Goal: Transaction & Acquisition: Purchase product/service

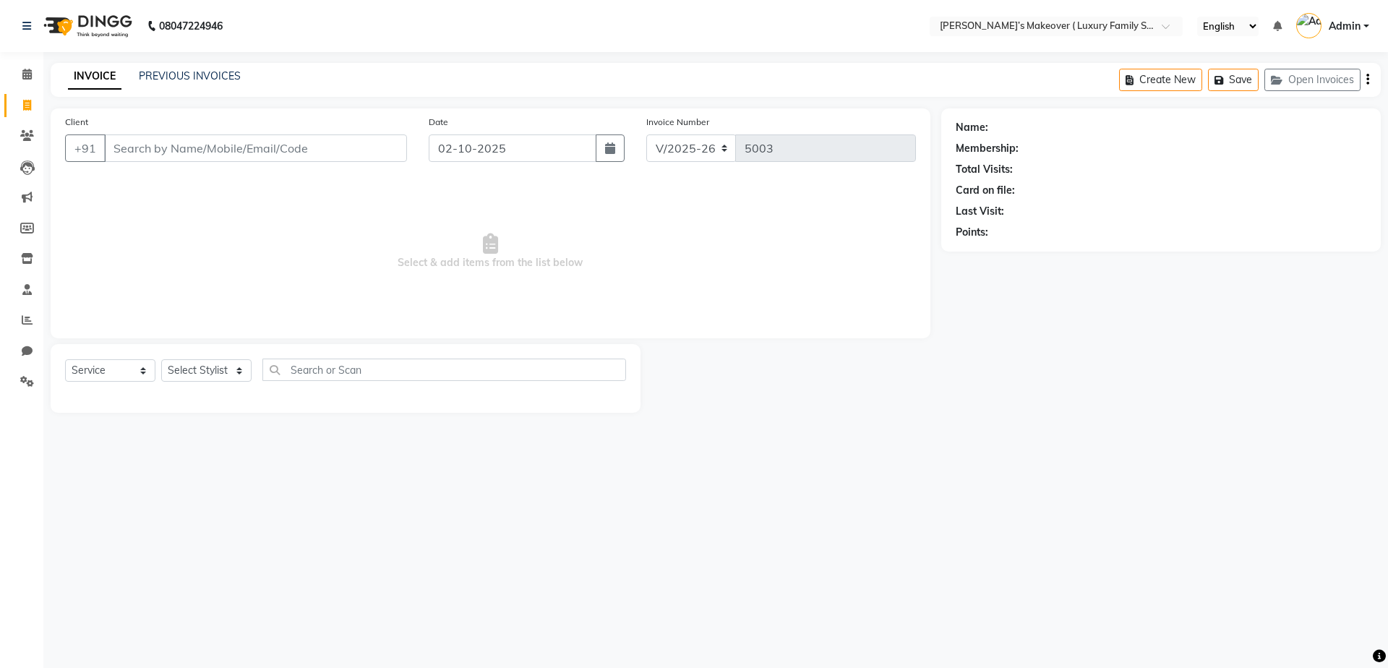
select select "7777"
select select "service"
type input "9370856808"
click at [353, 152] on span "Add Client" at bounding box center [369, 148] width 57 height 14
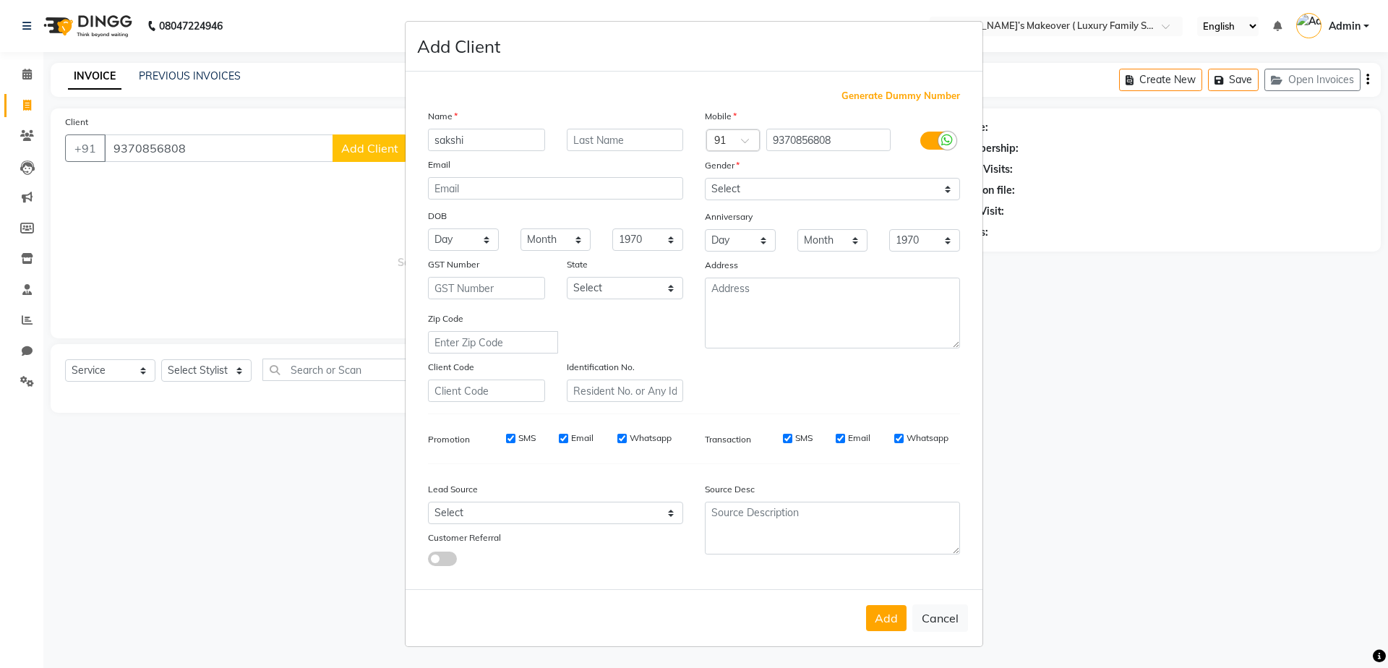
type input "sakshi"
click at [933, 193] on select "Select [DEMOGRAPHIC_DATA] [DEMOGRAPHIC_DATA] Other Prefer Not To Say" at bounding box center [832, 189] width 255 height 22
select select "[DEMOGRAPHIC_DATA]"
click at [705, 178] on select "Select [DEMOGRAPHIC_DATA] [DEMOGRAPHIC_DATA] Other Prefer Not To Say" at bounding box center [832, 189] width 255 height 22
click at [887, 625] on button "Add" at bounding box center [886, 618] width 40 height 26
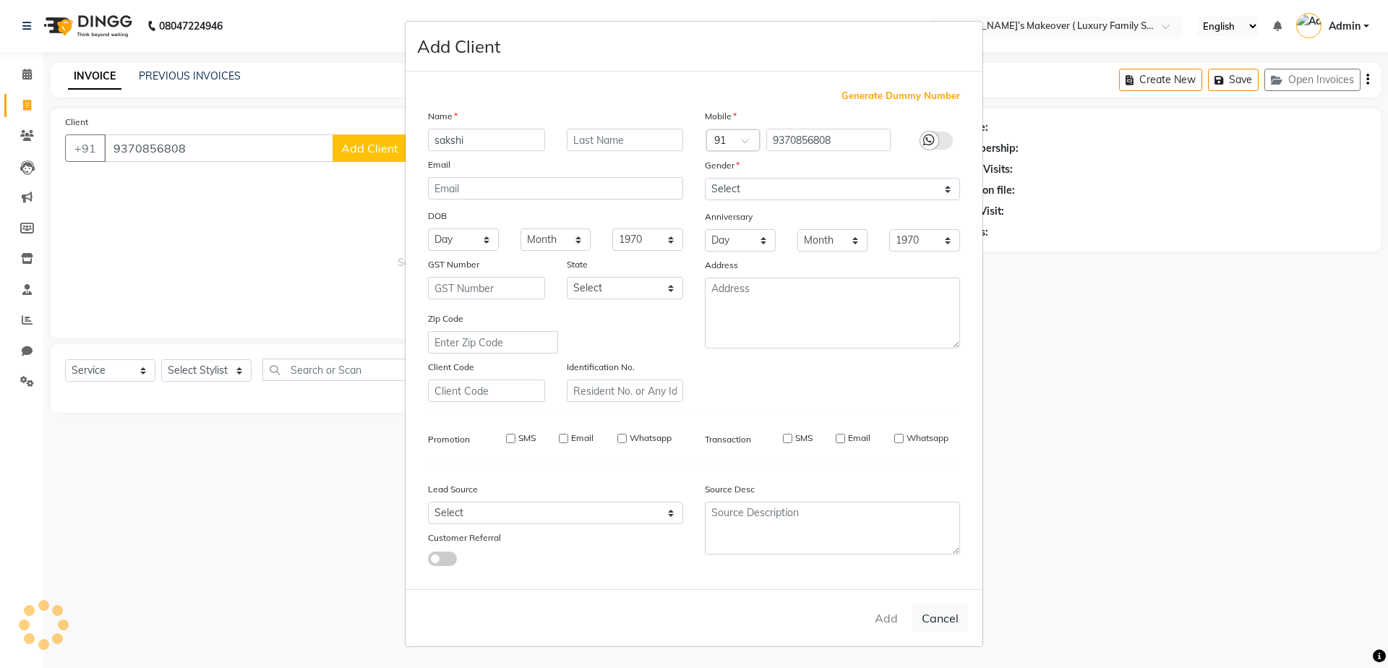
select select
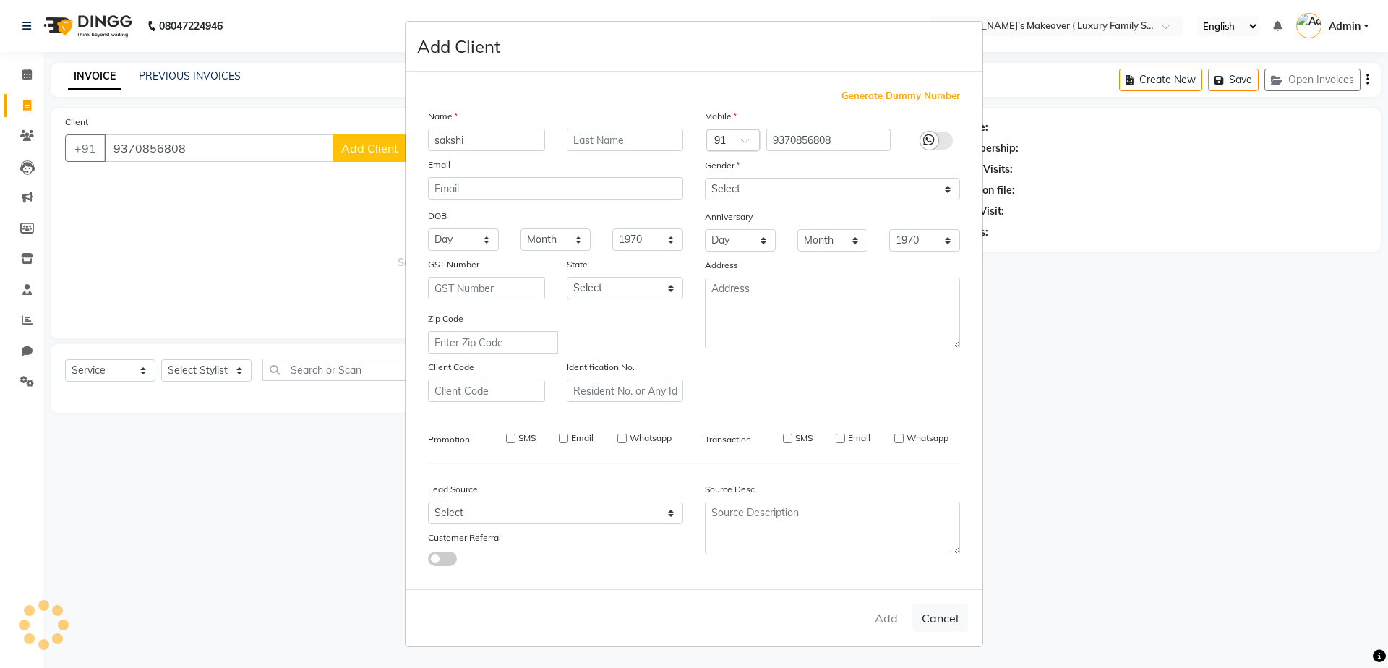
select select
checkbox input "false"
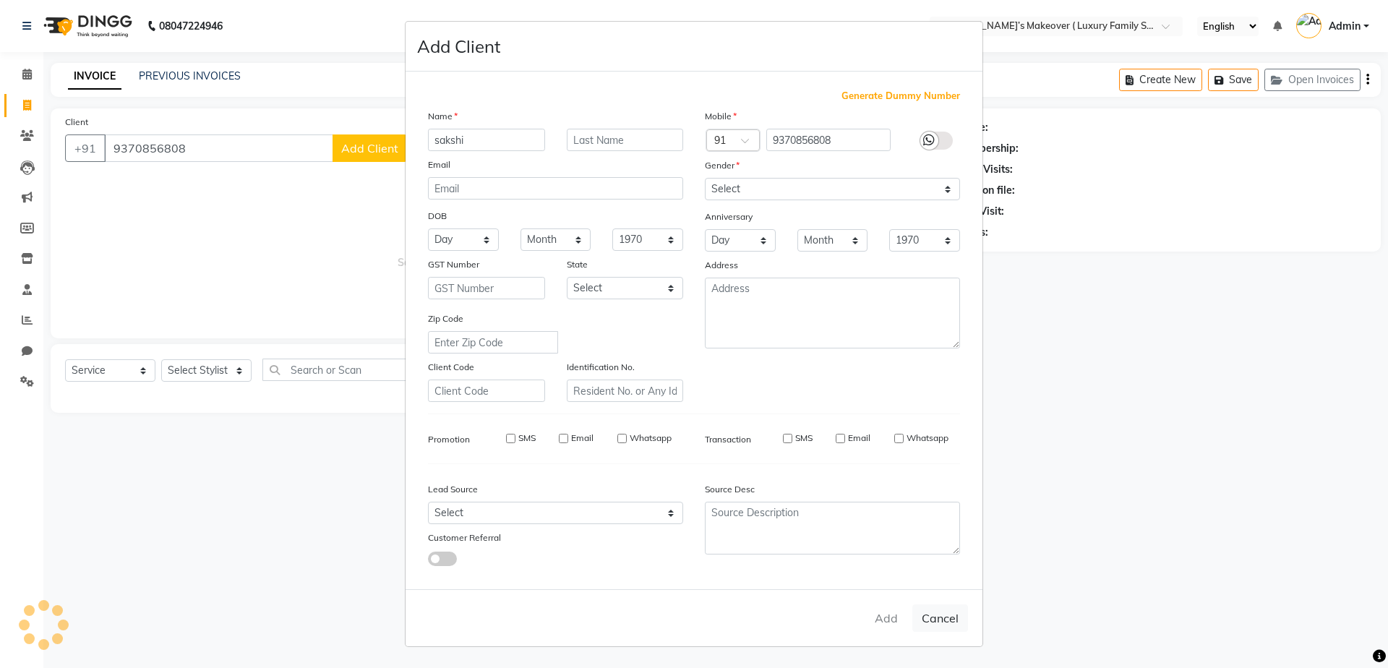
checkbox input "false"
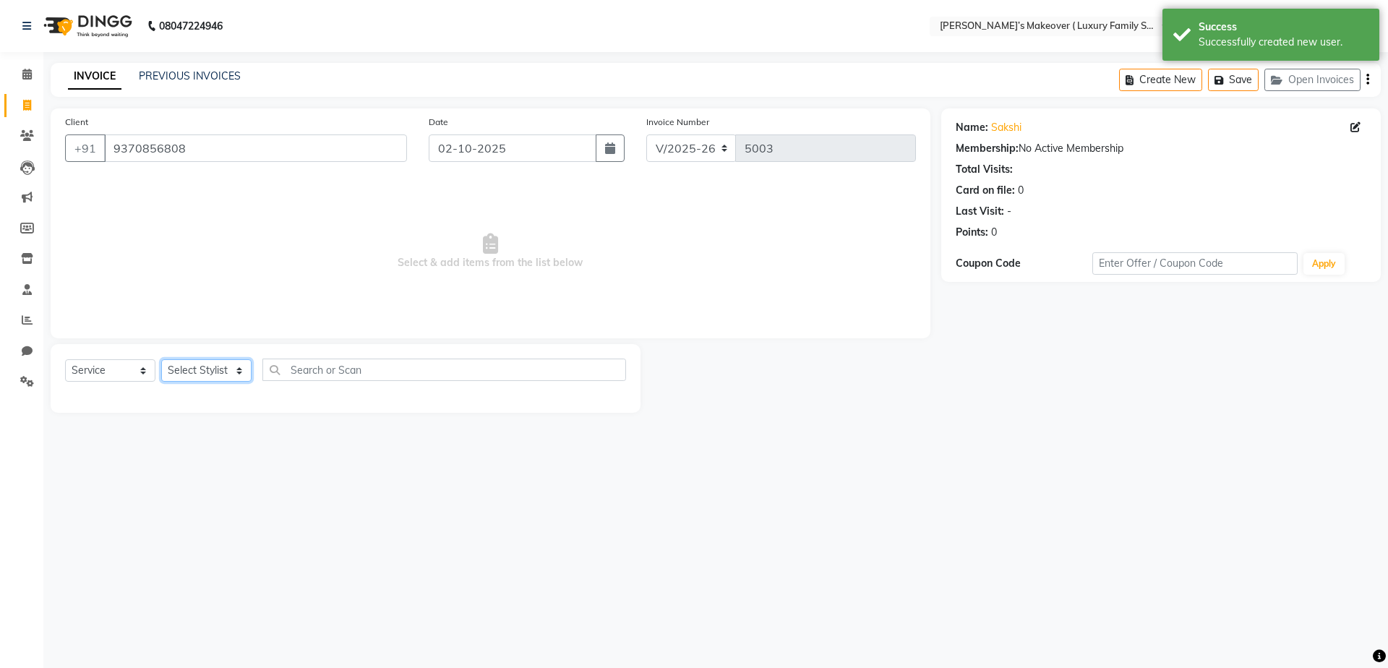
click at [207, 364] on select "Select Stylist [PERSON_NAME] [PERSON_NAME] [PERSON_NAME] [PERSON_NAME] Bhoomi […" at bounding box center [206, 370] width 90 height 22
select select "69502"
click at [161, 359] on select "Select Stylist [PERSON_NAME] [PERSON_NAME] [PERSON_NAME] [PERSON_NAME] Bhoomi […" at bounding box center [206, 370] width 90 height 22
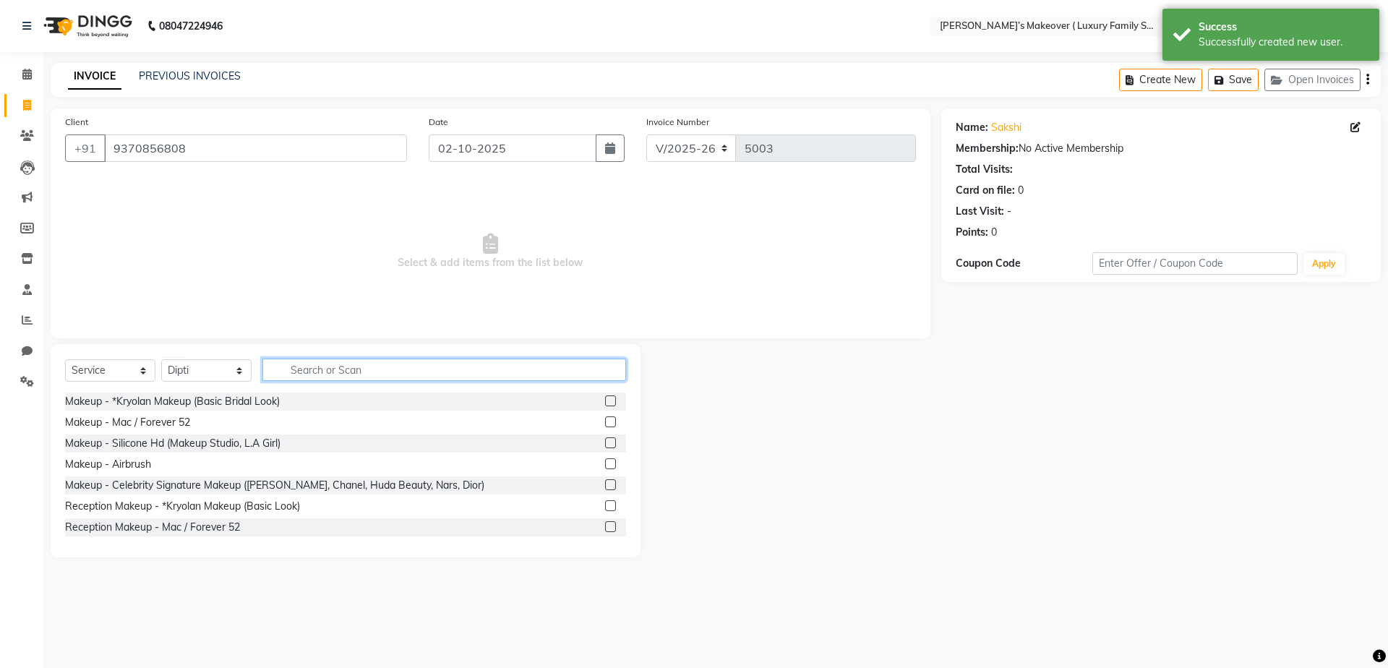
click at [360, 369] on input "text" at bounding box center [444, 370] width 364 height 22
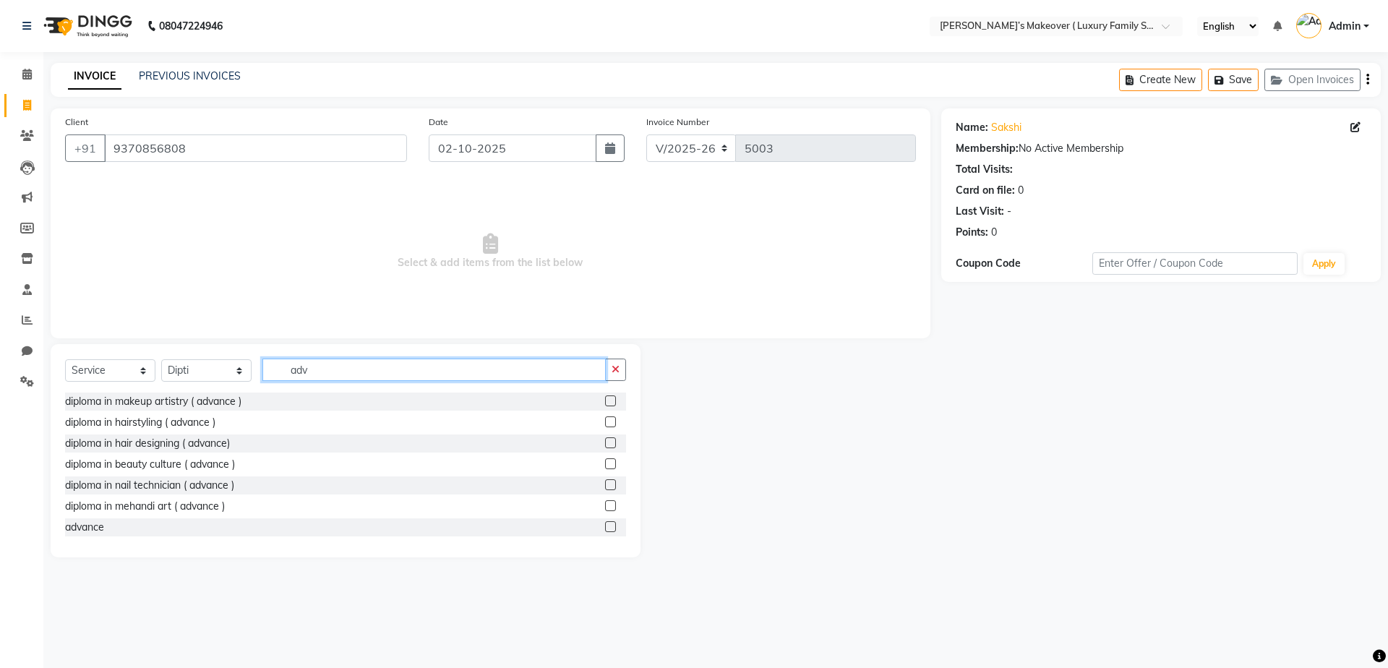
type input "adv"
click at [592, 528] on div "advance" at bounding box center [345, 527] width 561 height 18
click at [605, 526] on label at bounding box center [610, 526] width 11 height 11
click at [605, 526] on input "checkbox" at bounding box center [609, 527] width 9 height 9
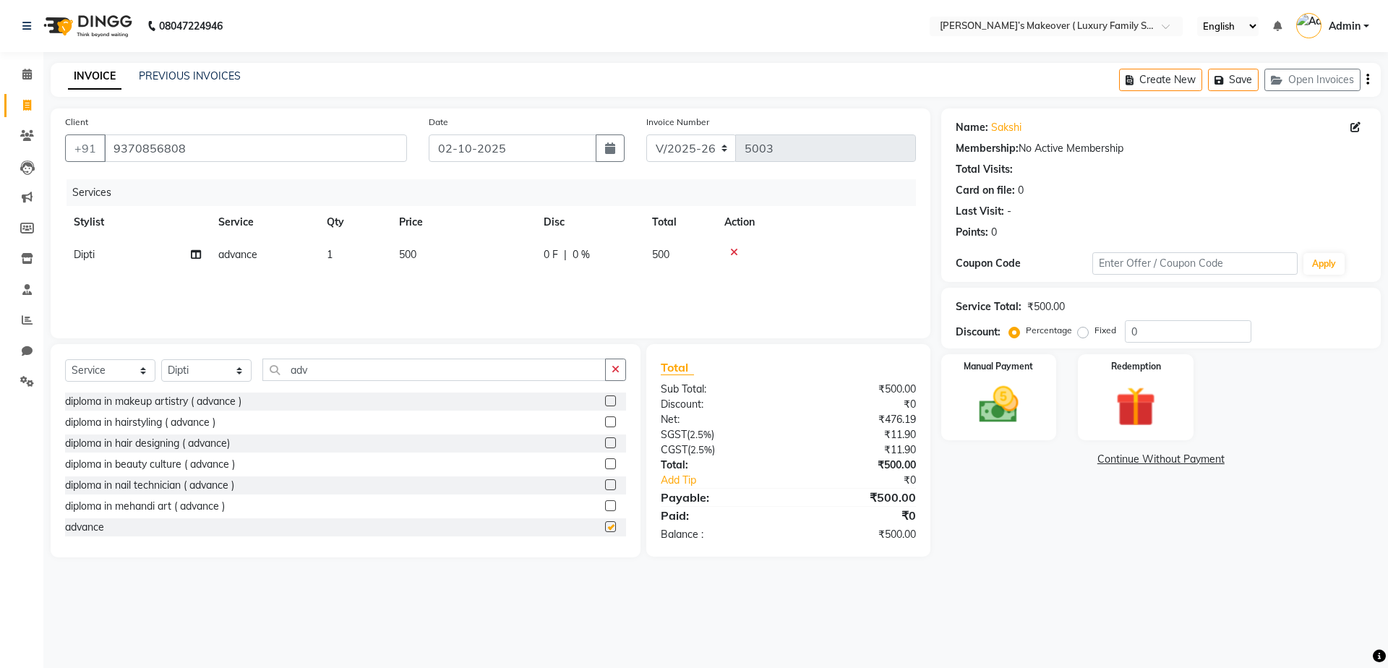
checkbox input "false"
click at [416, 255] on td "500" at bounding box center [462, 255] width 145 height 33
select select "69502"
click at [545, 254] on input "500" at bounding box center [530, 258] width 127 height 22
type input "5"
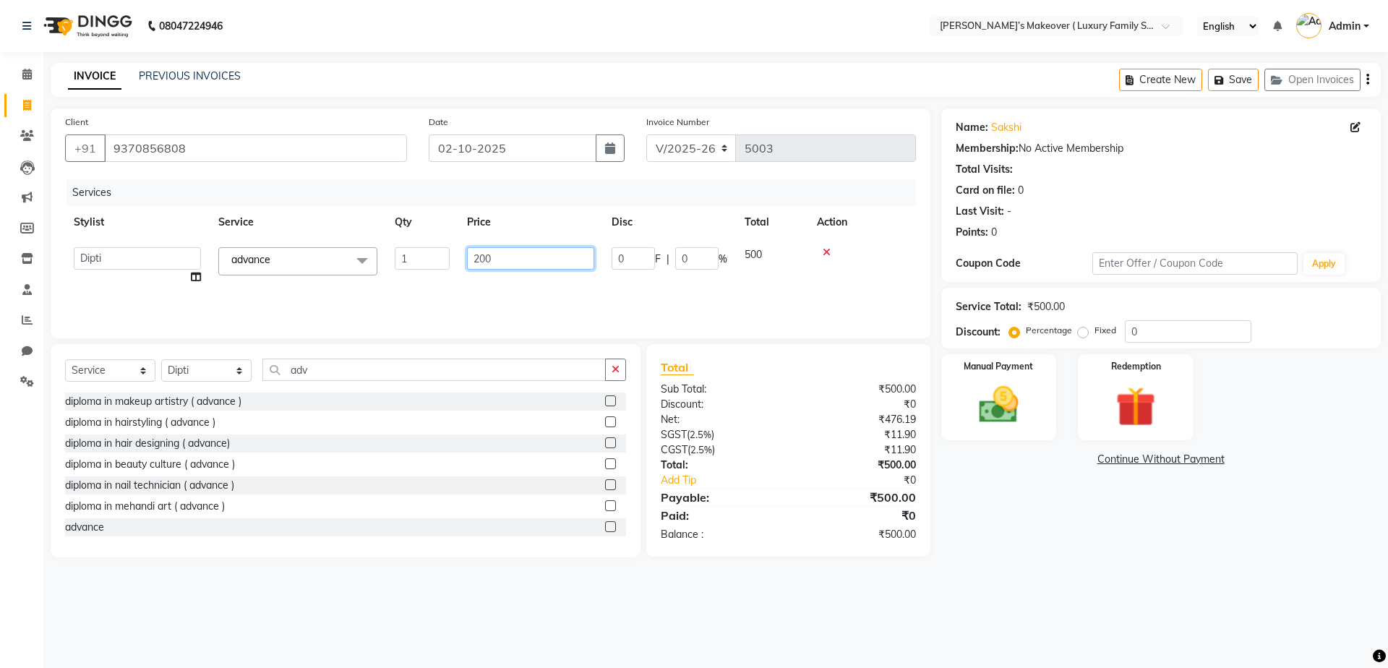
type input "2000"
click at [1366, 80] on icon "button" at bounding box center [1367, 80] width 3 height 1
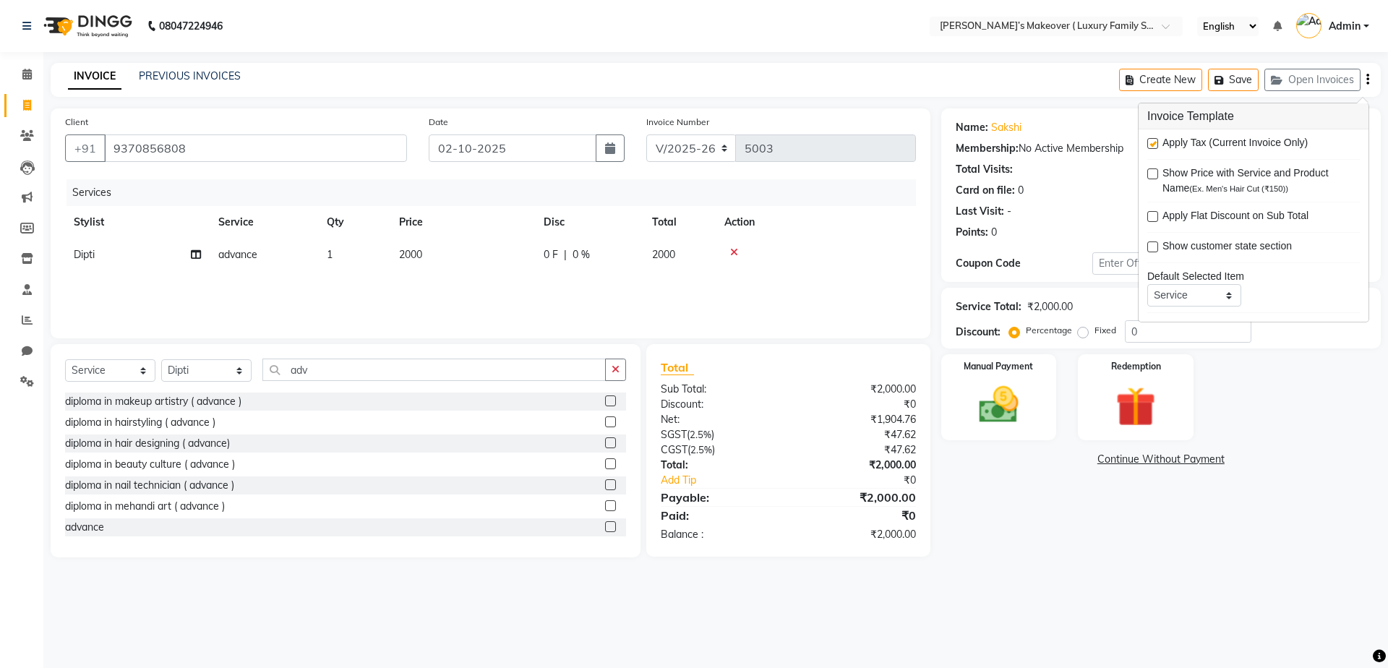
click at [1153, 142] on label at bounding box center [1152, 143] width 11 height 11
click at [1153, 142] on input "checkbox" at bounding box center [1151, 144] width 9 height 9
checkbox input "false"
click at [967, 393] on img at bounding box center [998, 405] width 67 height 48
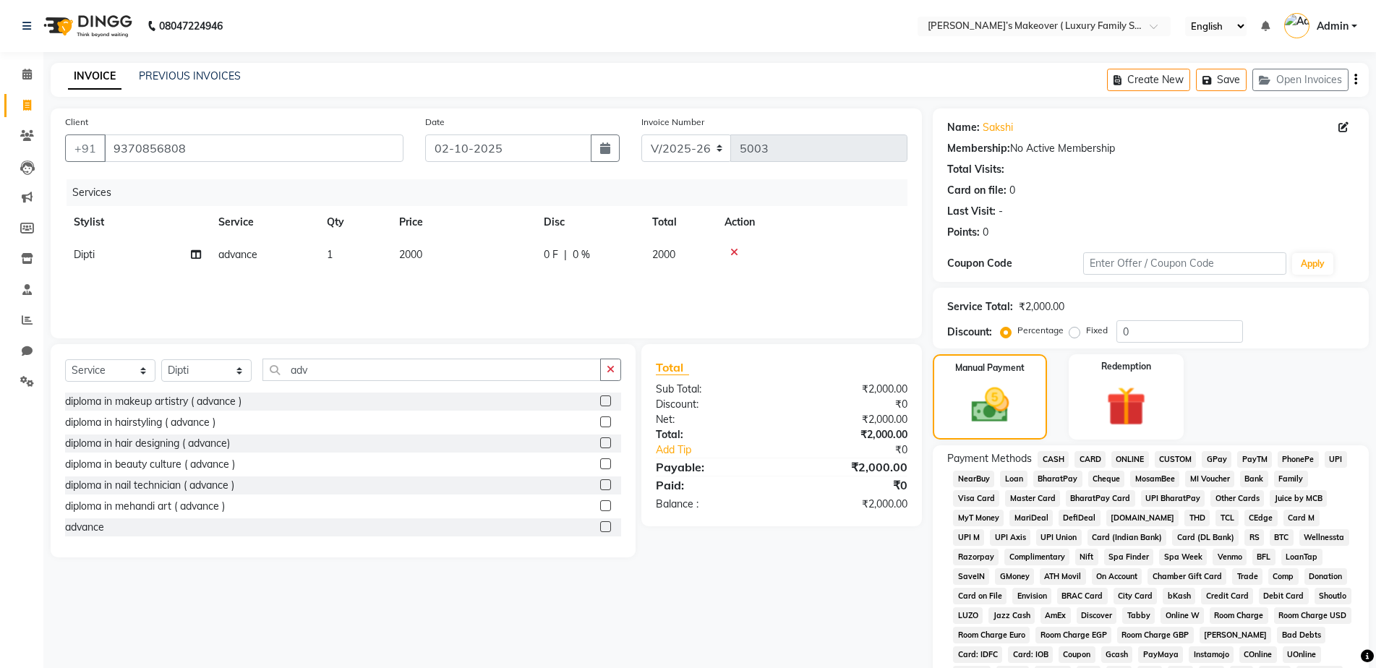
click at [1061, 453] on span "CASH" at bounding box center [1052, 459] width 31 height 17
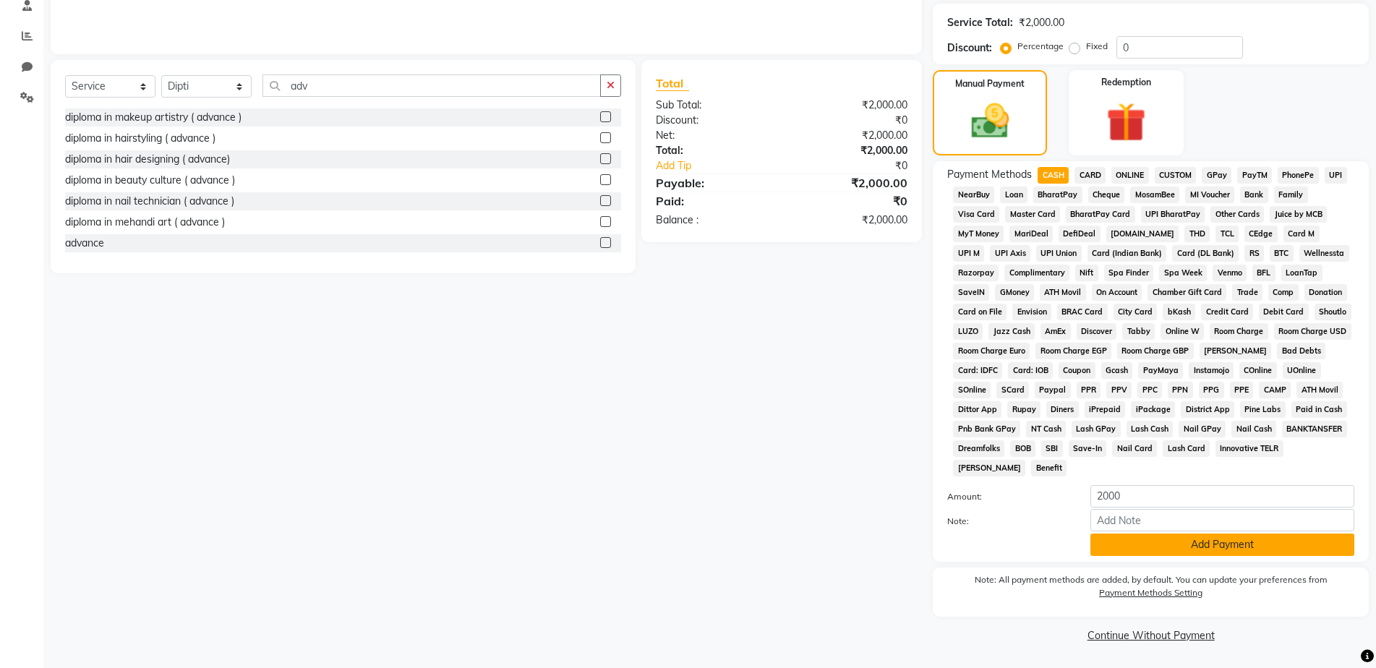
click at [1208, 539] on button "Add Payment" at bounding box center [1222, 545] width 264 height 22
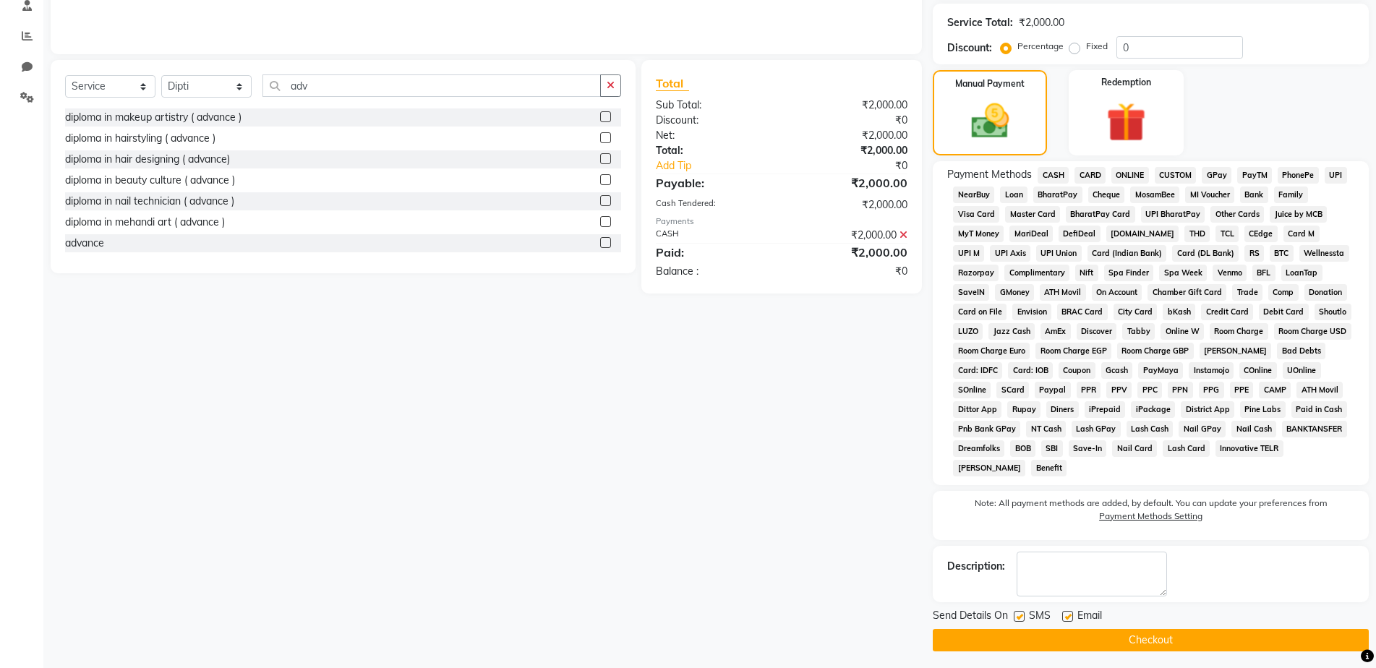
click at [1138, 639] on button "Checkout" at bounding box center [1151, 640] width 436 height 22
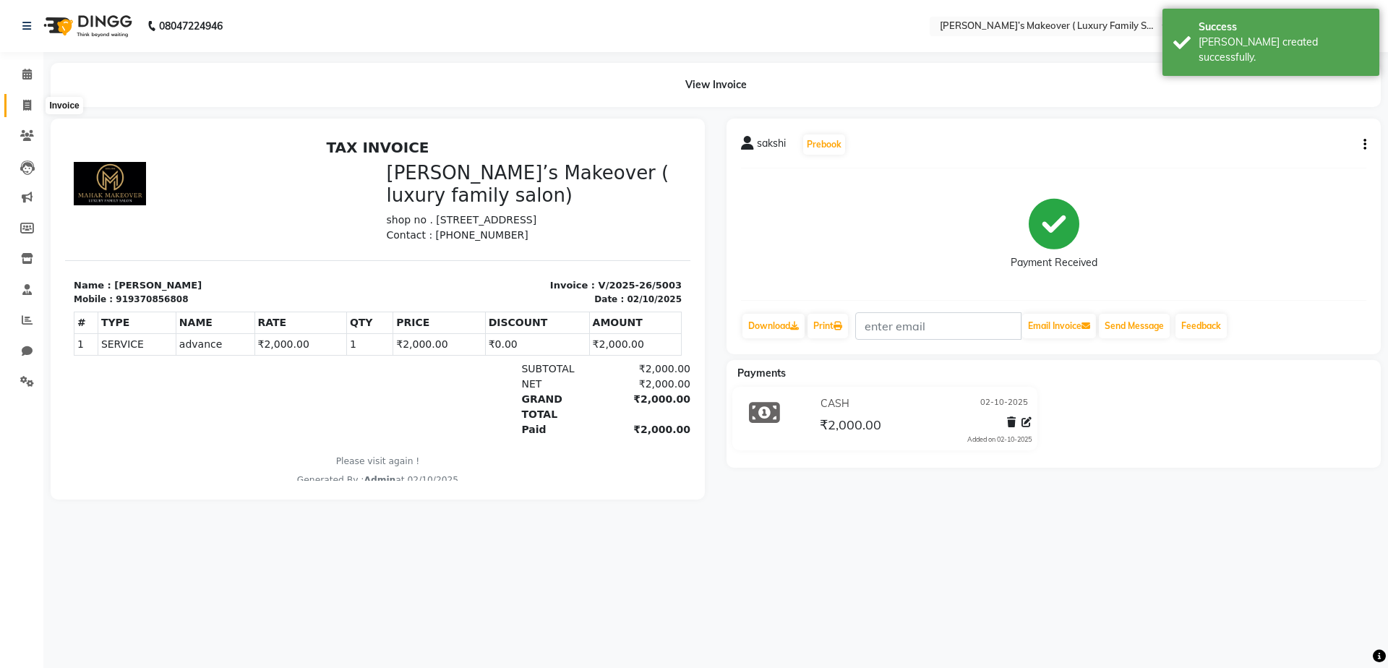
click at [31, 105] on icon at bounding box center [27, 105] width 8 height 11
select select "7777"
select select "service"
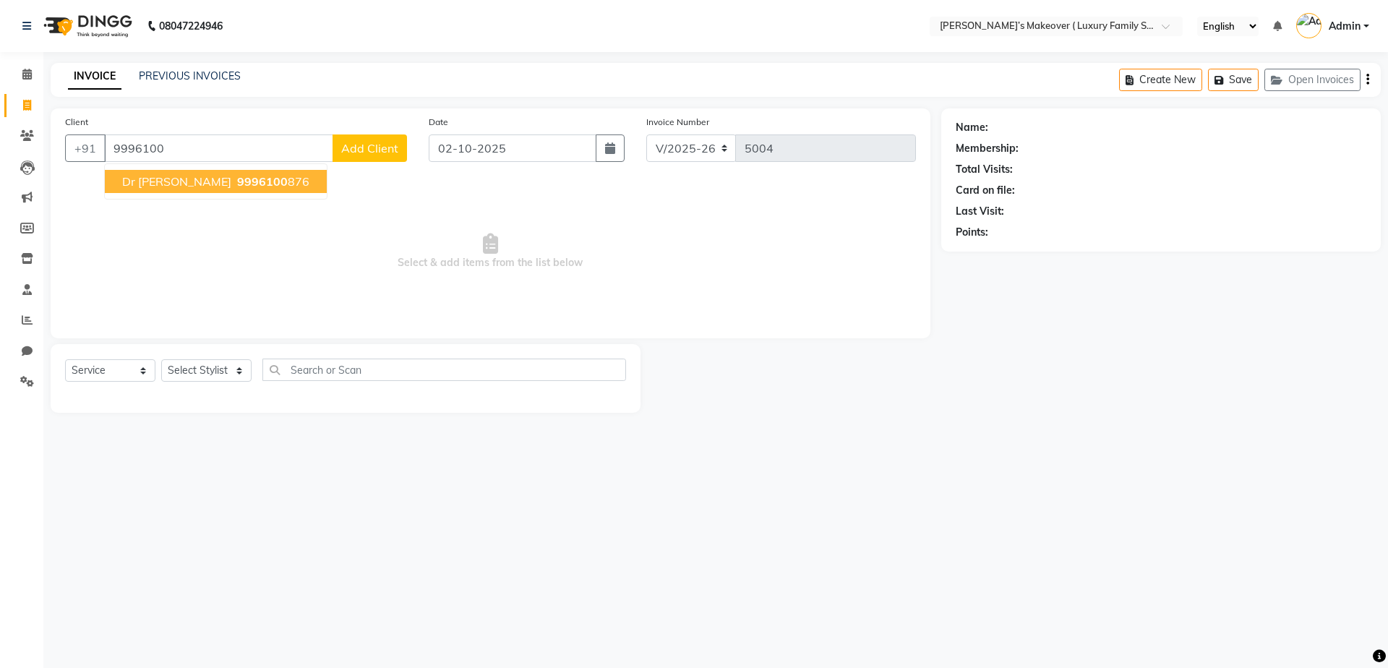
click at [139, 192] on button "dr [PERSON_NAME] 9996100 876" at bounding box center [216, 181] width 222 height 23
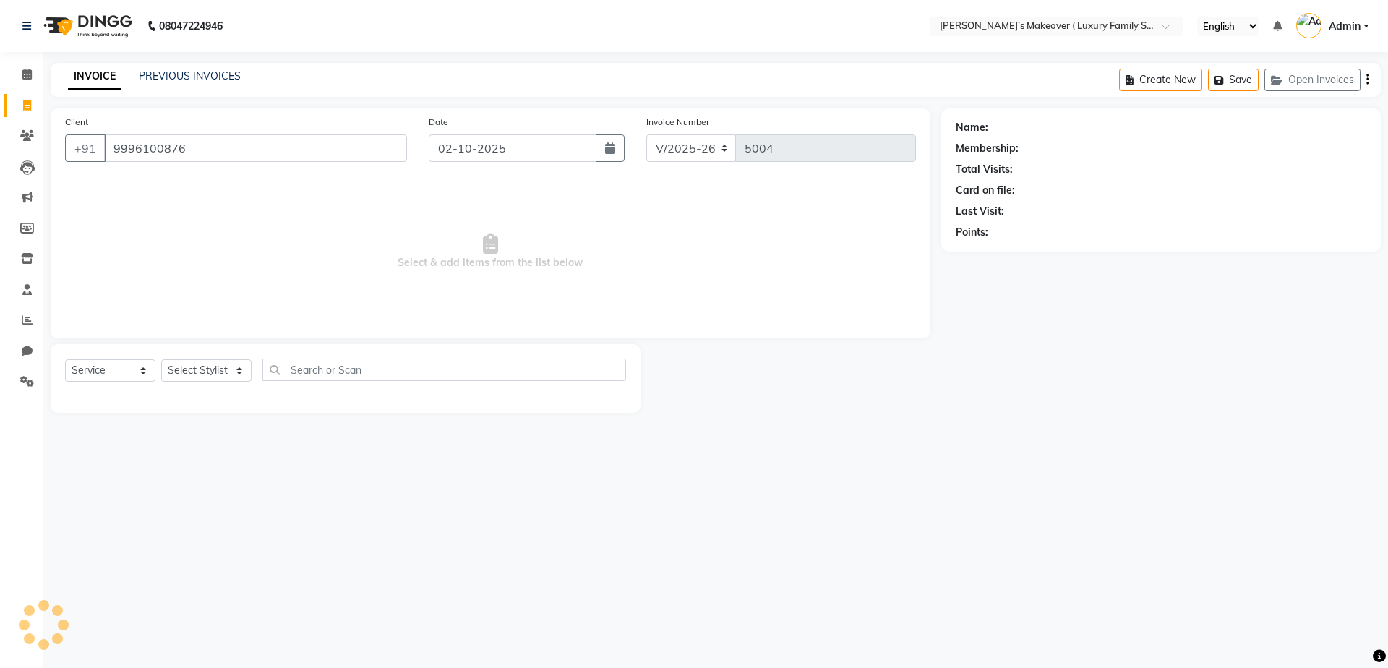
type input "9996100876"
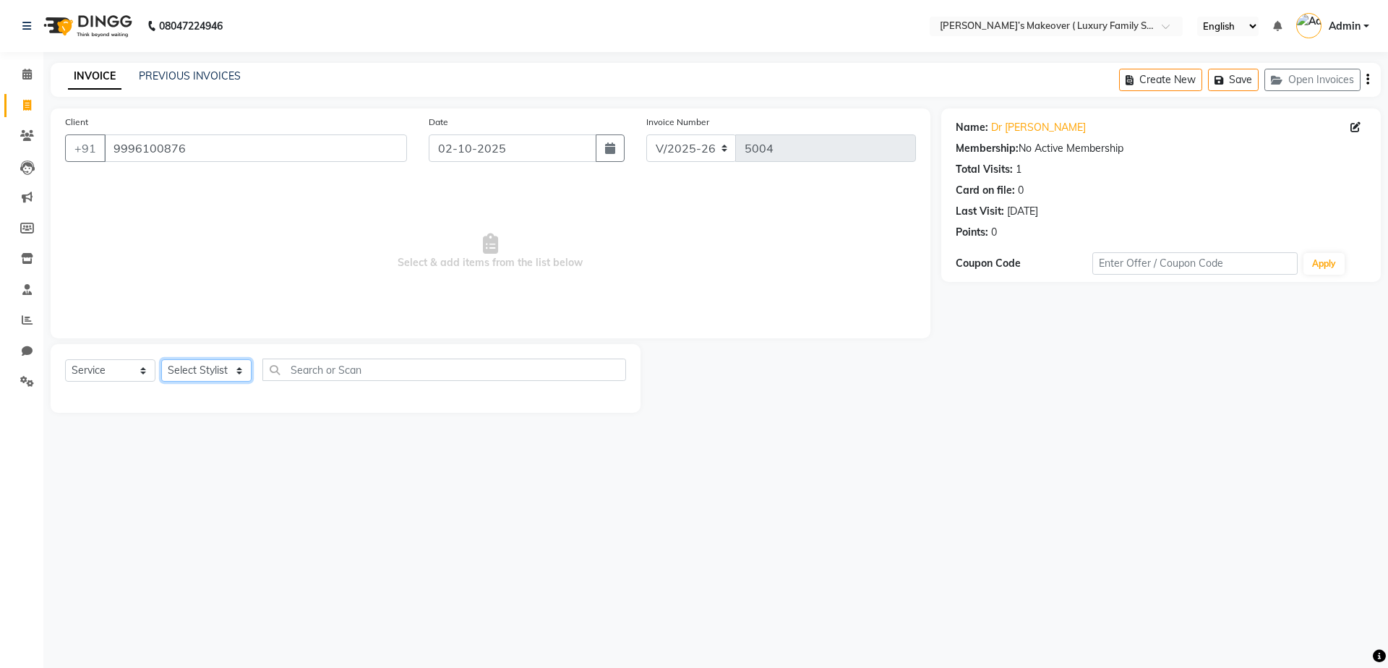
click at [189, 378] on select "Select Stylist [PERSON_NAME] [PERSON_NAME] [PERSON_NAME] [PERSON_NAME] Bhoomi […" at bounding box center [206, 370] width 90 height 22
click at [100, 381] on select "Select Service Product Membership Package Voucher Prepaid Gift Card" at bounding box center [110, 370] width 90 height 22
select select "product"
click at [65, 359] on select "Select Service Product Membership Package Voucher Prepaid Gift Card" at bounding box center [110, 370] width 90 height 22
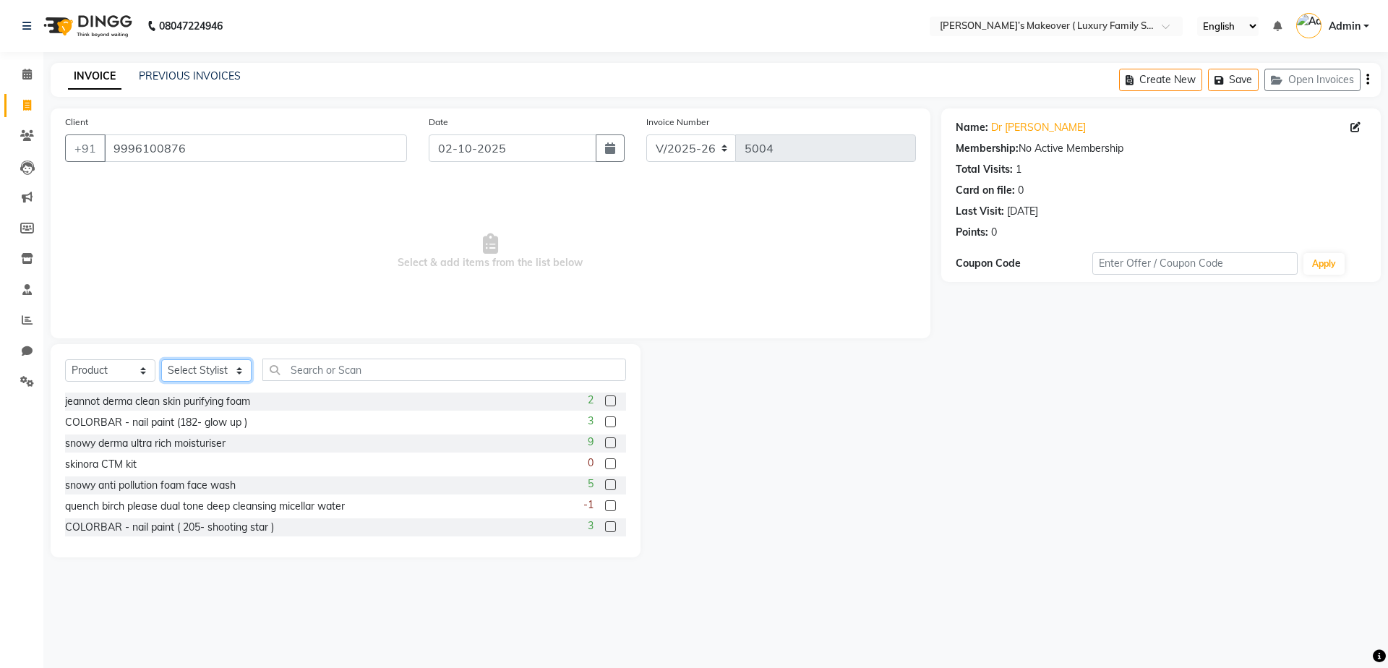
click at [225, 369] on select "Select Stylist [PERSON_NAME] [PERSON_NAME] [PERSON_NAME] [PERSON_NAME] Bhoomi […" at bounding box center [206, 370] width 90 height 22
select select "69523"
click at [161, 359] on select "Select Stylist [PERSON_NAME] [PERSON_NAME] [PERSON_NAME] [PERSON_NAME] Bhoomi […" at bounding box center [206, 370] width 90 height 22
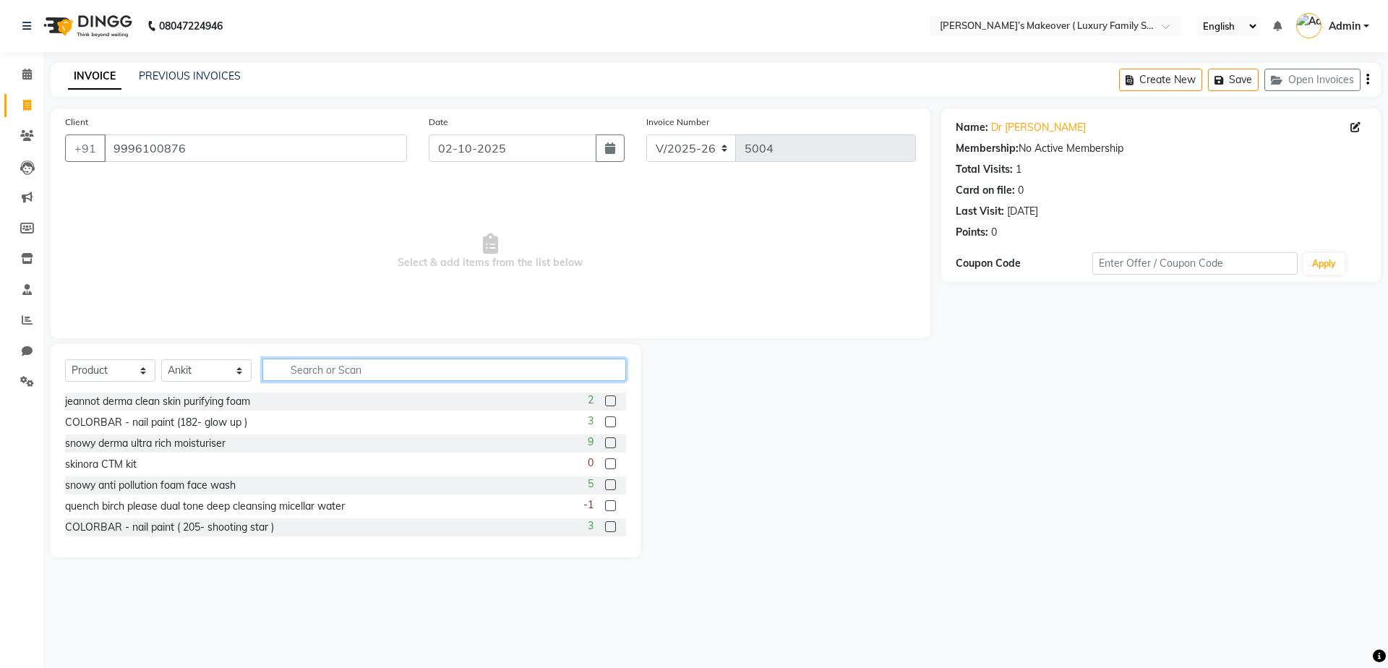
click at [307, 372] on input "text" at bounding box center [444, 370] width 364 height 22
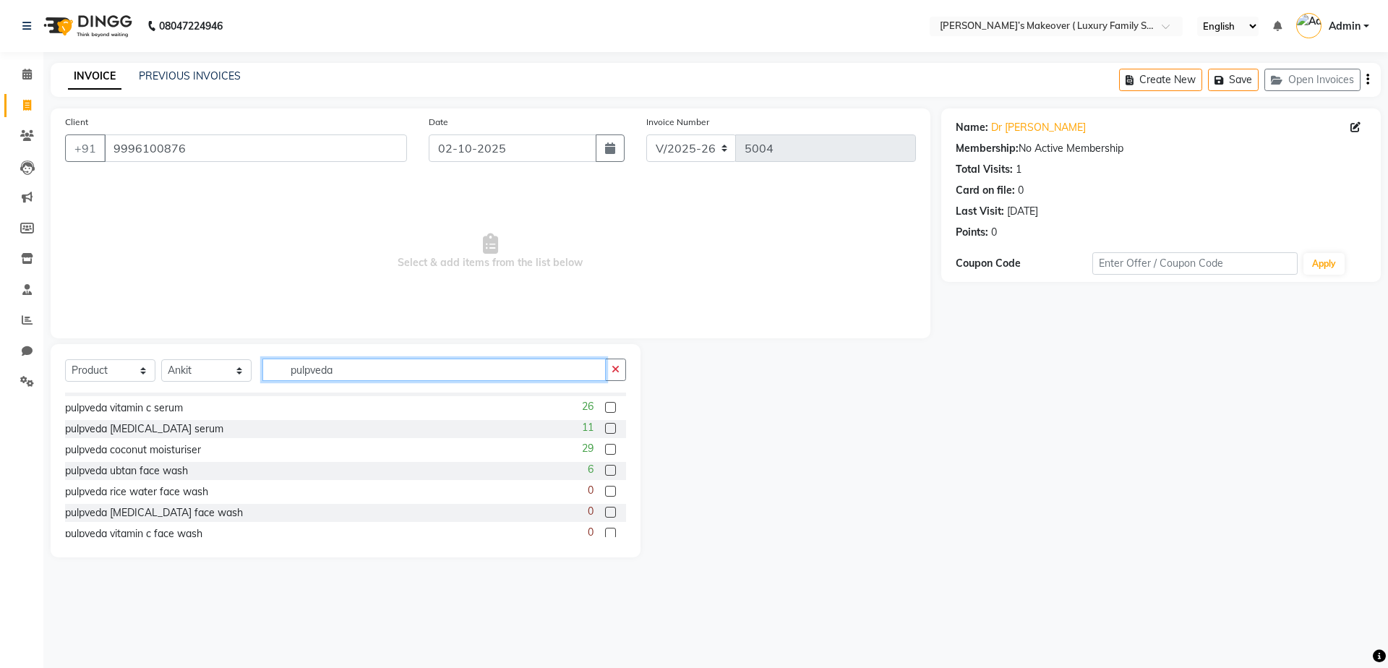
scroll to position [145, 0]
type input "pulpveda"
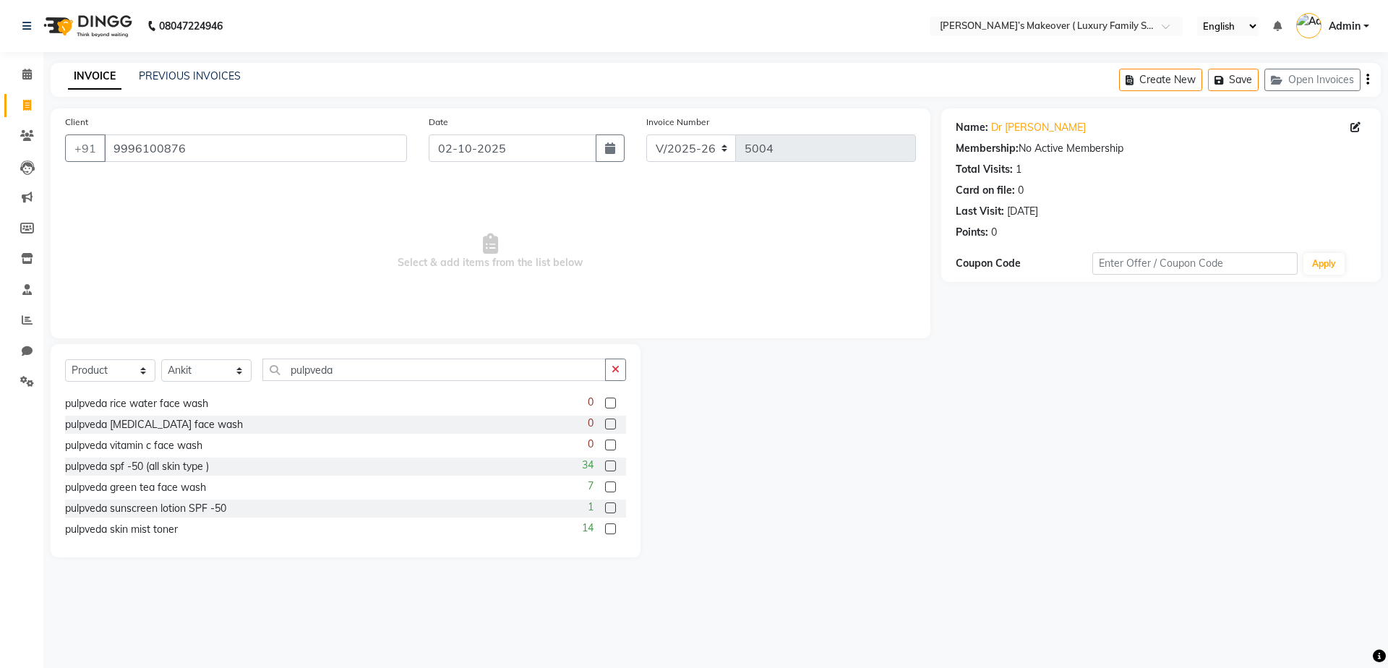
click at [605, 466] on label at bounding box center [610, 466] width 11 height 11
click at [605, 466] on input "checkbox" at bounding box center [609, 466] width 9 height 9
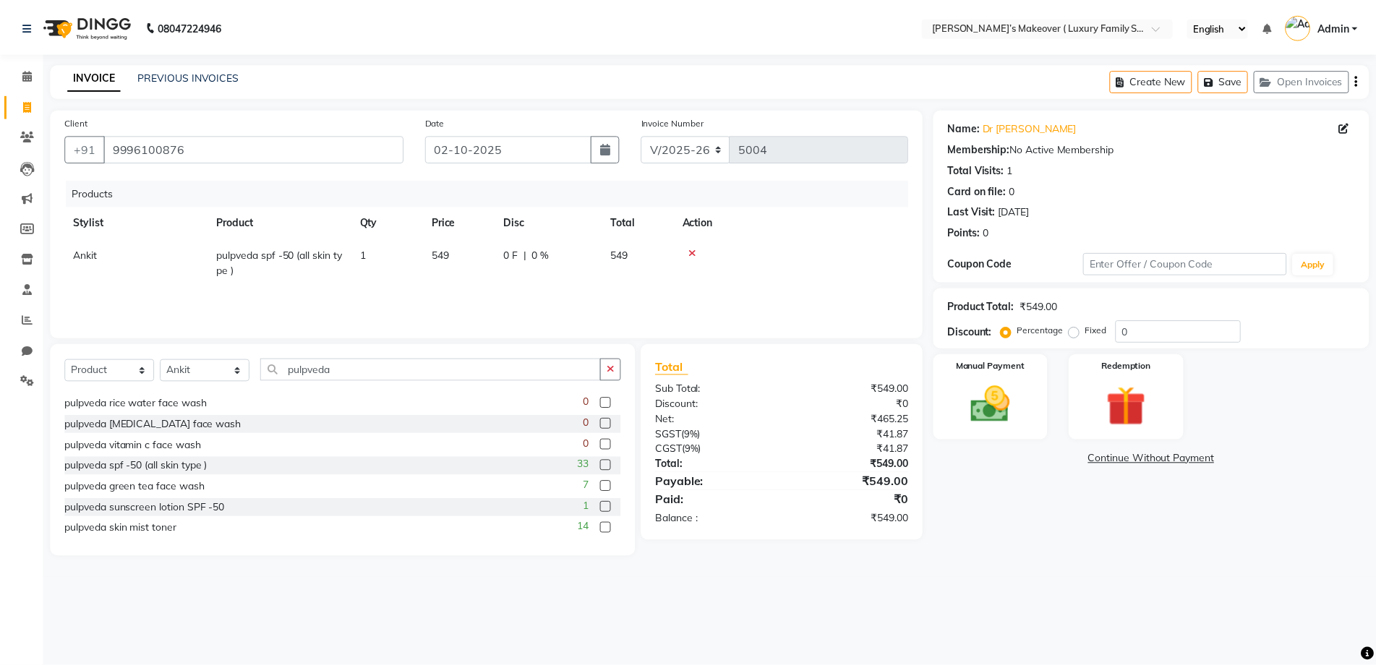
scroll to position [191, 0]
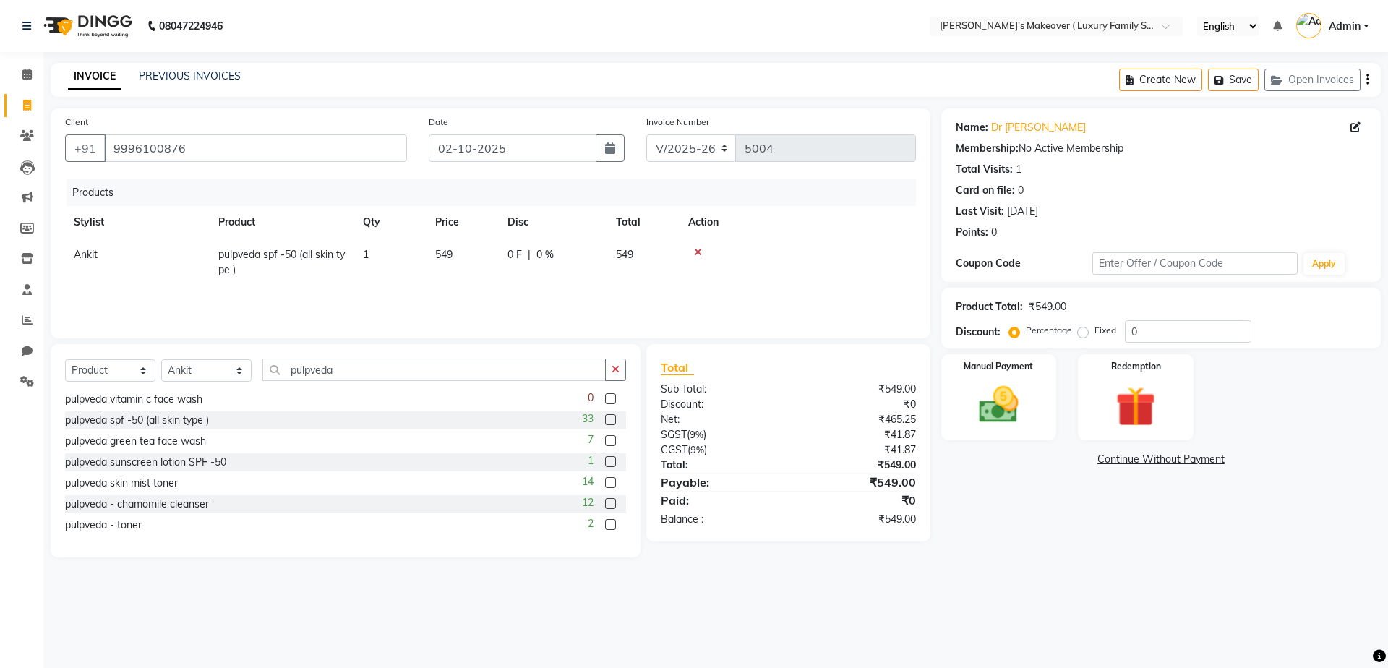
click at [605, 418] on label at bounding box center [610, 419] width 11 height 11
click at [605, 418] on input "checkbox" at bounding box center [609, 420] width 9 height 9
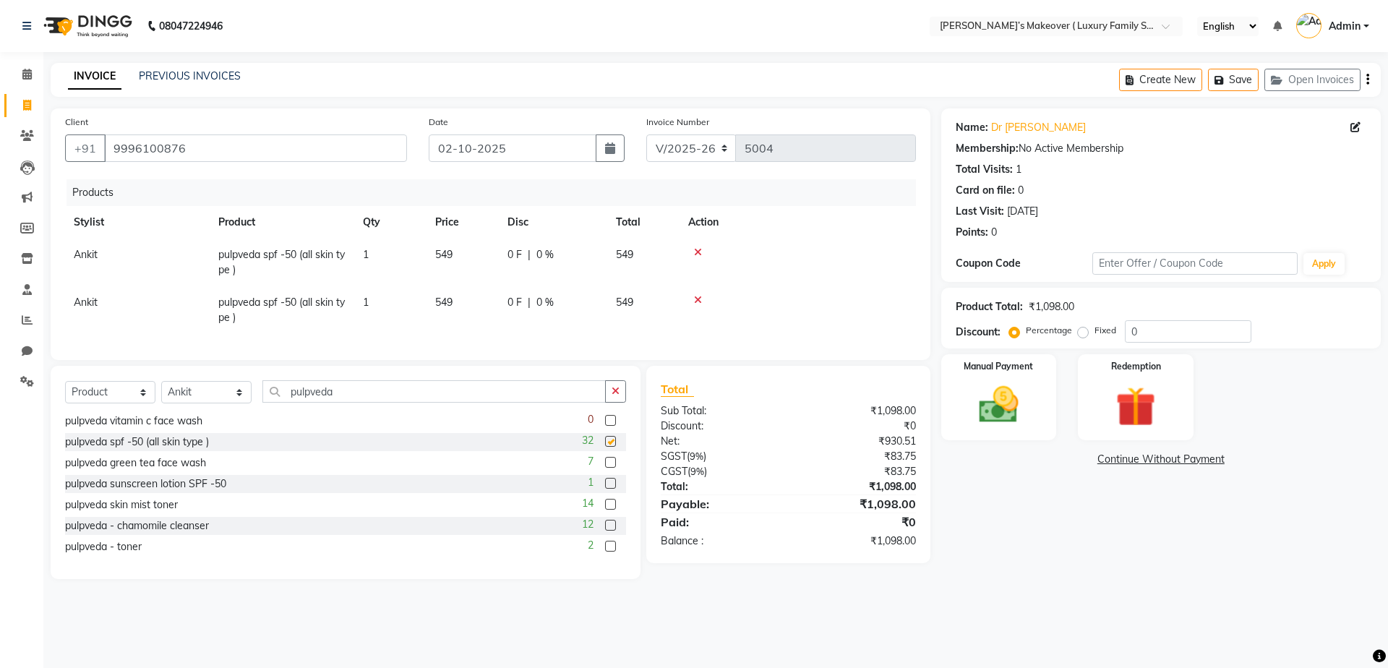
checkbox input "false"
click at [605, 489] on label at bounding box center [610, 483] width 11 height 11
click at [605, 489] on input "checkbox" at bounding box center [609, 483] width 9 height 9
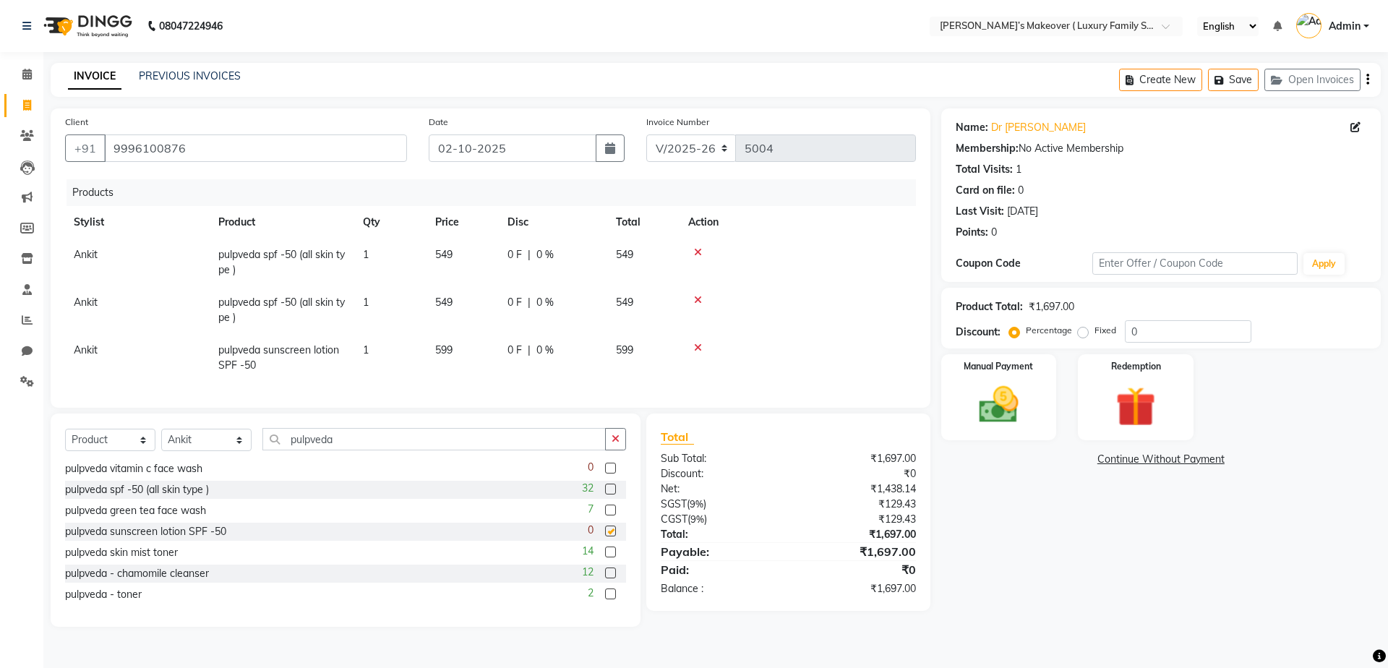
checkbox input "false"
click at [698, 257] on icon at bounding box center [698, 252] width 8 height 10
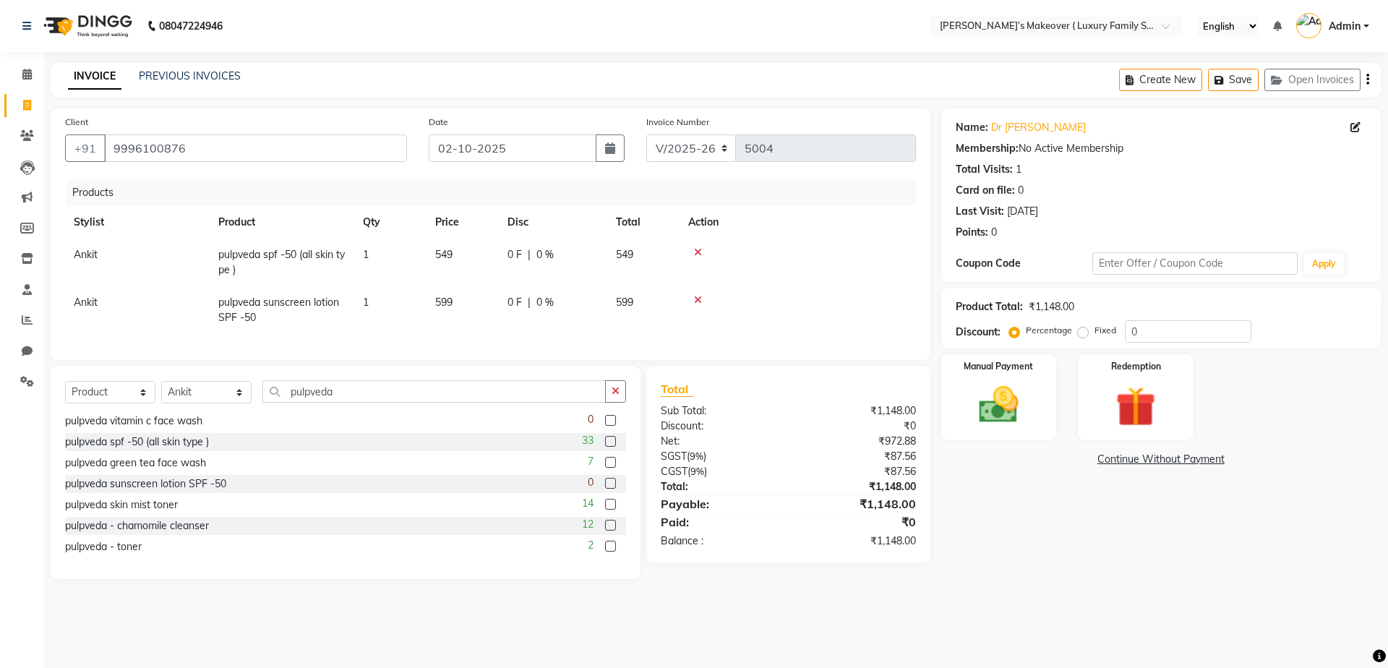
click at [698, 257] on icon at bounding box center [698, 252] width 8 height 10
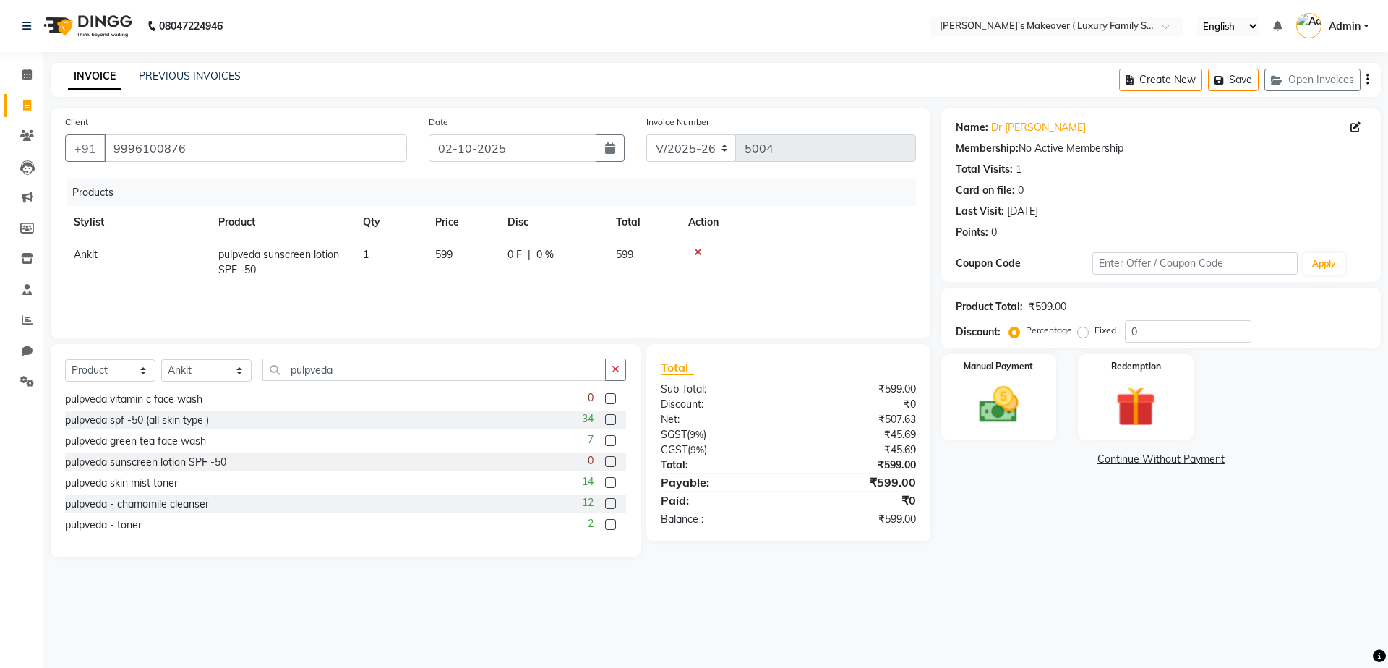
click at [1369, 75] on div "Create New Save Open Invoices" at bounding box center [1250, 80] width 262 height 34
click at [1366, 80] on icon "button" at bounding box center [1367, 80] width 3 height 1
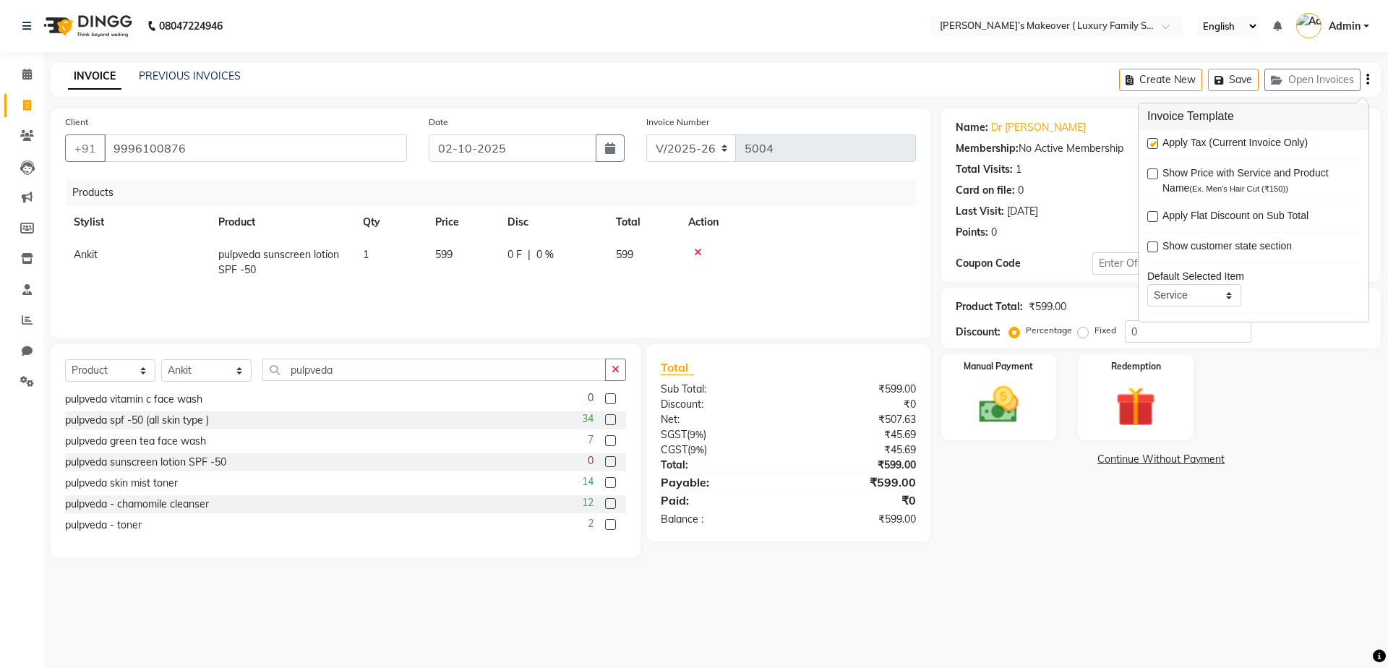
click at [1369, 80] on icon "button" at bounding box center [1367, 80] width 3 height 1
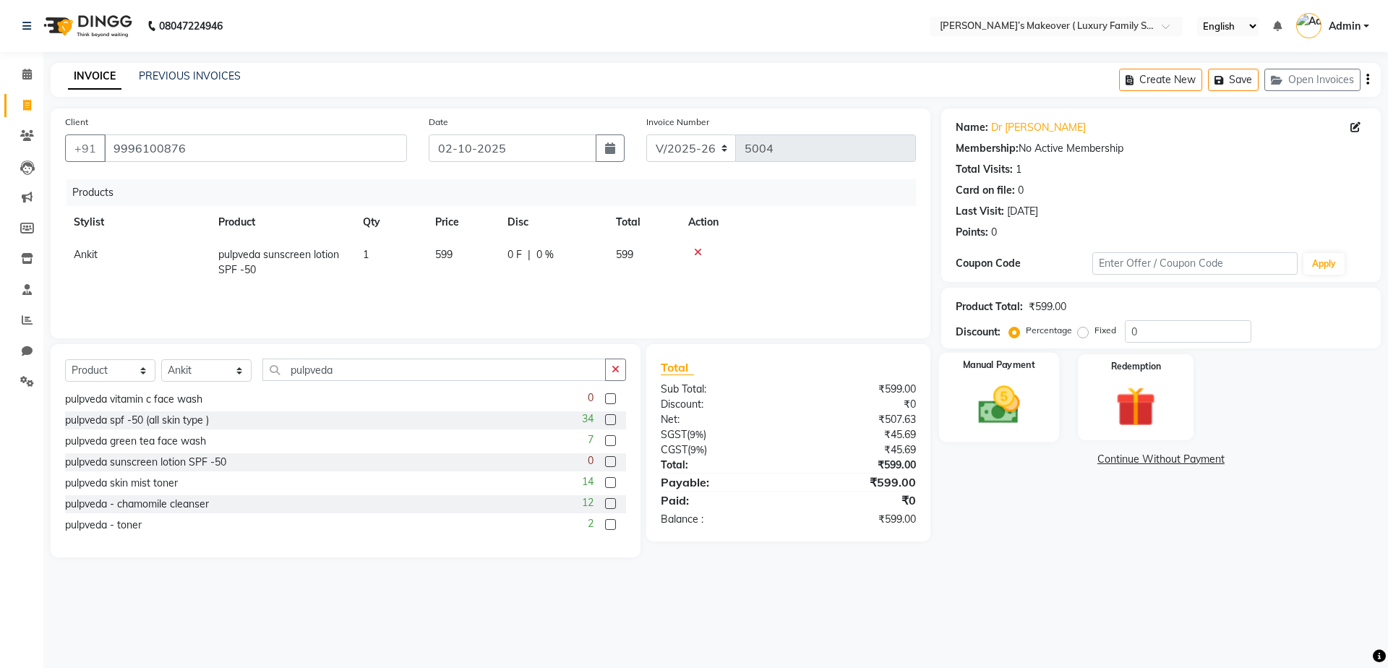
click at [1024, 380] on div "Manual Payment" at bounding box center [998, 397] width 120 height 89
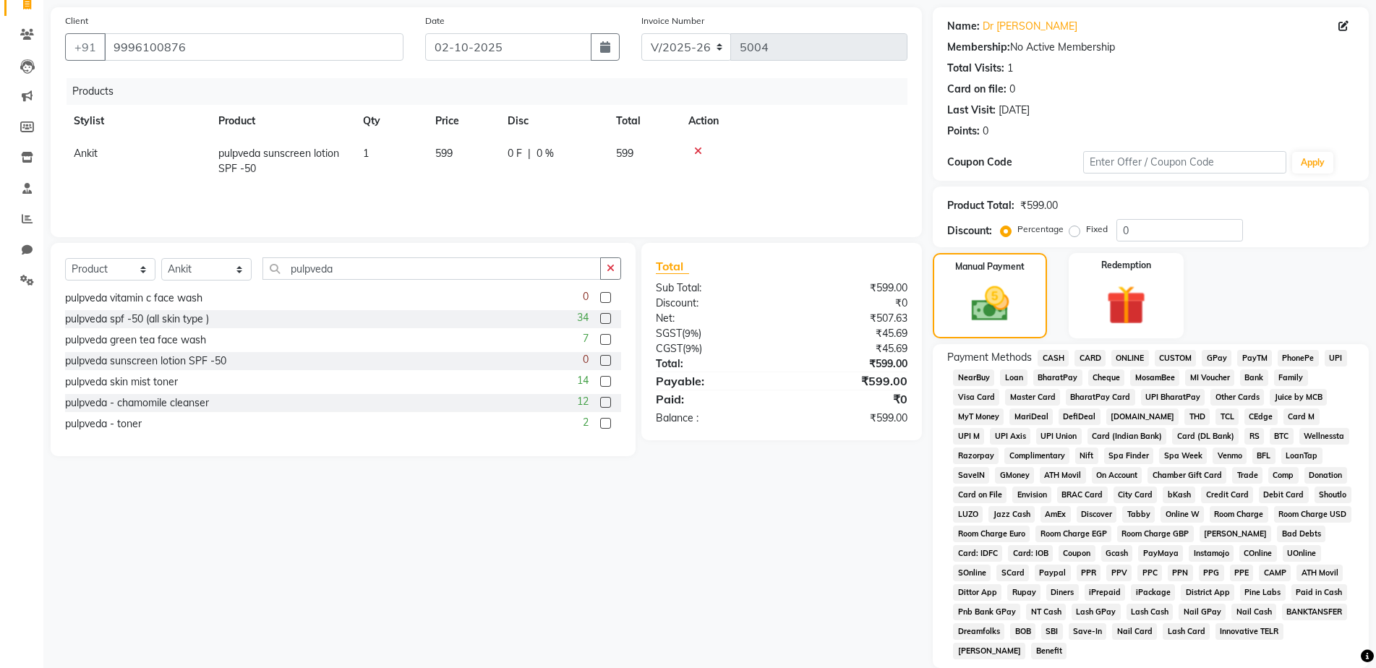
scroll to position [207, 0]
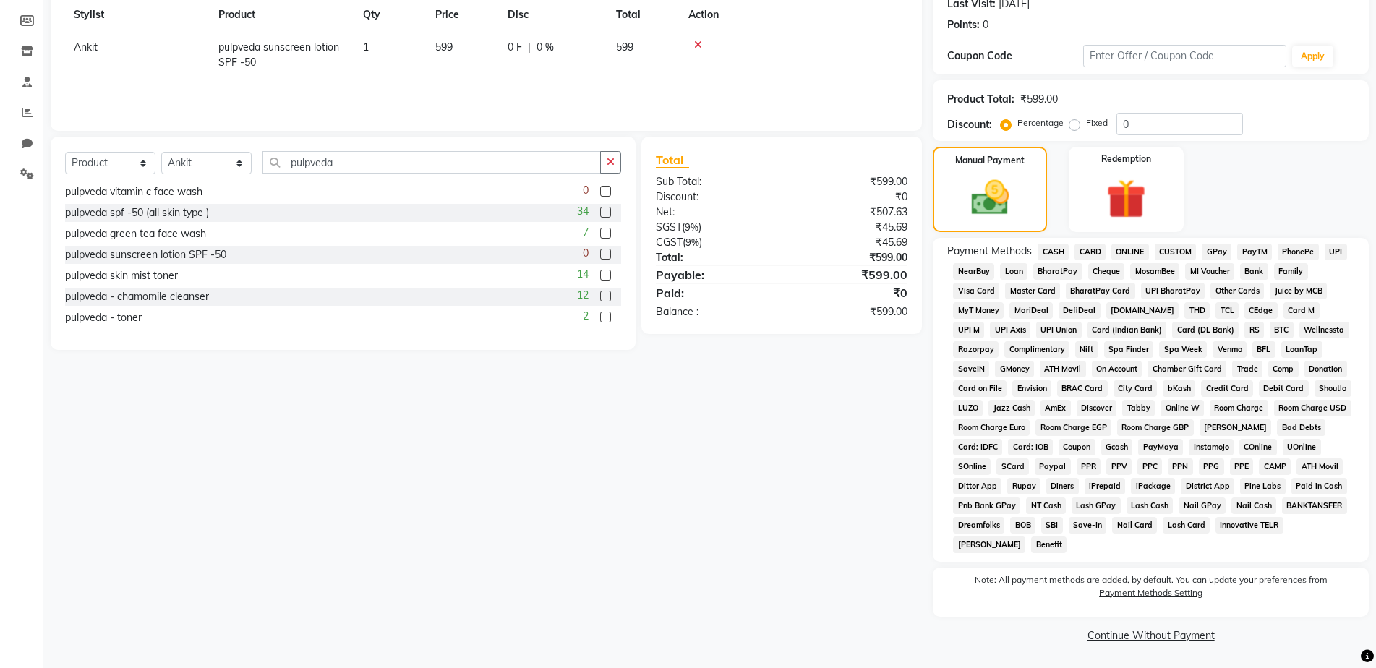
click at [1128, 254] on span "ONLINE" at bounding box center [1130, 252] width 38 height 17
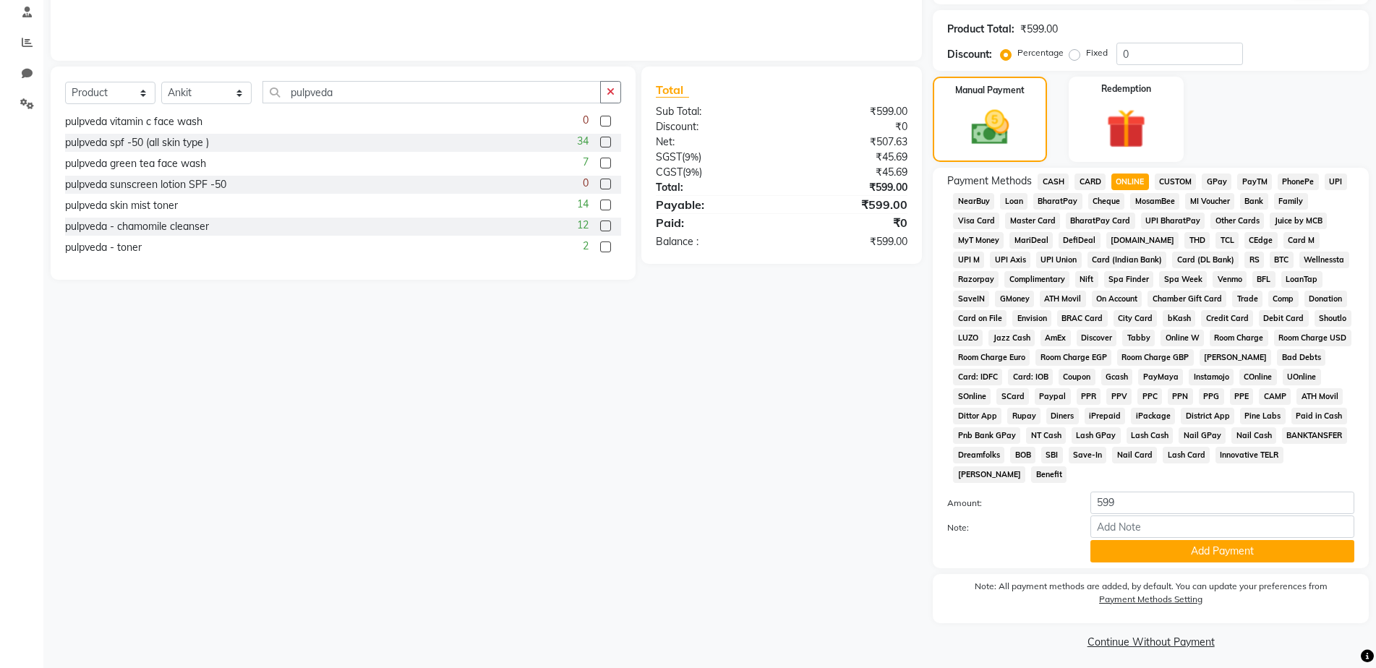
scroll to position [284, 0]
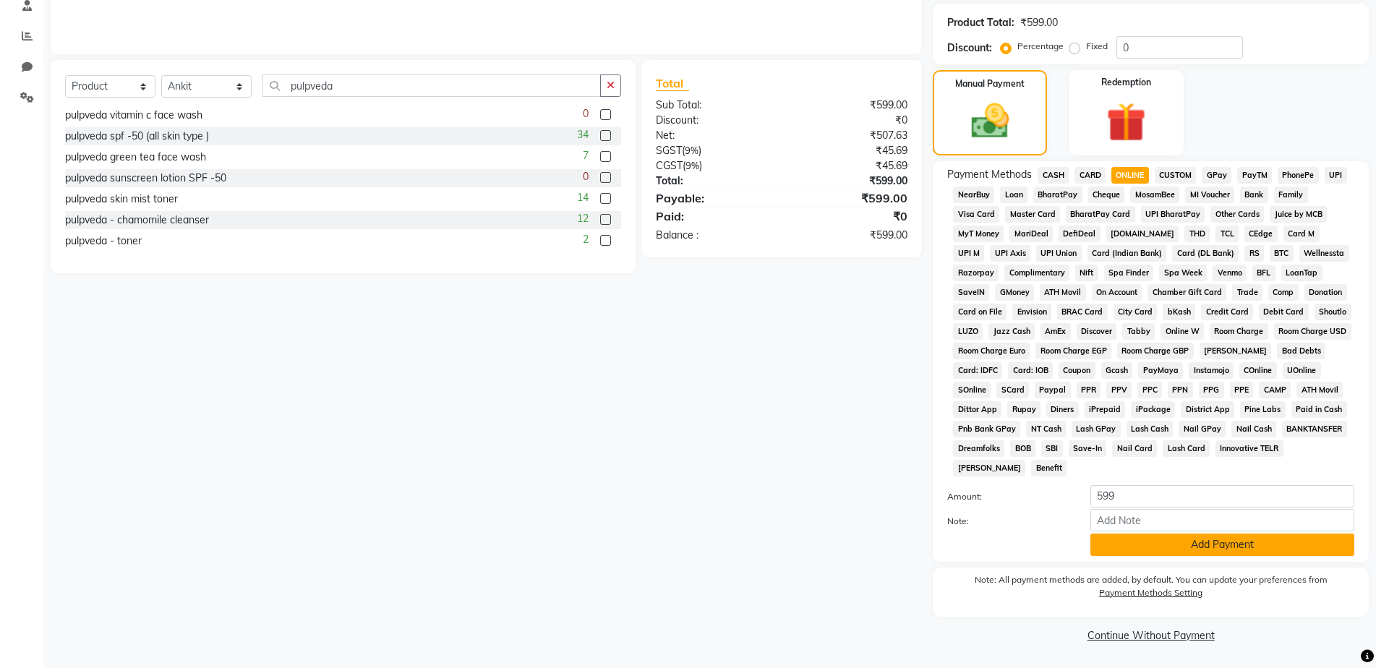
click at [1186, 547] on button "Add Payment" at bounding box center [1222, 545] width 264 height 22
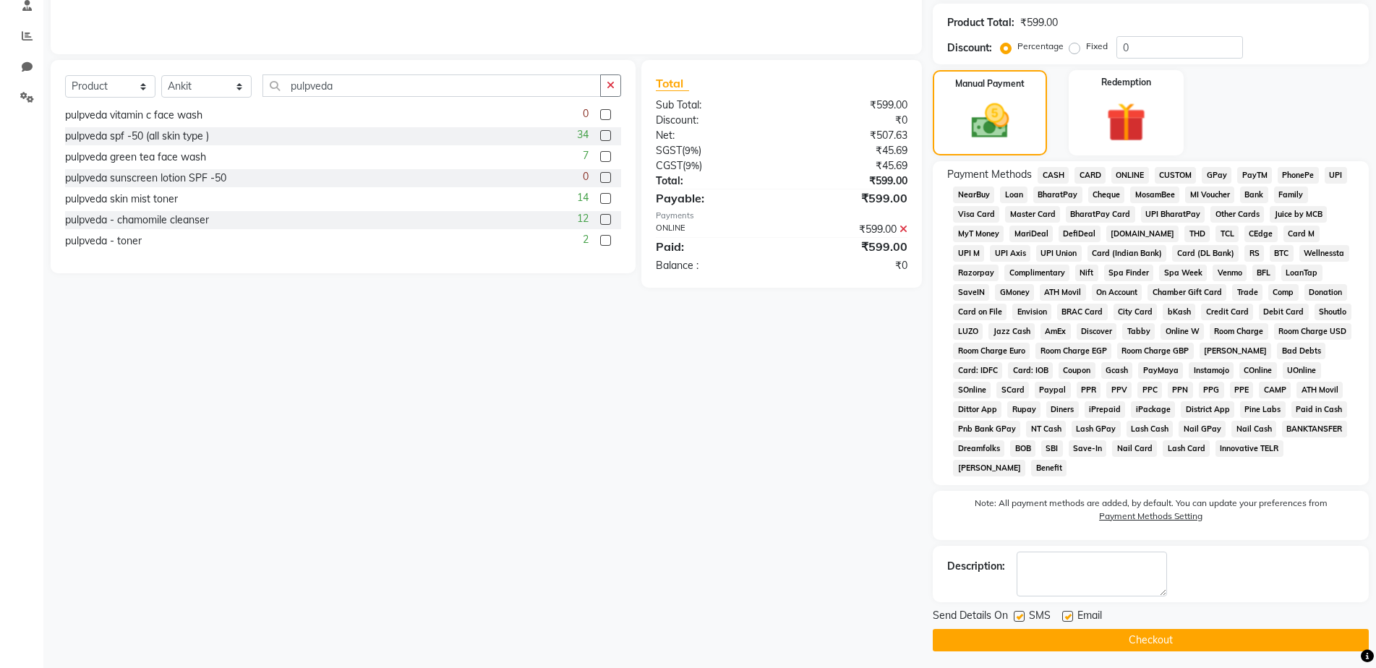
click at [1169, 649] on button "Checkout" at bounding box center [1151, 640] width 436 height 22
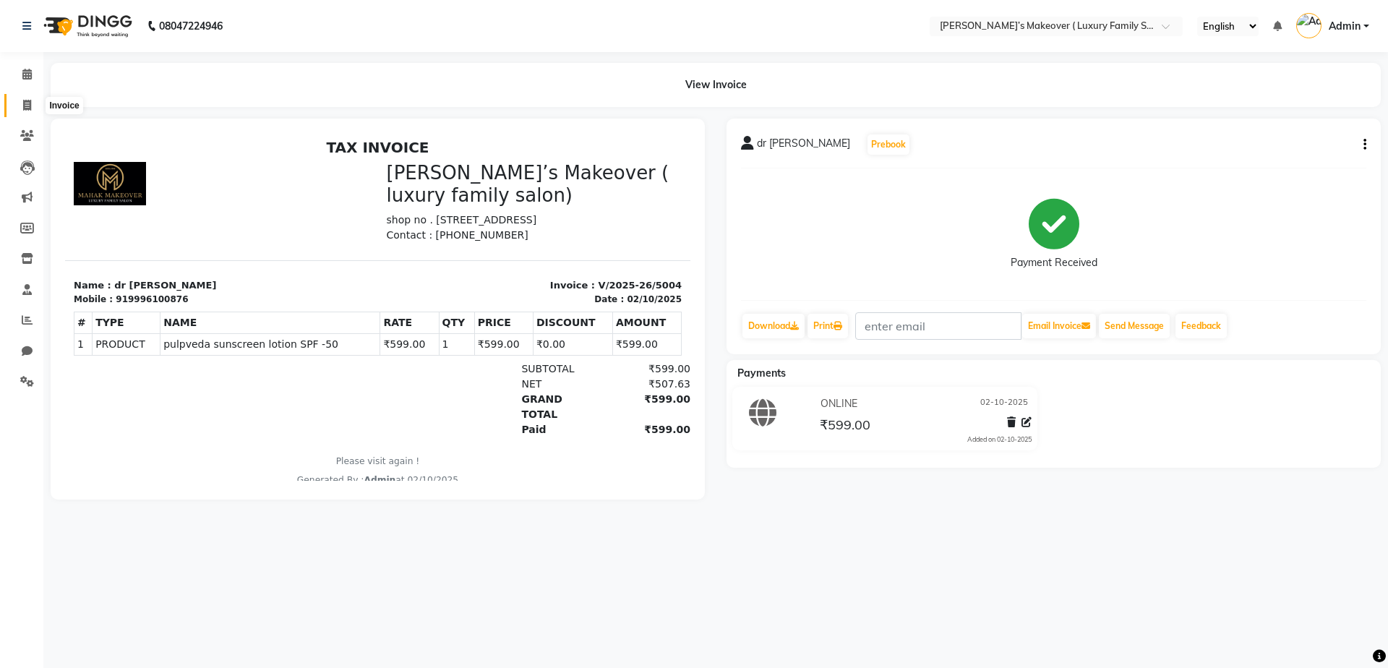
click at [25, 103] on icon at bounding box center [27, 105] width 8 height 11
select select "7777"
select select "service"
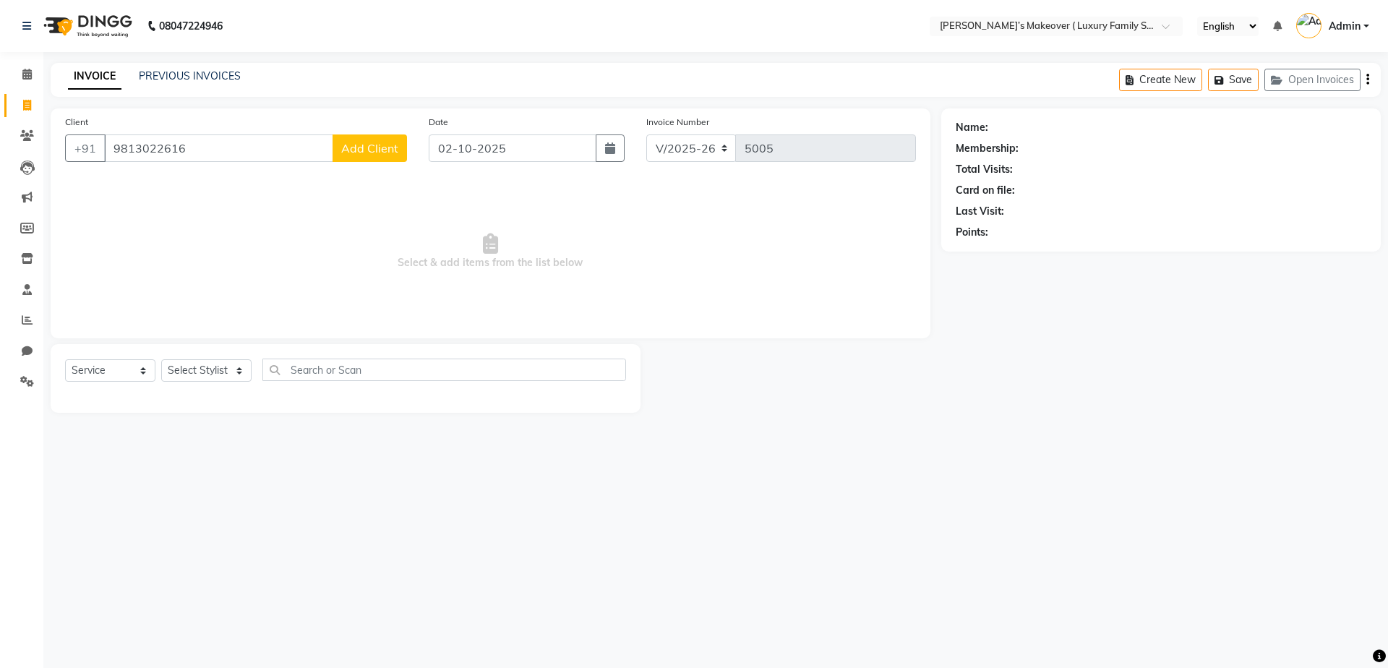
type input "9813022616"
click at [379, 147] on span "Add Client" at bounding box center [369, 148] width 57 height 14
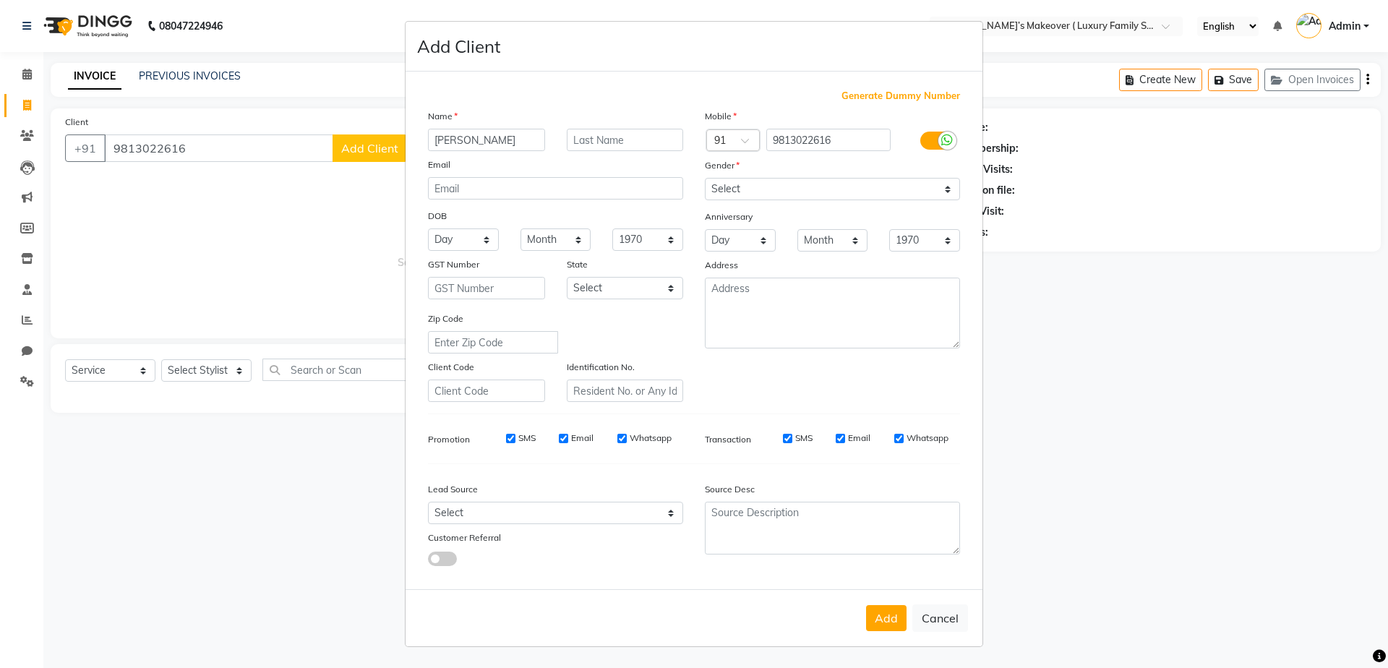
type input "[PERSON_NAME]"
click at [773, 193] on select "Select [DEMOGRAPHIC_DATA] [DEMOGRAPHIC_DATA] Other Prefer Not To Say" at bounding box center [832, 189] width 255 height 22
select select "[DEMOGRAPHIC_DATA]"
click at [705, 178] on select "Select [DEMOGRAPHIC_DATA] [DEMOGRAPHIC_DATA] Other Prefer Not To Say" at bounding box center [832, 189] width 255 height 22
click at [886, 613] on button "Add" at bounding box center [886, 618] width 40 height 26
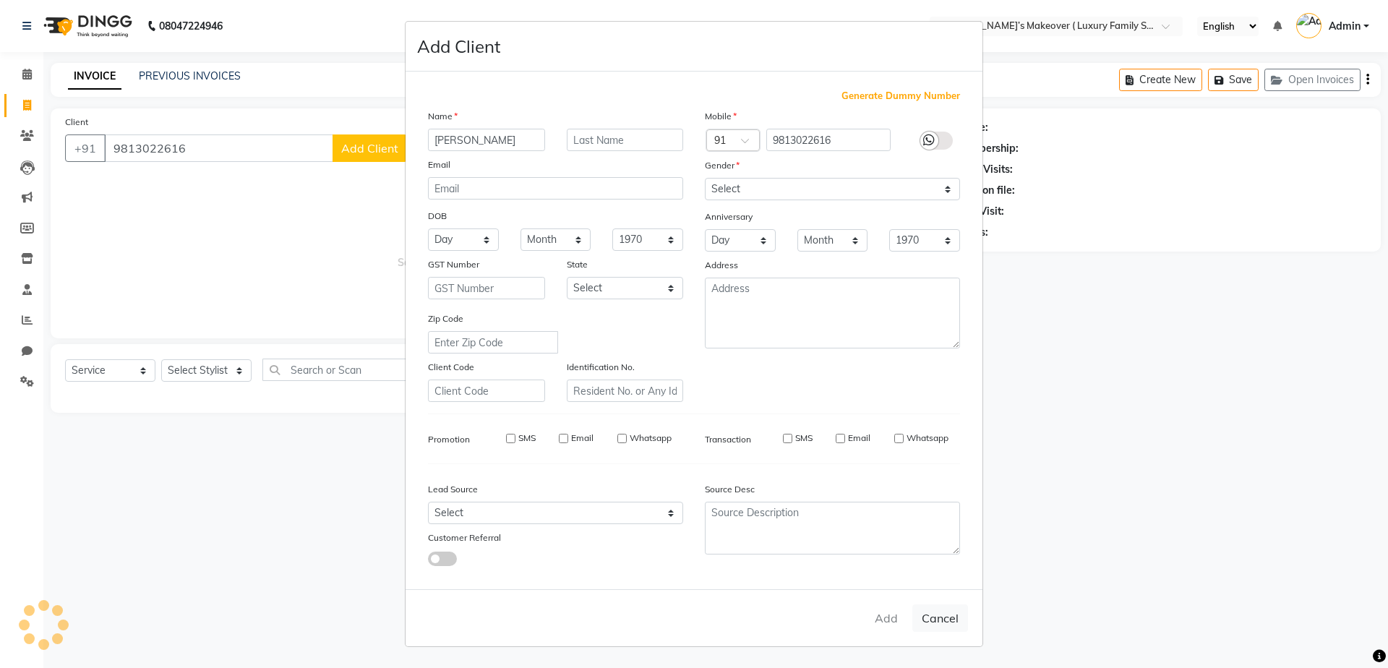
select select
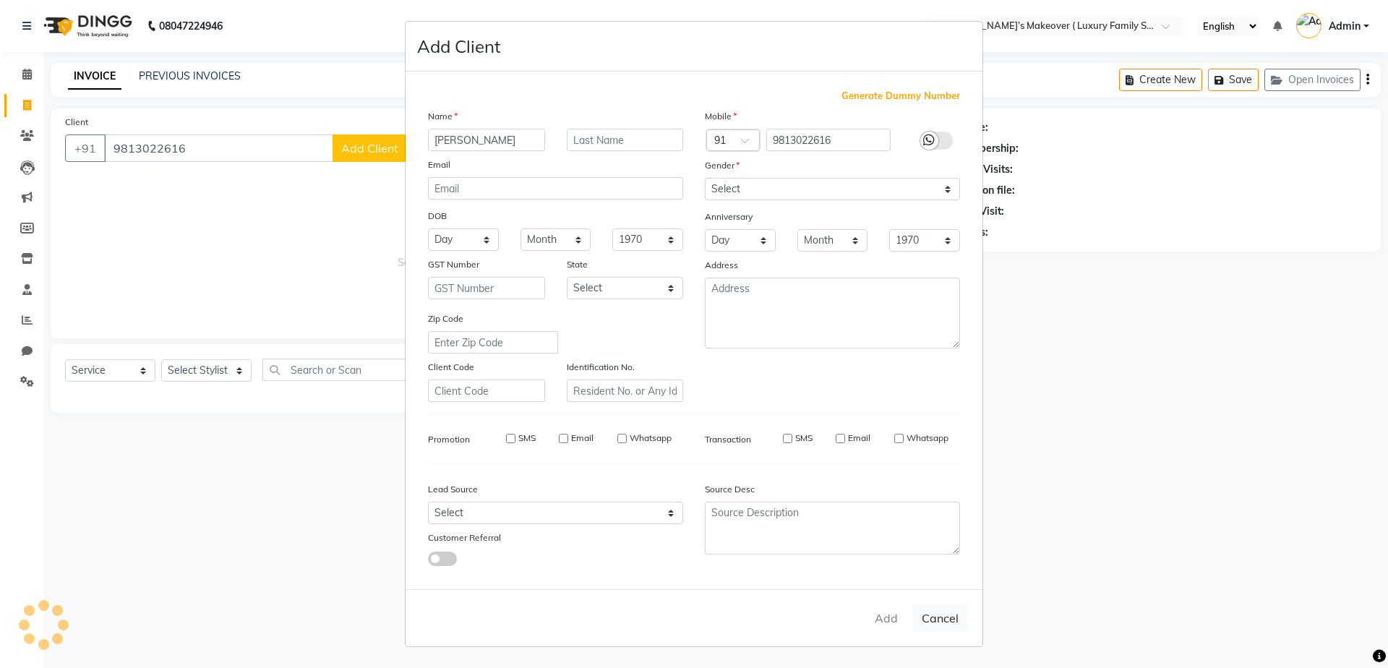
select select
checkbox input "false"
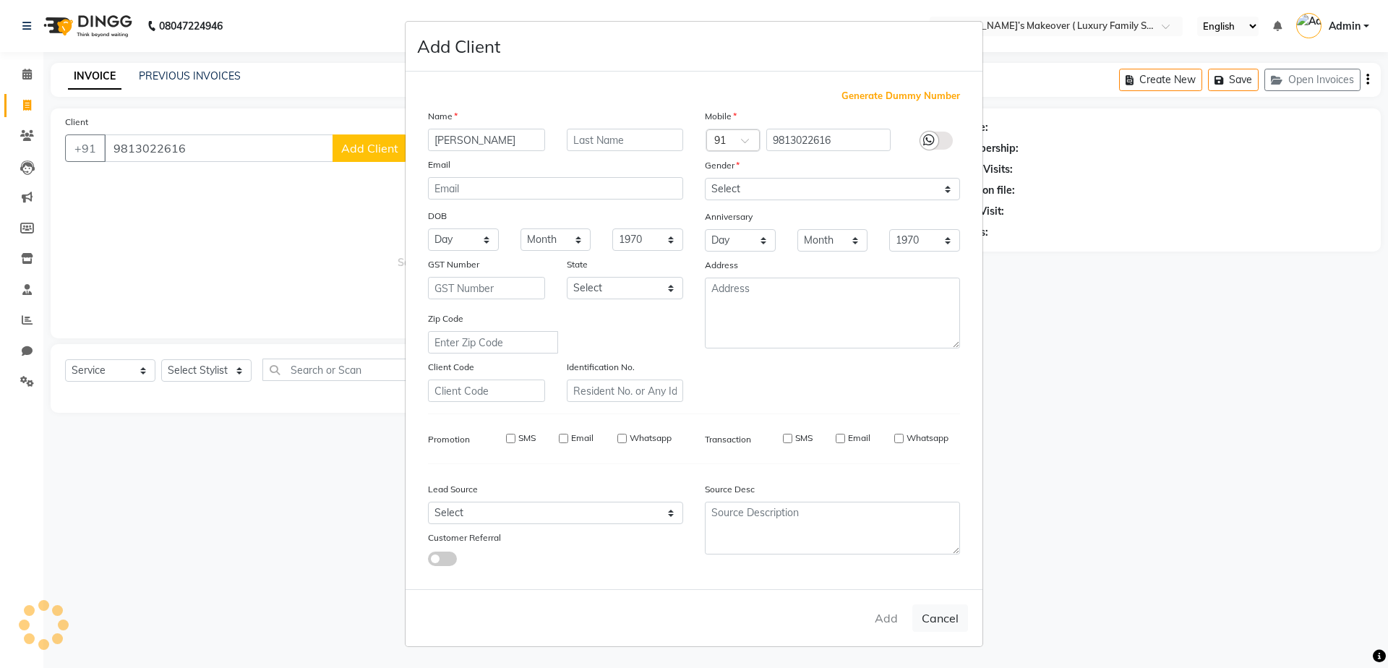
checkbox input "false"
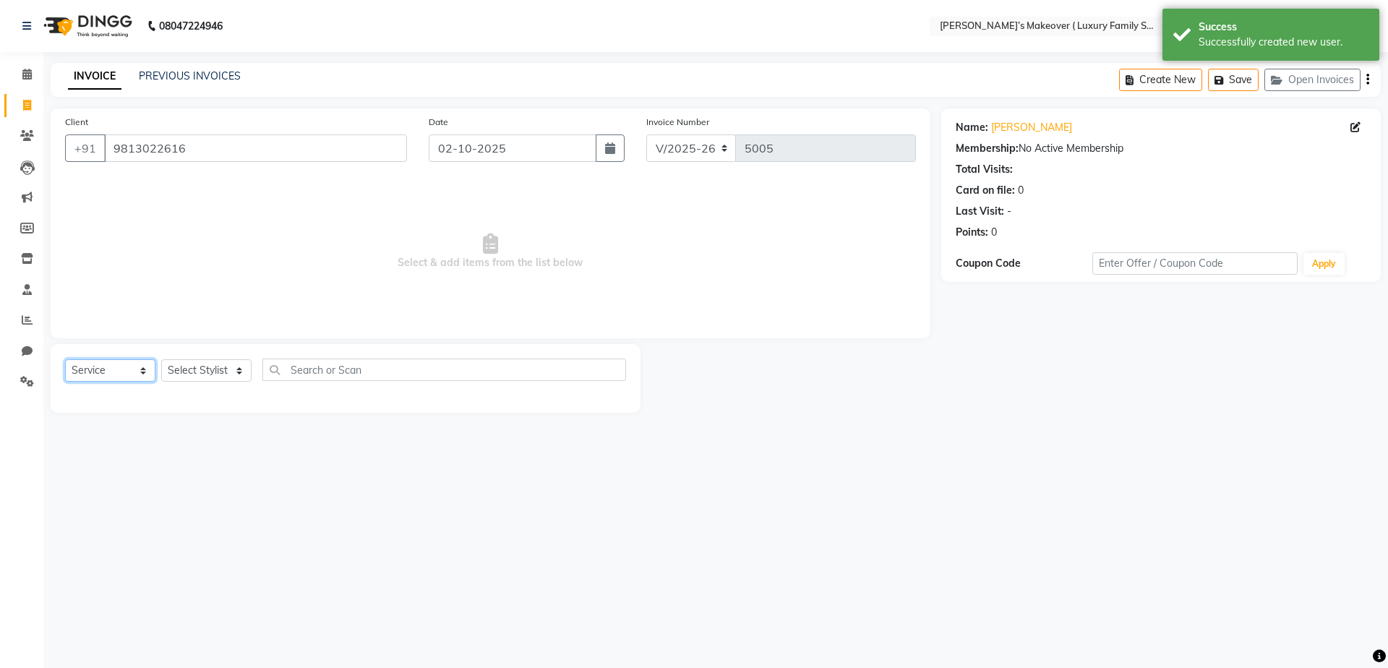
click at [124, 375] on select "Select Service Product Membership Package Voucher Prepaid Gift Card" at bounding box center [110, 370] width 90 height 22
select select "product"
click at [65, 359] on select "Select Service Product Membership Package Voucher Prepaid Gift Card" at bounding box center [110, 370] width 90 height 22
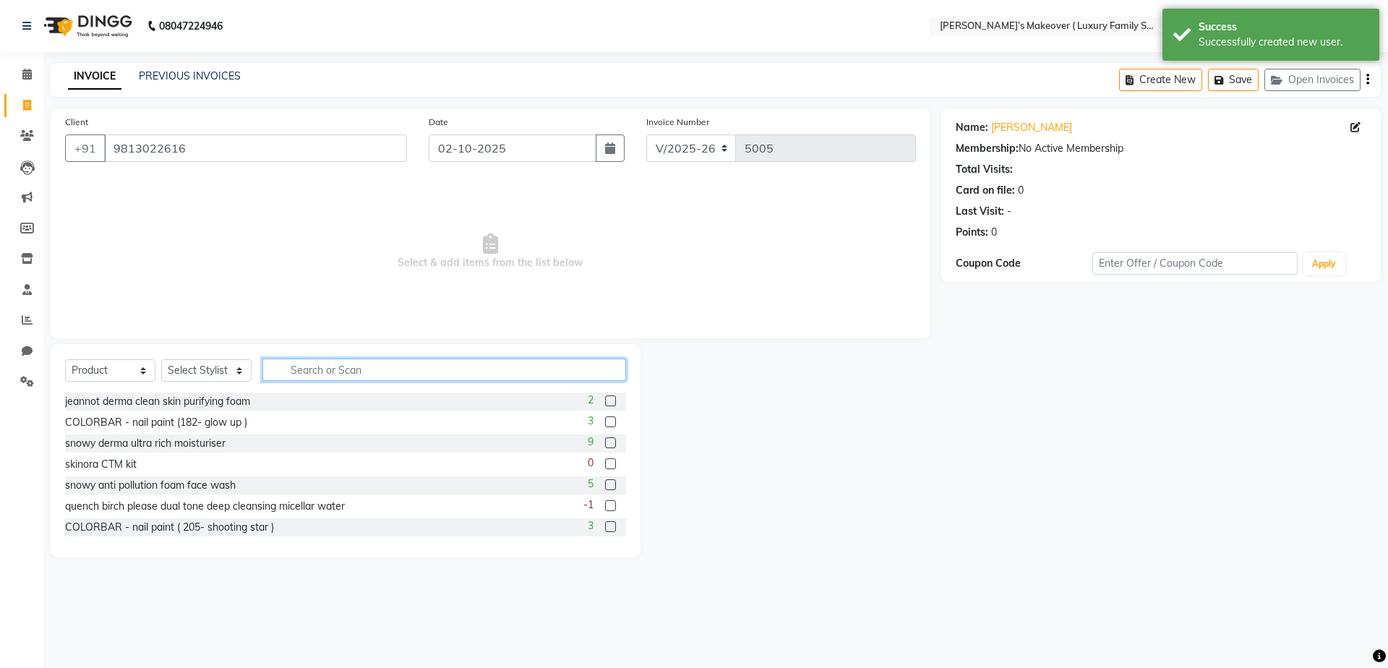
click at [291, 371] on input "text" at bounding box center [444, 370] width 364 height 22
click at [221, 372] on select "Select Stylist [PERSON_NAME] [PERSON_NAME] [PERSON_NAME] [PERSON_NAME] Bhoomi […" at bounding box center [206, 370] width 90 height 22
select select "69494"
click at [161, 359] on select "Select Stylist [PERSON_NAME] [PERSON_NAME] [PERSON_NAME] [PERSON_NAME] Bhoomi […" at bounding box center [206, 370] width 90 height 22
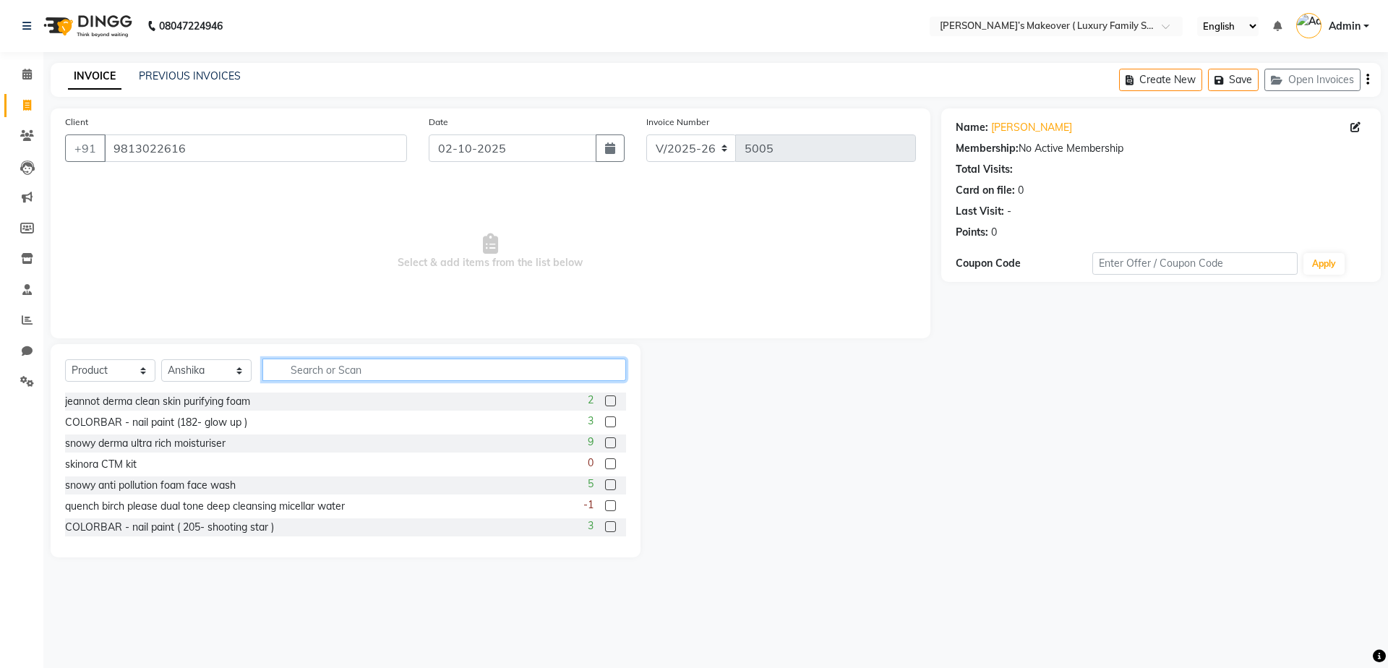
click at [304, 369] on input "text" at bounding box center [444, 370] width 364 height 22
type input "pulpveda"
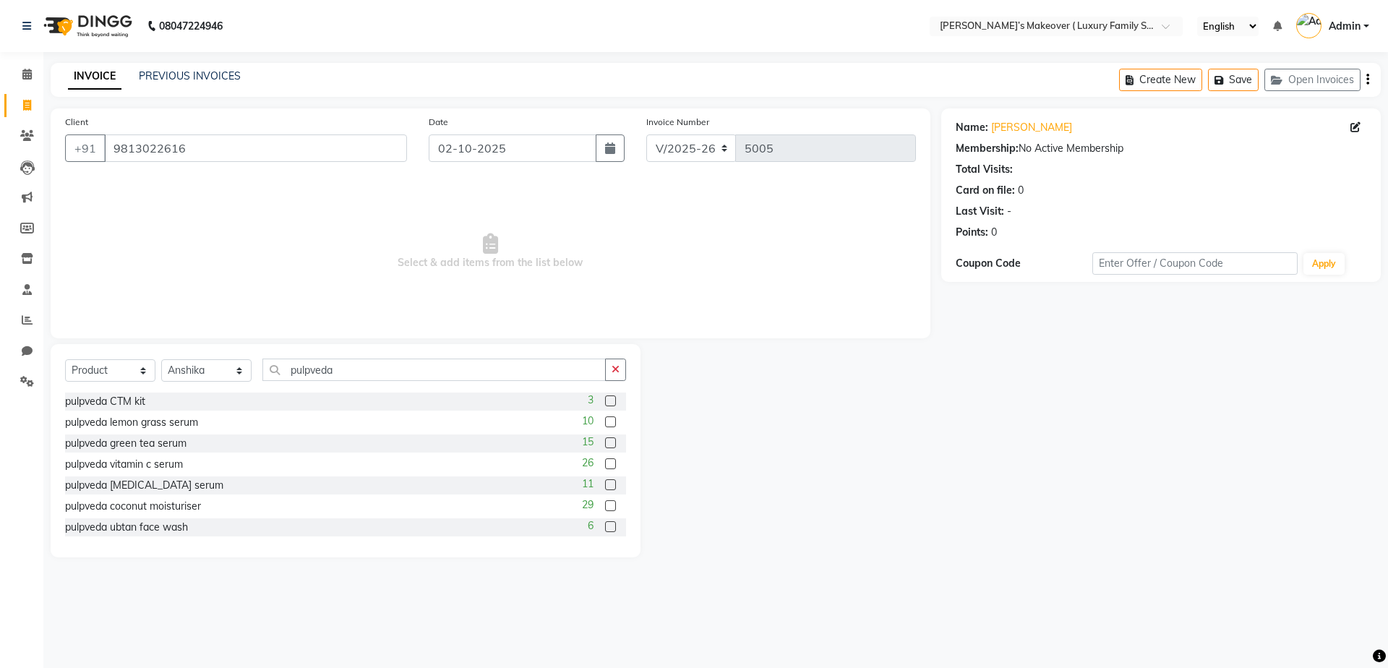
click at [605, 464] on label at bounding box center [610, 463] width 11 height 11
click at [605, 464] on input "checkbox" at bounding box center [609, 464] width 9 height 9
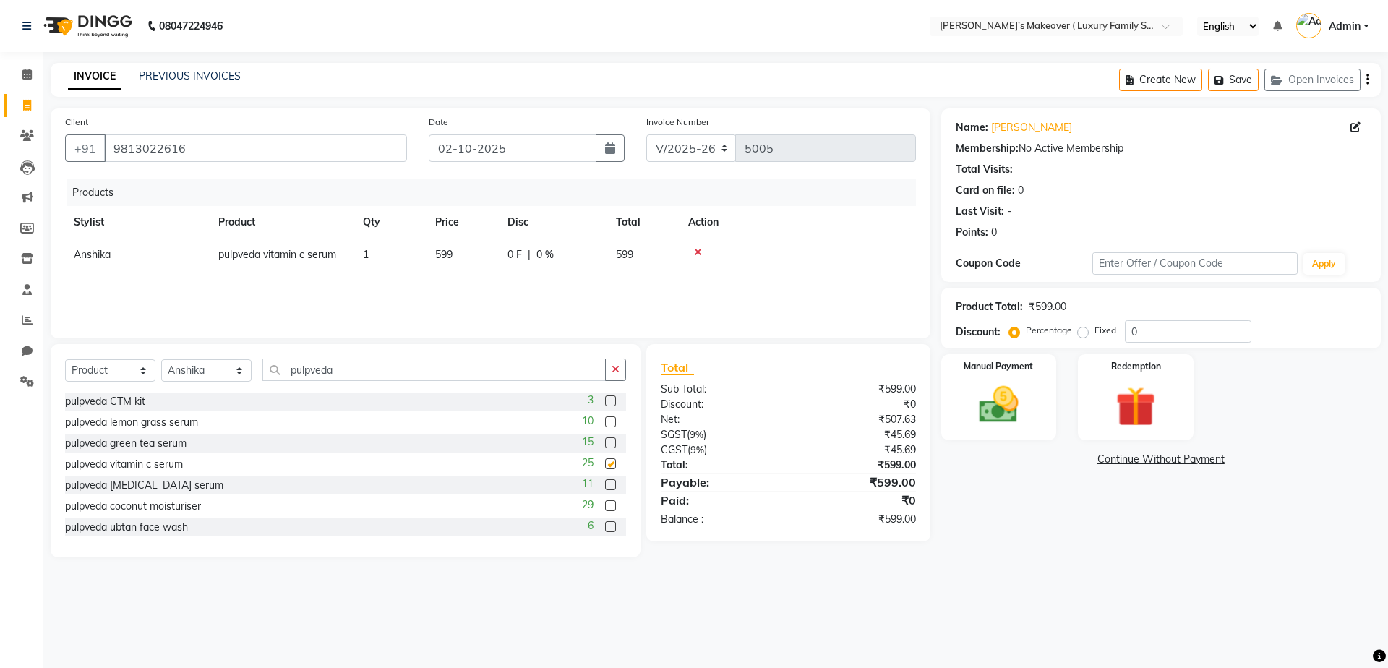
checkbox input "false"
click at [373, 367] on input "pulpveda" at bounding box center [433, 370] width 343 height 22
type input "p"
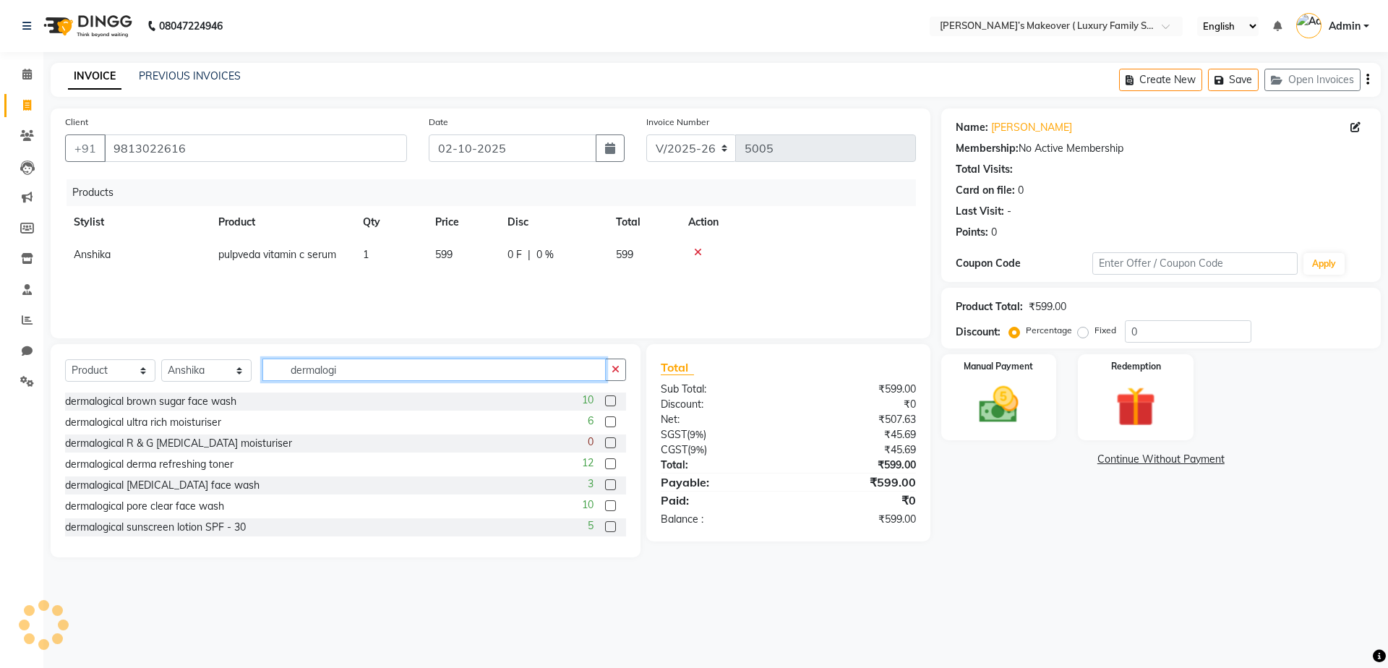
type input "dermalogi"
click at [605, 419] on label at bounding box center [610, 421] width 11 height 11
click at [605, 419] on input "checkbox" at bounding box center [609, 422] width 9 height 9
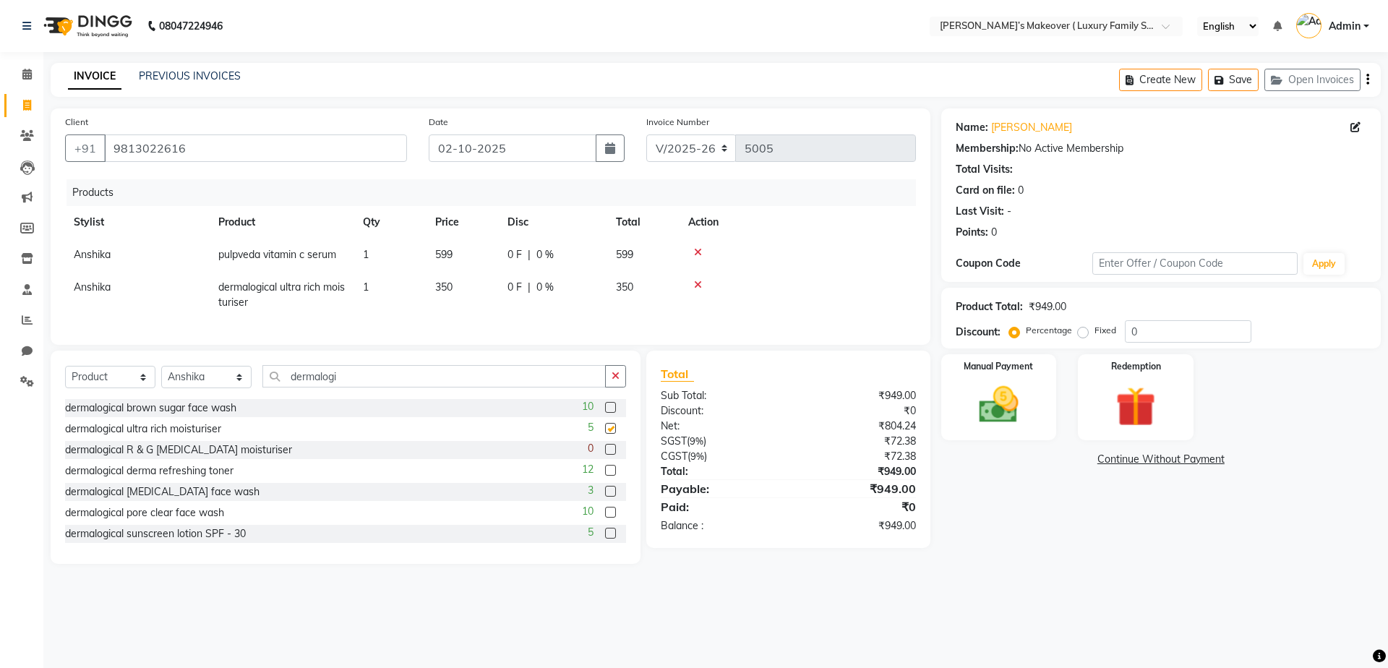
checkbox input "false"
click at [406, 385] on input "dermalogi" at bounding box center [433, 376] width 343 height 22
type input "d"
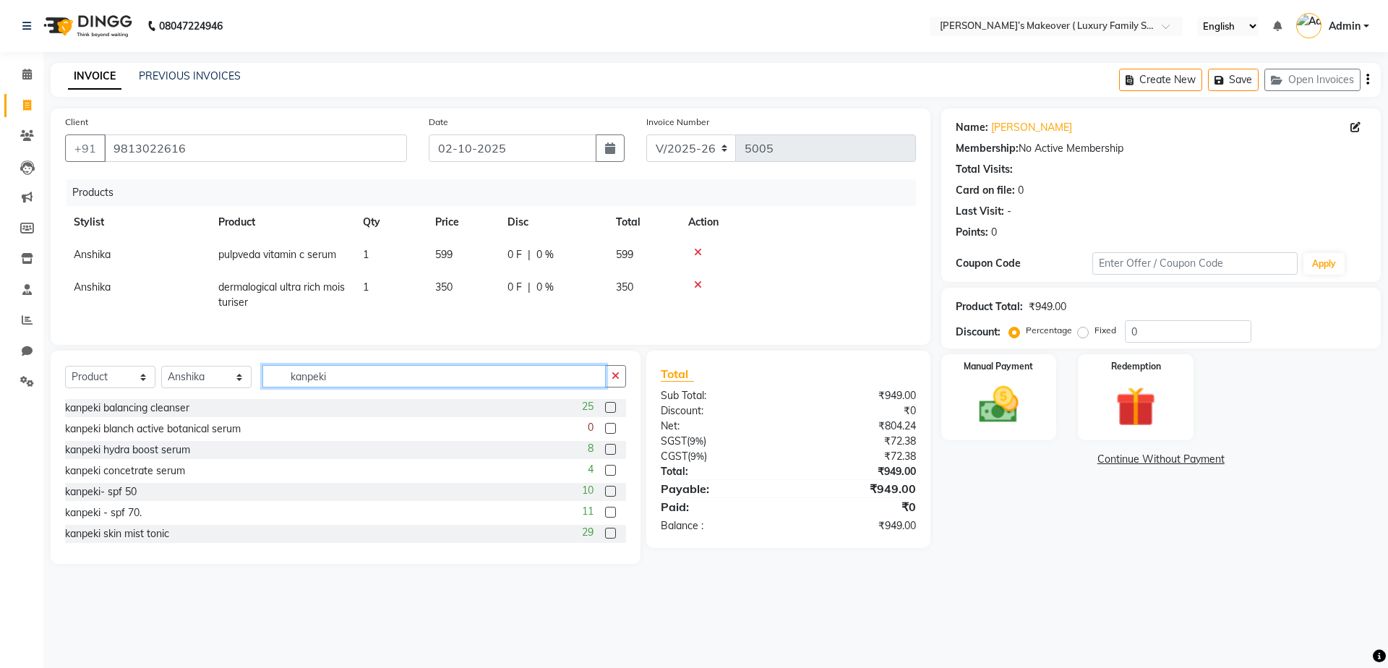
type input "kanpeki"
click at [605, 518] on label at bounding box center [610, 512] width 11 height 11
click at [605, 518] on input "checkbox" at bounding box center [609, 512] width 9 height 9
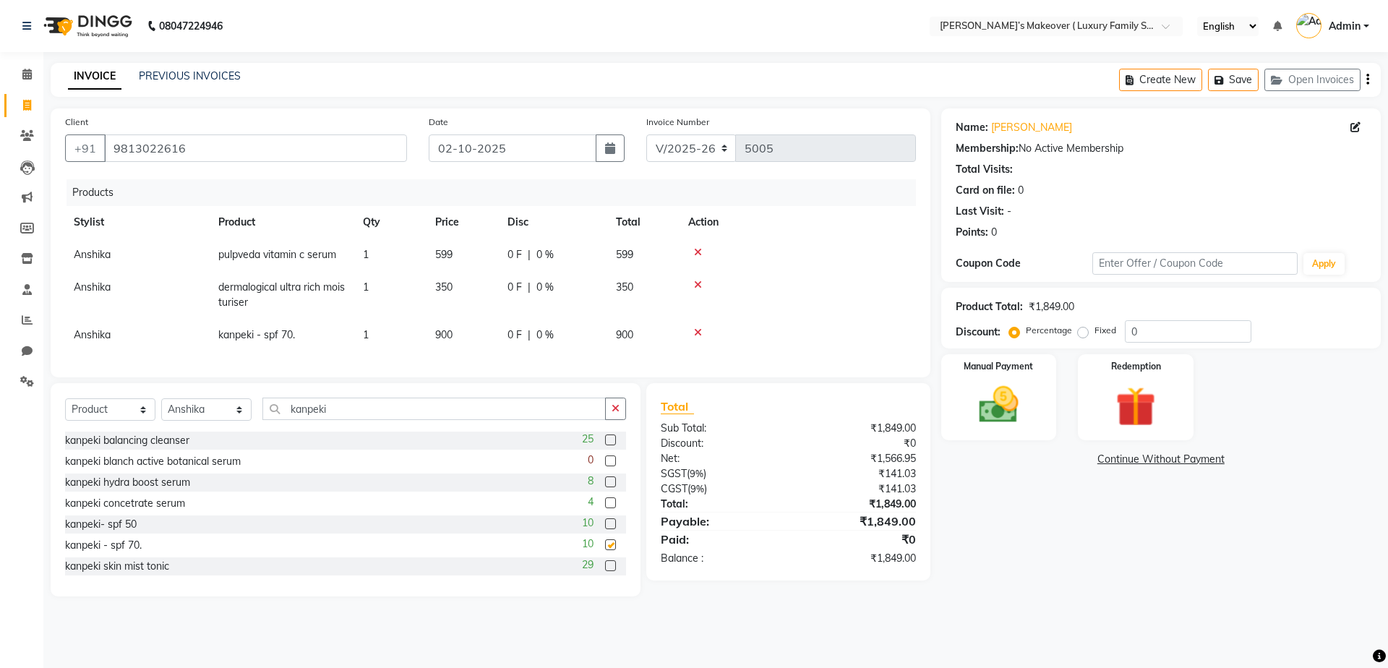
checkbox input "false"
click at [540, 420] on input "kanpeki" at bounding box center [433, 409] width 343 height 22
type input "k"
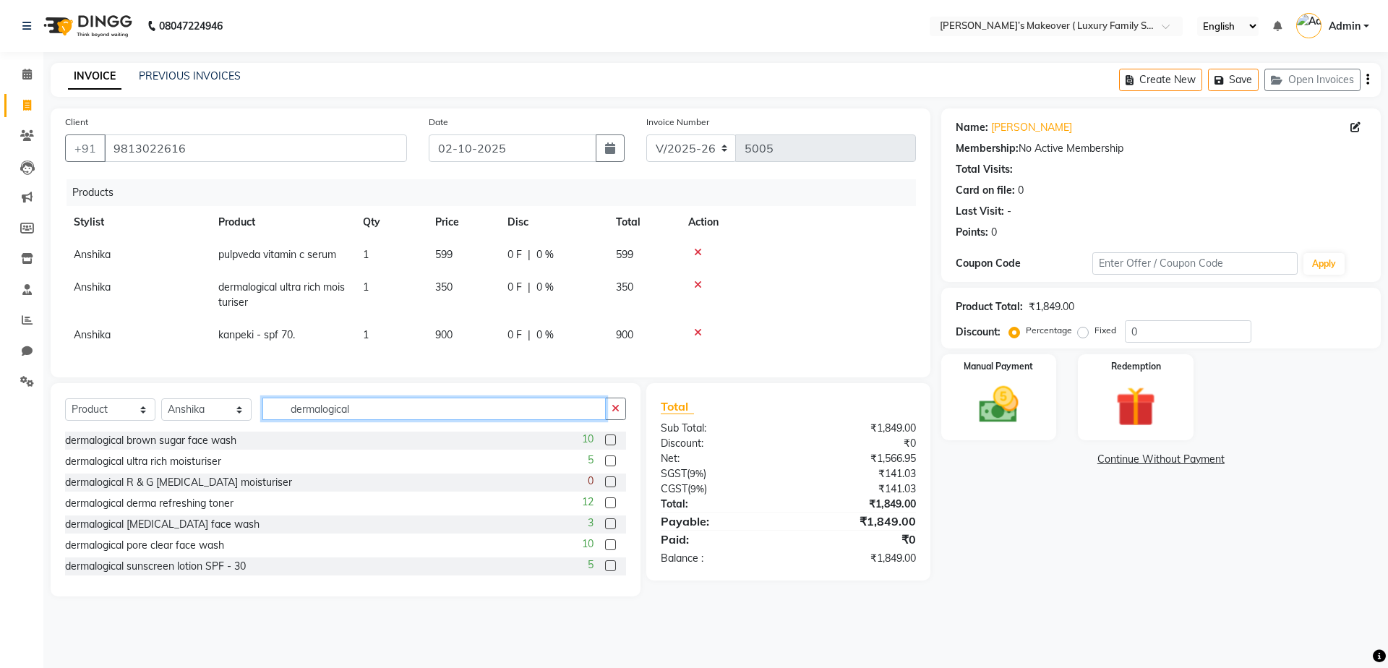
type input "dermalogical"
click at [605, 550] on label at bounding box center [610, 544] width 11 height 11
click at [605, 550] on input "checkbox" at bounding box center [609, 545] width 9 height 9
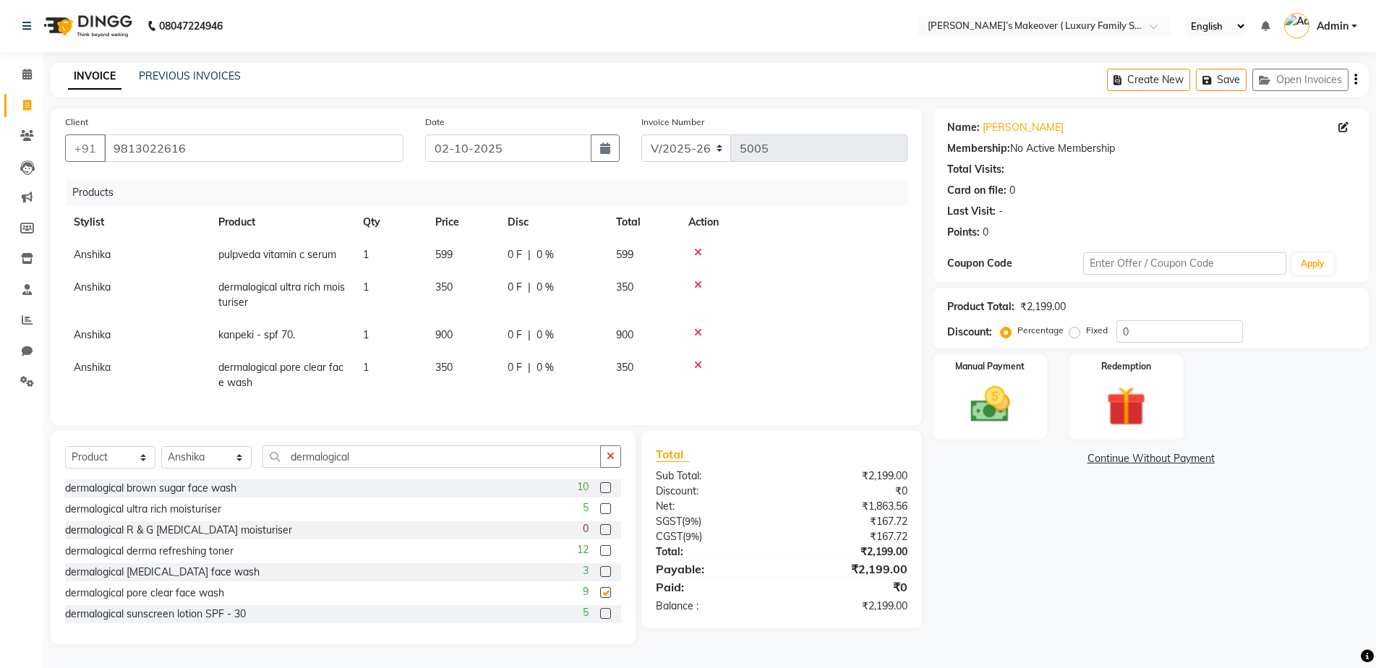
checkbox input "false"
click at [403, 468] on input "dermalogical" at bounding box center [431, 456] width 338 height 22
type input "d"
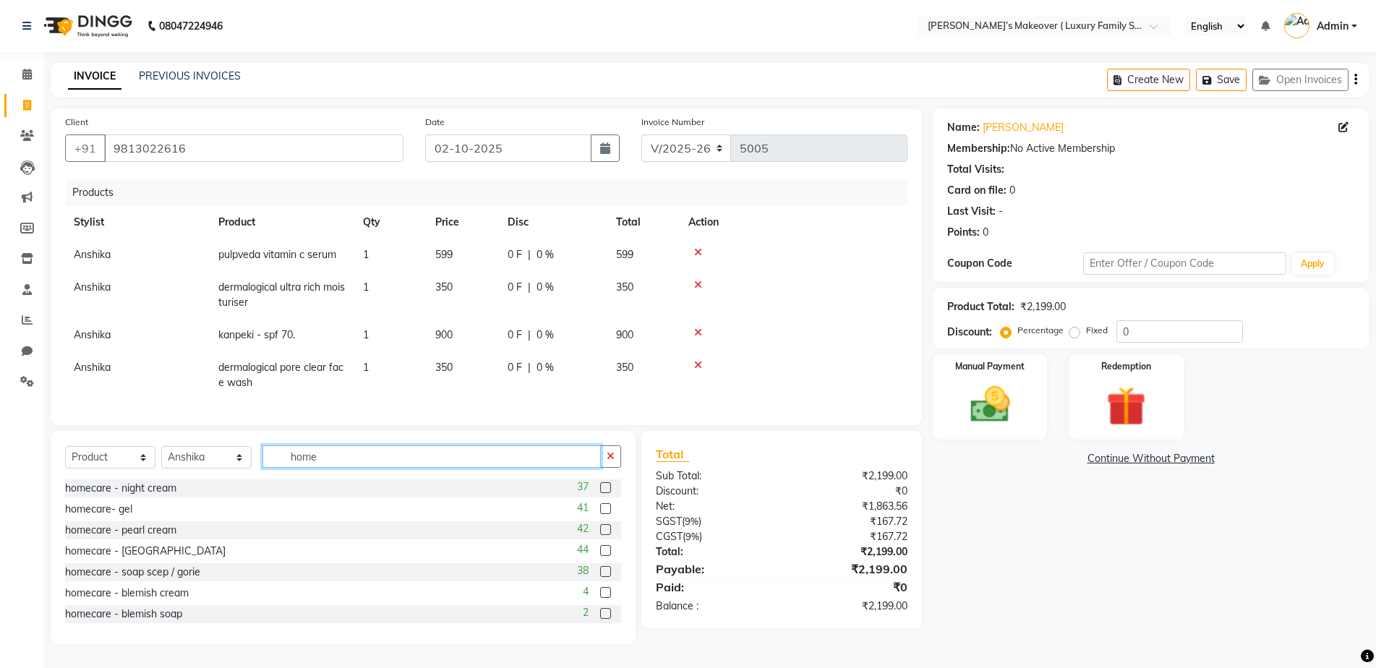
type input "home"
click at [600, 493] on label at bounding box center [605, 487] width 11 height 11
click at [600, 493] on input "checkbox" at bounding box center [604, 488] width 9 height 9
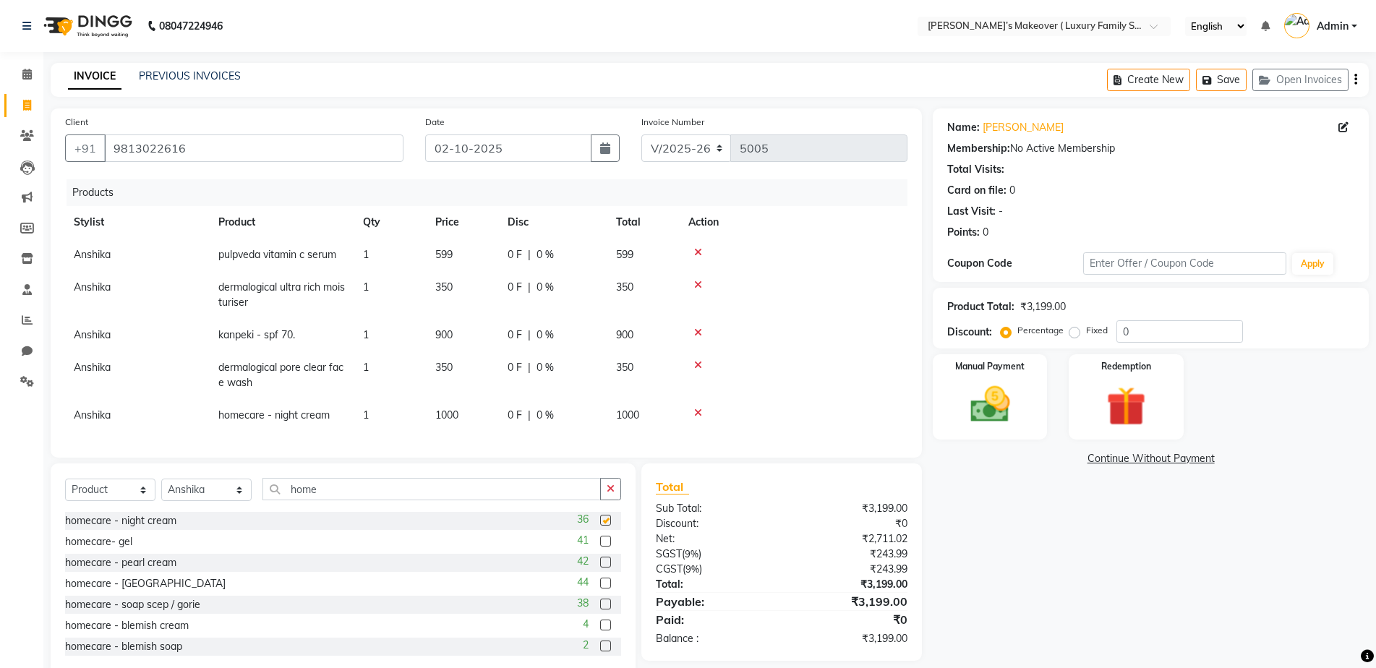
checkbox input "false"
click at [600, 547] on label at bounding box center [605, 541] width 11 height 11
click at [600, 547] on input "checkbox" at bounding box center [604, 541] width 9 height 9
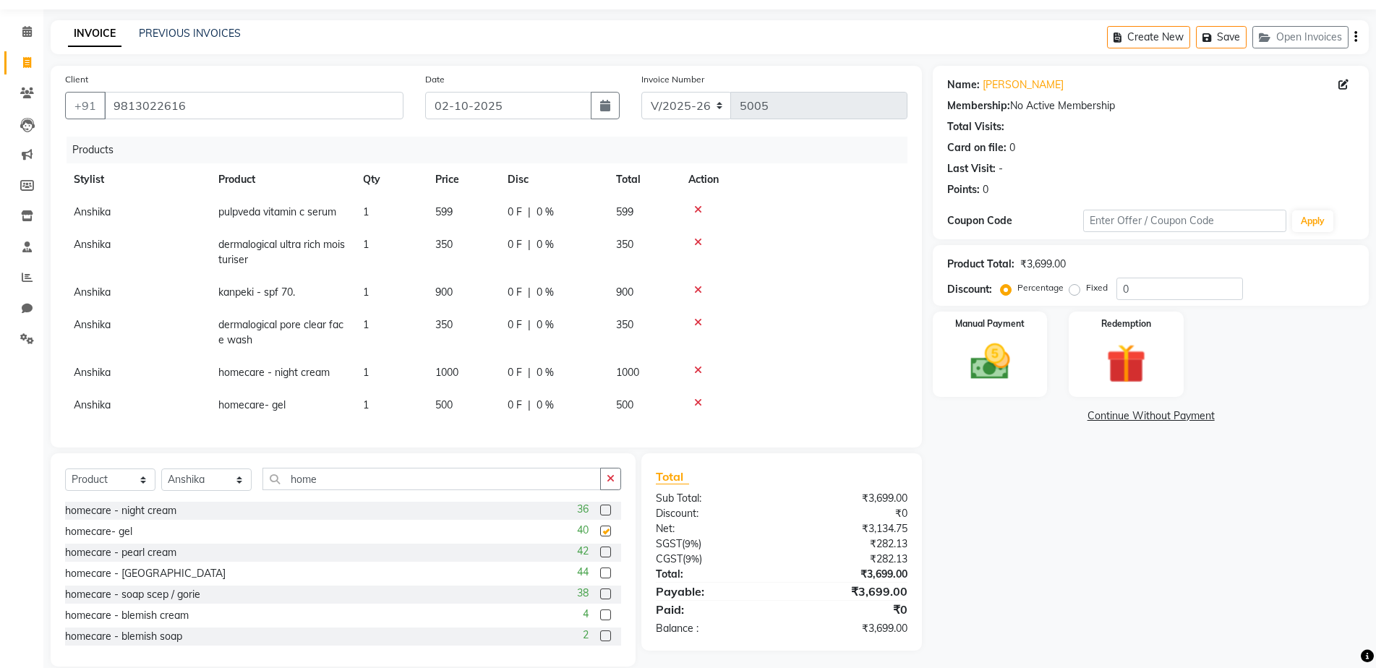
checkbox input "false"
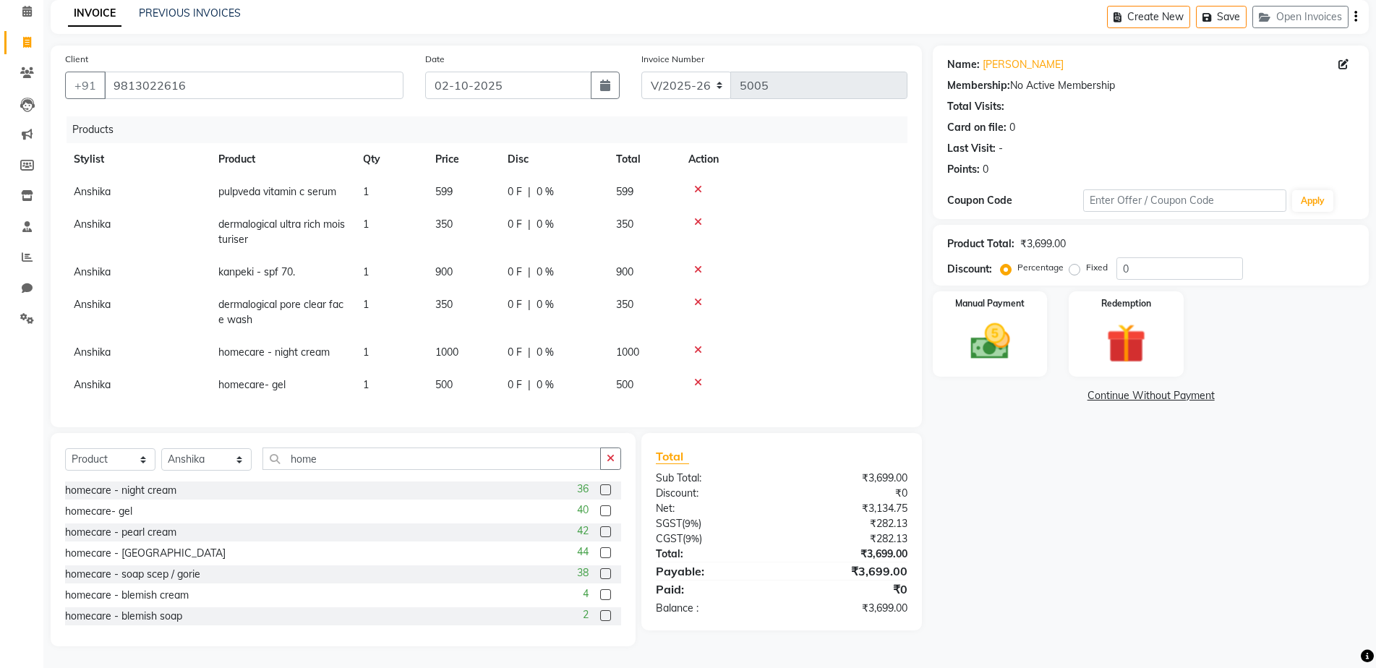
scroll to position [75, 0]
click at [600, 574] on label at bounding box center [605, 573] width 11 height 11
click at [600, 574] on input "checkbox" at bounding box center [604, 574] width 9 height 9
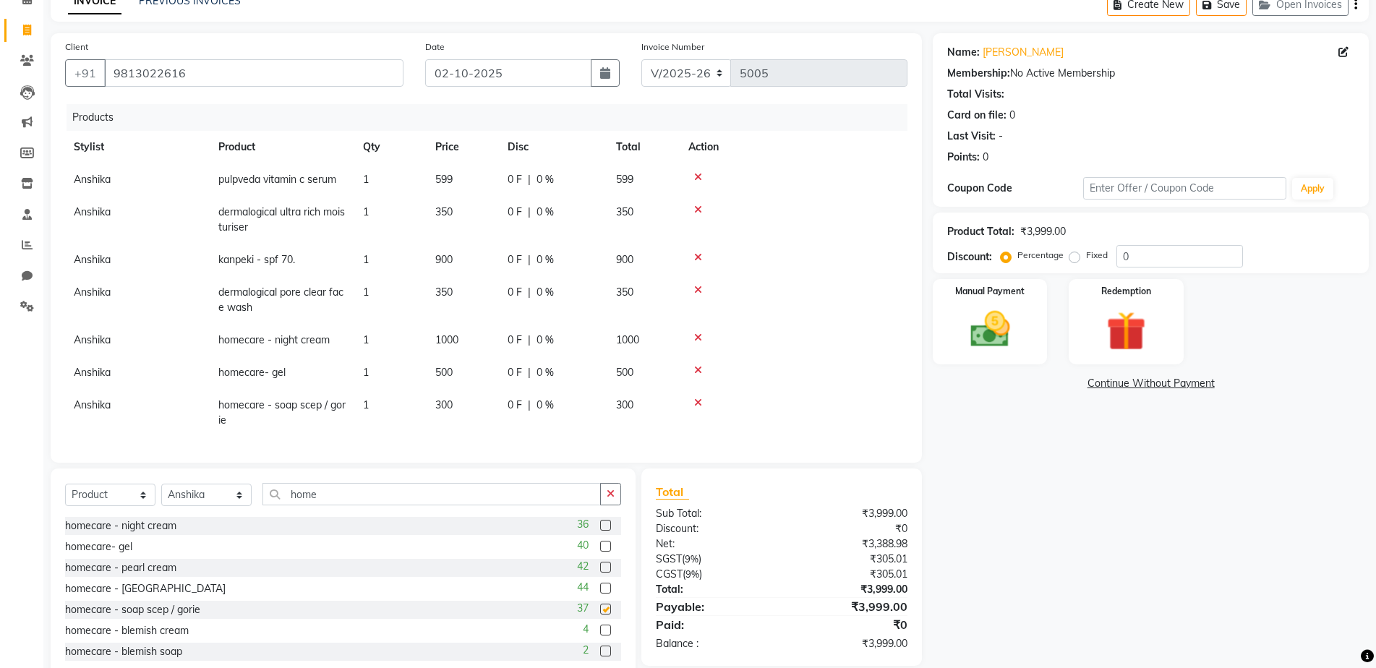
checkbox input "false"
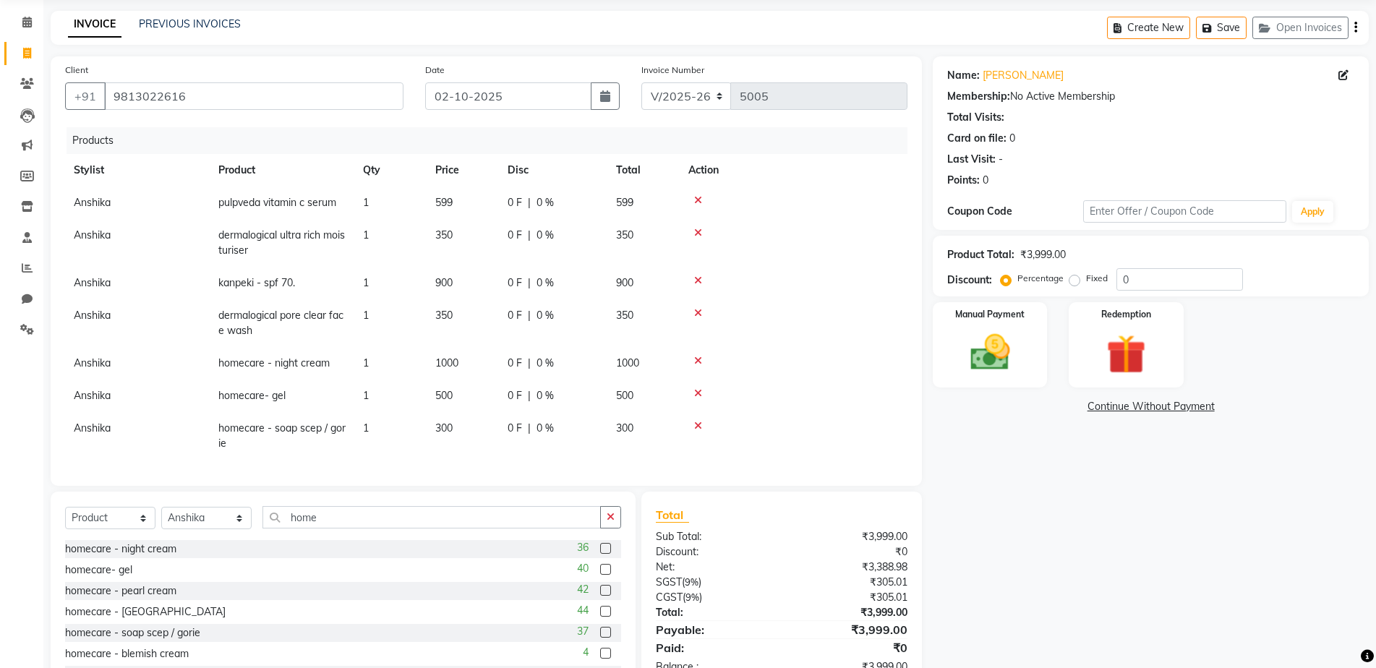
scroll to position [0, 0]
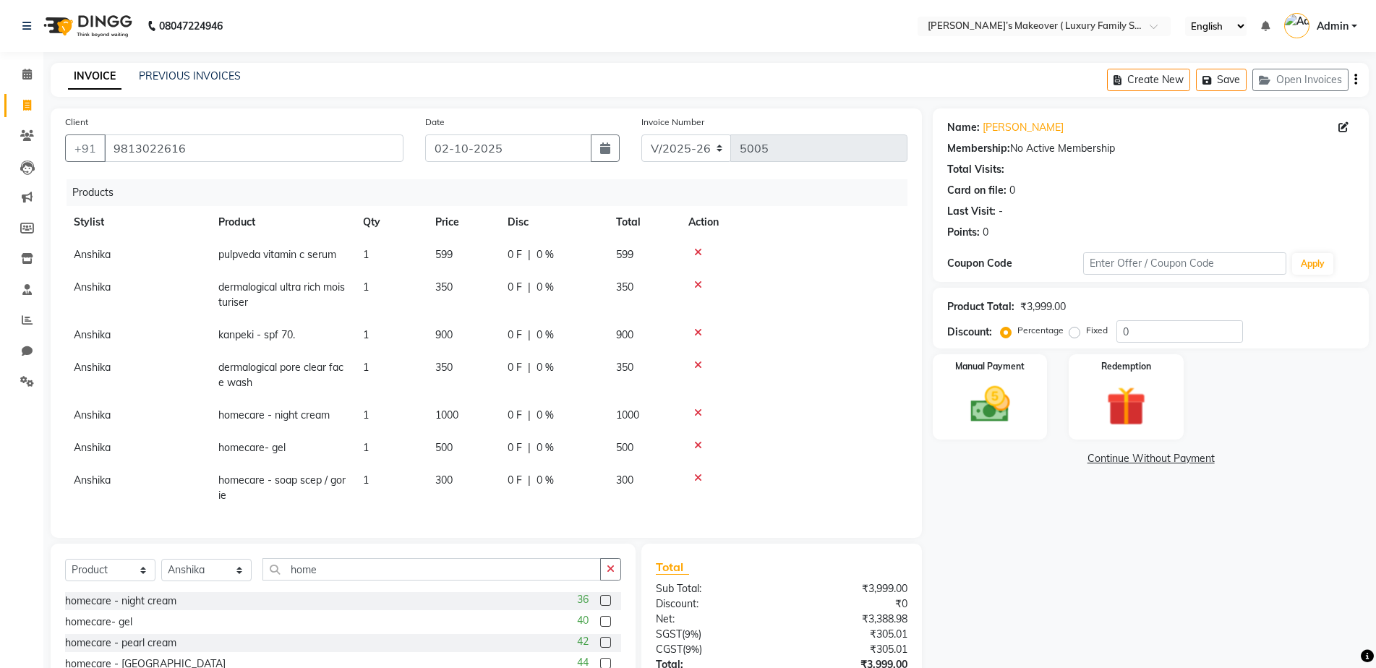
click at [1354, 80] on icon "button" at bounding box center [1355, 80] width 3 height 1
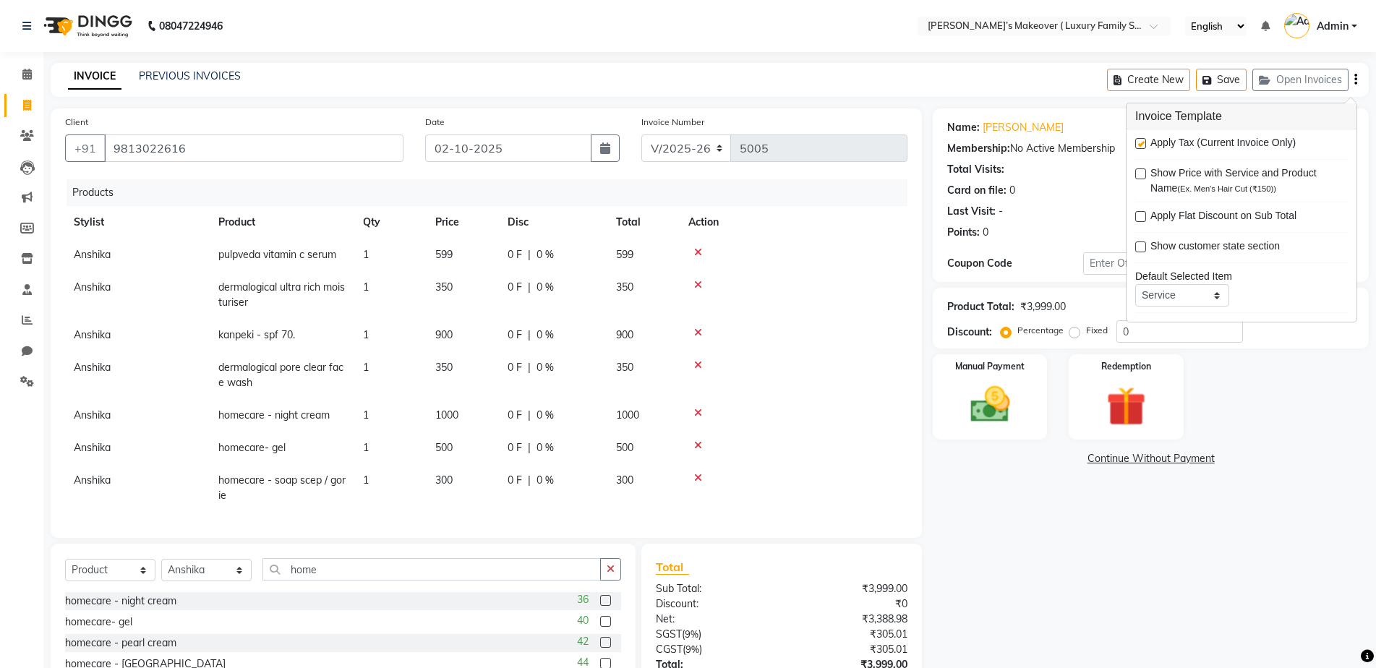
click at [1137, 143] on label at bounding box center [1140, 143] width 11 height 11
click at [1137, 143] on input "checkbox" at bounding box center [1139, 144] width 9 height 9
checkbox input "false"
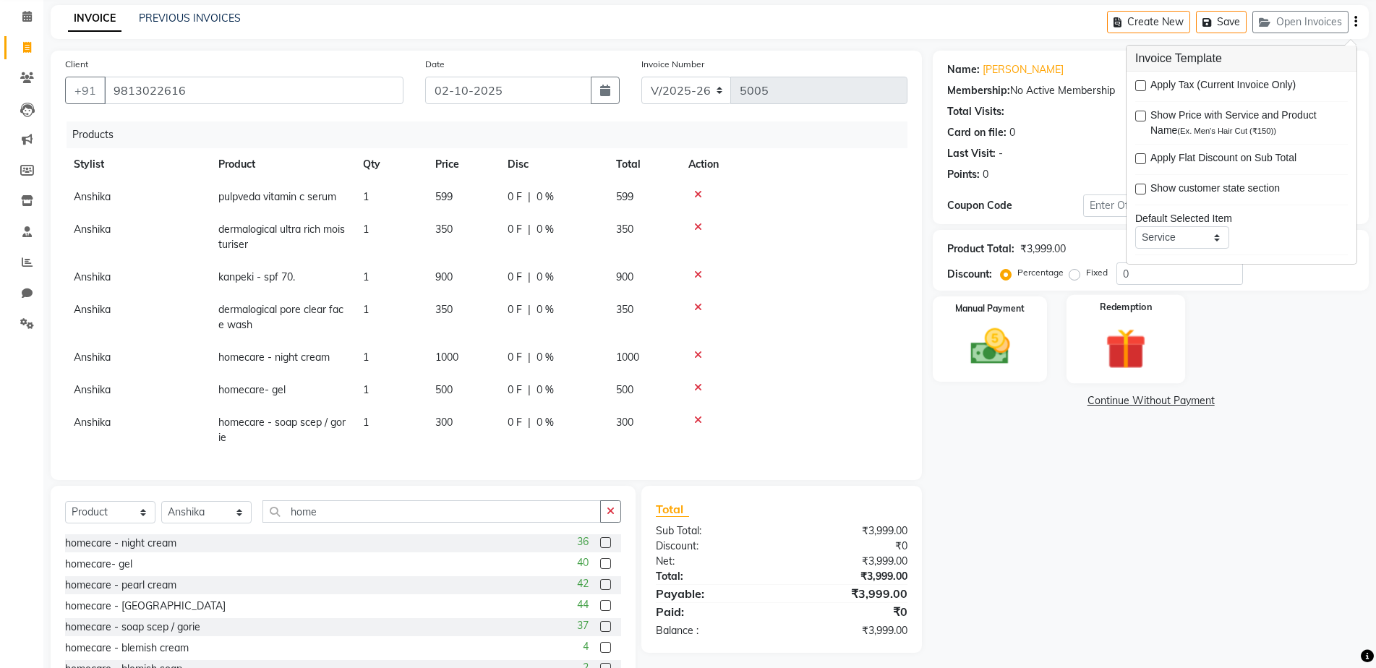
scroll to position [123, 0]
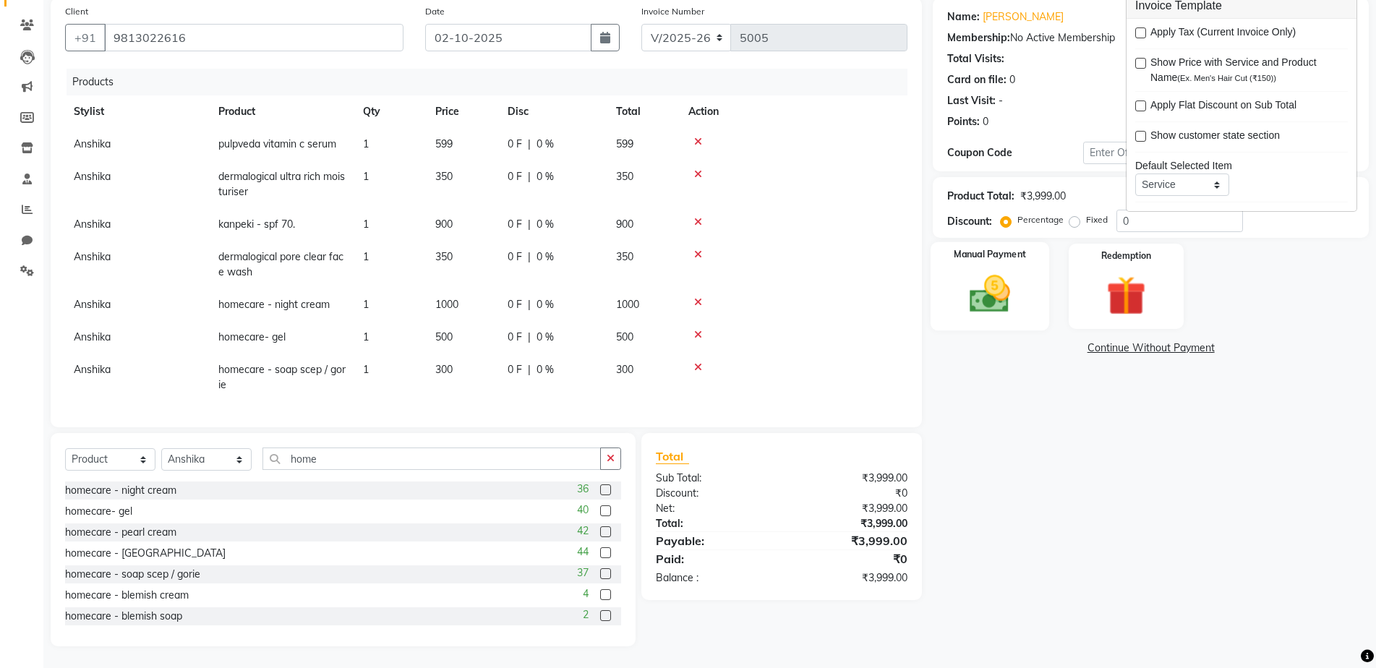
click at [1011, 301] on img at bounding box center [990, 293] width 67 height 47
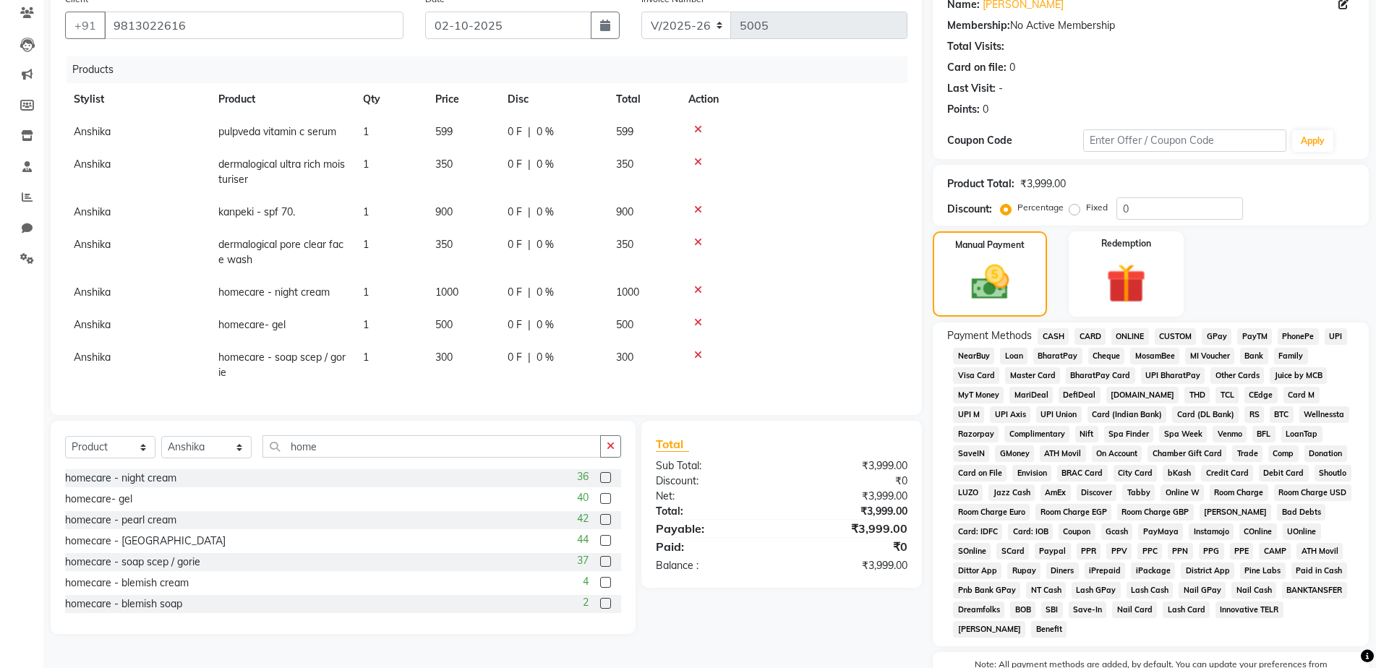
click at [1057, 333] on span "CASH" at bounding box center [1052, 336] width 31 height 17
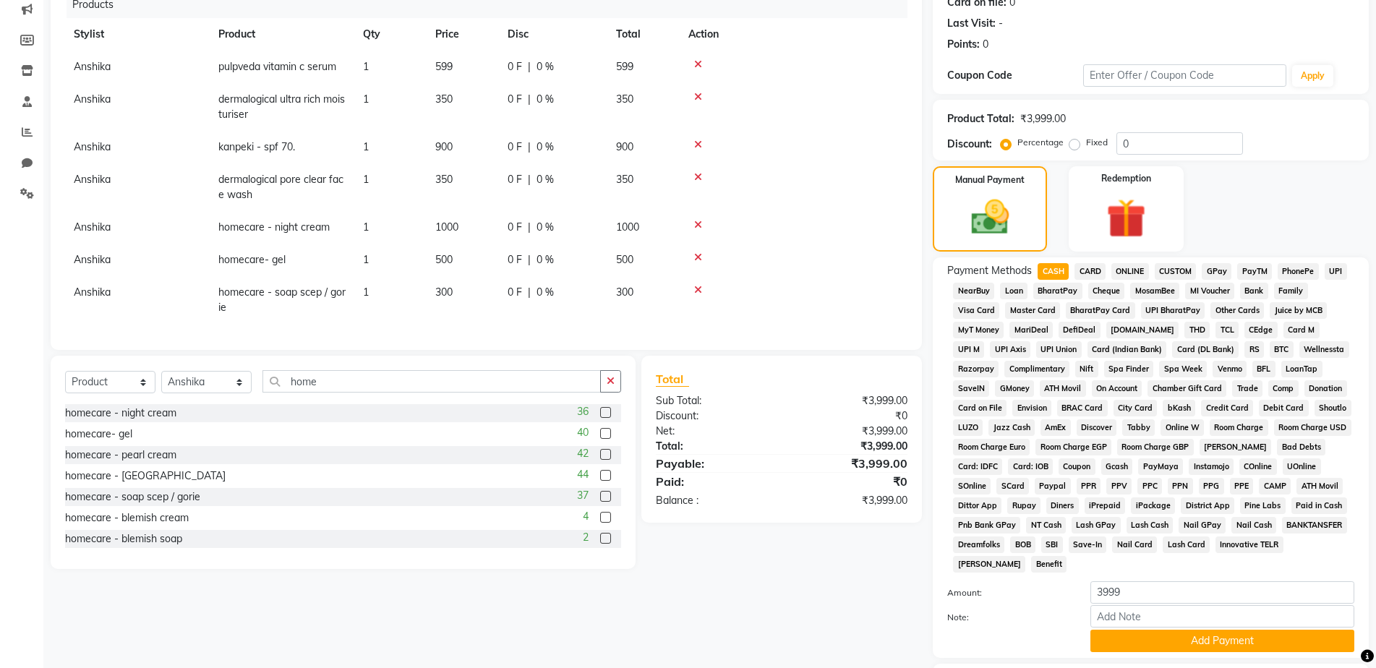
scroll to position [284, 0]
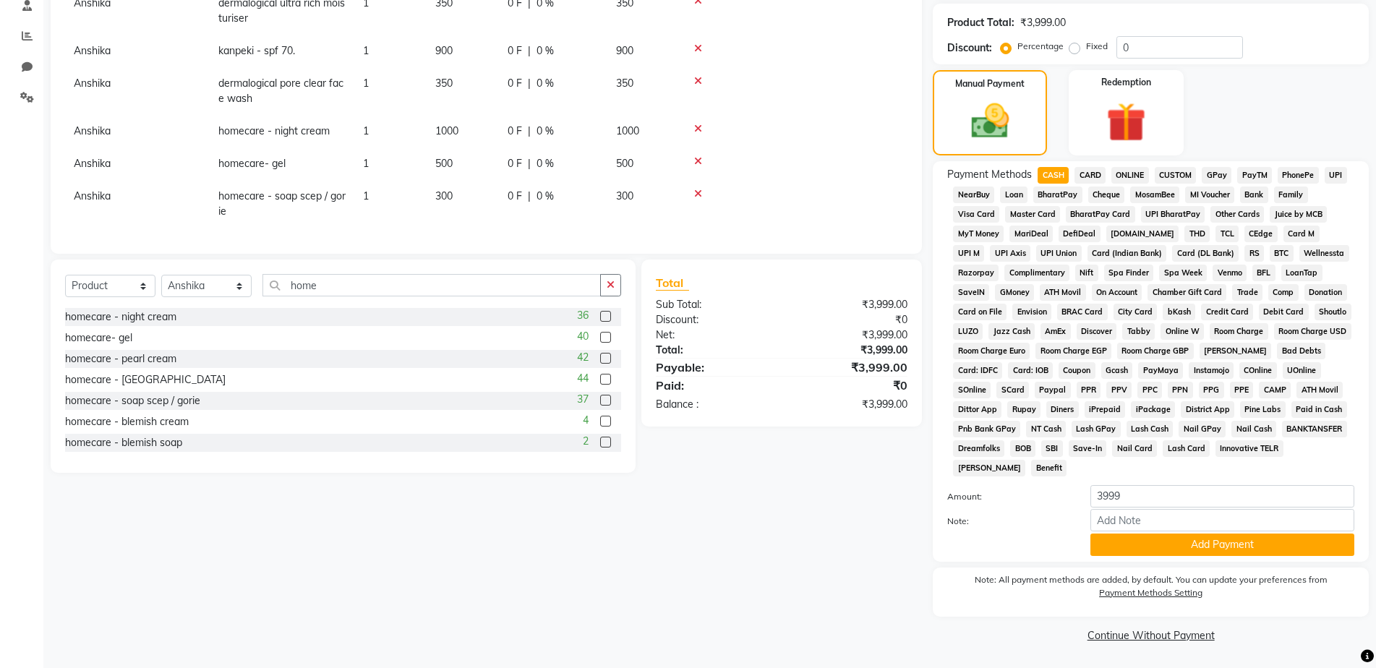
click at [1158, 539] on button "Add Payment" at bounding box center [1222, 545] width 264 height 22
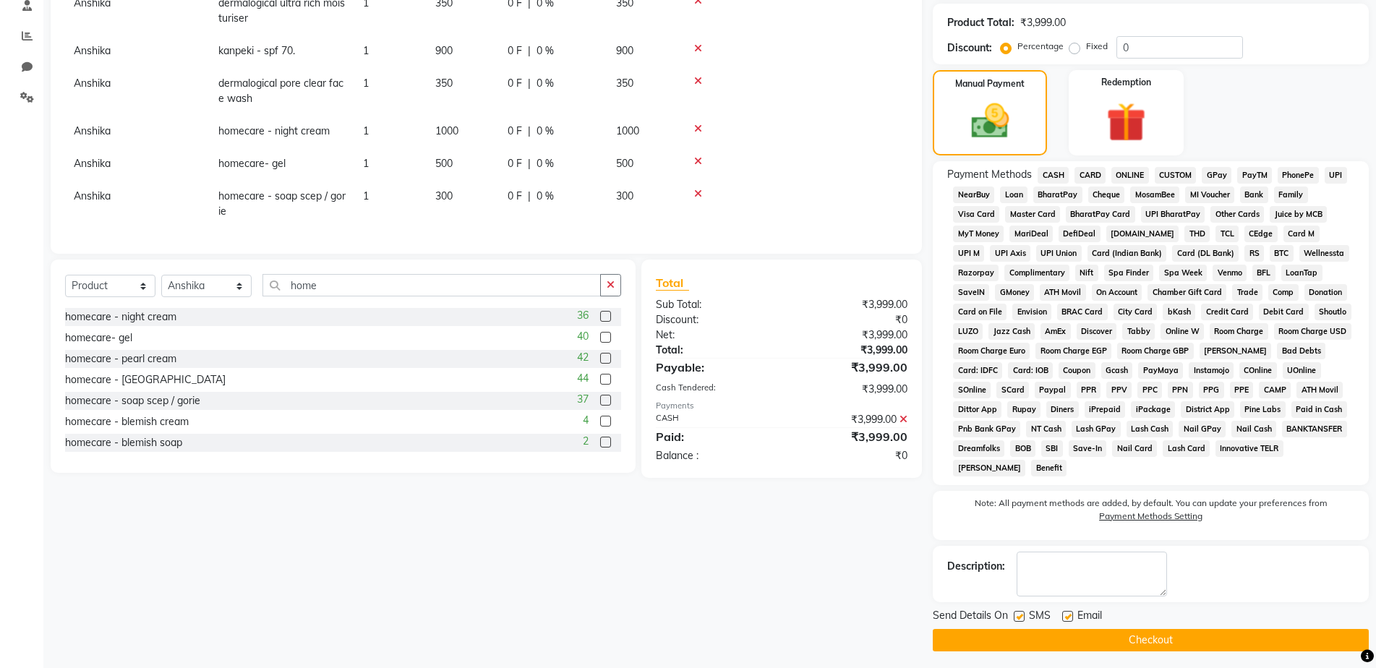
click at [1170, 638] on button "Checkout" at bounding box center [1151, 640] width 436 height 22
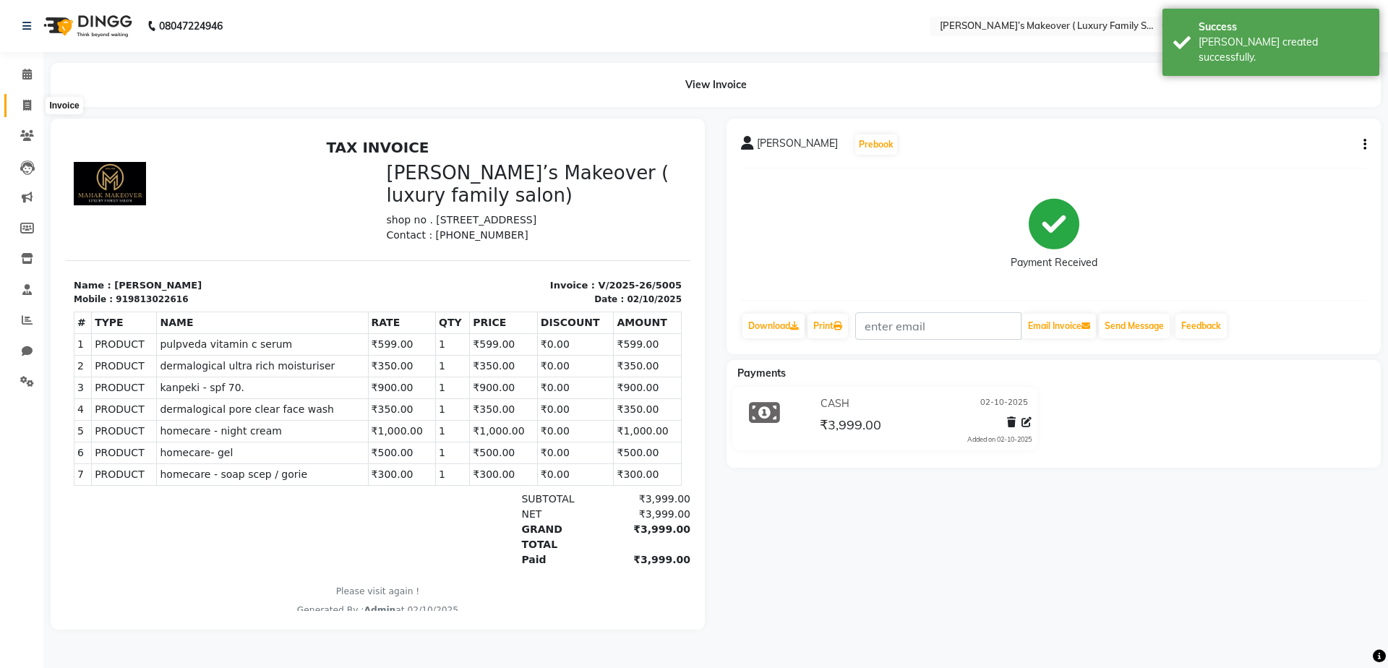
click at [29, 98] on span at bounding box center [26, 106] width 25 height 17
select select "service"
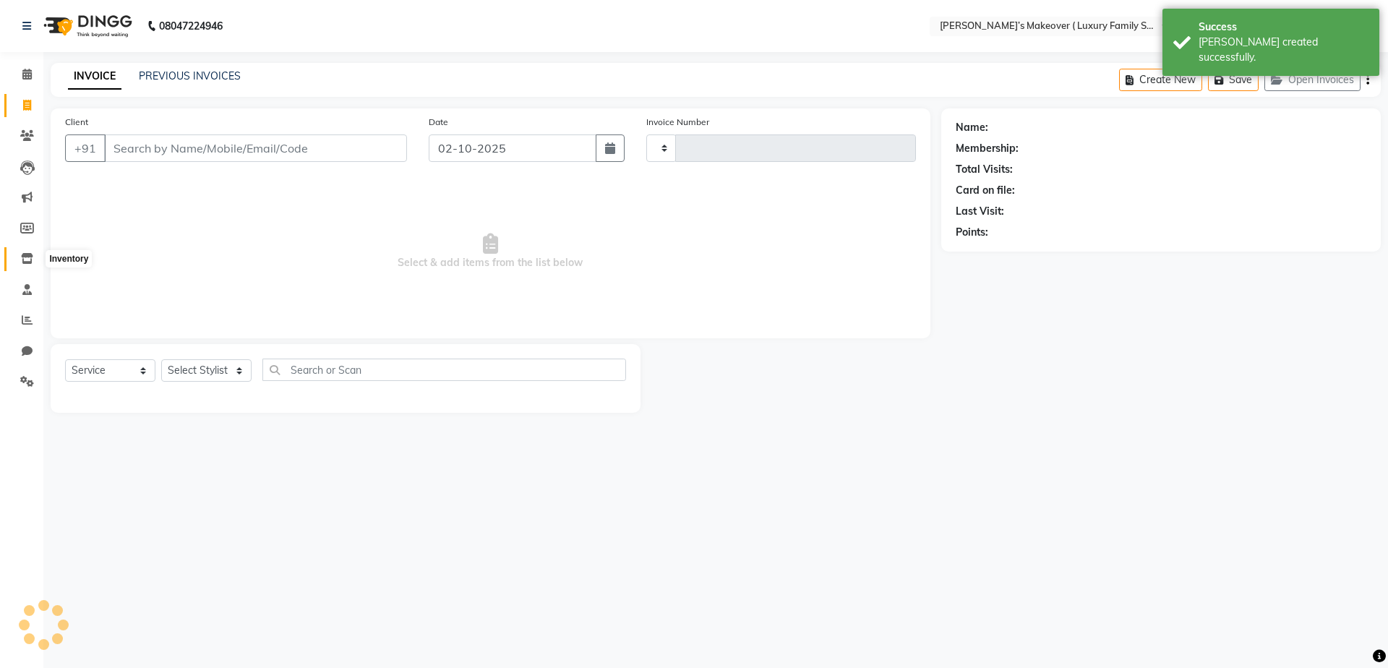
type input "5006"
select select "7777"
click at [38, 254] on span at bounding box center [26, 259] width 25 height 17
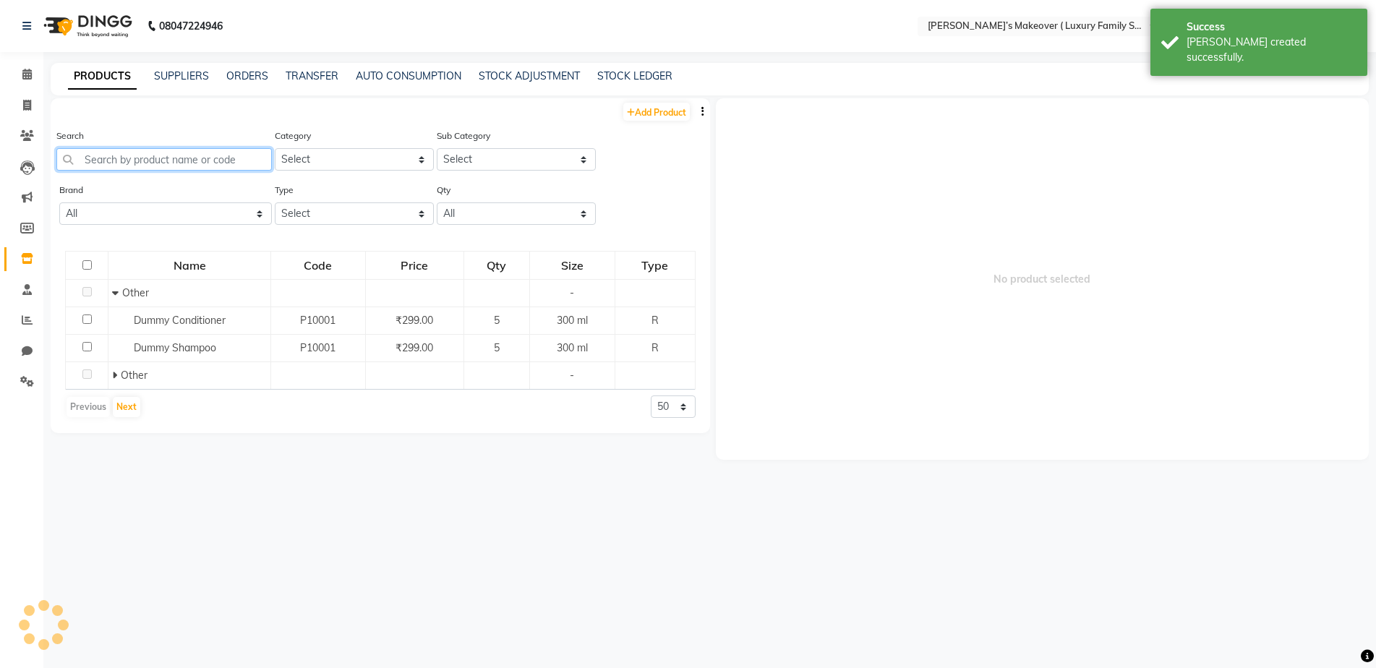
click at [260, 162] on input "text" at bounding box center [163, 159] width 215 height 22
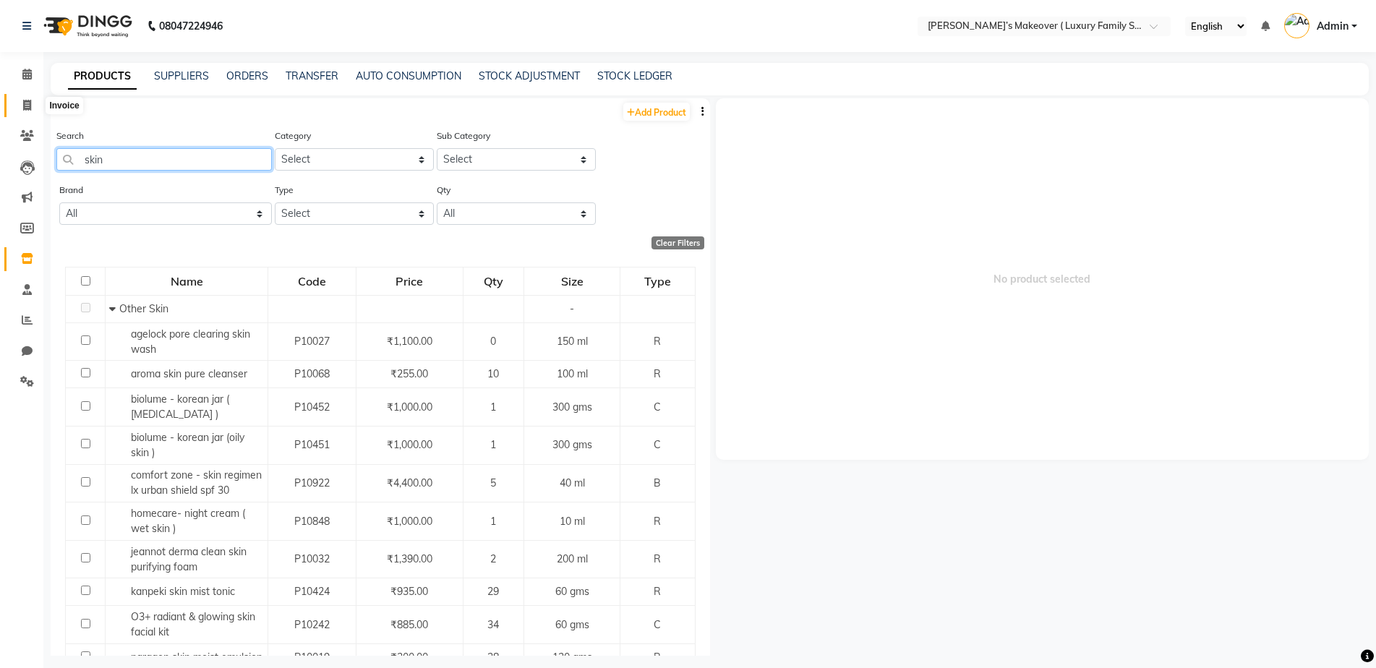
type input "skin"
click at [20, 100] on span at bounding box center [26, 106] width 25 height 17
select select "service"
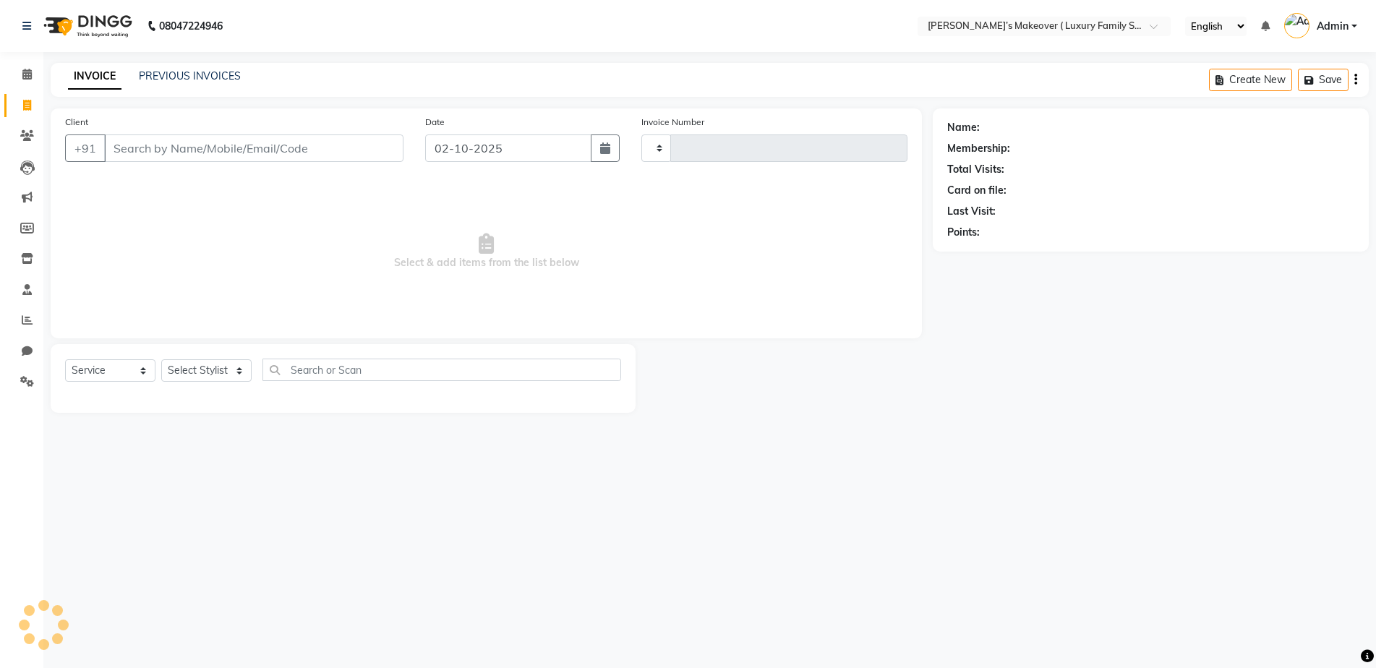
type input "5006"
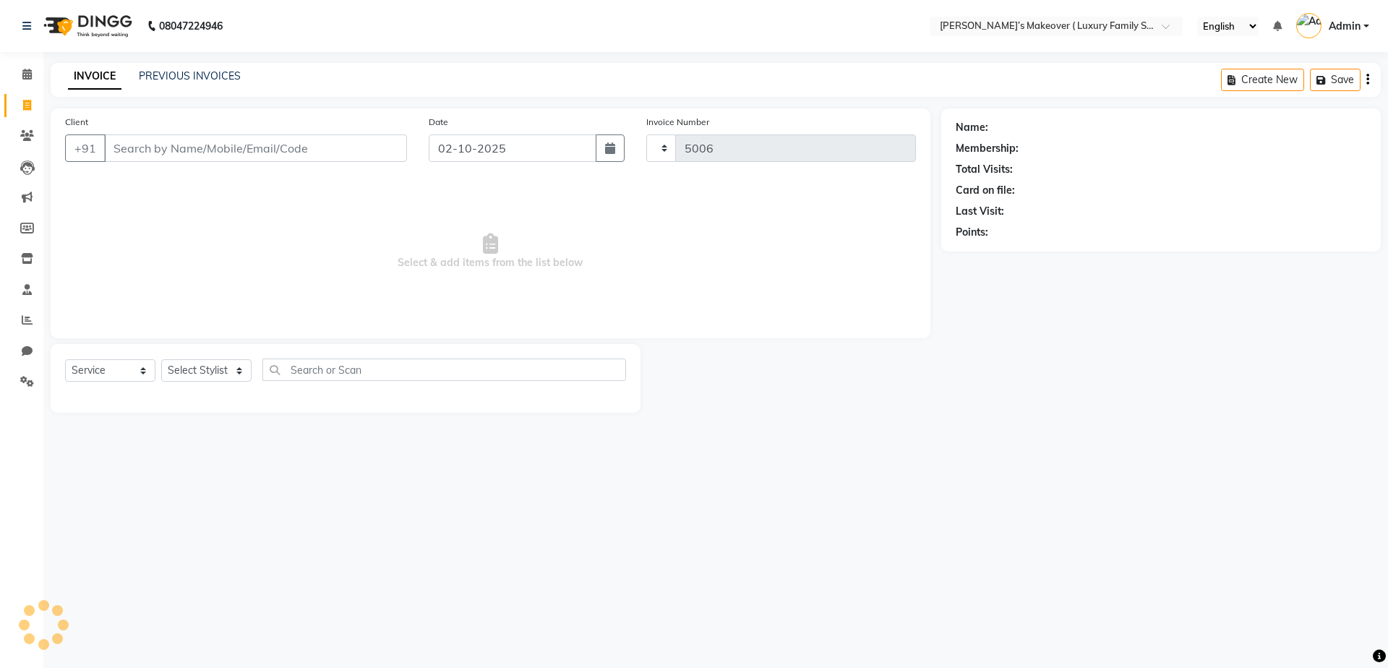
select select "7777"
click at [197, 144] on input "Client" at bounding box center [255, 147] width 303 height 27
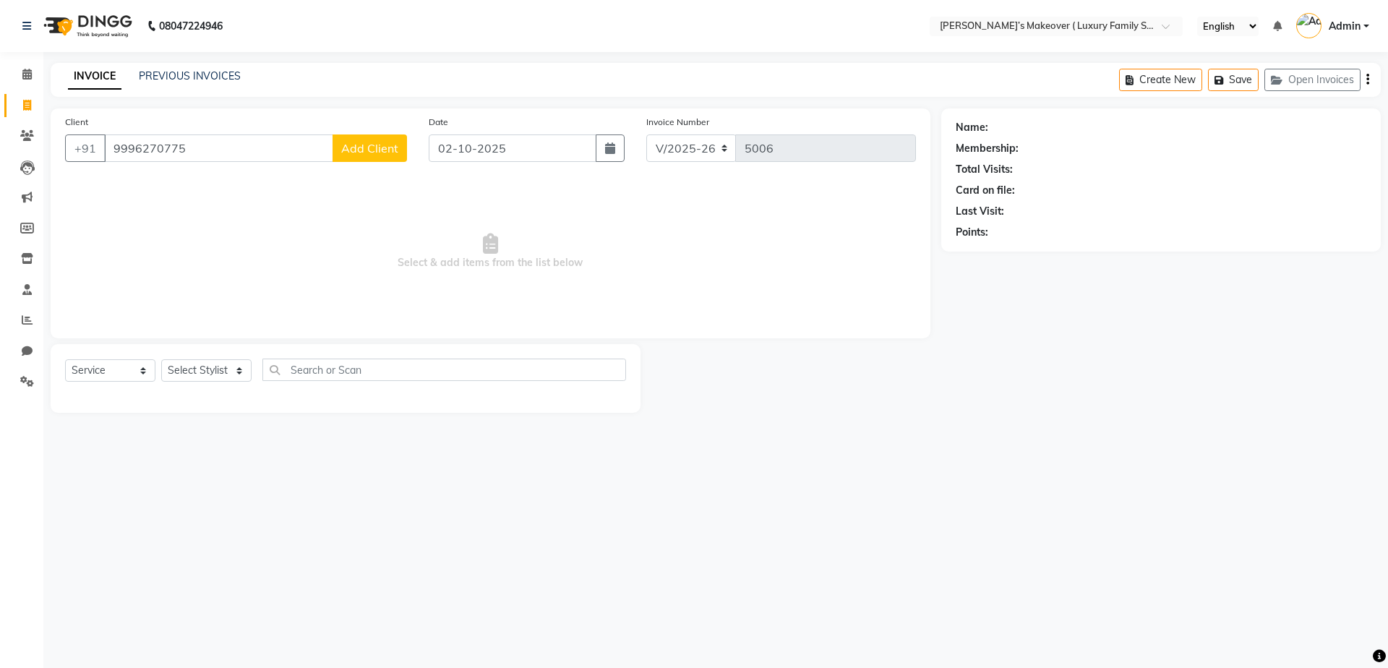
type input "9996270775"
click at [353, 149] on span "Add Client" at bounding box center [369, 148] width 57 height 14
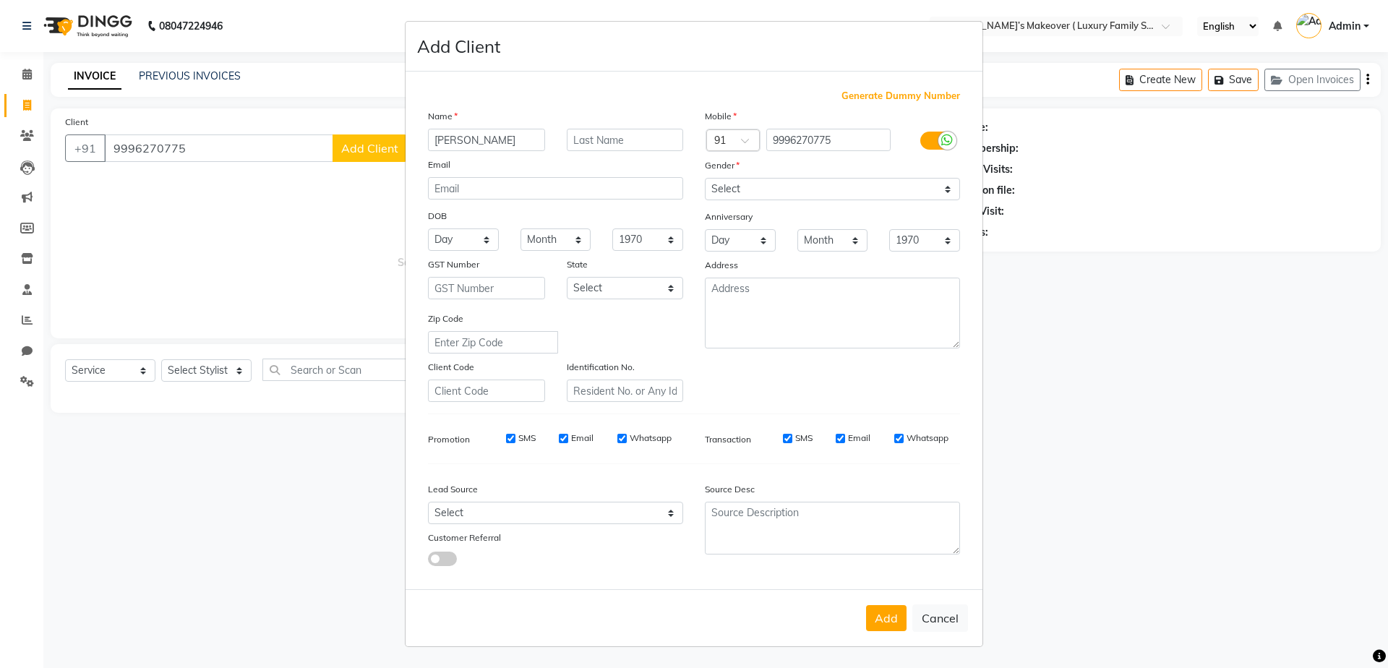
type input "[PERSON_NAME]"
click at [726, 195] on select "Select [DEMOGRAPHIC_DATA] [DEMOGRAPHIC_DATA] Other Prefer Not To Say" at bounding box center [832, 189] width 255 height 22
select select "[DEMOGRAPHIC_DATA]"
click at [705, 178] on select "Select [DEMOGRAPHIC_DATA] [DEMOGRAPHIC_DATA] Other Prefer Not To Say" at bounding box center [832, 189] width 255 height 22
click at [875, 612] on button "Add" at bounding box center [886, 618] width 40 height 26
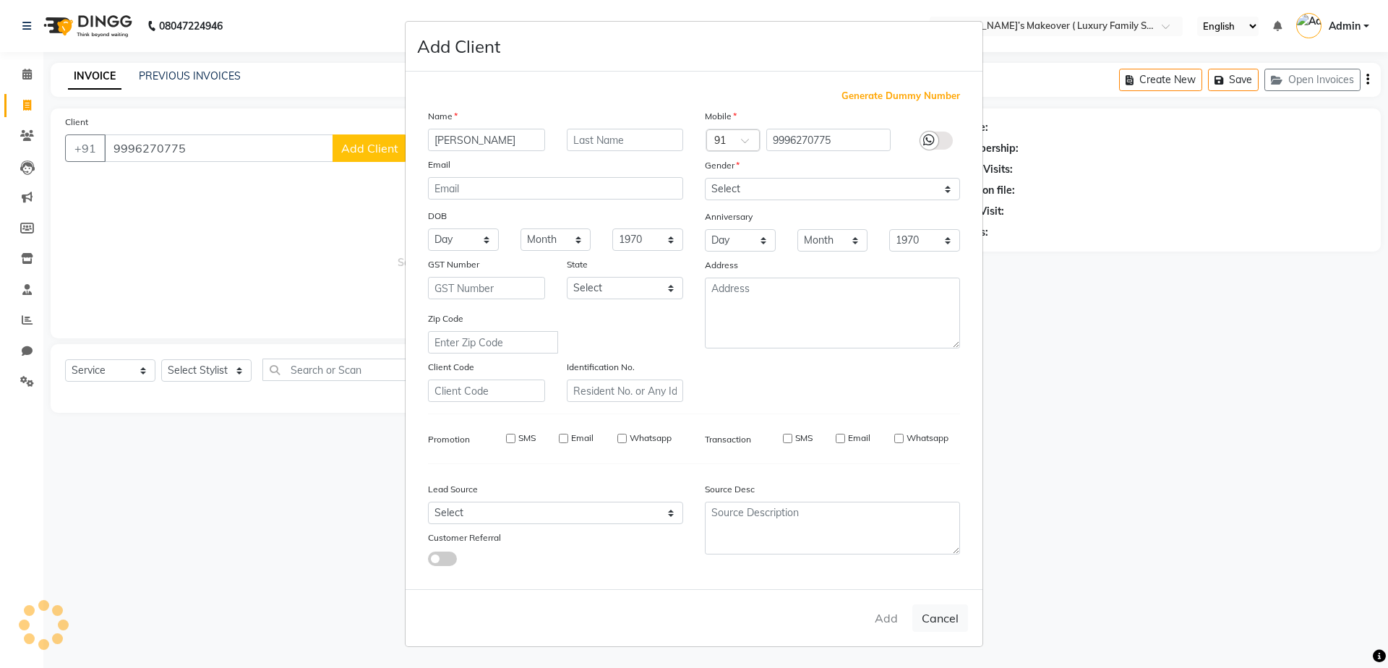
select select
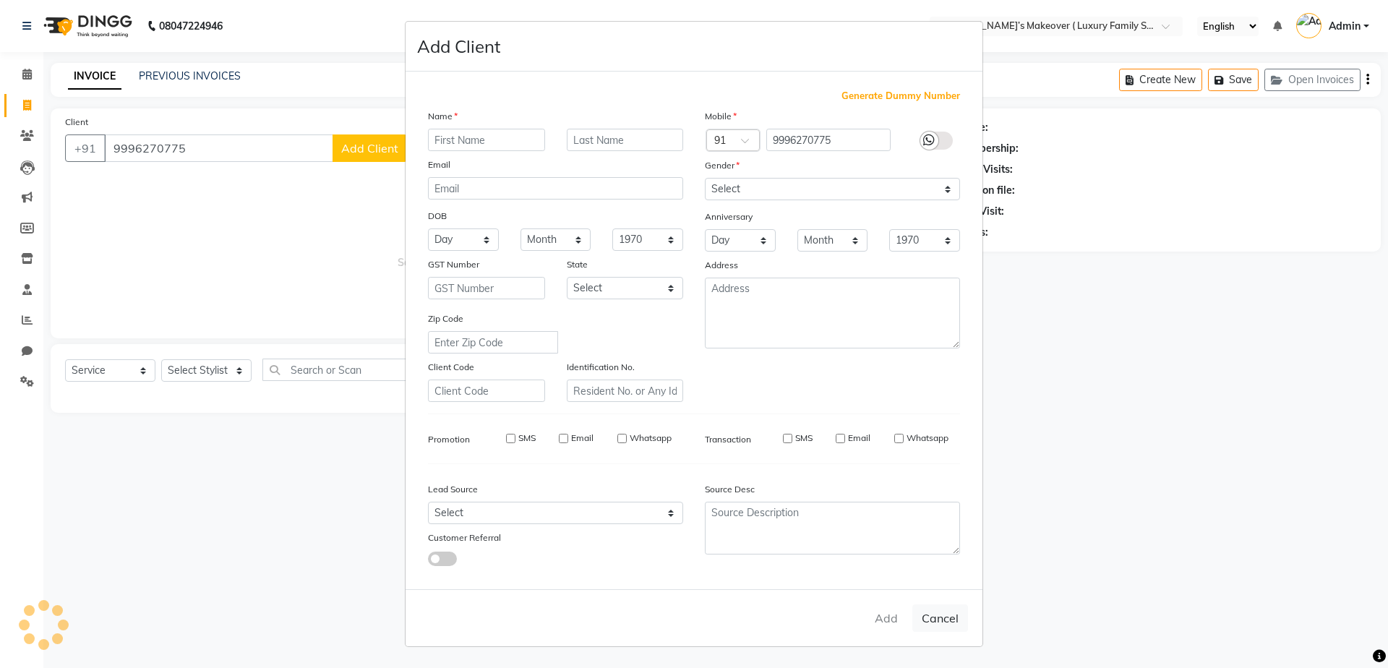
select select
checkbox input "false"
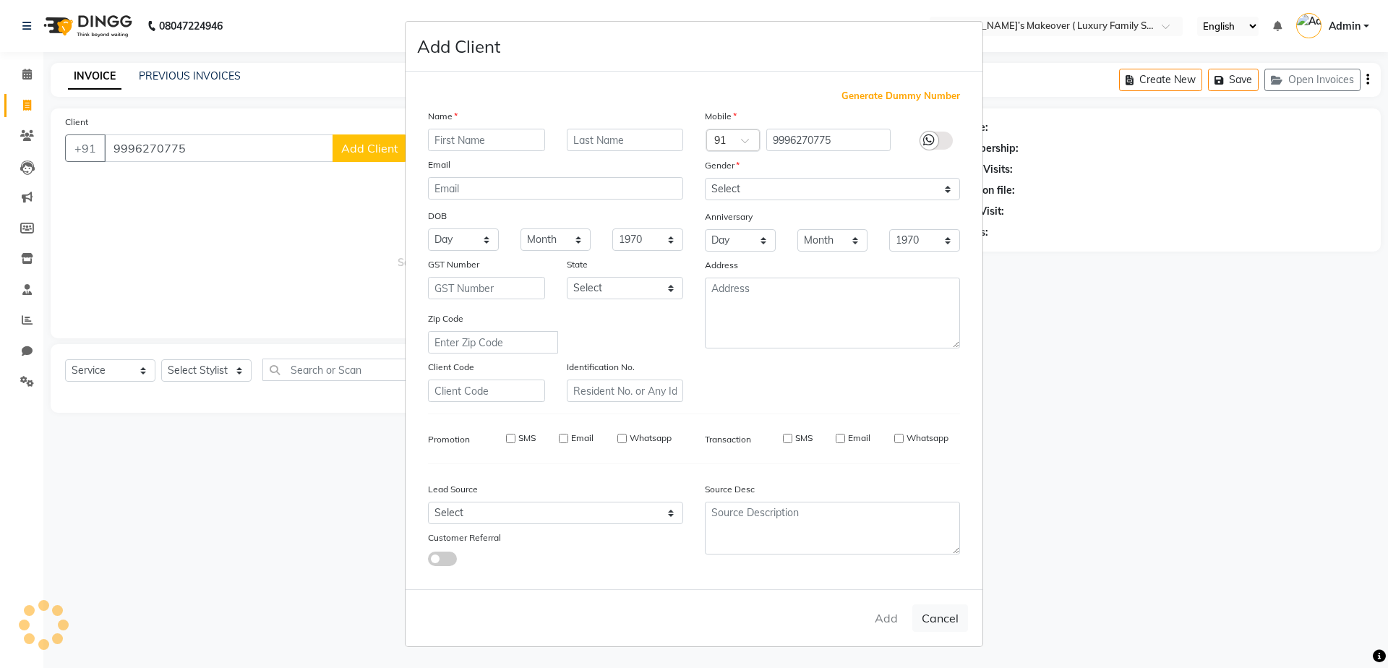
checkbox input "false"
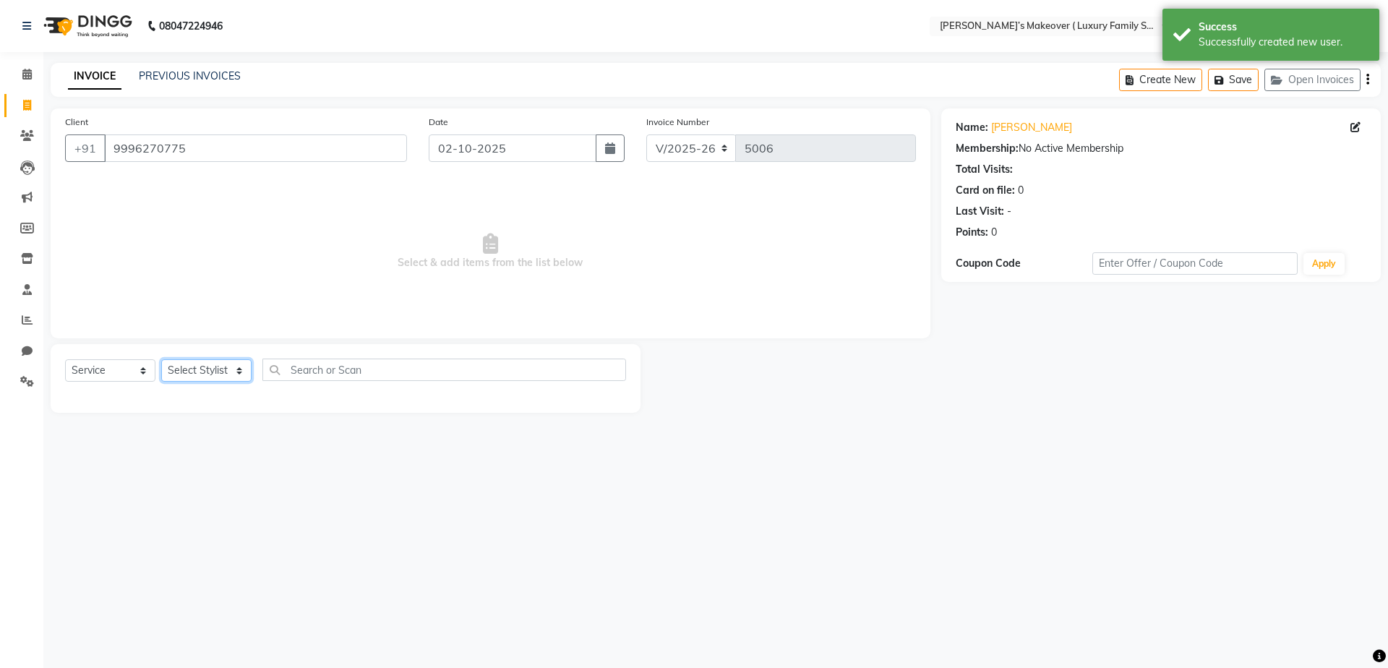
click at [176, 369] on select "Select Stylist [PERSON_NAME] [PERSON_NAME] [PERSON_NAME] [PERSON_NAME] Bhoomi […" at bounding box center [206, 370] width 90 height 22
select select "69510"
click at [161, 359] on select "Select Stylist [PERSON_NAME] [PERSON_NAME] [PERSON_NAME] [PERSON_NAME] Bhoomi […" at bounding box center [206, 370] width 90 height 22
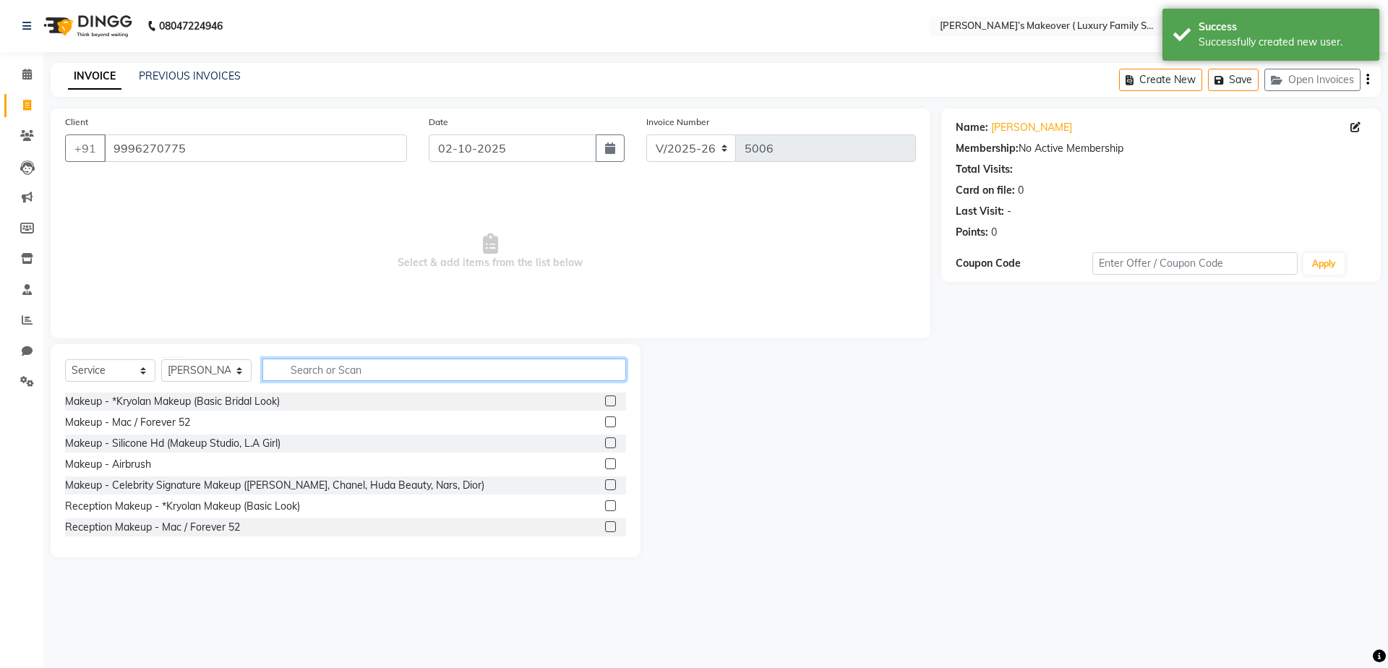
click at [358, 371] on input "text" at bounding box center [444, 370] width 364 height 22
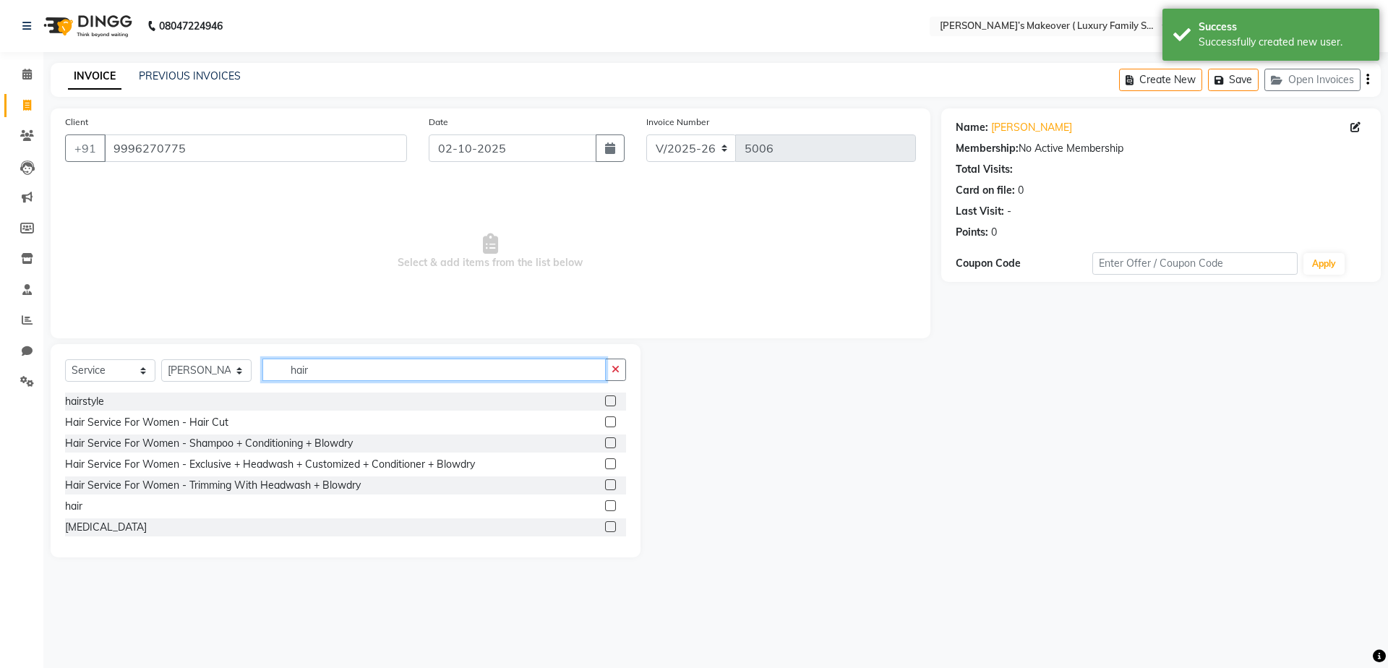
type input "hair"
click at [605, 505] on label at bounding box center [610, 505] width 11 height 11
click at [605, 505] on input "checkbox" at bounding box center [609, 506] width 9 height 9
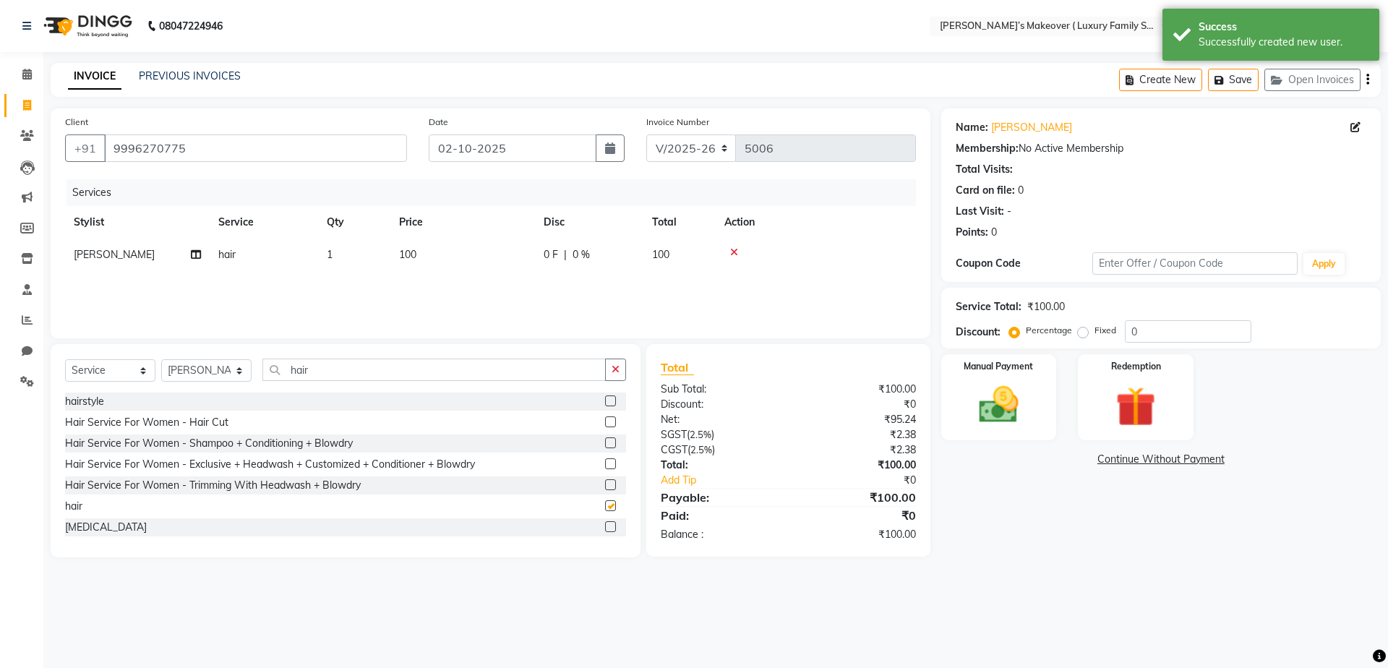
checkbox input "false"
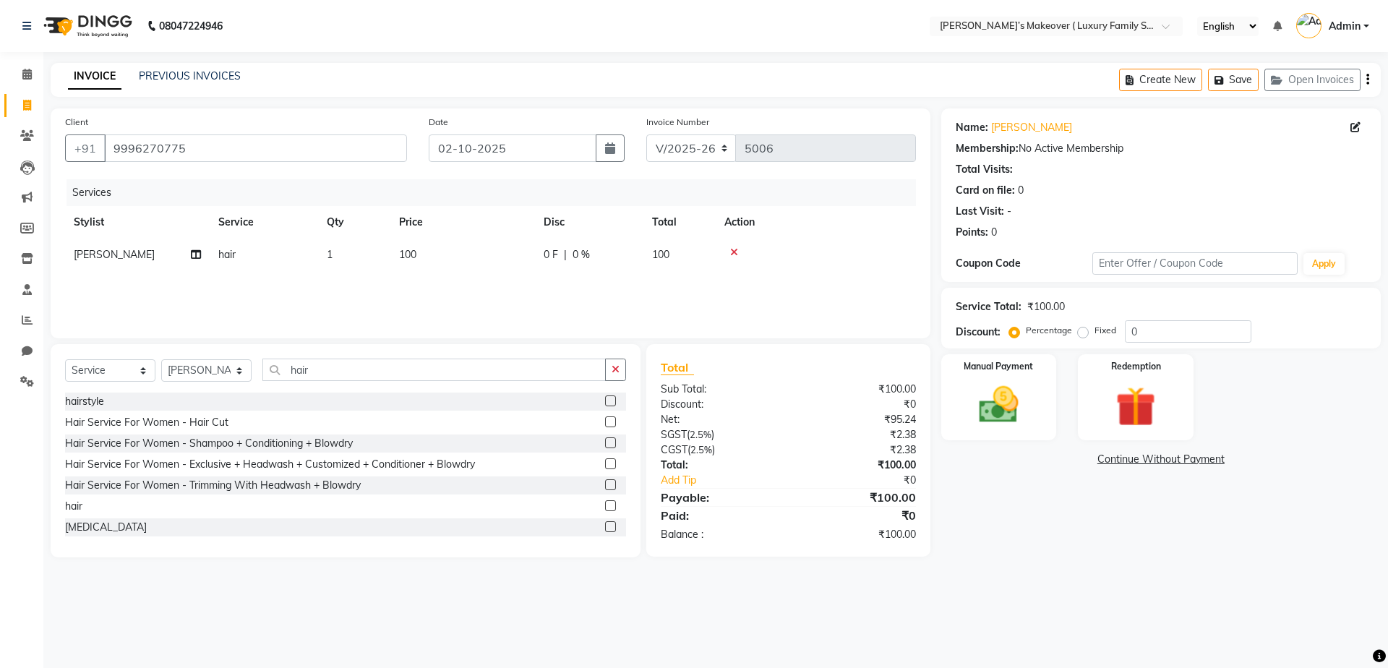
click at [403, 250] on span "100" at bounding box center [407, 254] width 17 height 13
click at [523, 258] on input "100" at bounding box center [530, 258] width 127 height 22
type input "1000"
click at [1366, 80] on icon "button" at bounding box center [1367, 80] width 3 height 1
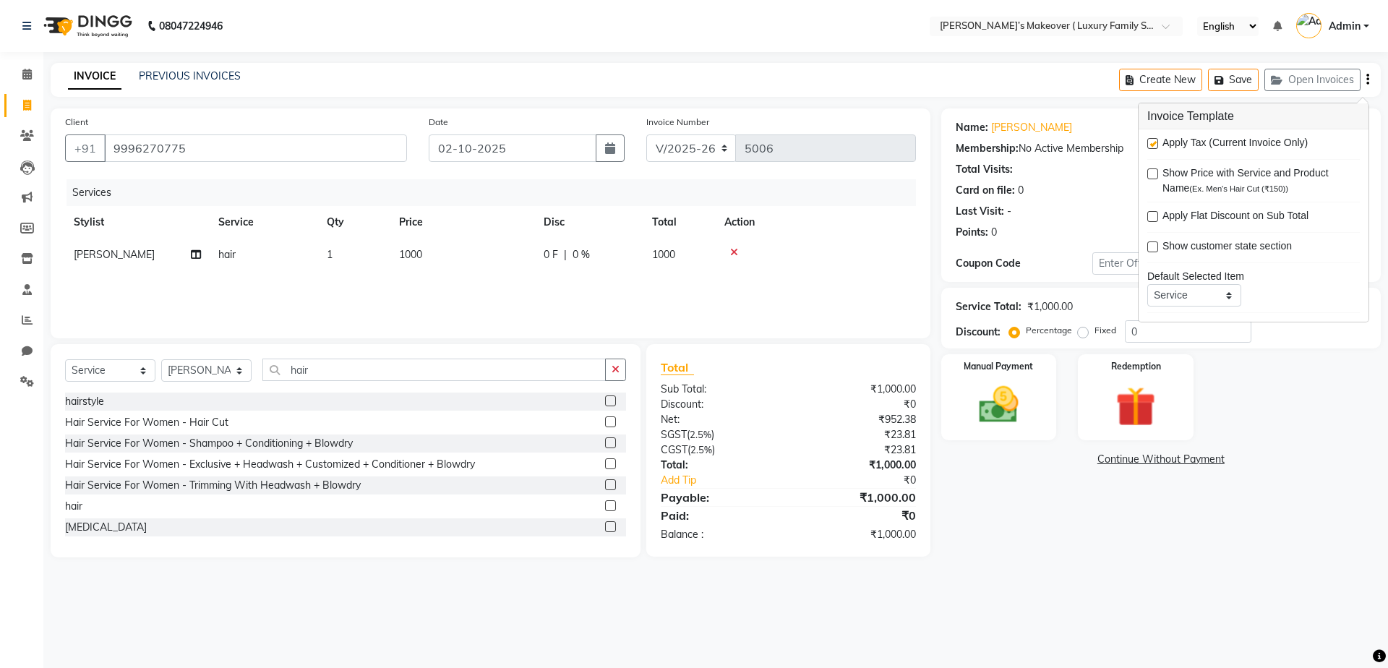
click at [1157, 143] on label at bounding box center [1152, 143] width 11 height 11
click at [1157, 143] on input "checkbox" at bounding box center [1151, 144] width 9 height 9
checkbox input "false"
click at [1032, 369] on label "Manual Payment" at bounding box center [999, 366] width 72 height 14
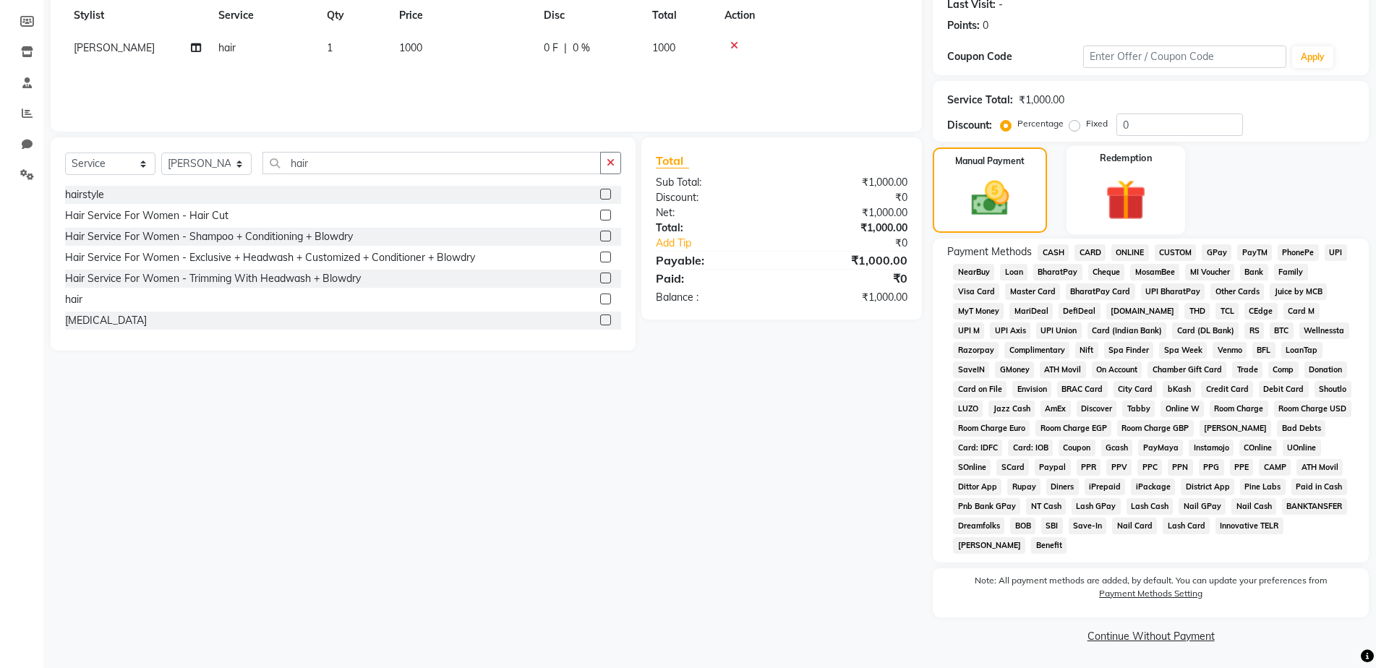
scroll to position [207, 0]
click at [1120, 249] on span "ONLINE" at bounding box center [1130, 252] width 38 height 17
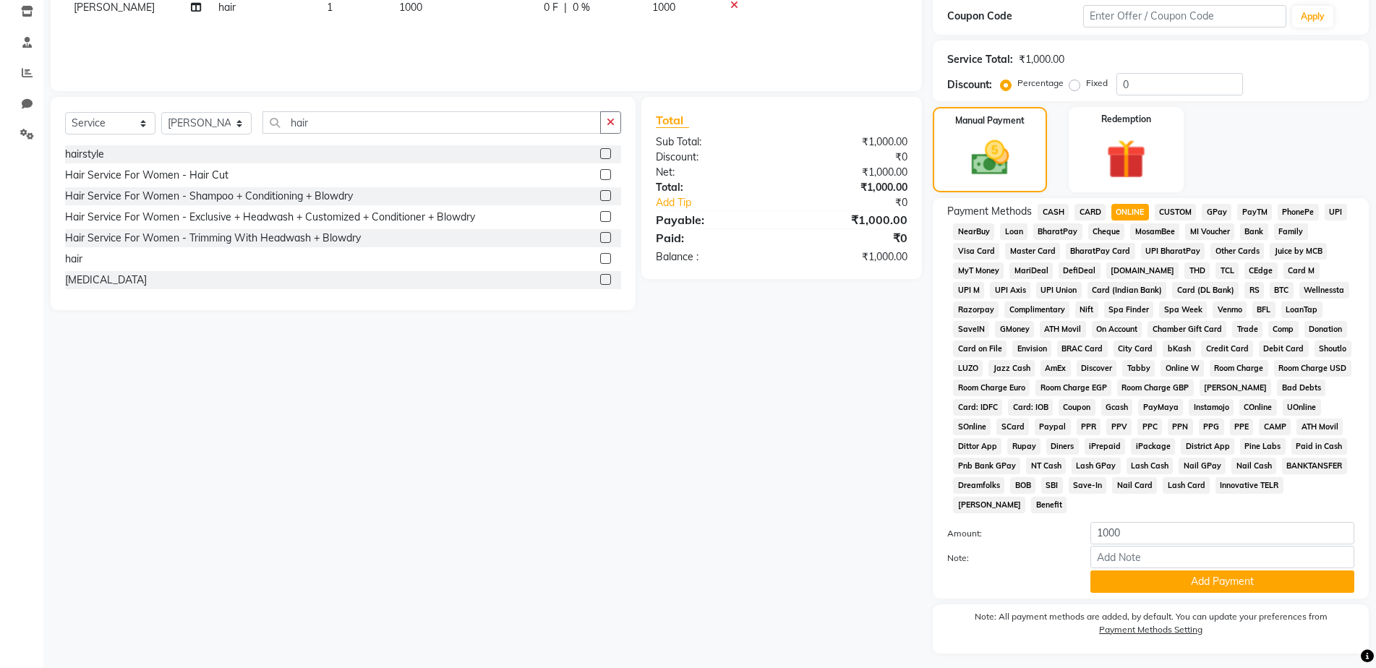
scroll to position [284, 0]
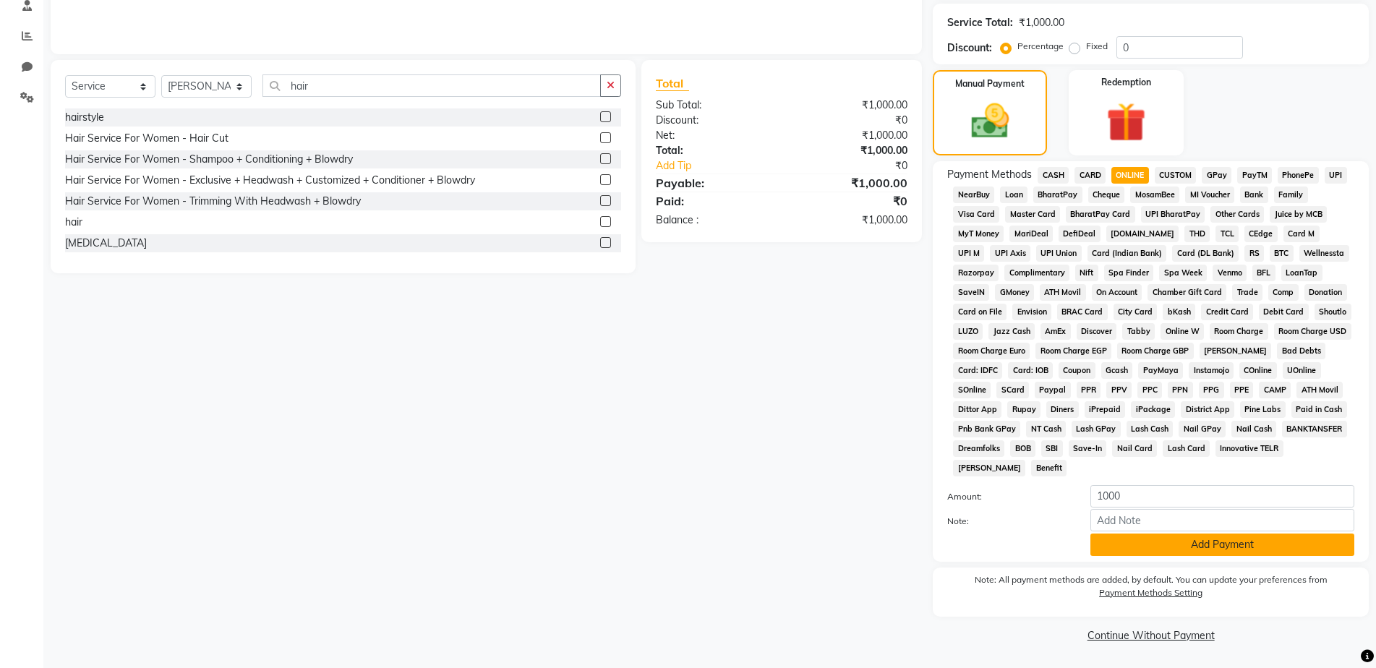
click at [1158, 539] on button "Add Payment" at bounding box center [1222, 545] width 264 height 22
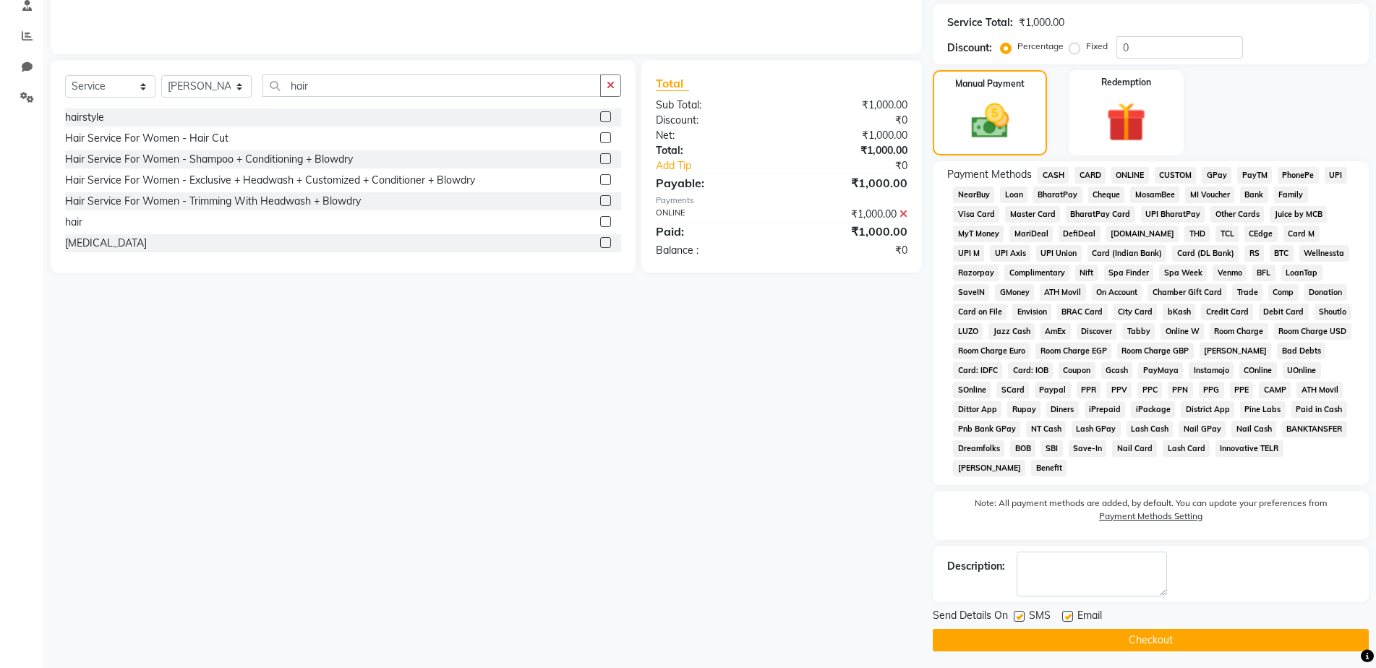
click at [1126, 632] on button "Checkout" at bounding box center [1151, 640] width 436 height 22
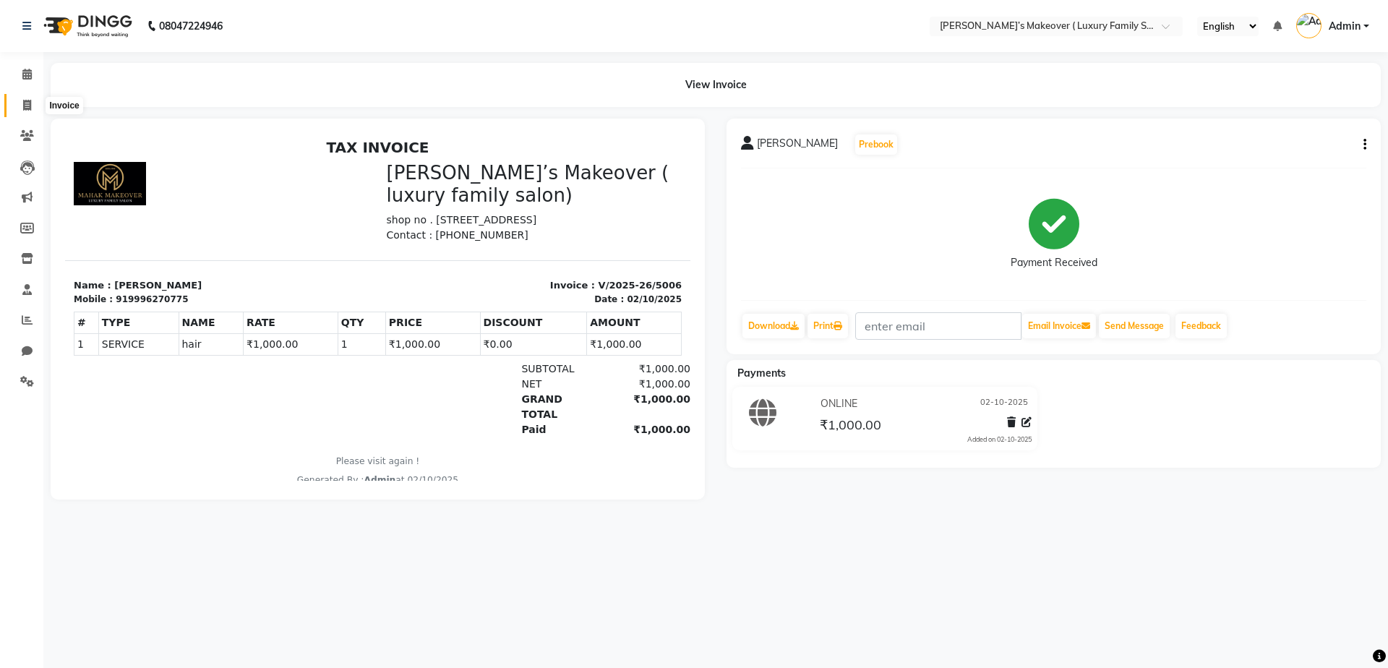
click at [29, 108] on icon at bounding box center [27, 105] width 8 height 11
select select "7777"
select select "service"
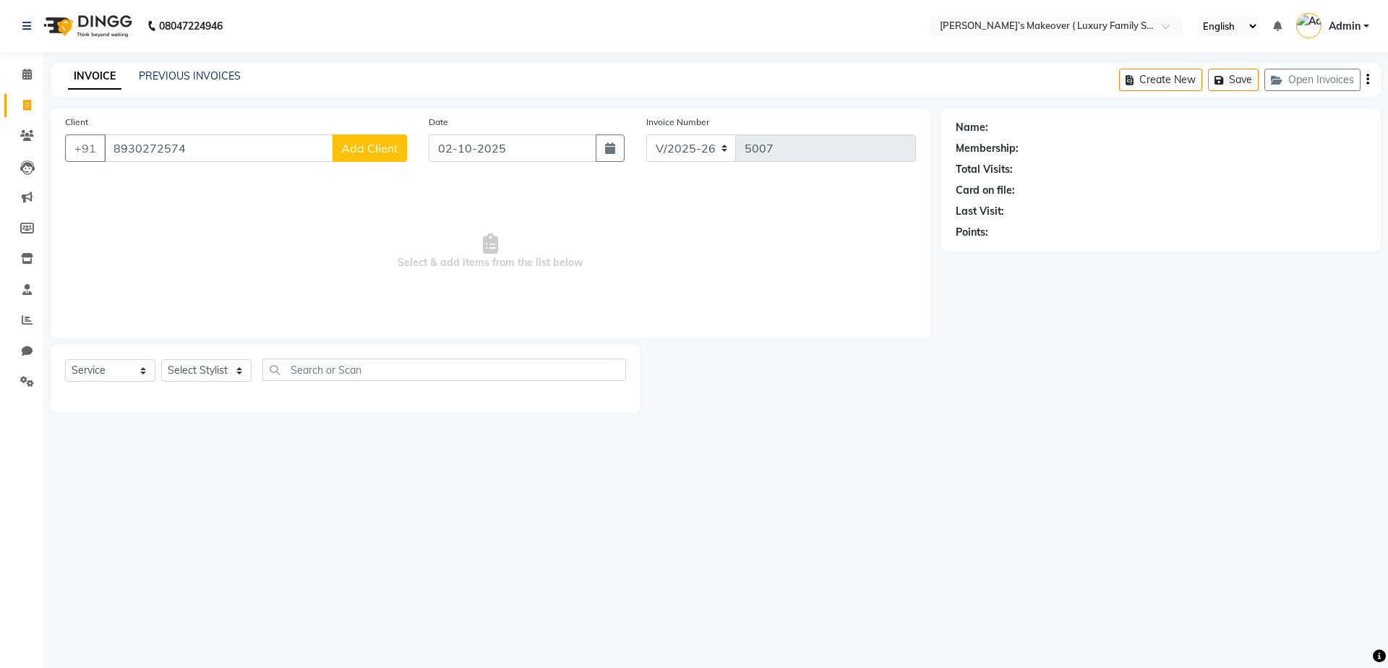
type input "8930272574"
click at [394, 155] on span "Add Client" at bounding box center [369, 148] width 57 height 14
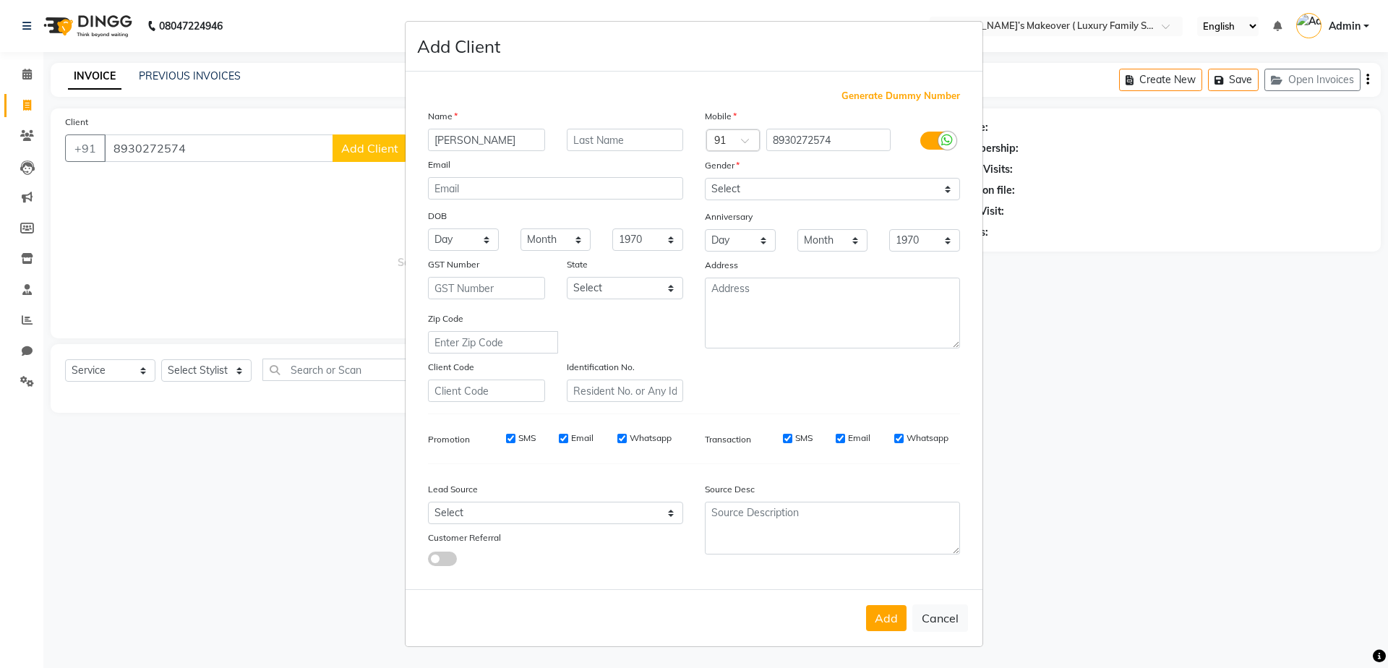
type input "[PERSON_NAME]"
click at [753, 188] on select "Select [DEMOGRAPHIC_DATA] [DEMOGRAPHIC_DATA] Other Prefer Not To Say" at bounding box center [832, 189] width 255 height 22
click at [705, 178] on select "Select [DEMOGRAPHIC_DATA] [DEMOGRAPHIC_DATA] Other Prefer Not To Say" at bounding box center [832, 189] width 255 height 22
click at [779, 192] on select "Select [DEMOGRAPHIC_DATA] [DEMOGRAPHIC_DATA] Other Prefer Not To Say" at bounding box center [832, 189] width 255 height 22
select select "[DEMOGRAPHIC_DATA]"
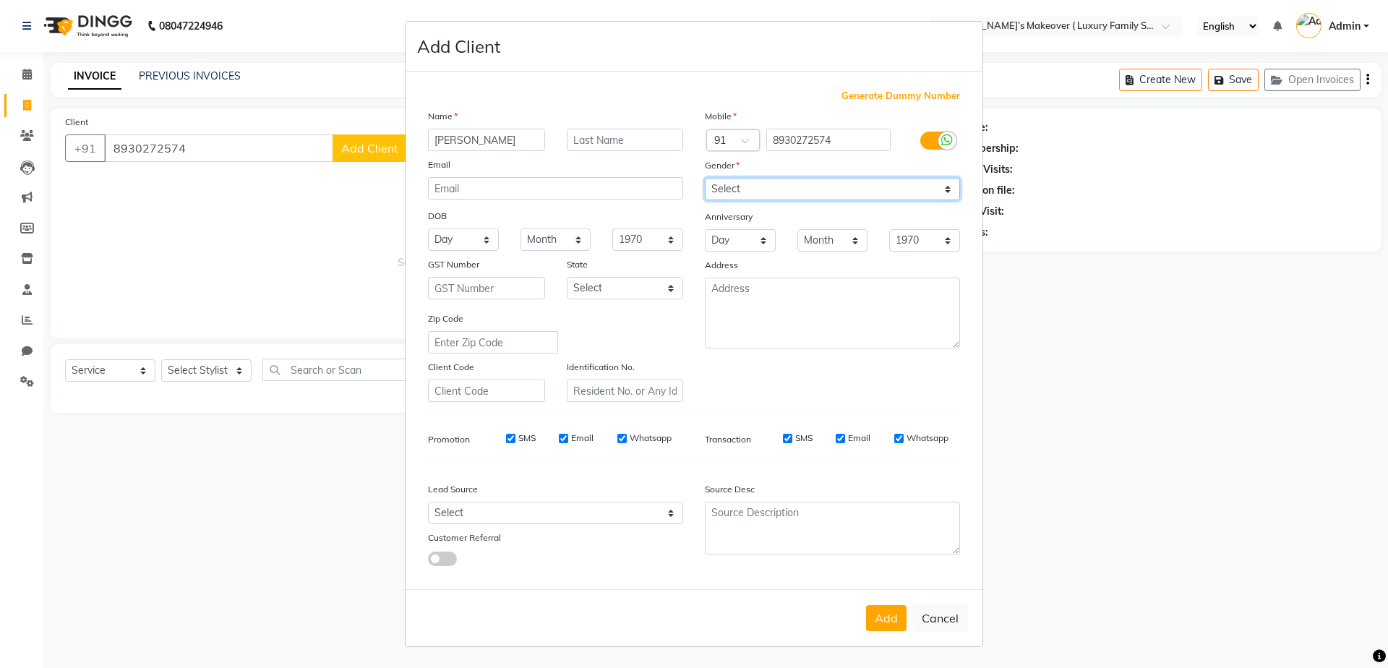
click at [705, 178] on select "Select [DEMOGRAPHIC_DATA] [DEMOGRAPHIC_DATA] Other Prefer Not To Say" at bounding box center [832, 189] width 255 height 22
click at [879, 628] on button "Add" at bounding box center [886, 618] width 40 height 26
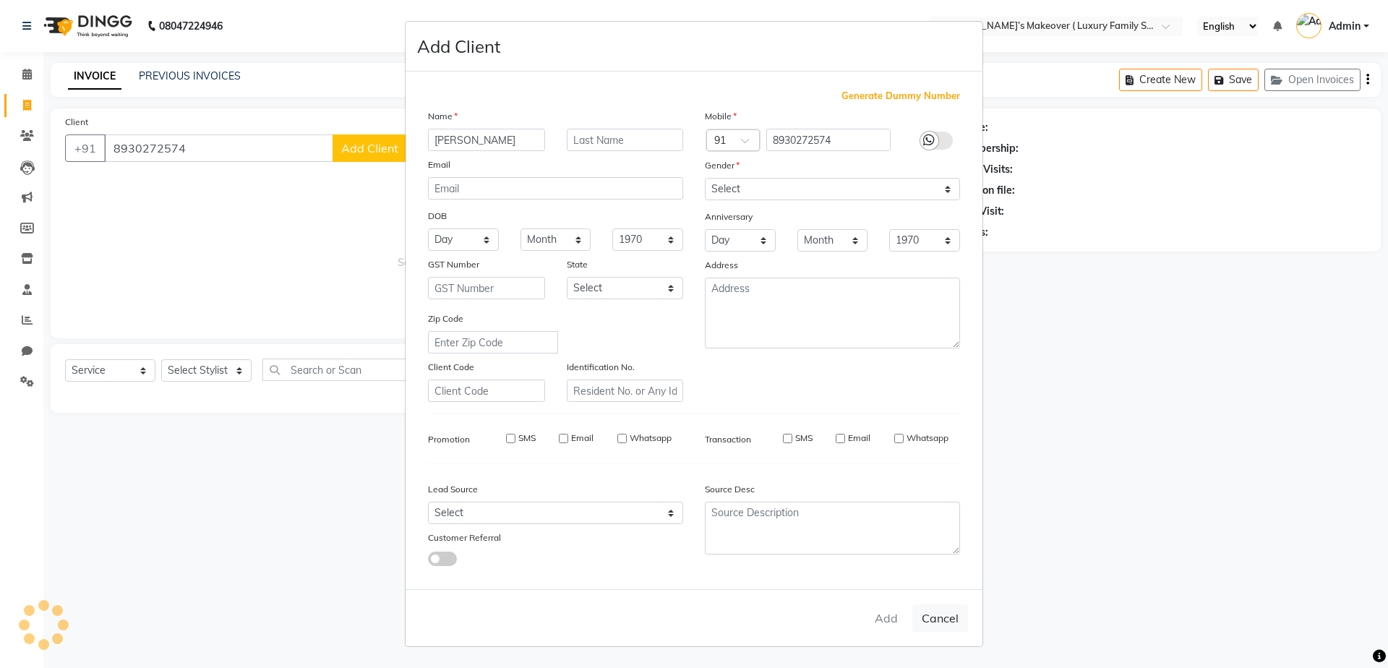
select select
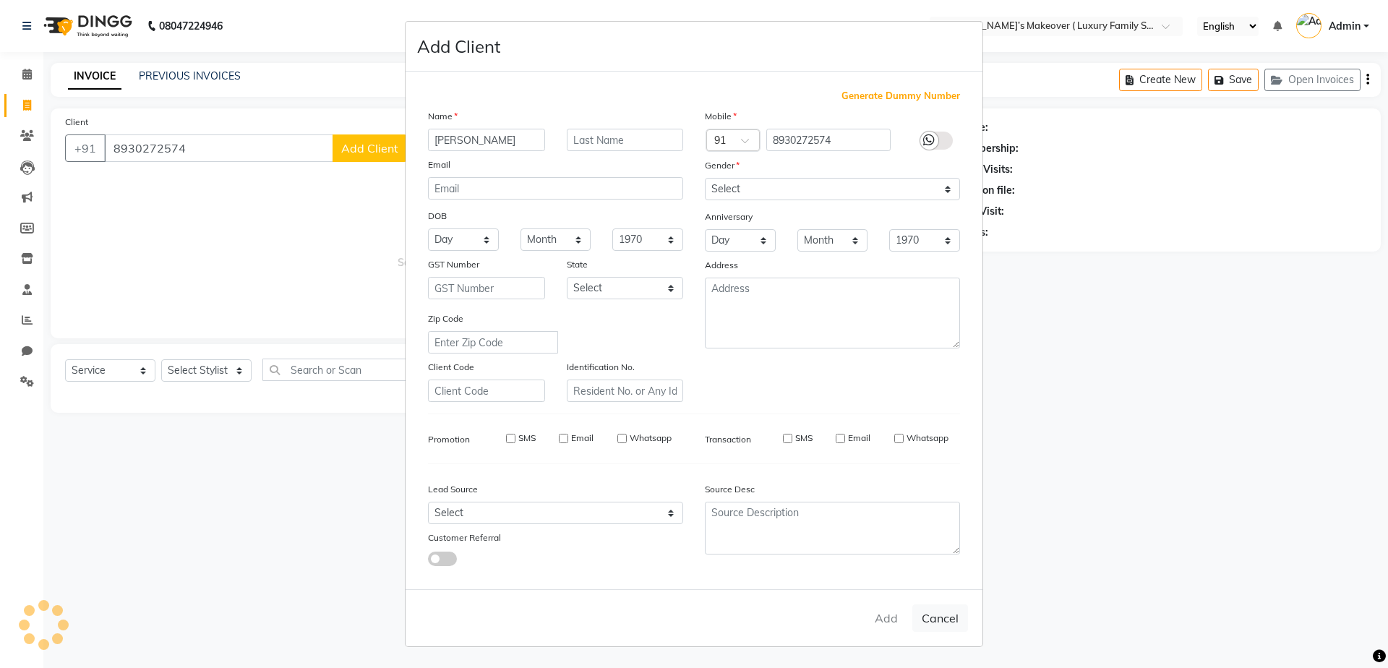
select select
checkbox input "false"
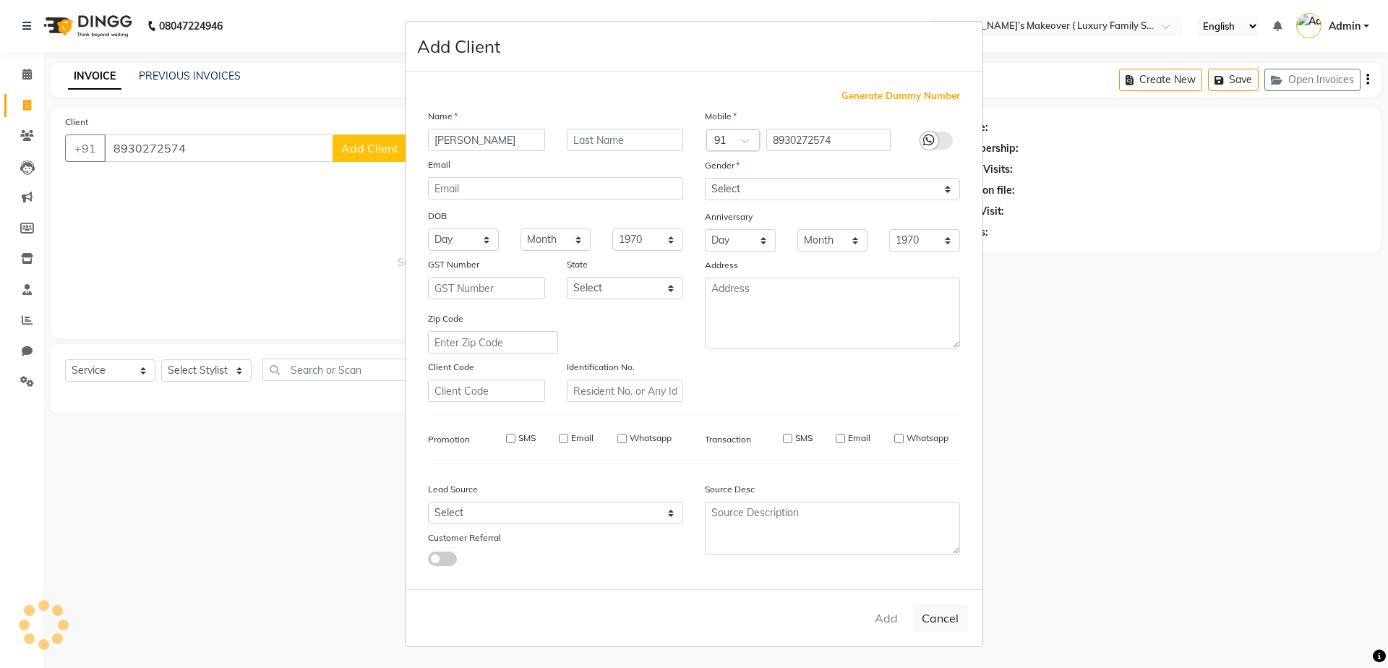
checkbox input "false"
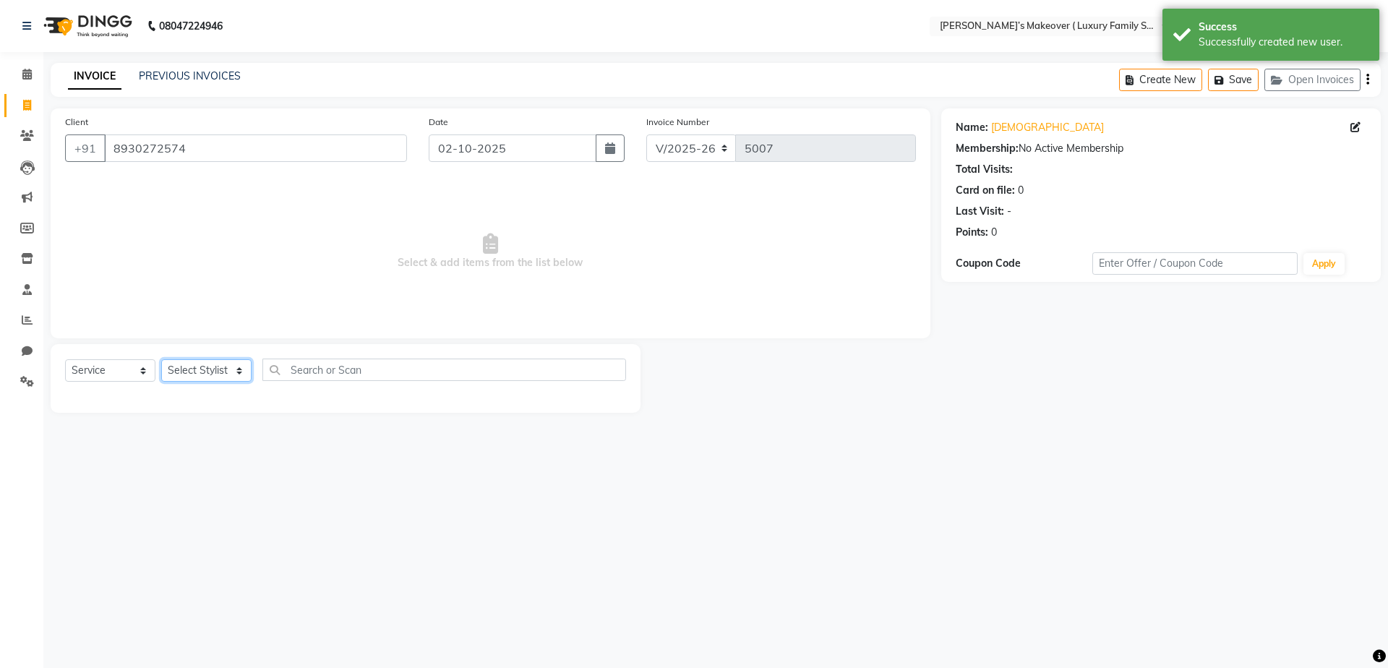
click at [235, 372] on select "Select Stylist [PERSON_NAME] [PERSON_NAME] [PERSON_NAME] [PERSON_NAME] Bhoomi […" at bounding box center [206, 370] width 90 height 22
select select "69510"
click at [161, 359] on select "Select Stylist [PERSON_NAME] [PERSON_NAME] [PERSON_NAME] [PERSON_NAME] Bhoomi […" at bounding box center [206, 370] width 90 height 22
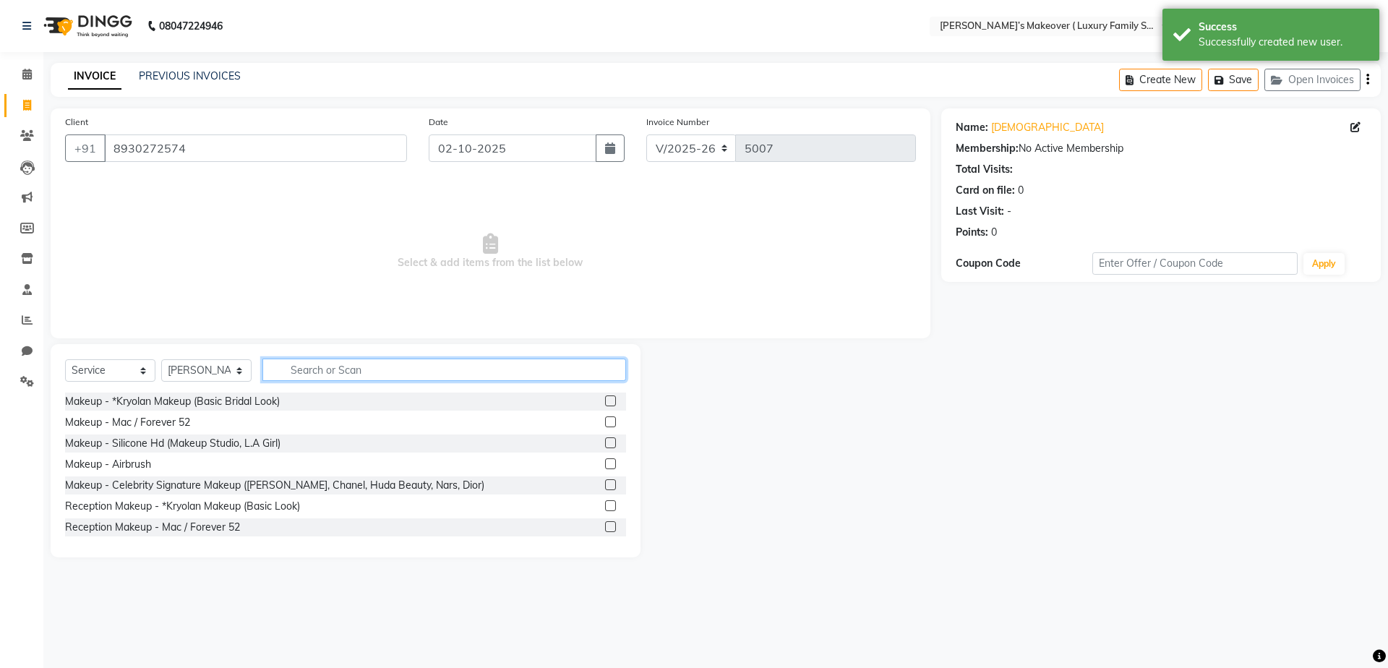
click at [374, 373] on input "text" at bounding box center [444, 370] width 364 height 22
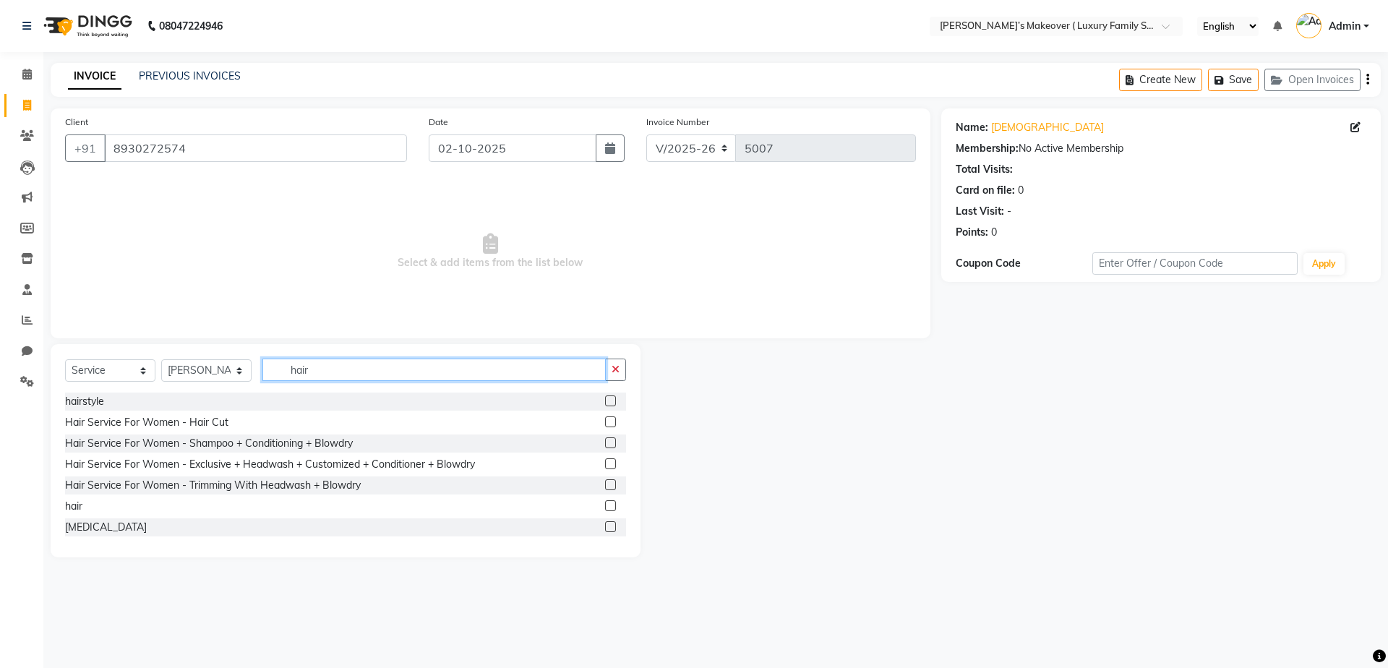
type input "hair"
click at [605, 505] on label at bounding box center [610, 505] width 11 height 11
click at [605, 505] on input "checkbox" at bounding box center [609, 506] width 9 height 9
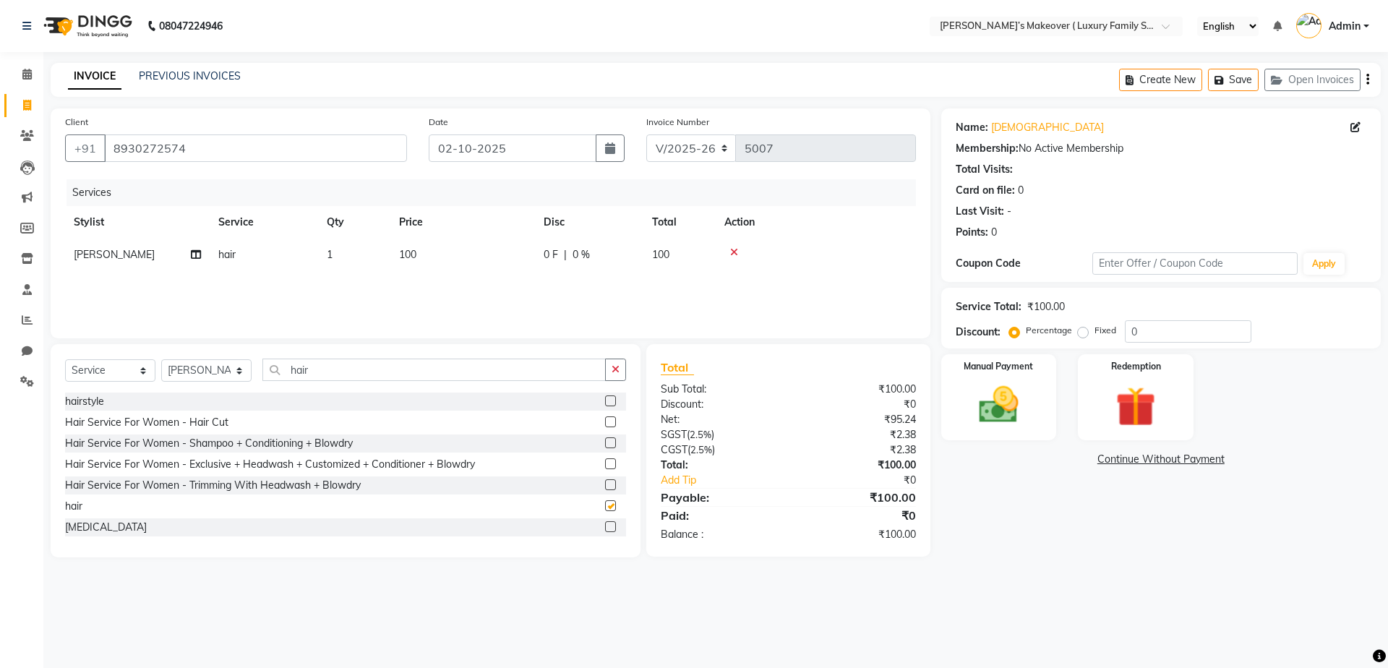
checkbox input "false"
click at [403, 249] on span "100" at bounding box center [407, 254] width 17 height 13
click at [508, 268] on input "100" at bounding box center [530, 258] width 127 height 22
type input "1"
type input "200"
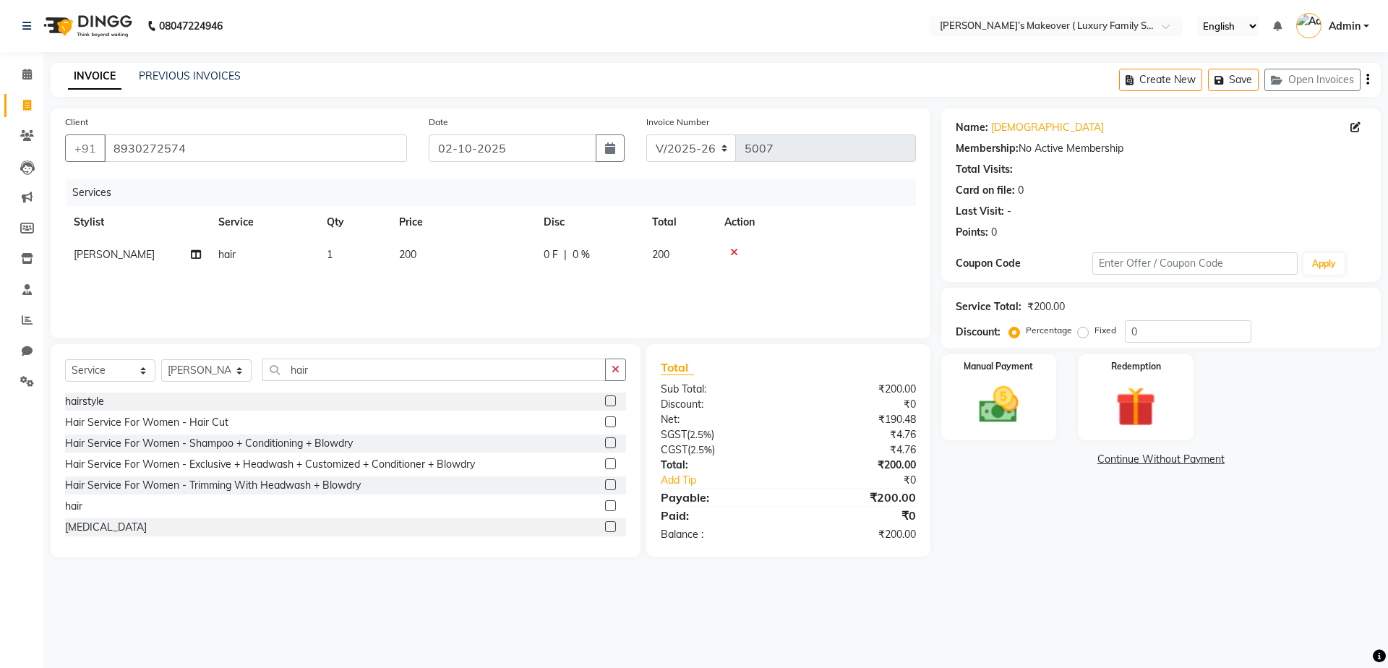
click at [1369, 80] on icon "button" at bounding box center [1367, 80] width 3 height 1
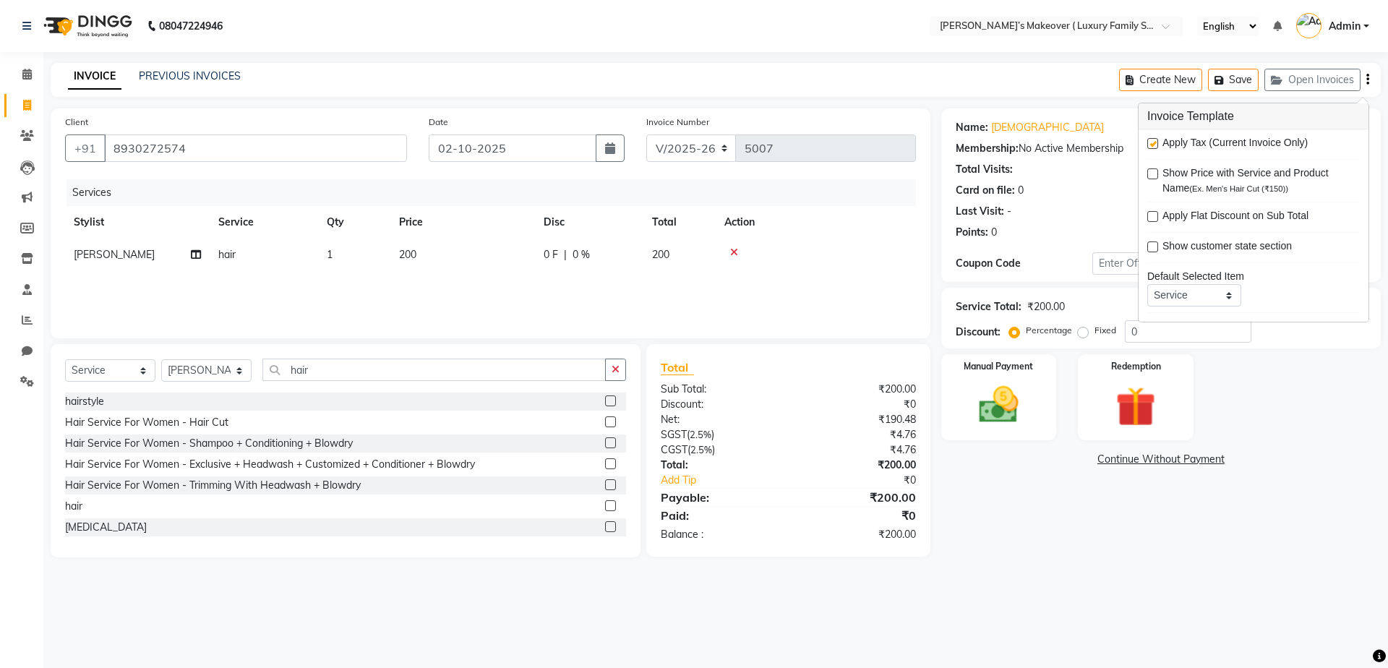
click at [1156, 147] on label at bounding box center [1152, 143] width 11 height 11
click at [1156, 147] on input "checkbox" at bounding box center [1151, 144] width 9 height 9
checkbox input "false"
click at [985, 399] on img at bounding box center [998, 405] width 67 height 48
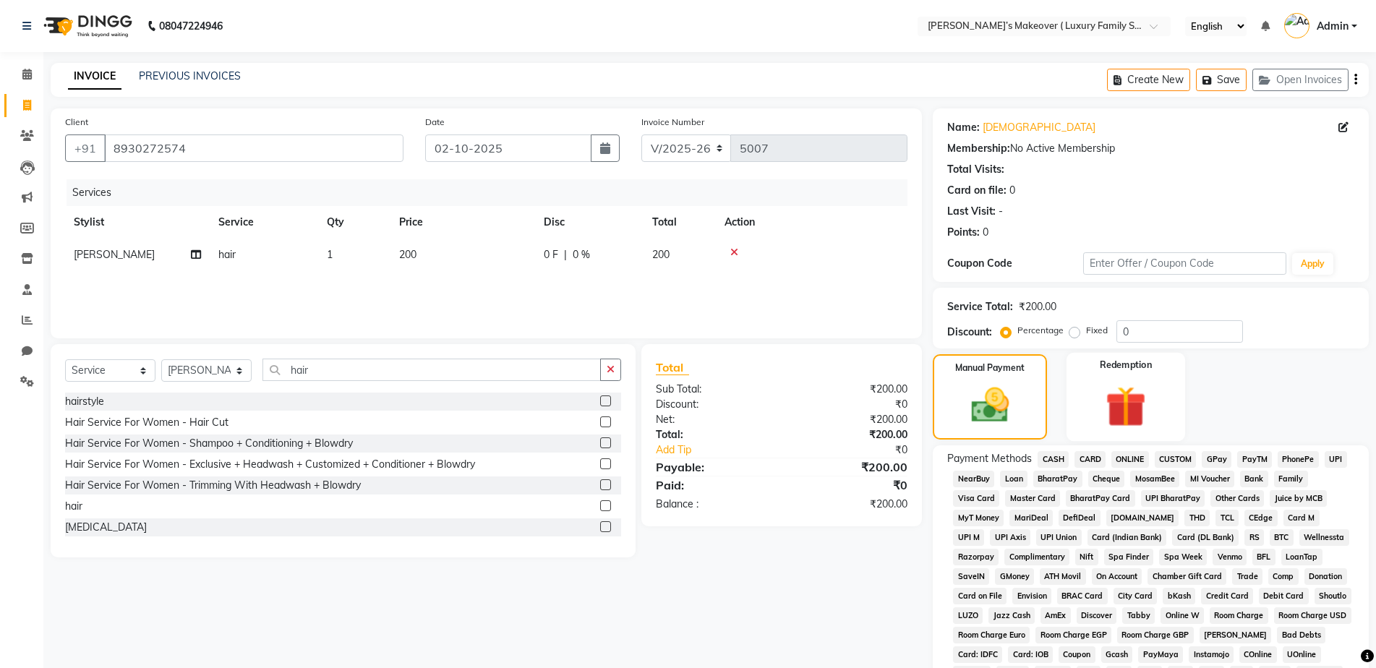
scroll to position [207, 0]
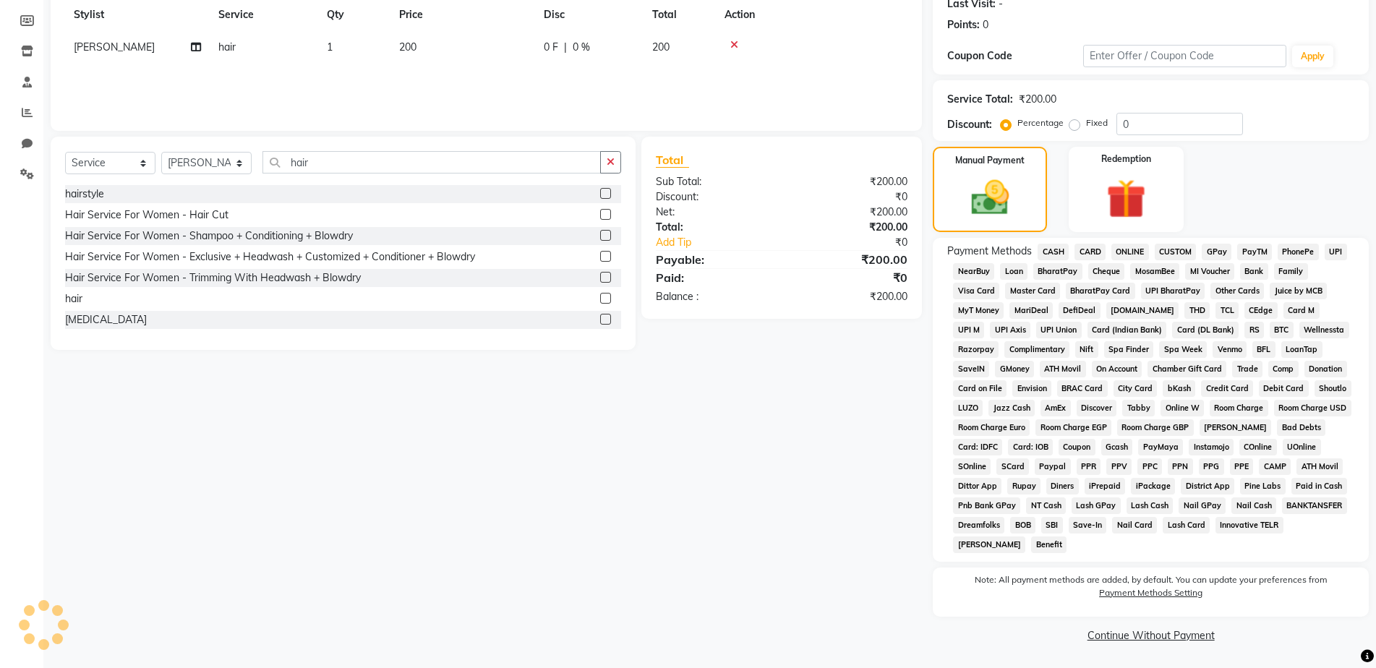
click at [1136, 254] on span "ONLINE" at bounding box center [1130, 252] width 38 height 17
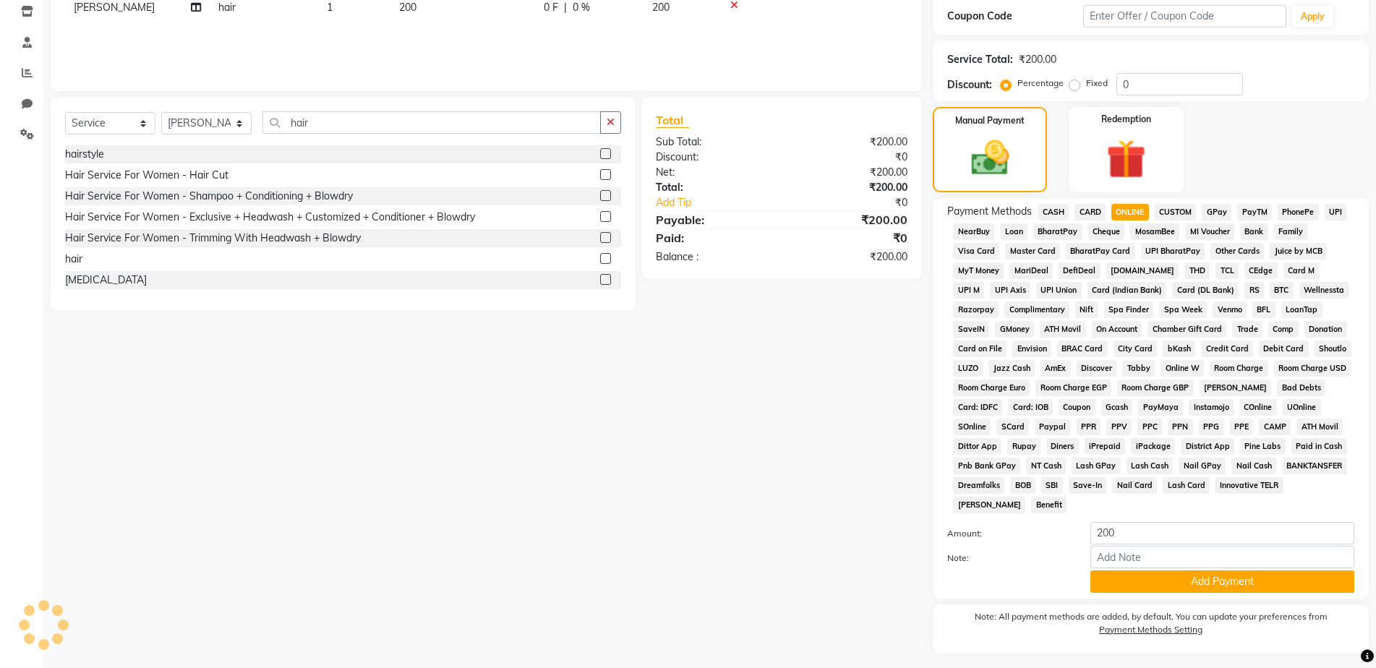
scroll to position [284, 0]
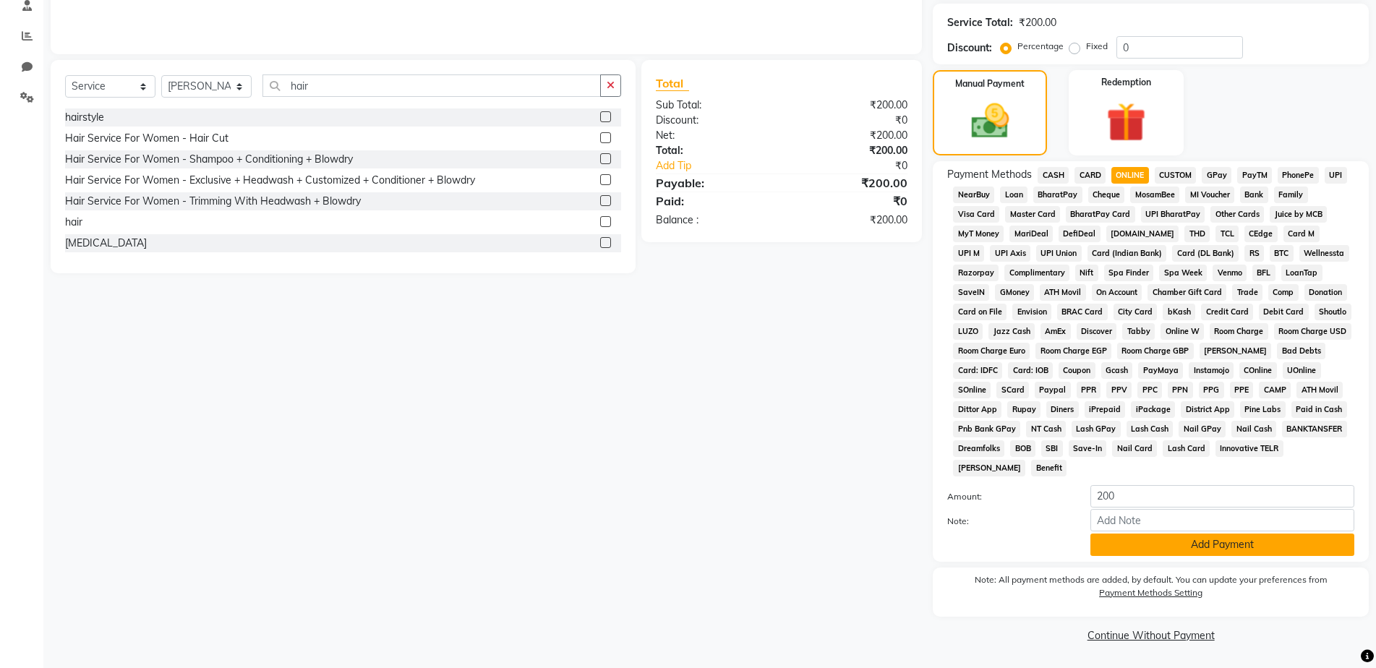
click at [1223, 544] on button "Add Payment" at bounding box center [1222, 545] width 264 height 22
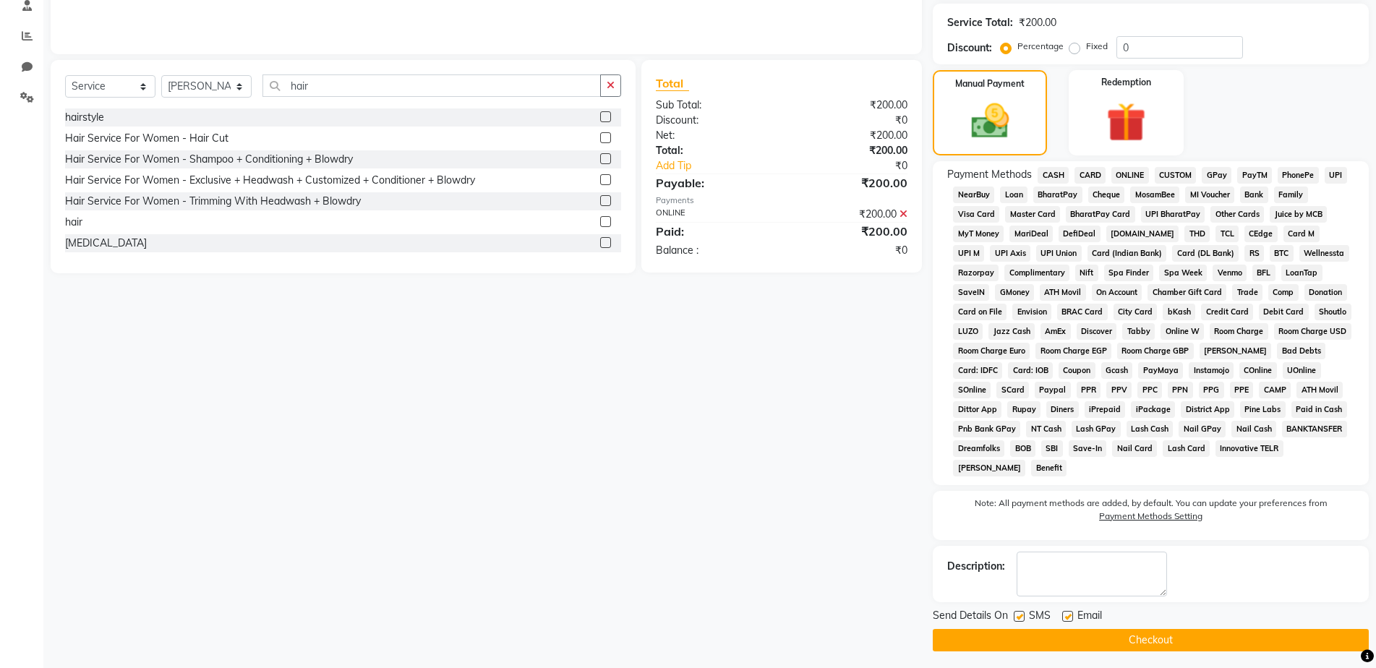
click at [1223, 642] on button "Checkout" at bounding box center [1151, 640] width 436 height 22
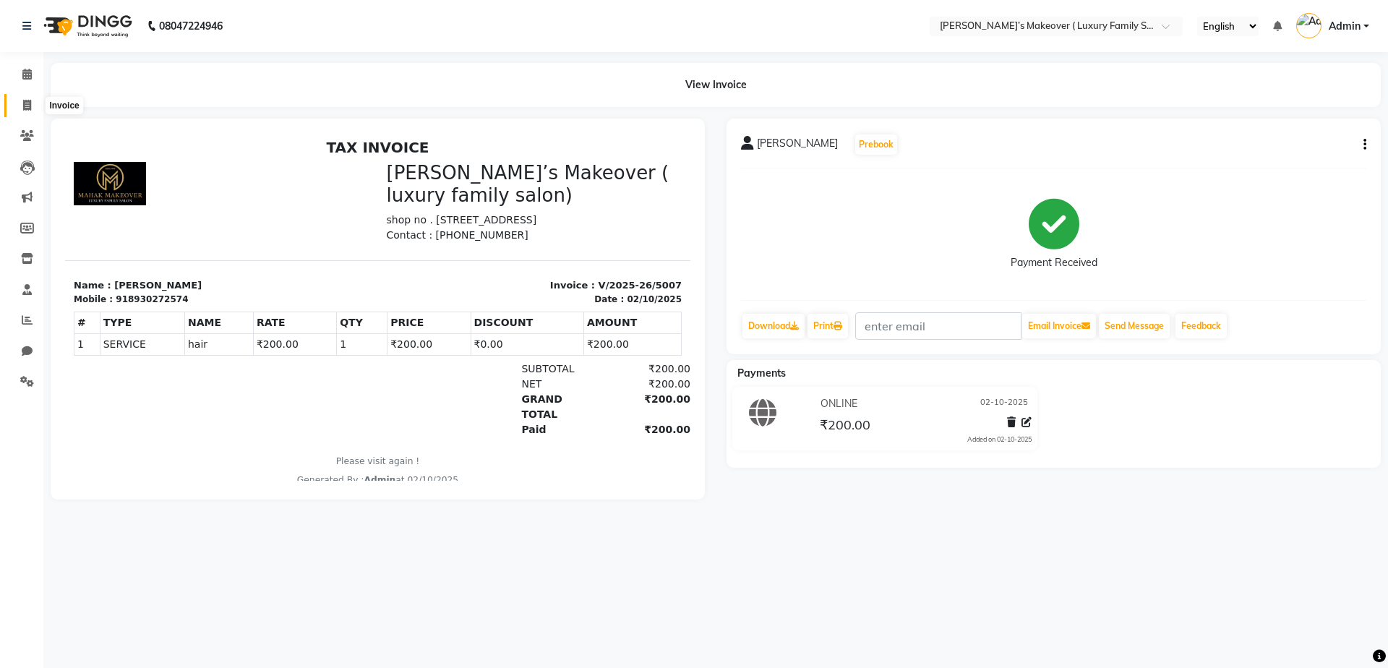
click at [17, 105] on span at bounding box center [26, 106] width 25 height 17
select select "service"
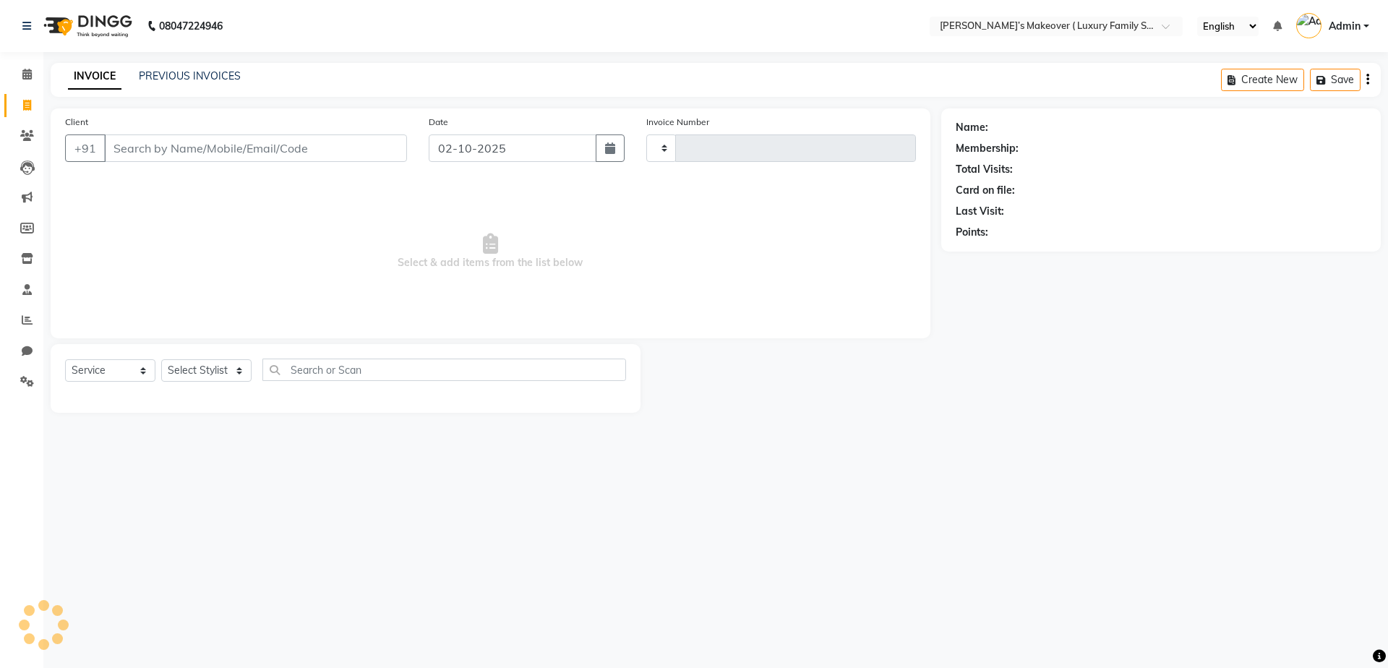
type input "5008"
select select "7777"
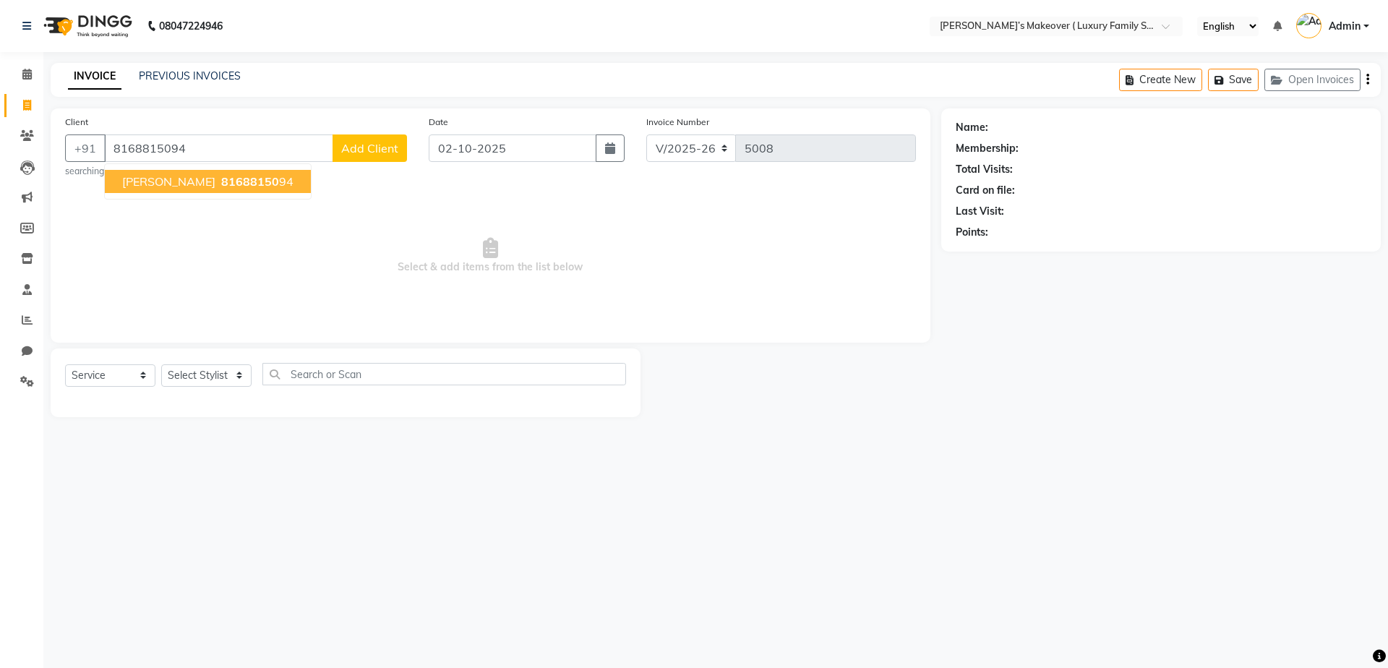
type input "8168815094"
click at [168, 192] on ngb-typeahead-window "[PERSON_NAME] 816881509 4" at bounding box center [207, 181] width 207 height 36
click at [221, 182] on span "816881509" at bounding box center [253, 181] width 65 height 14
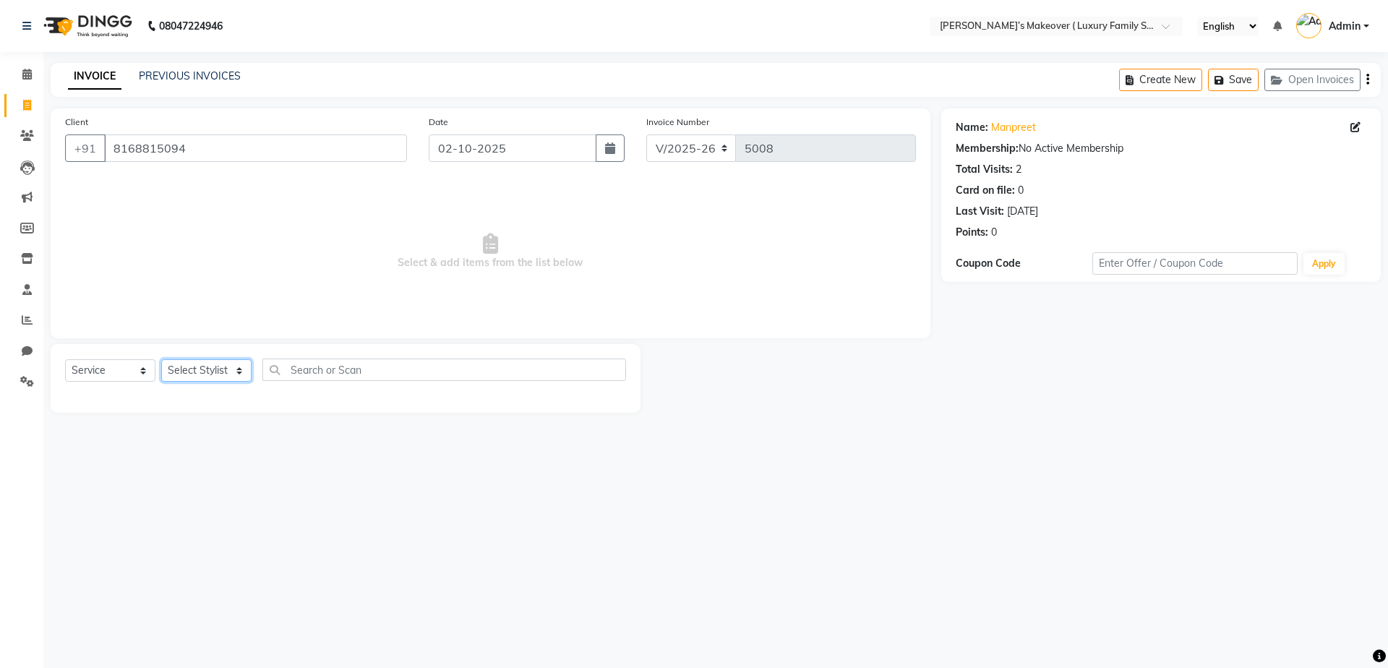
click at [213, 376] on select "Select Stylist [PERSON_NAME] [PERSON_NAME] [PERSON_NAME] [PERSON_NAME] Bhoomi […" at bounding box center [206, 370] width 90 height 22
select select "69500"
click at [161, 359] on select "Select Stylist [PERSON_NAME] [PERSON_NAME] [PERSON_NAME] [PERSON_NAME] Bhoomi […" at bounding box center [206, 370] width 90 height 22
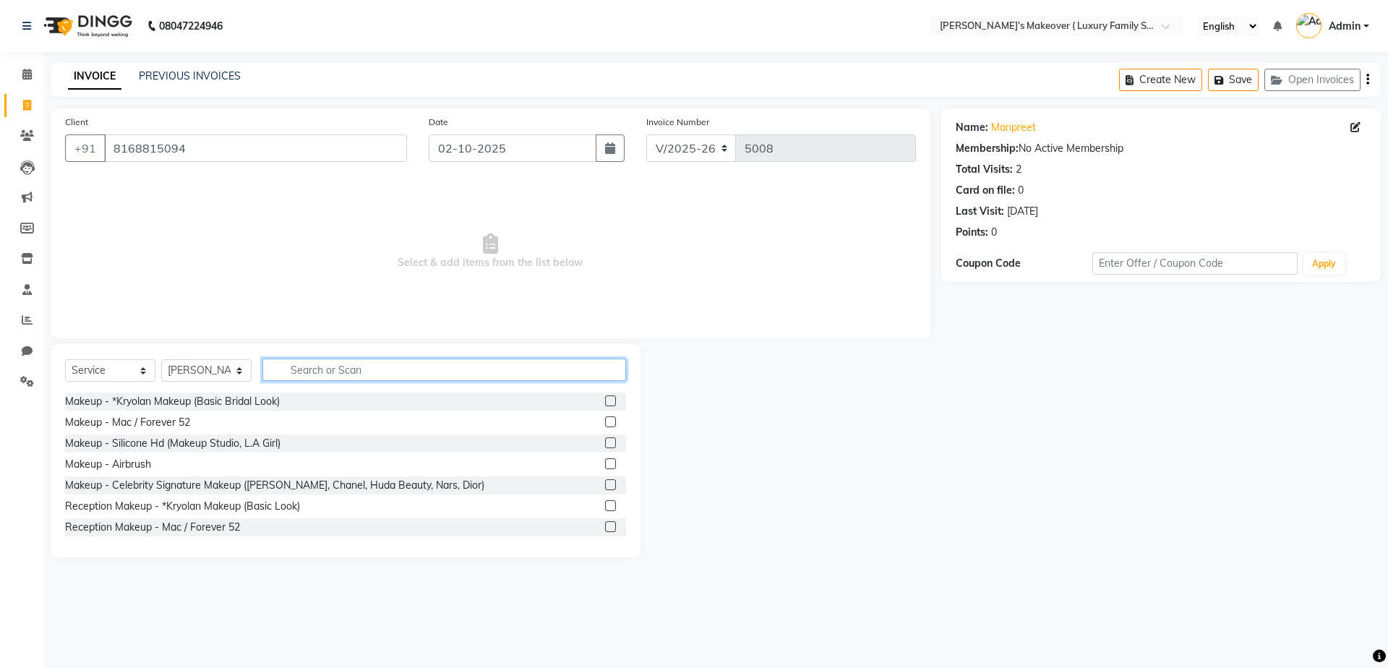
click at [292, 375] on input "text" at bounding box center [444, 370] width 364 height 22
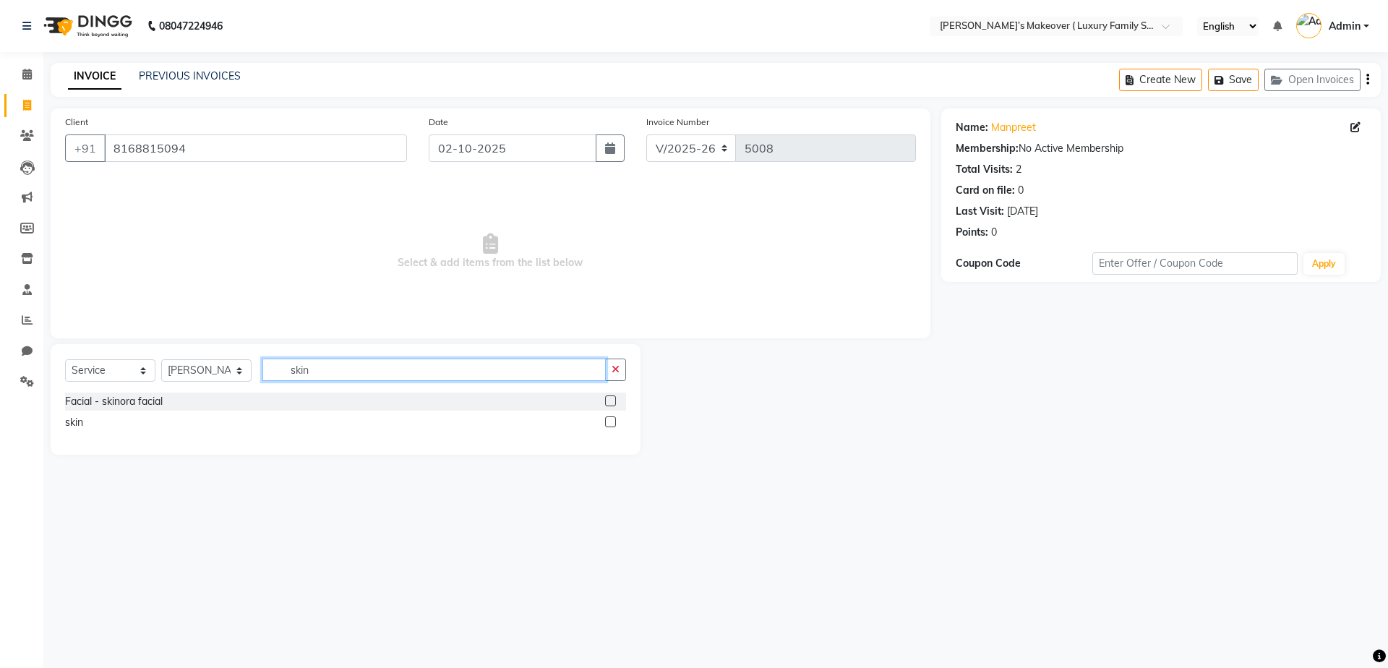
type input "skin"
click at [612, 424] on label at bounding box center [610, 421] width 11 height 11
click at [612, 424] on input "checkbox" at bounding box center [609, 422] width 9 height 9
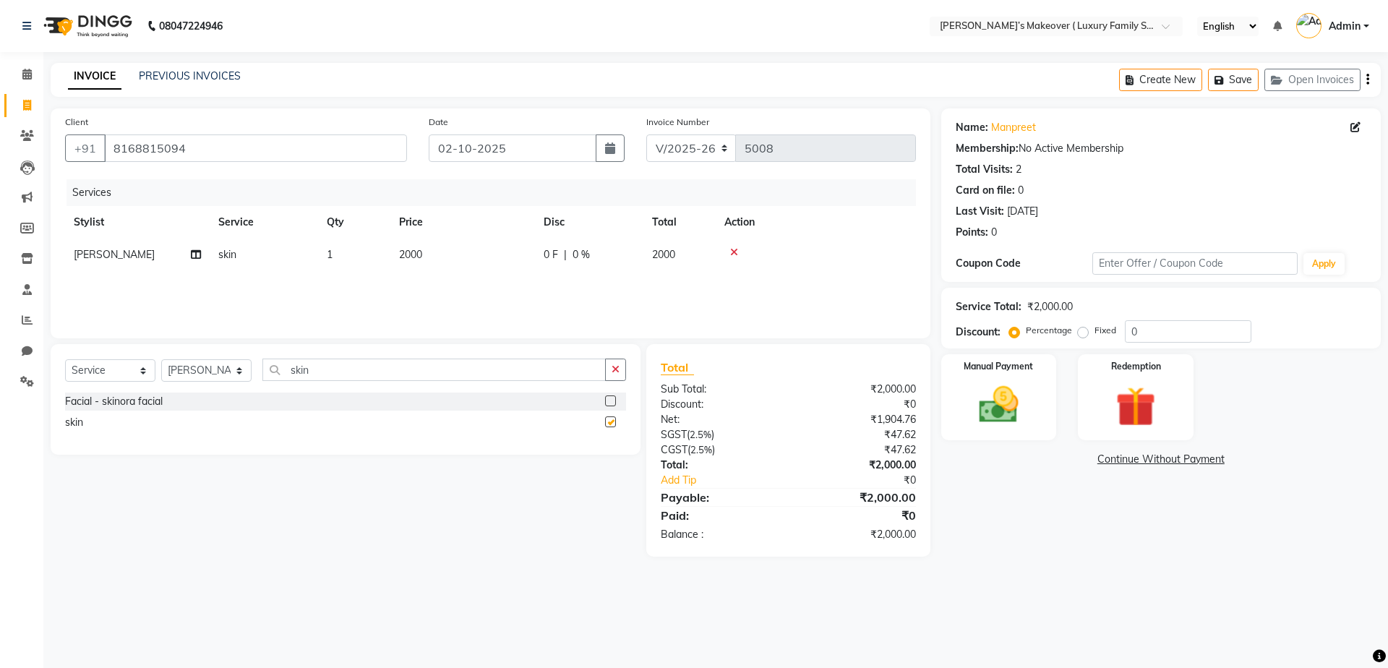
checkbox input "false"
click at [414, 256] on span "2000" at bounding box center [410, 254] width 23 height 13
select select "69500"
click at [509, 257] on input "2000" at bounding box center [530, 258] width 127 height 22
type input "2"
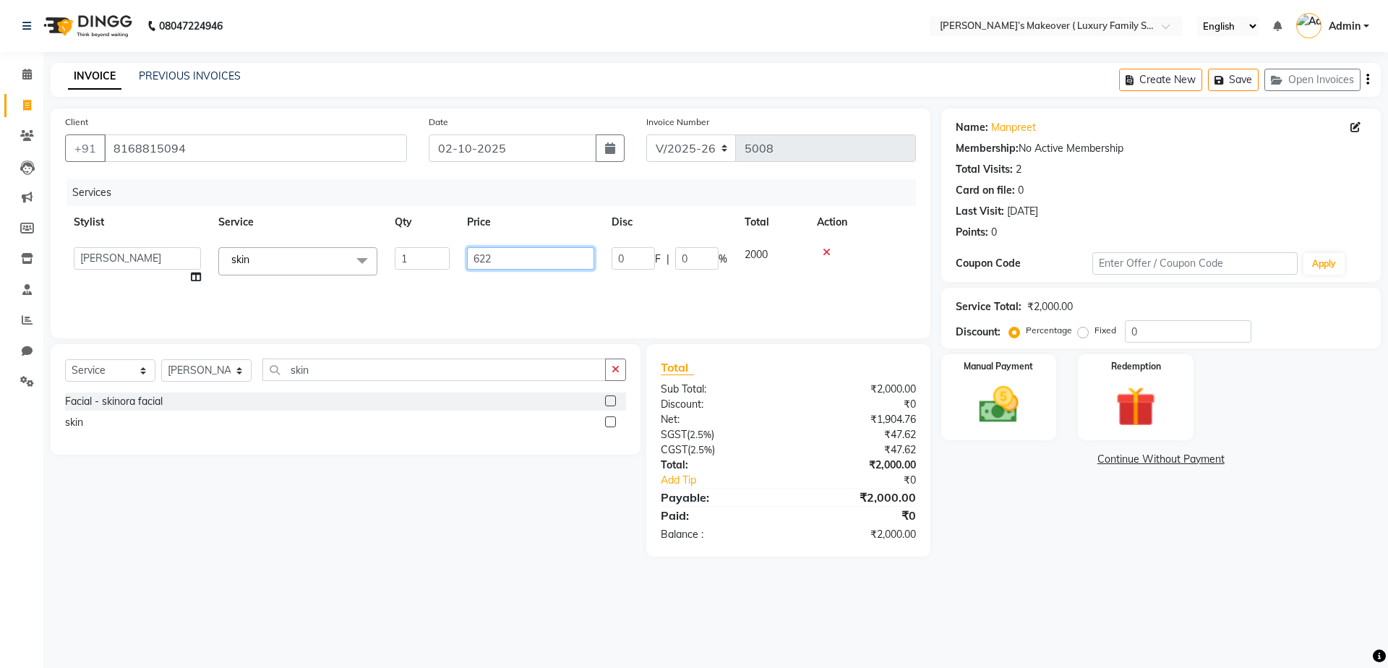
type input "6220"
click at [1367, 80] on icon "button" at bounding box center [1367, 80] width 3 height 1
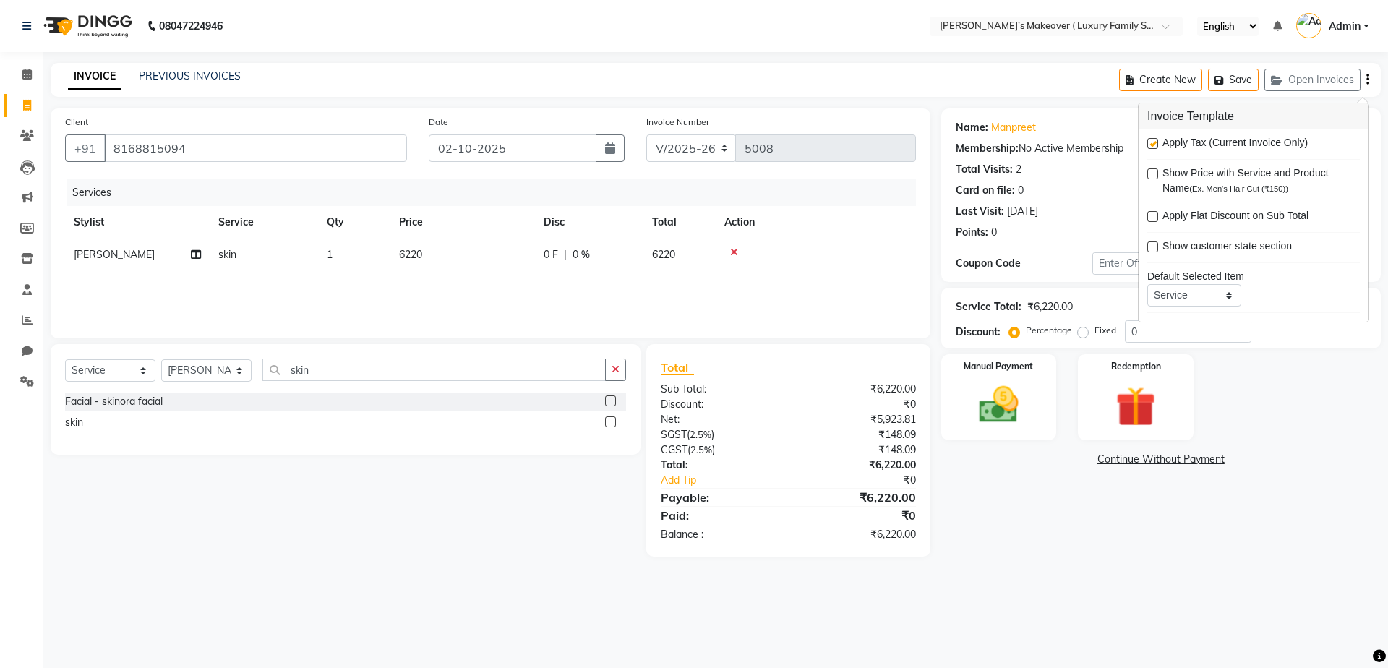
click at [1160, 141] on div "Apply Tax (Current Invoice Only)" at bounding box center [1253, 144] width 213 height 18
click at [1150, 140] on label at bounding box center [1152, 143] width 11 height 11
click at [1150, 140] on input "checkbox" at bounding box center [1151, 144] width 9 height 9
checkbox input "false"
click at [1006, 391] on img at bounding box center [998, 405] width 67 height 48
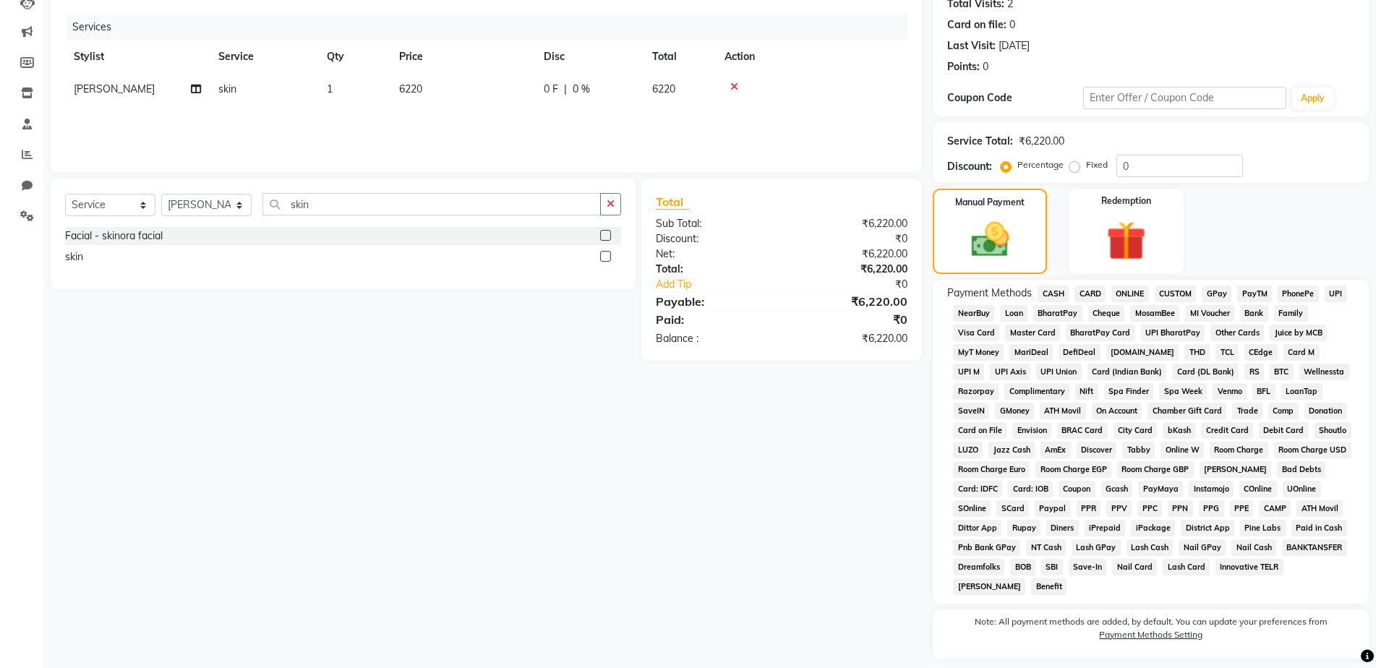
scroll to position [207, 0]
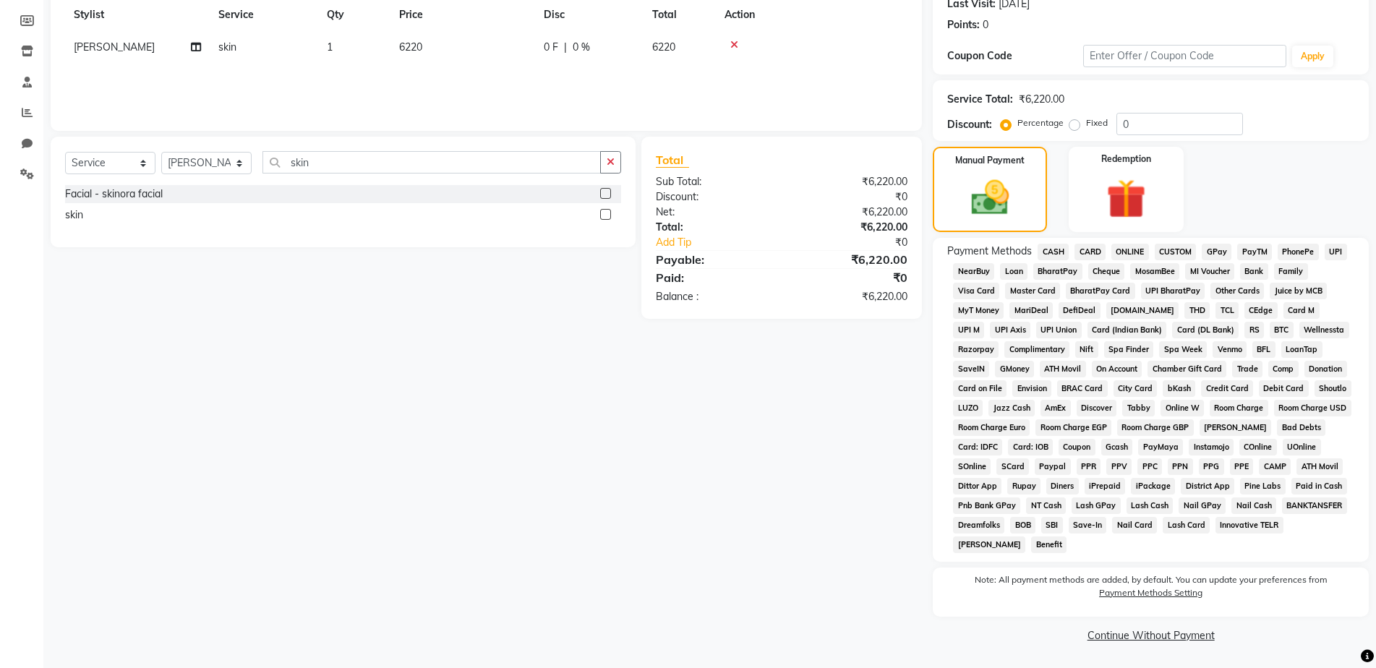
click at [1126, 251] on span "ONLINE" at bounding box center [1130, 252] width 38 height 17
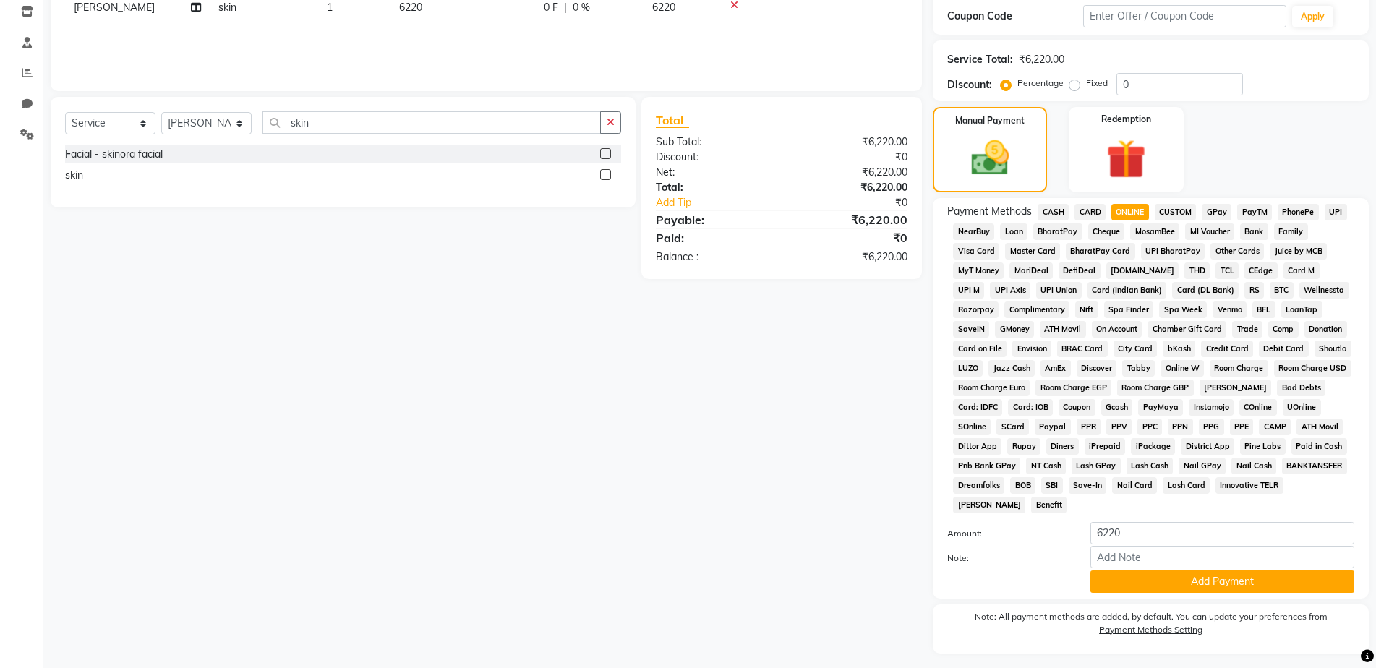
scroll to position [284, 0]
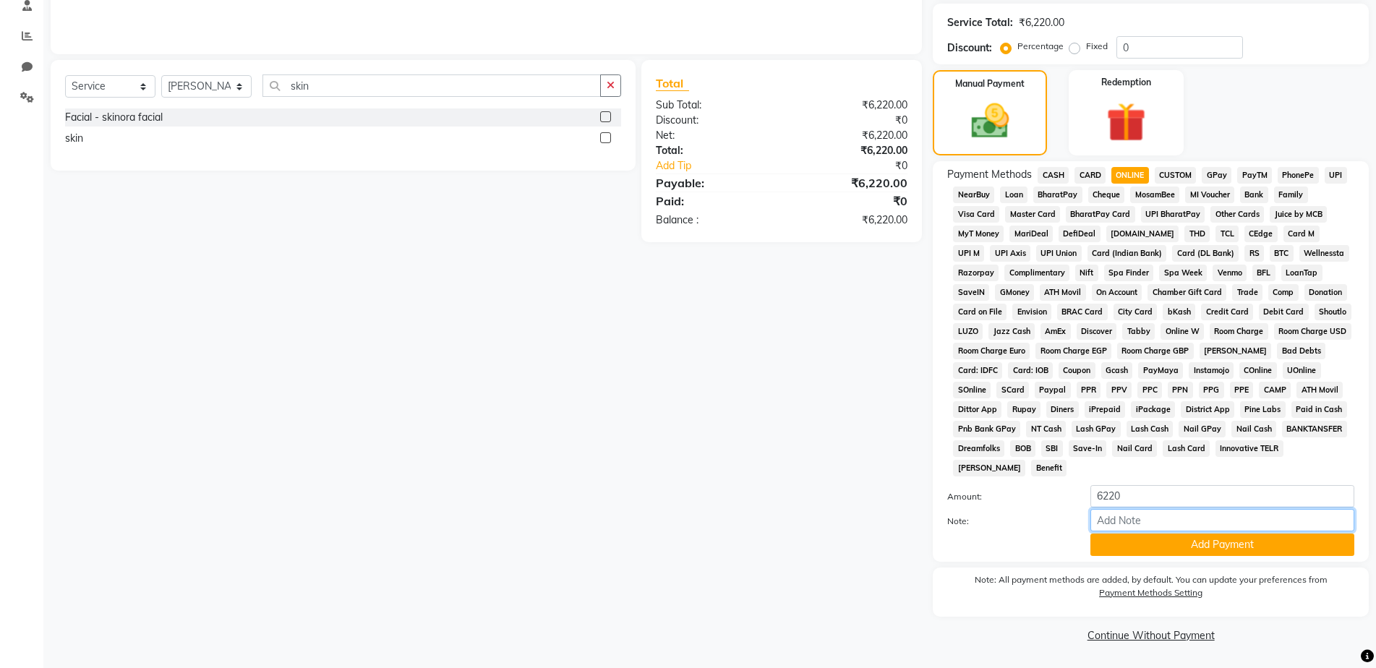
click at [1171, 521] on input "Note:" at bounding box center [1222, 520] width 264 height 22
click at [1170, 542] on button "Add Payment" at bounding box center [1222, 545] width 264 height 22
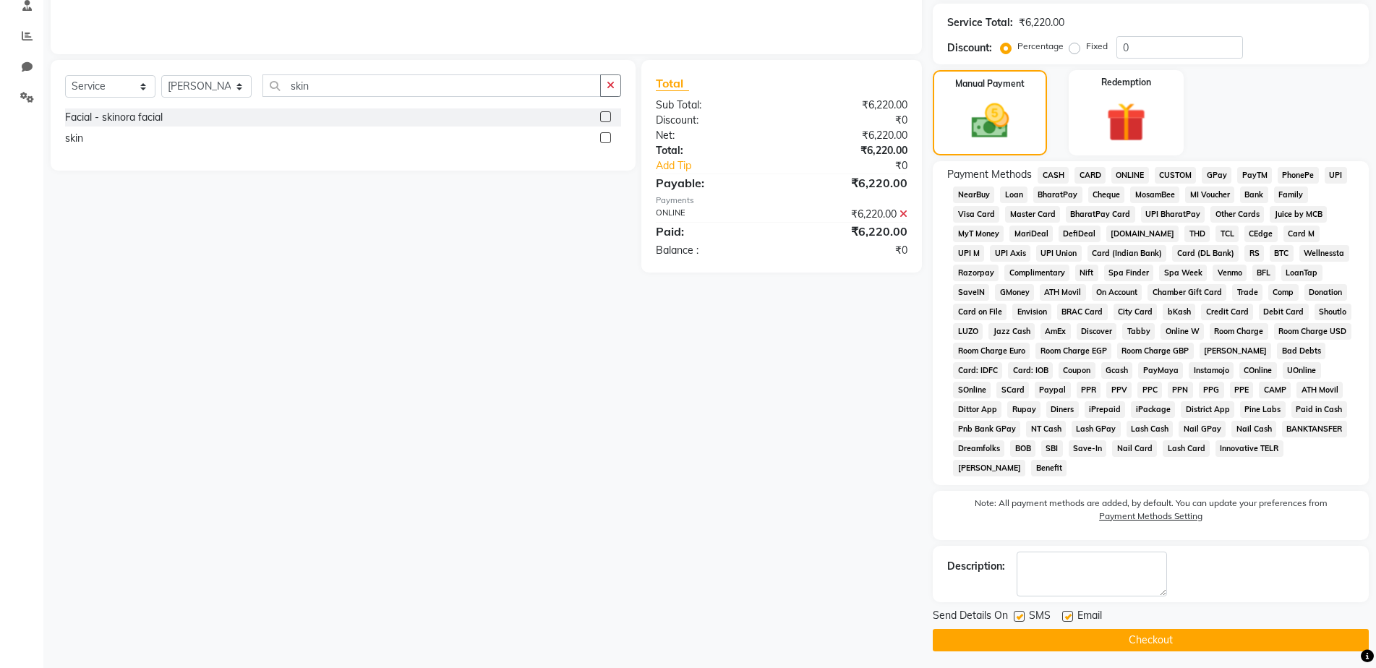
click at [1157, 639] on button "Checkout" at bounding box center [1151, 640] width 436 height 22
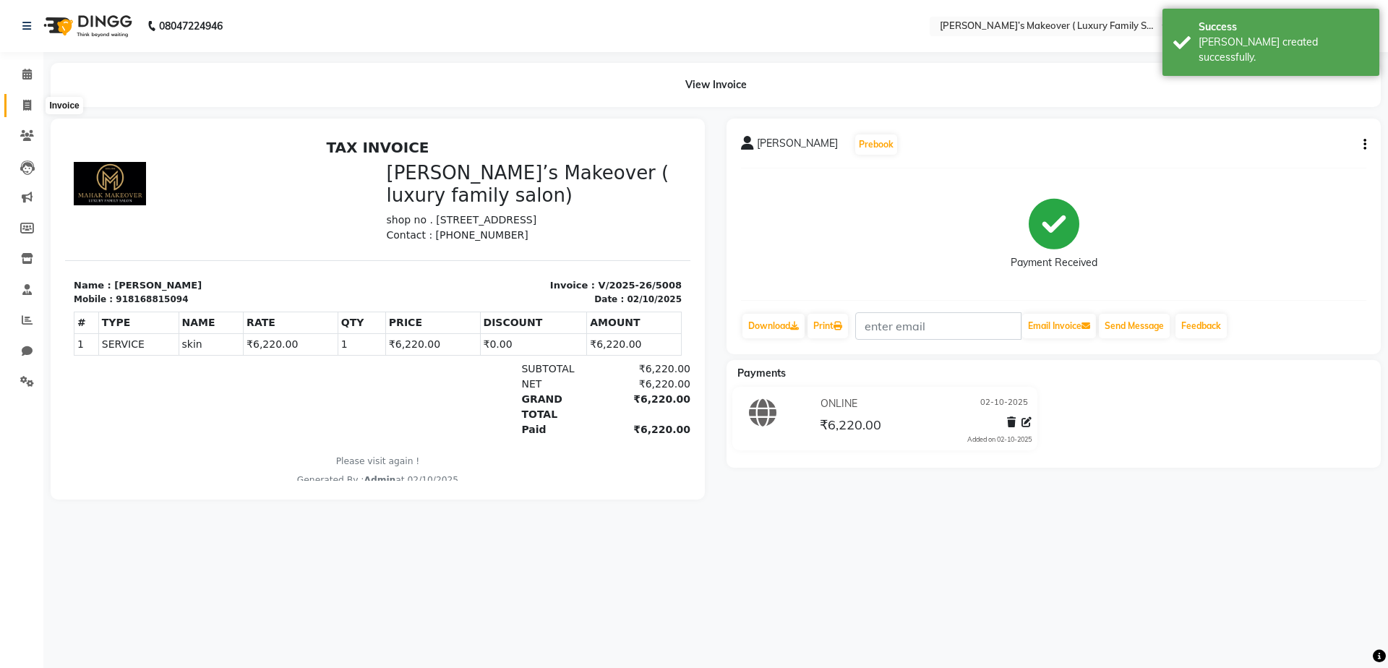
click at [30, 103] on icon at bounding box center [27, 105] width 8 height 11
select select "service"
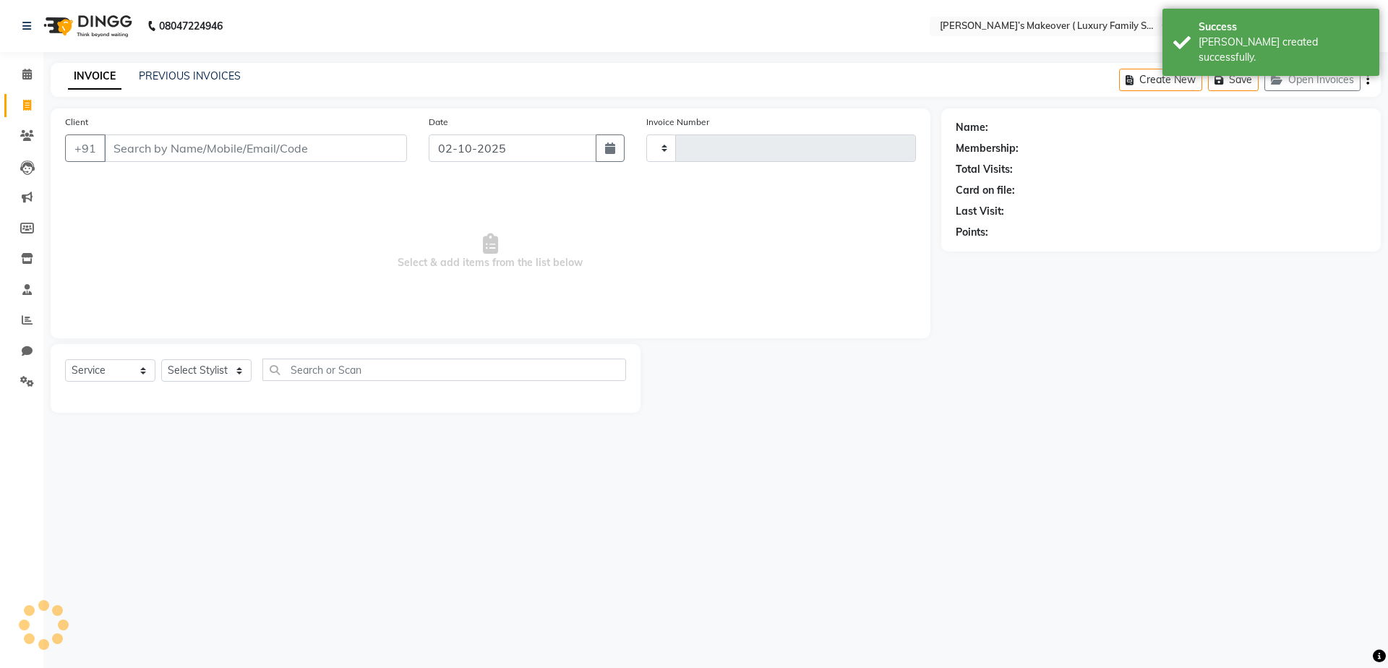
type input "5009"
select select "7777"
click at [27, 100] on icon at bounding box center [27, 105] width 8 height 11
select select "7777"
select select "service"
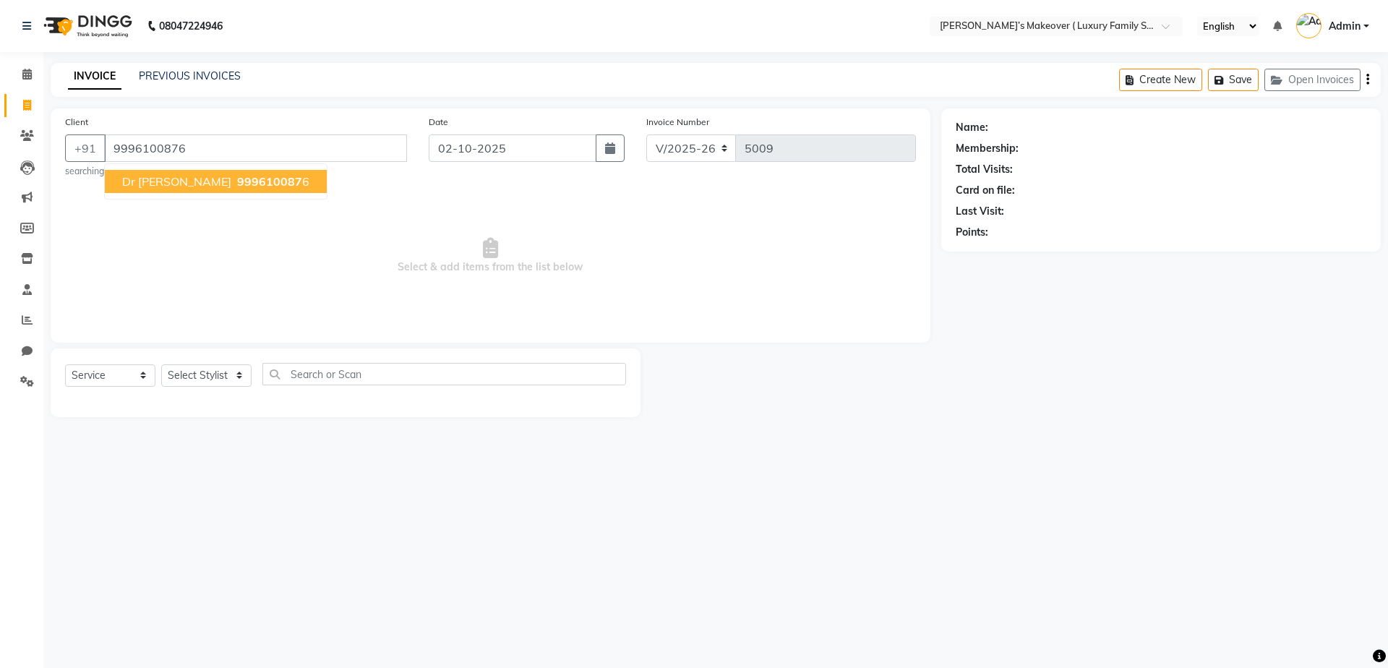
type input "9996100876"
click at [237, 175] on span "999610087" at bounding box center [269, 181] width 65 height 14
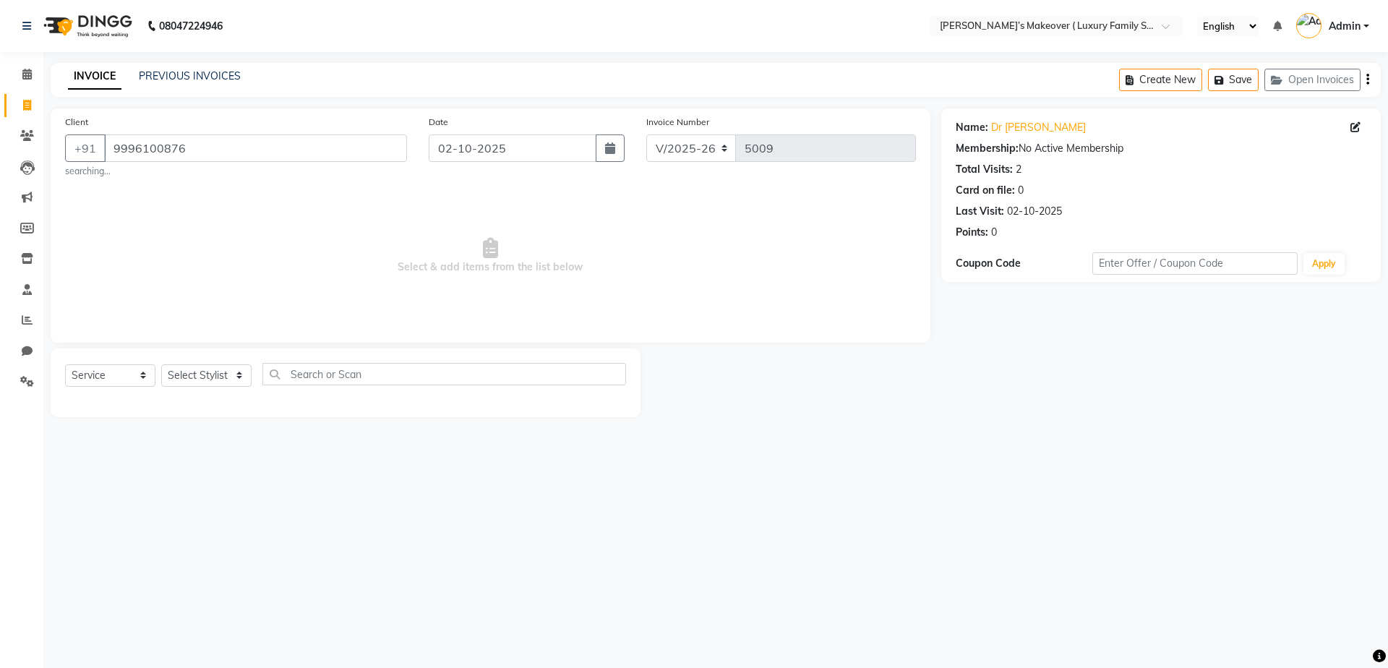
click at [236, 389] on div "Select Service Product Membership Package Voucher Prepaid Gift Card Select Styl…" at bounding box center [345, 380] width 561 height 34
click at [224, 372] on select "Select Stylist [PERSON_NAME] [PERSON_NAME] [PERSON_NAME] [PERSON_NAME] Bhoomi […" at bounding box center [206, 375] width 90 height 22
select select "69494"
click at [161, 364] on select "Select Stylist [PERSON_NAME] [PERSON_NAME] [PERSON_NAME] [PERSON_NAME] Bhoomi […" at bounding box center [206, 375] width 90 height 22
click at [114, 372] on select "Select Service Product Membership Package Voucher Prepaid Gift Card" at bounding box center [110, 375] width 90 height 22
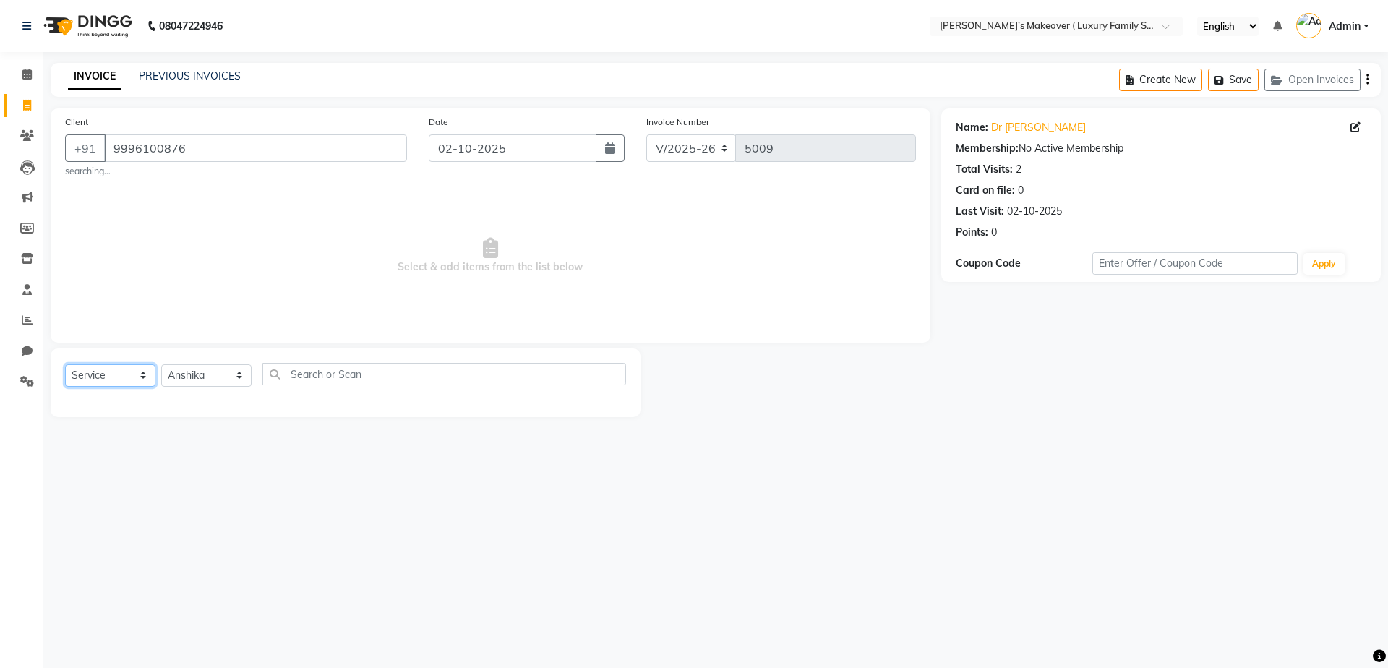
select select "product"
click at [65, 364] on select "Select Service Product Membership Package Voucher Prepaid Gift Card" at bounding box center [110, 375] width 90 height 22
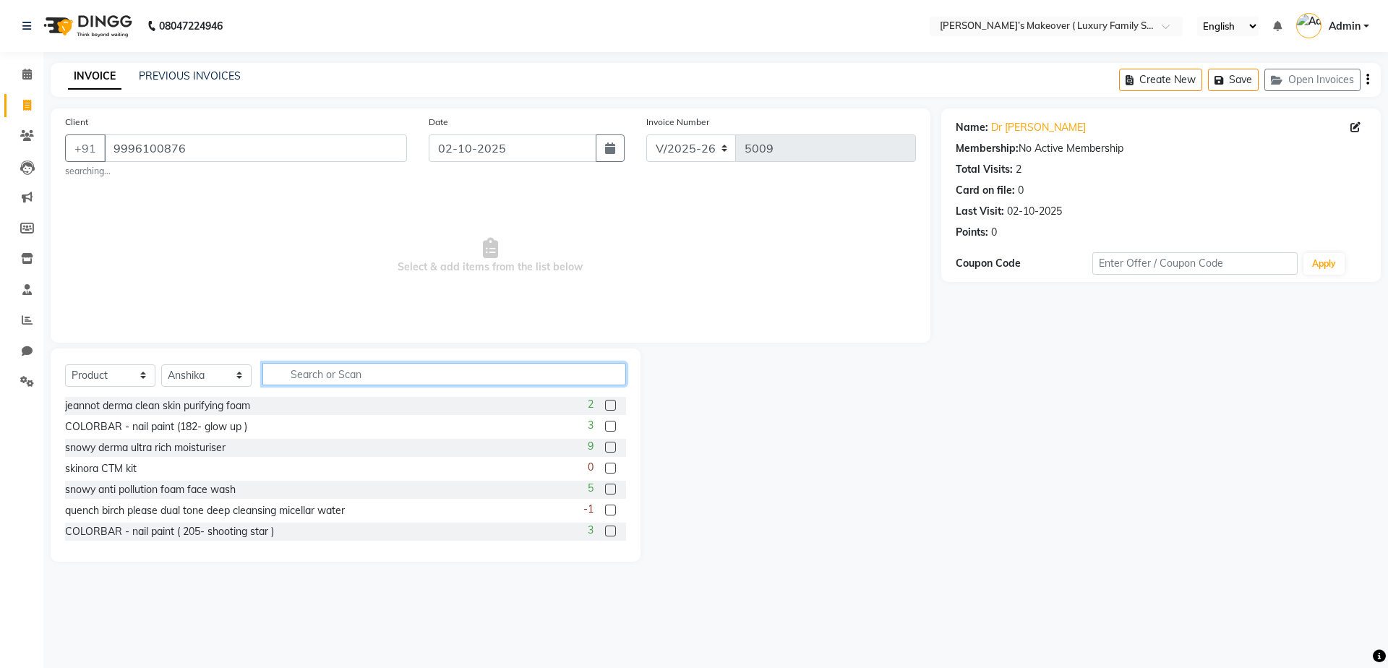
click at [370, 372] on input "text" at bounding box center [444, 374] width 364 height 22
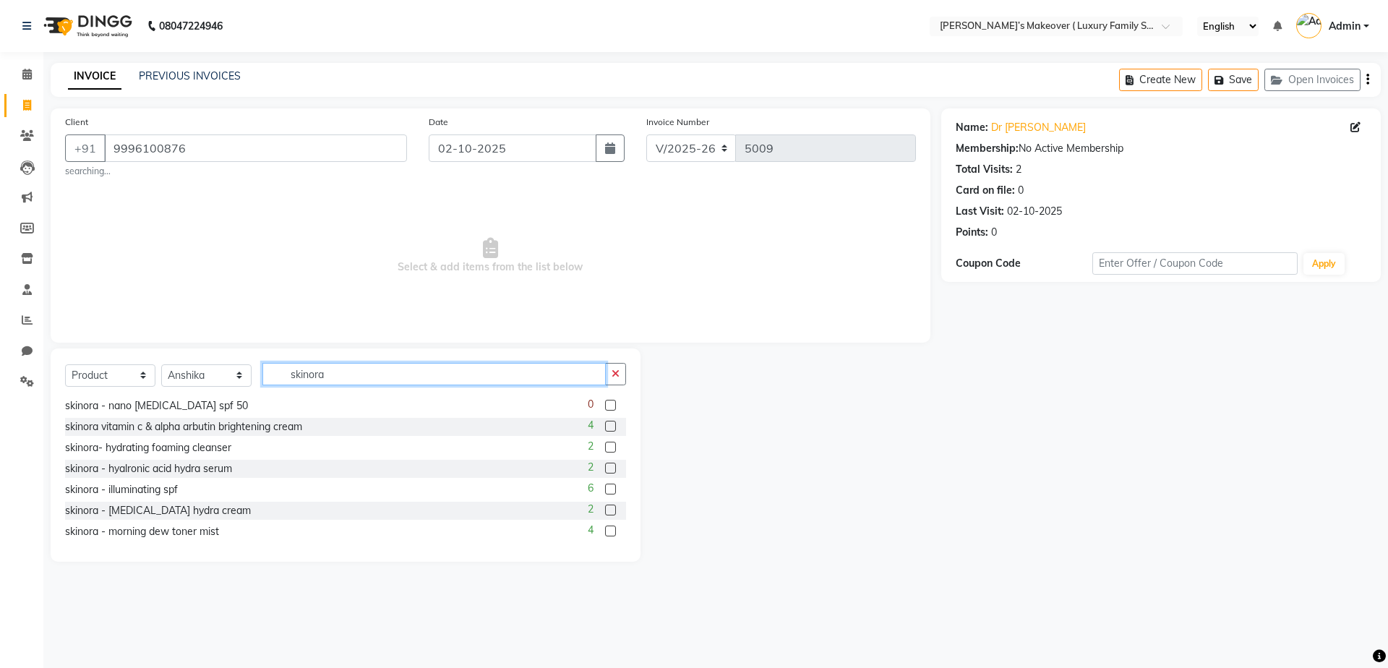
scroll to position [25, 0]
type input "skinora"
click at [605, 424] on label at bounding box center [610, 421] width 11 height 11
click at [605, 424] on input "checkbox" at bounding box center [609, 422] width 9 height 9
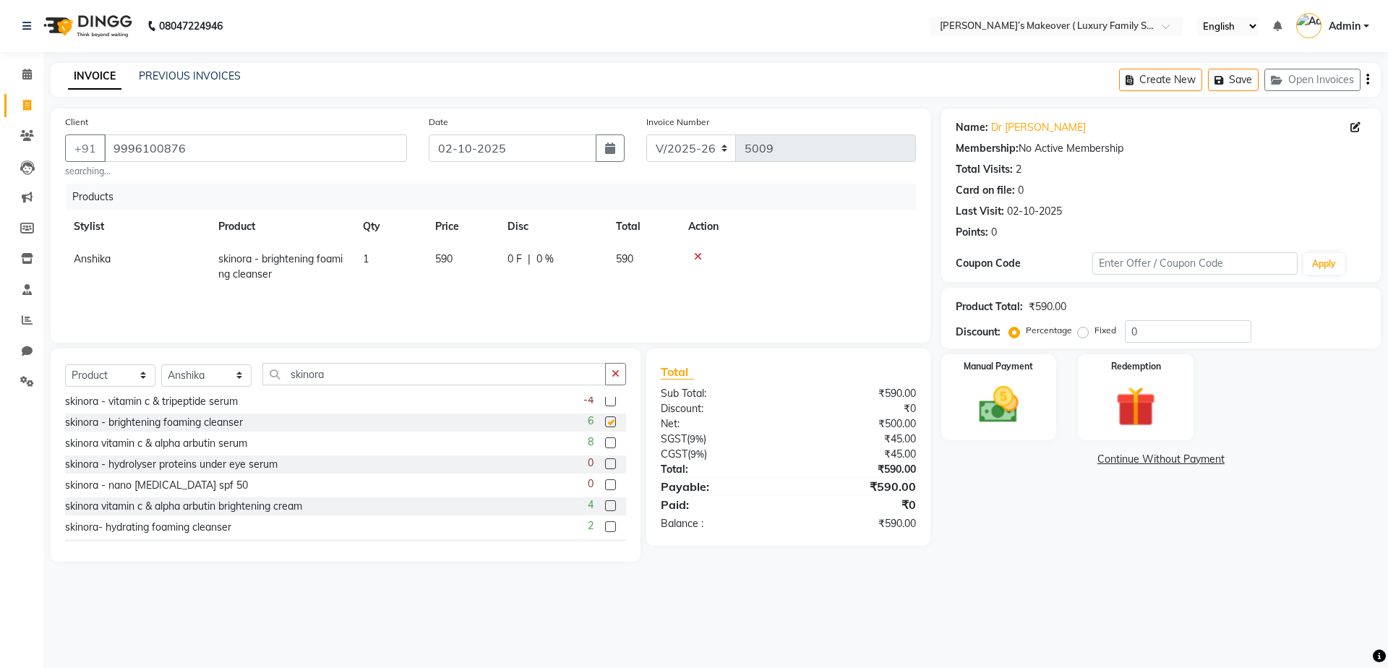
checkbox input "false"
click at [401, 377] on input "skinora" at bounding box center [433, 374] width 343 height 22
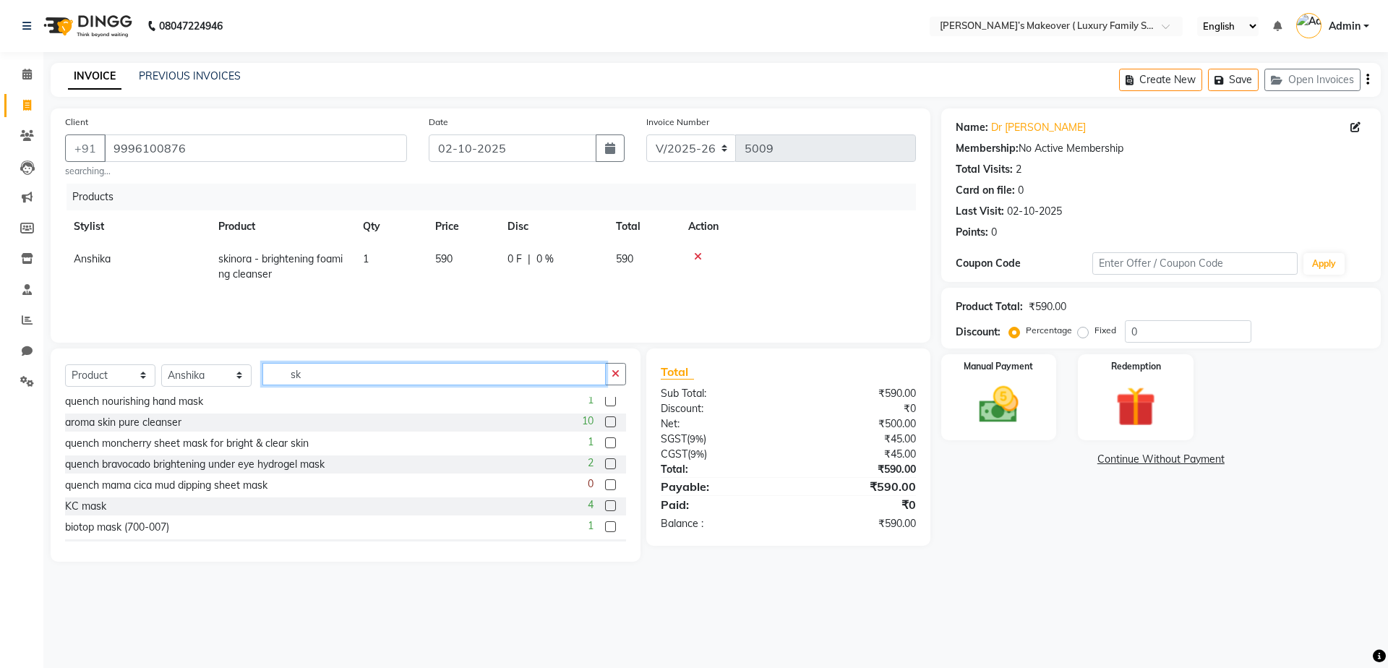
type input "s"
type input "kanpeki"
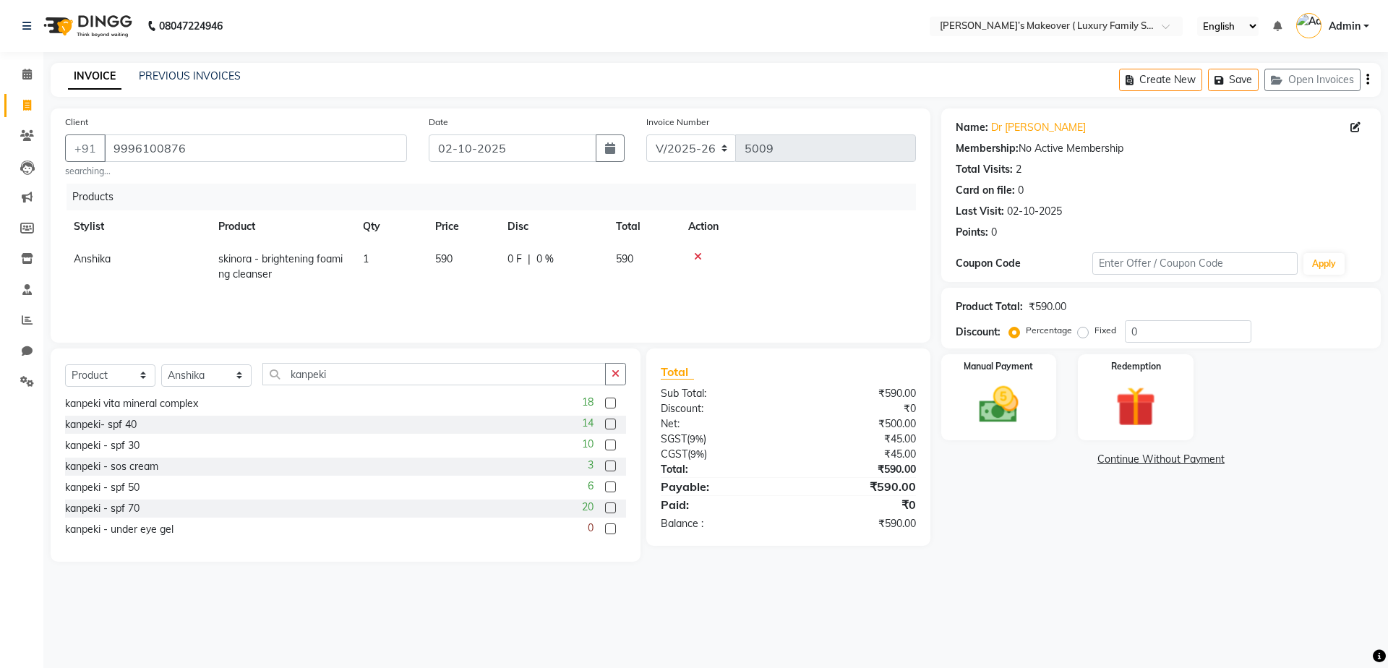
click at [605, 506] on label at bounding box center [610, 507] width 11 height 11
click at [605, 506] on input "checkbox" at bounding box center [609, 508] width 9 height 9
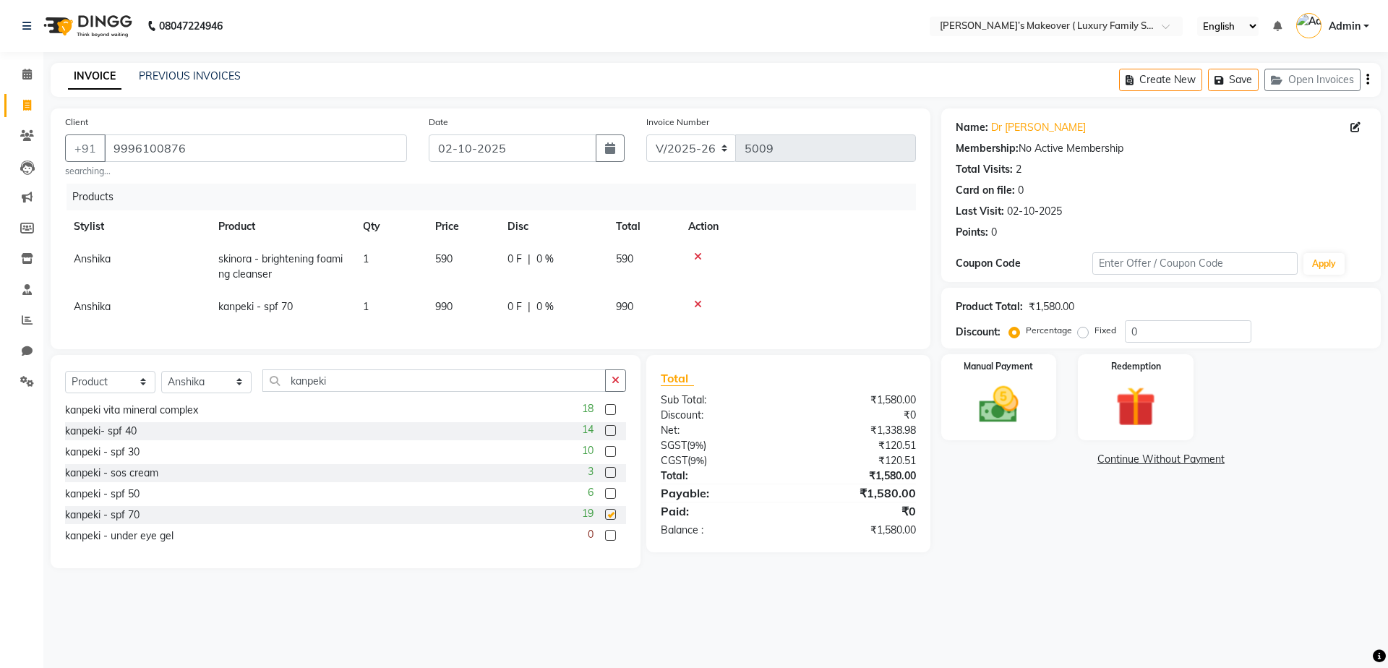
checkbox input "false"
click at [466, 378] on div "Select Service Product Membership Package Voucher Prepaid Gift Card Select Styl…" at bounding box center [346, 461] width 590 height 213
click at [471, 392] on input "kanpeki" at bounding box center [433, 380] width 343 height 22
type input "k"
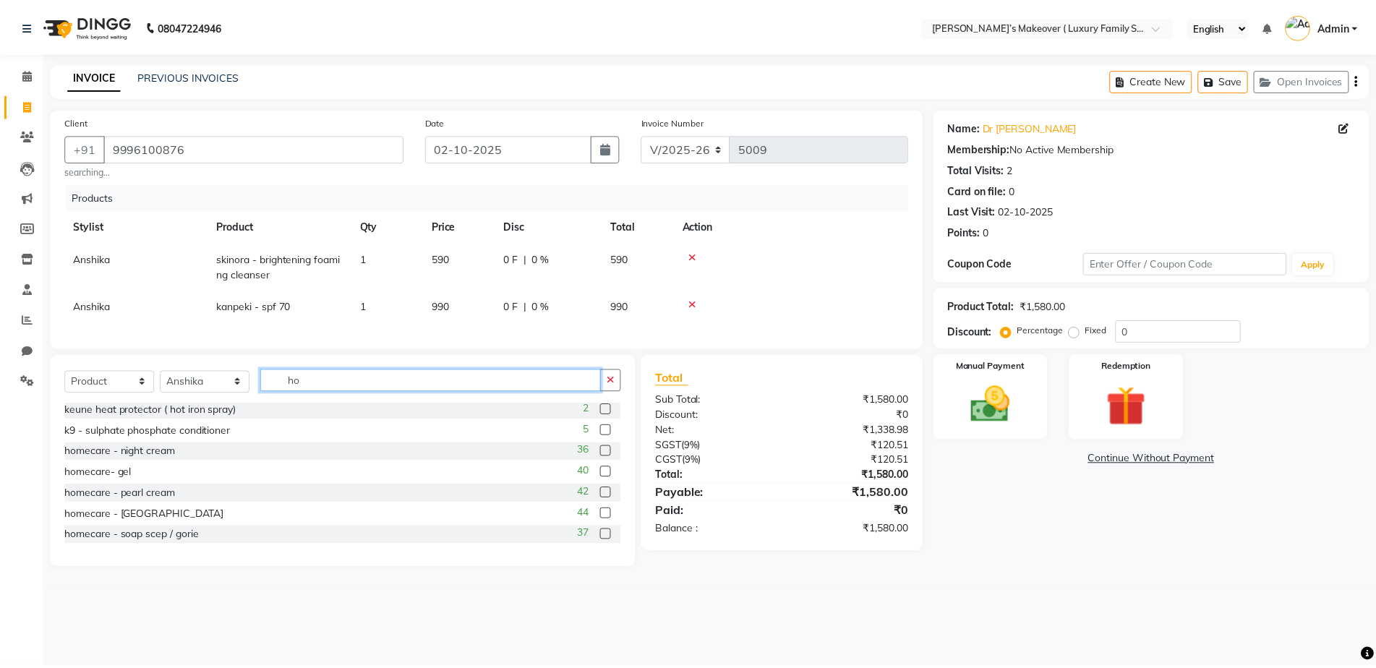
scroll to position [0, 0]
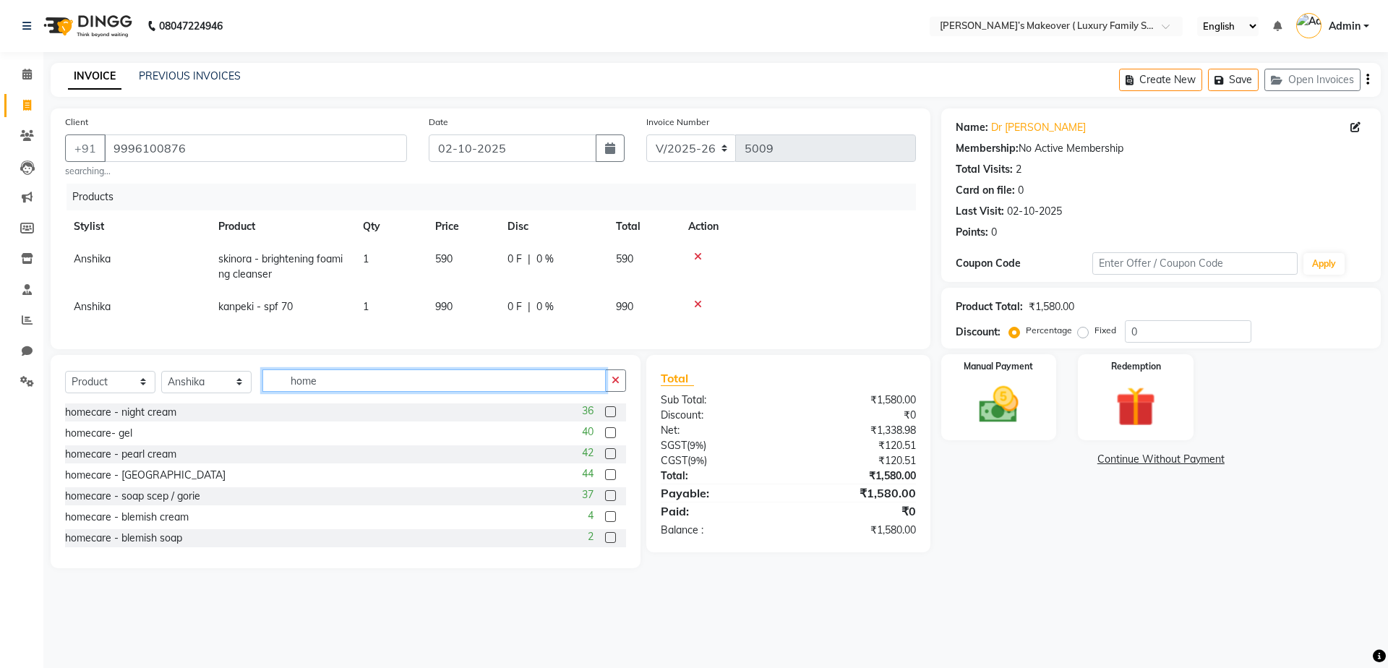
type input "home"
click at [605, 417] on label at bounding box center [610, 411] width 11 height 11
click at [605, 417] on input "checkbox" at bounding box center [609, 412] width 9 height 9
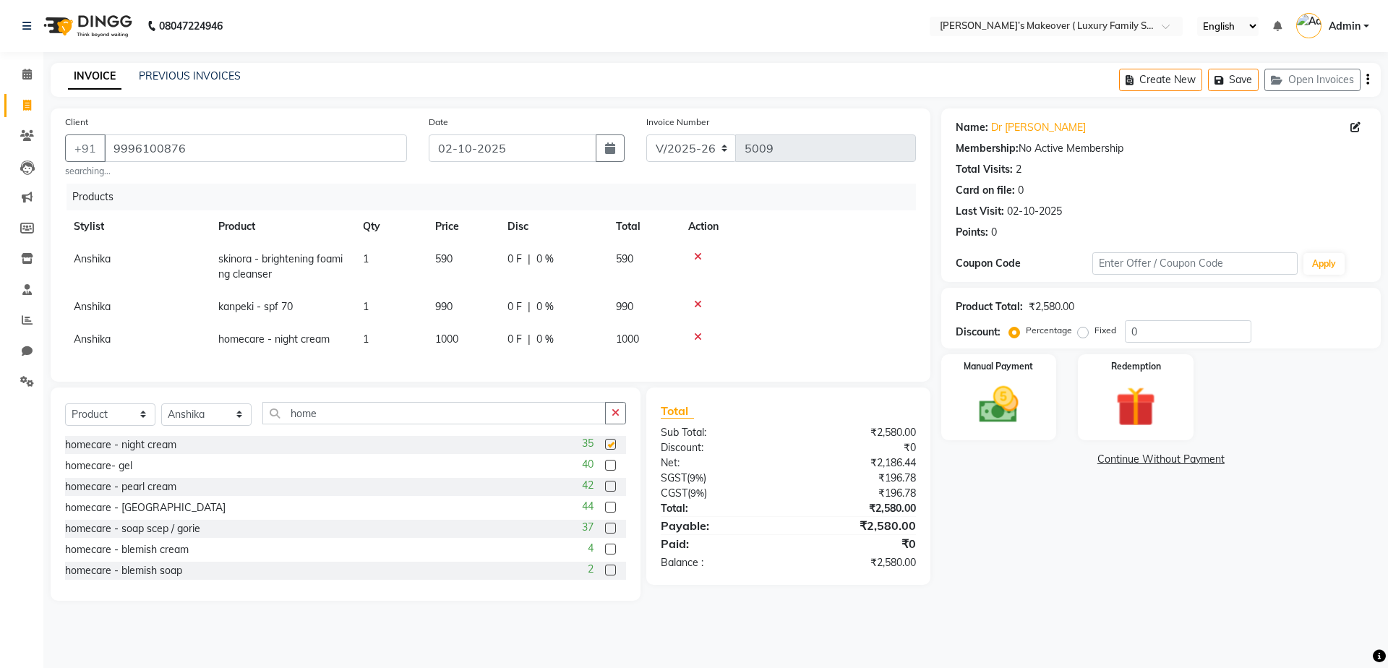
checkbox input "false"
click at [1369, 80] on icon "button" at bounding box center [1367, 80] width 3 height 1
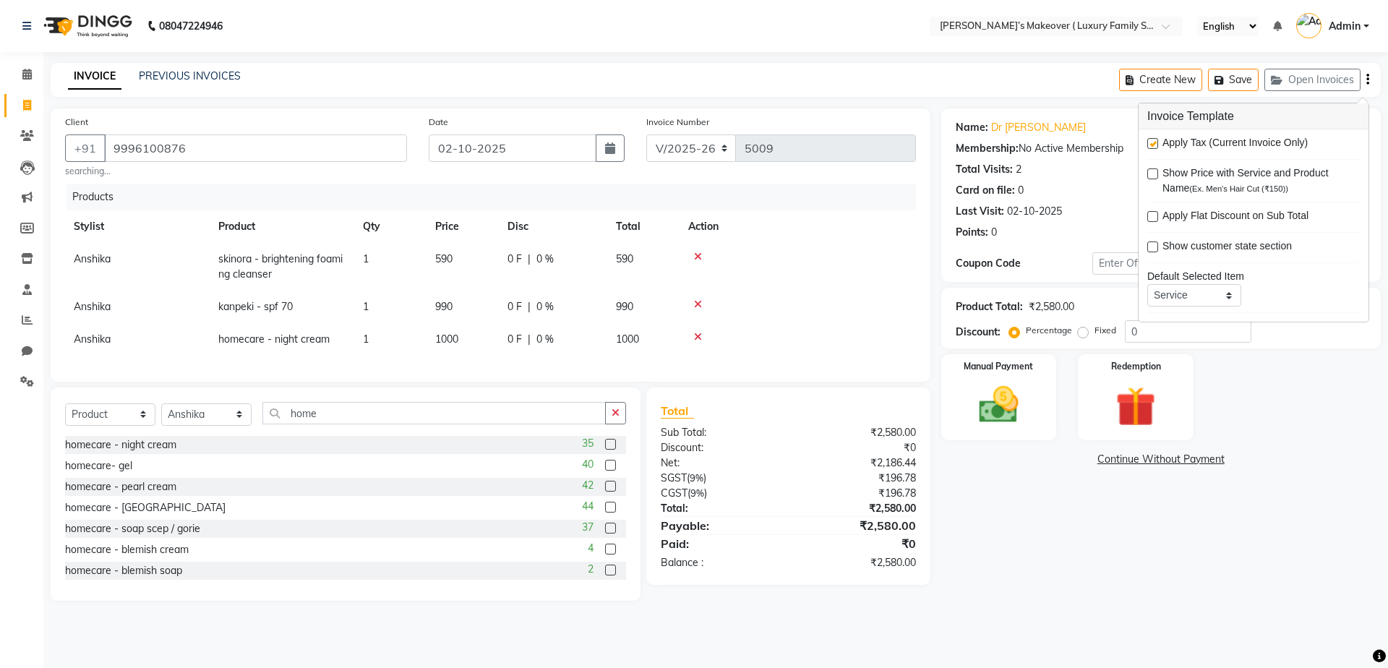
click at [1152, 137] on div "Apply Tax (Current Invoice Only)" at bounding box center [1253, 144] width 213 height 18
click at [1154, 147] on label at bounding box center [1152, 143] width 11 height 11
click at [1154, 147] on input "checkbox" at bounding box center [1151, 144] width 9 height 9
checkbox input "false"
click at [1027, 388] on img at bounding box center [998, 405] width 67 height 48
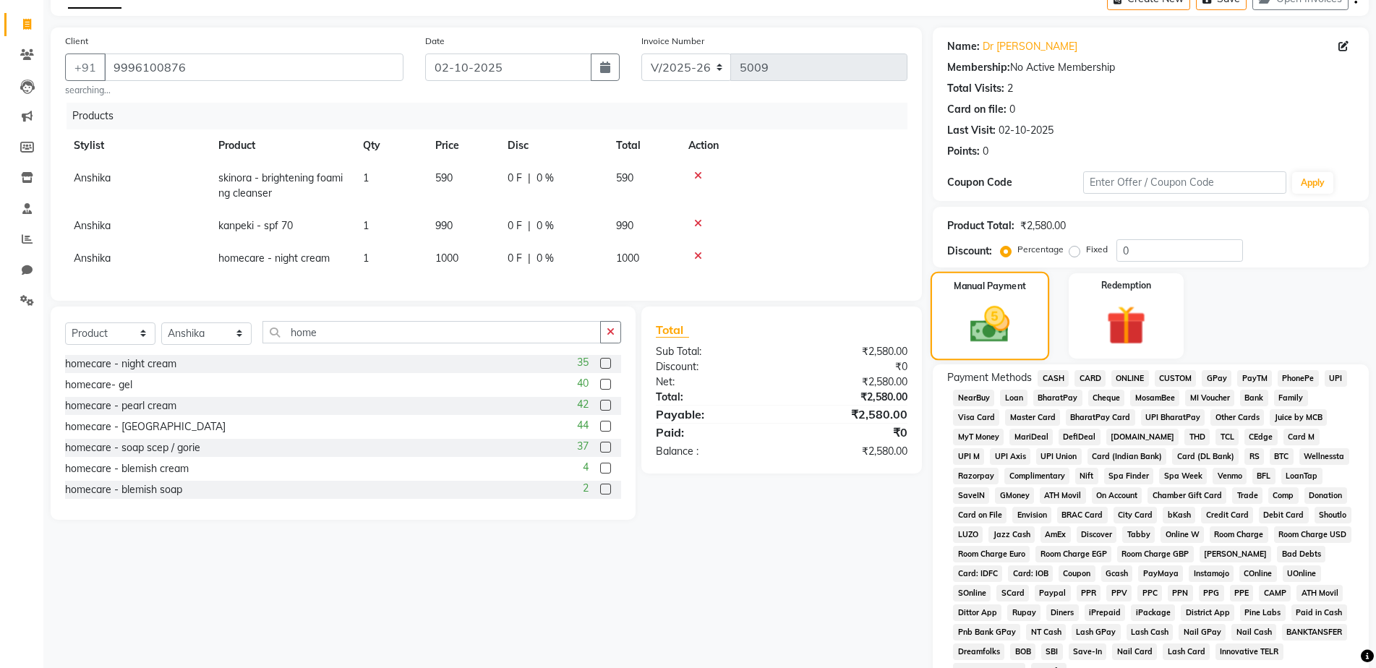
scroll to position [207, 0]
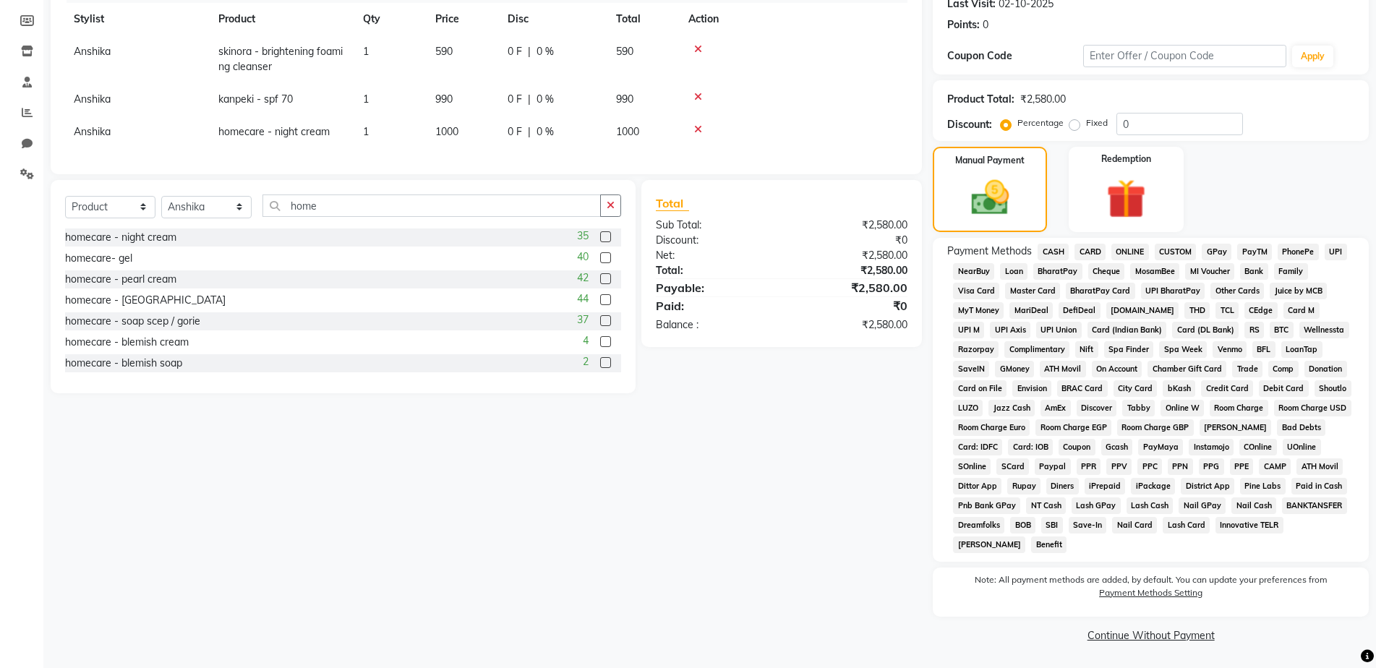
click at [1120, 254] on span "ONLINE" at bounding box center [1130, 252] width 38 height 17
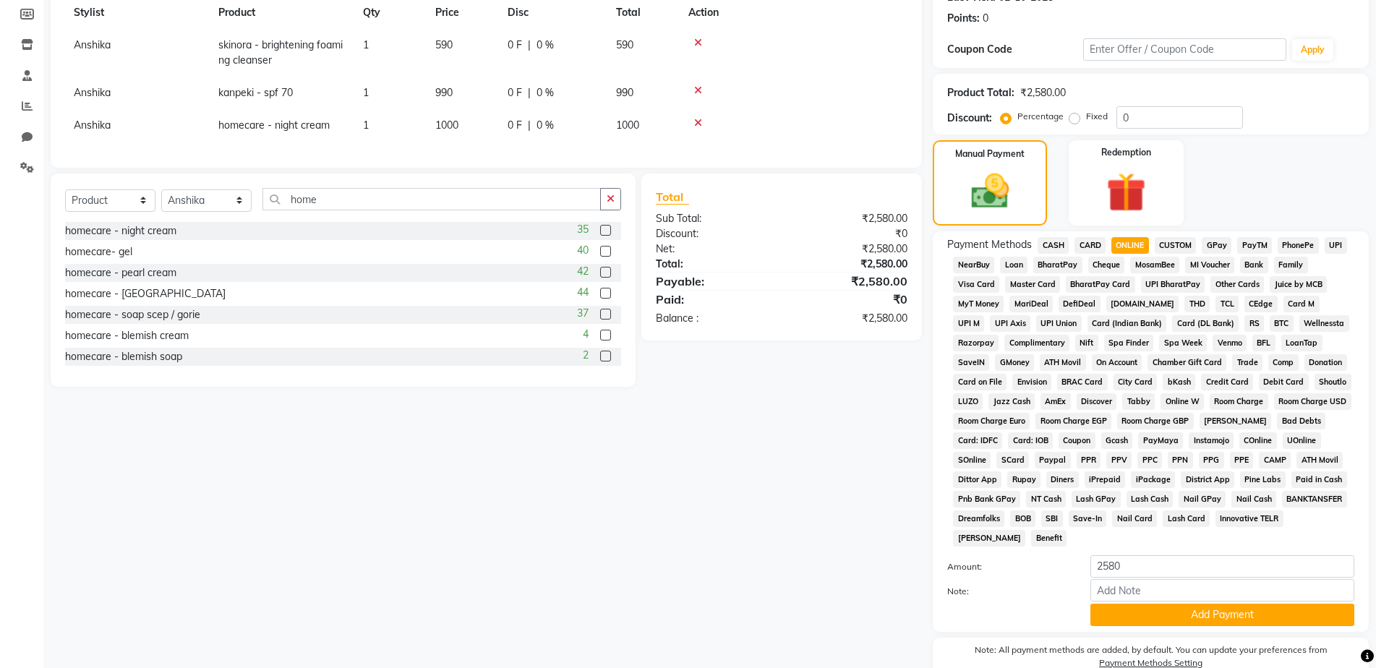
scroll to position [284, 0]
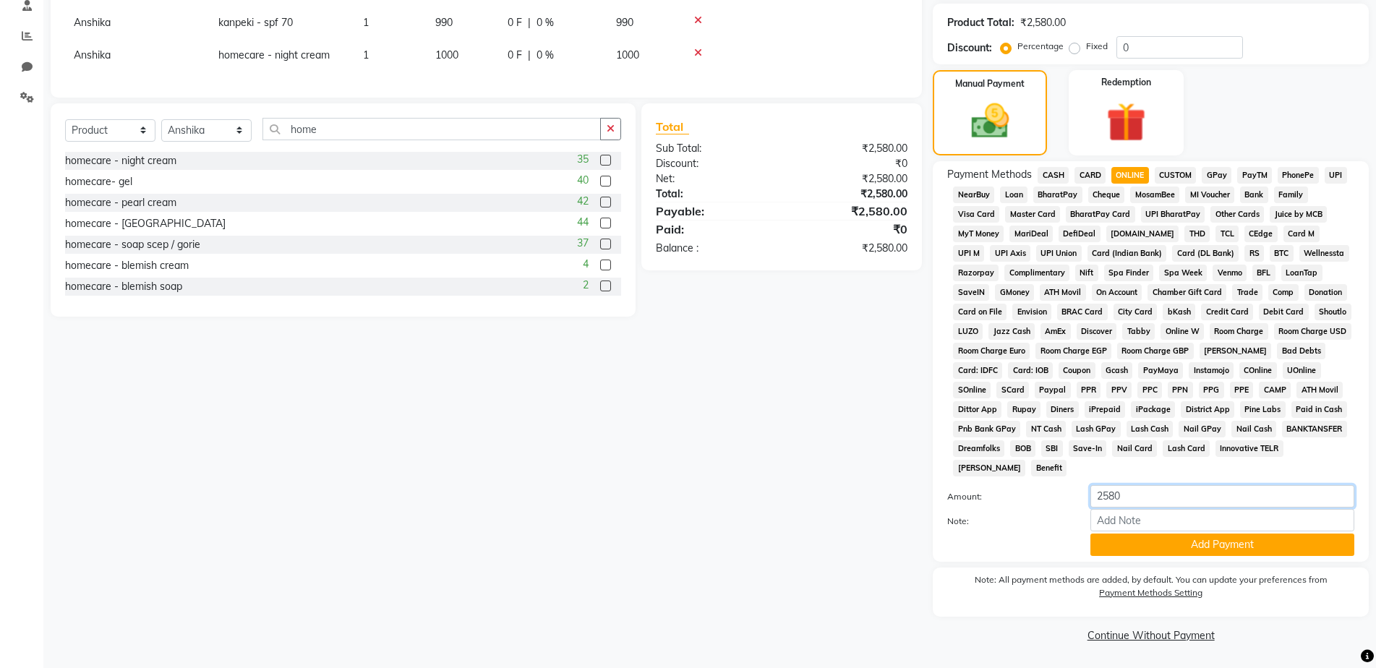
click at [1165, 497] on input "2580" at bounding box center [1222, 496] width 264 height 22
type input "2500"
click at [1178, 542] on button "Add Payment" at bounding box center [1222, 545] width 264 height 22
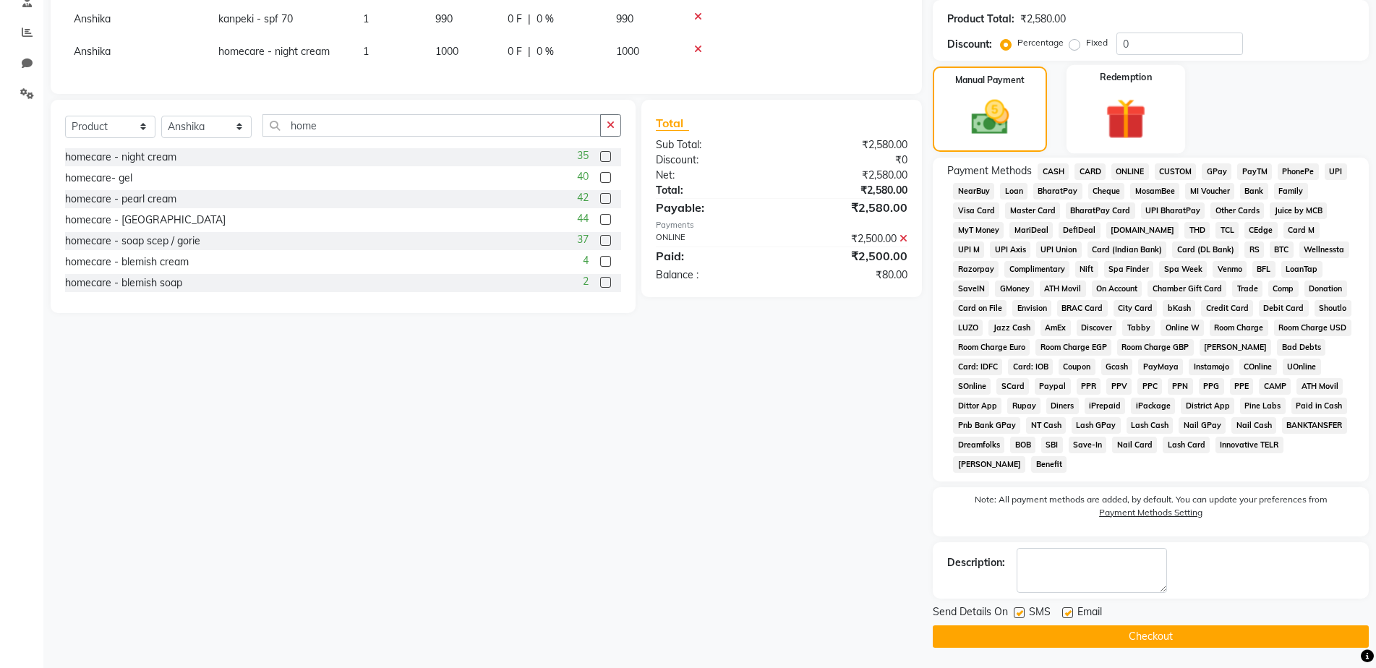
scroll to position [289, 0]
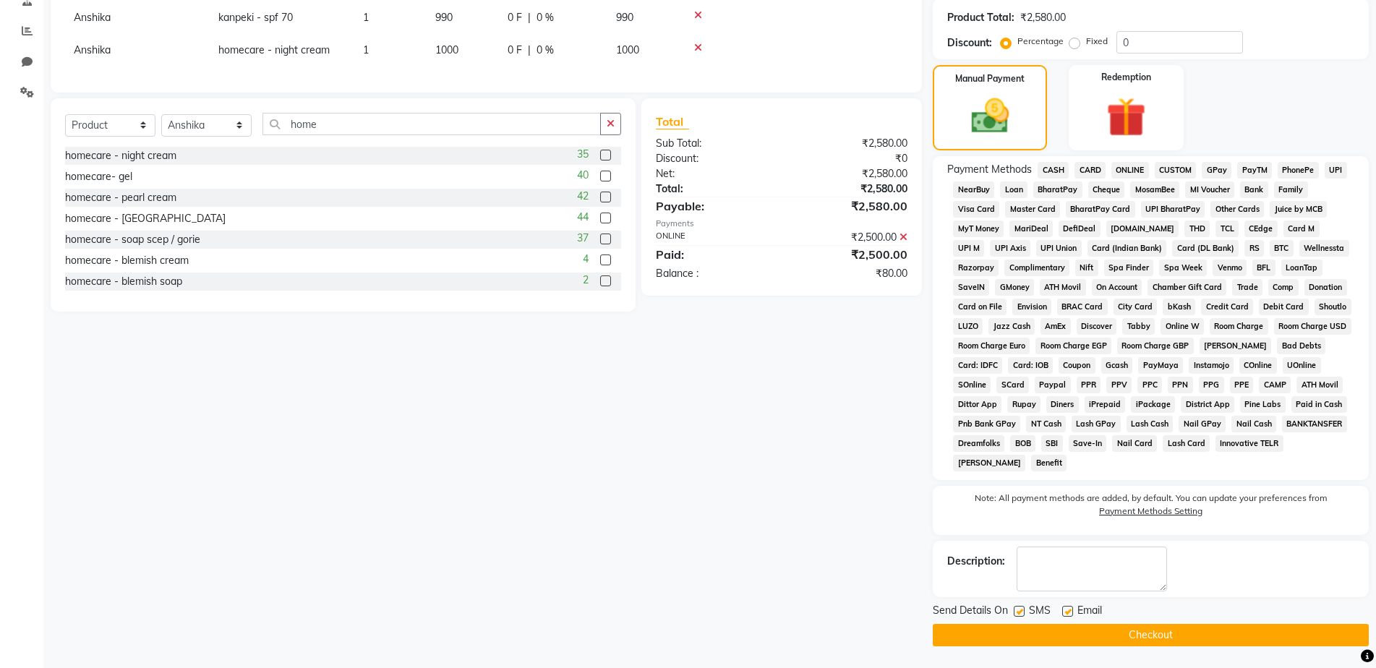
click at [1052, 170] on span "CASH" at bounding box center [1052, 170] width 31 height 17
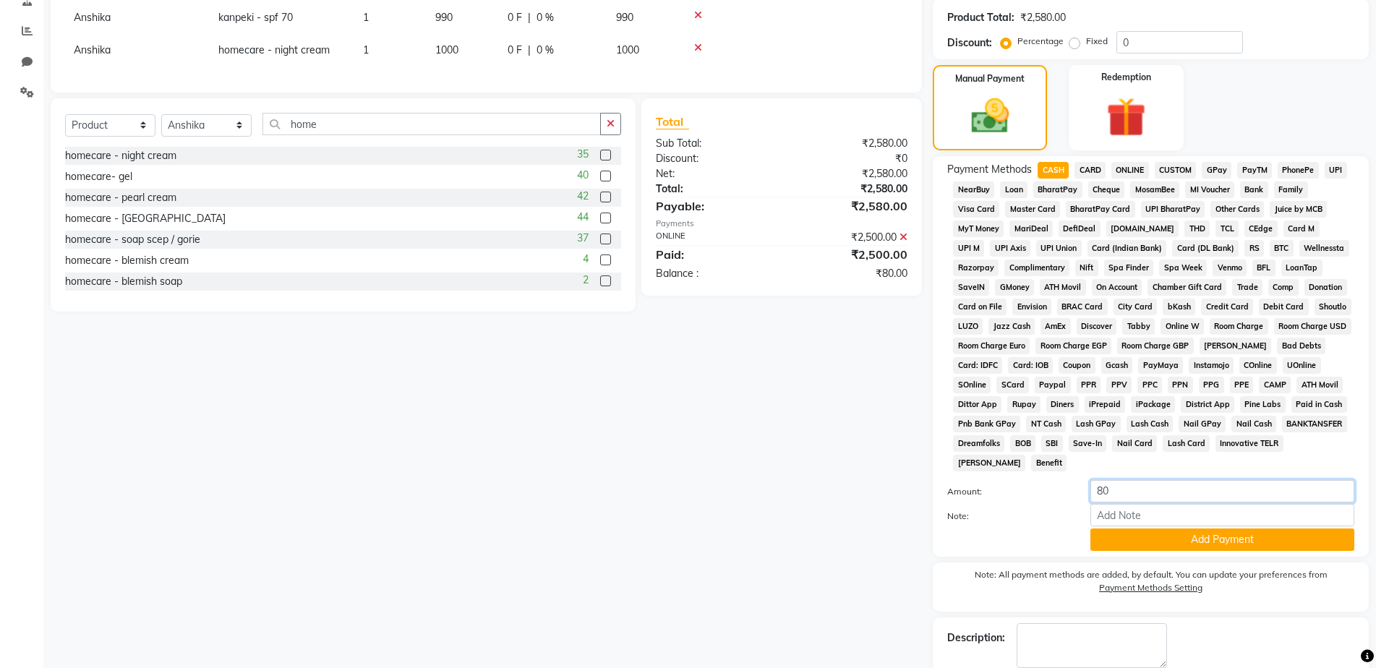
click at [1163, 489] on input "80" at bounding box center [1222, 491] width 264 height 22
type input "8"
type input "70"
click at [1195, 536] on button "Add Payment" at bounding box center [1222, 540] width 264 height 22
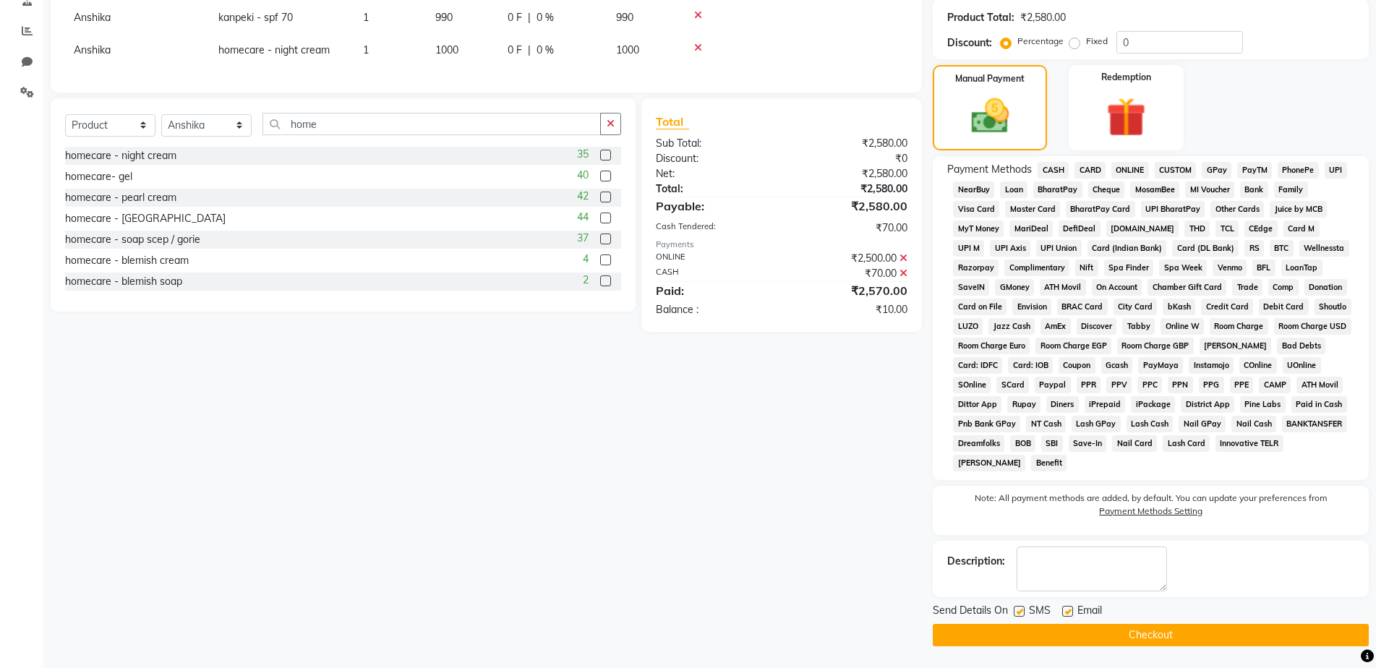
click at [1181, 630] on button "Checkout" at bounding box center [1151, 635] width 436 height 22
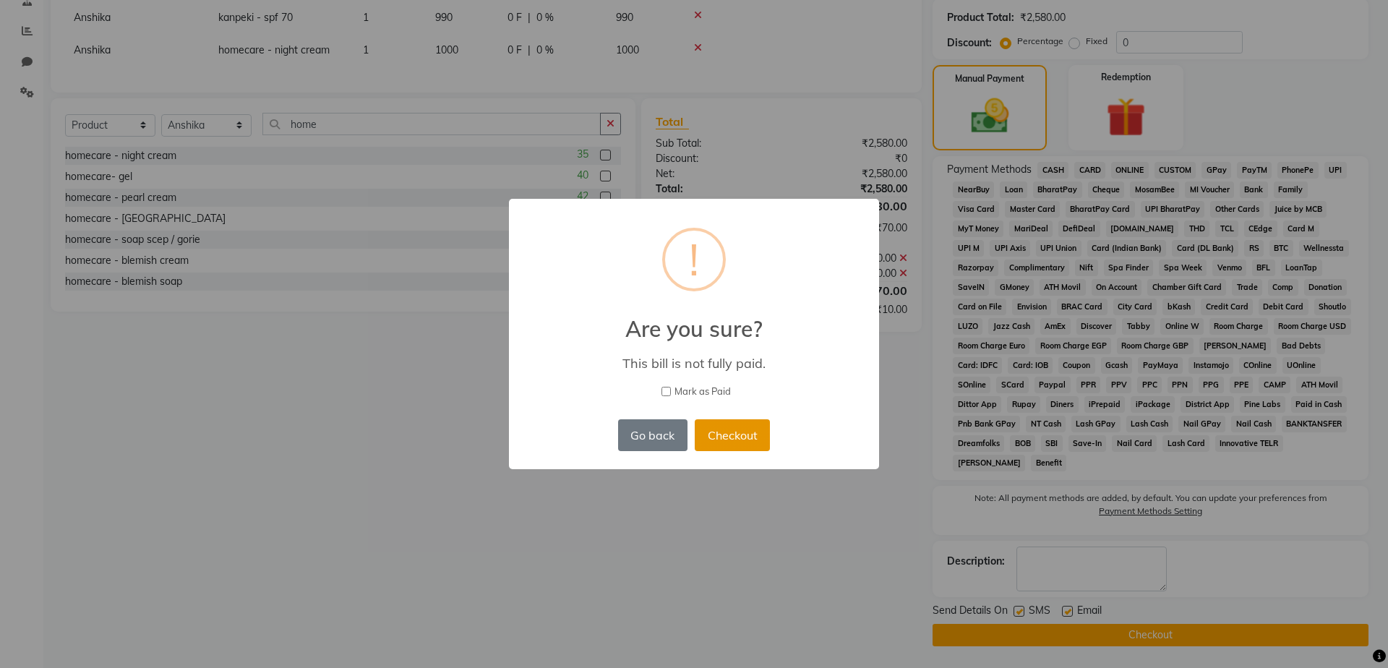
click at [720, 427] on button "Checkout" at bounding box center [732, 435] width 75 height 32
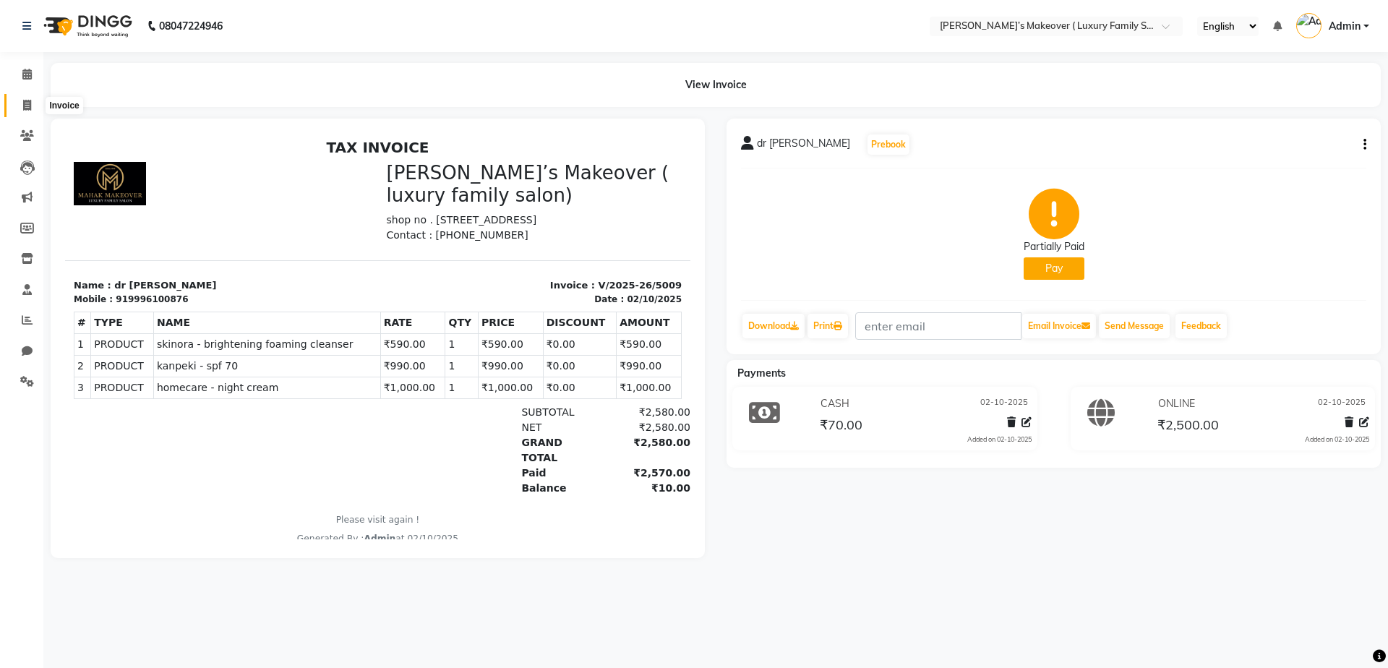
click at [23, 104] on icon at bounding box center [27, 105] width 8 height 11
select select "service"
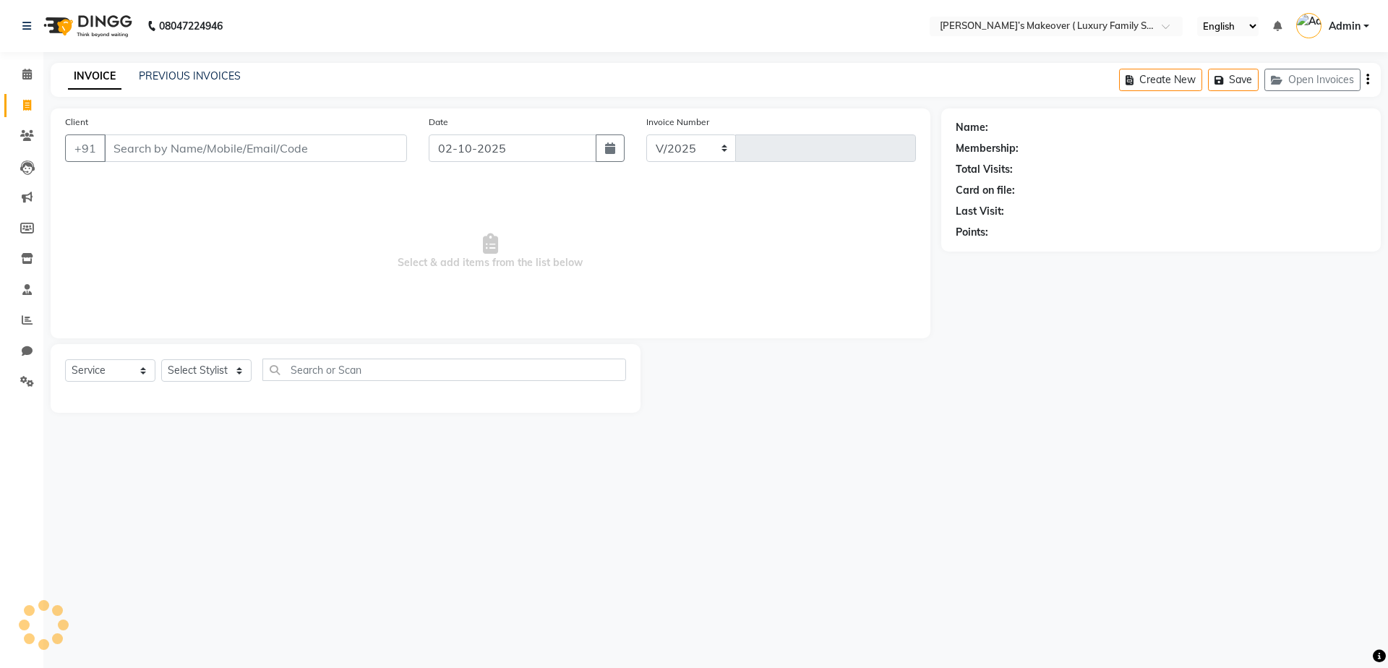
select select "7777"
type input "5010"
type input "9017434716"
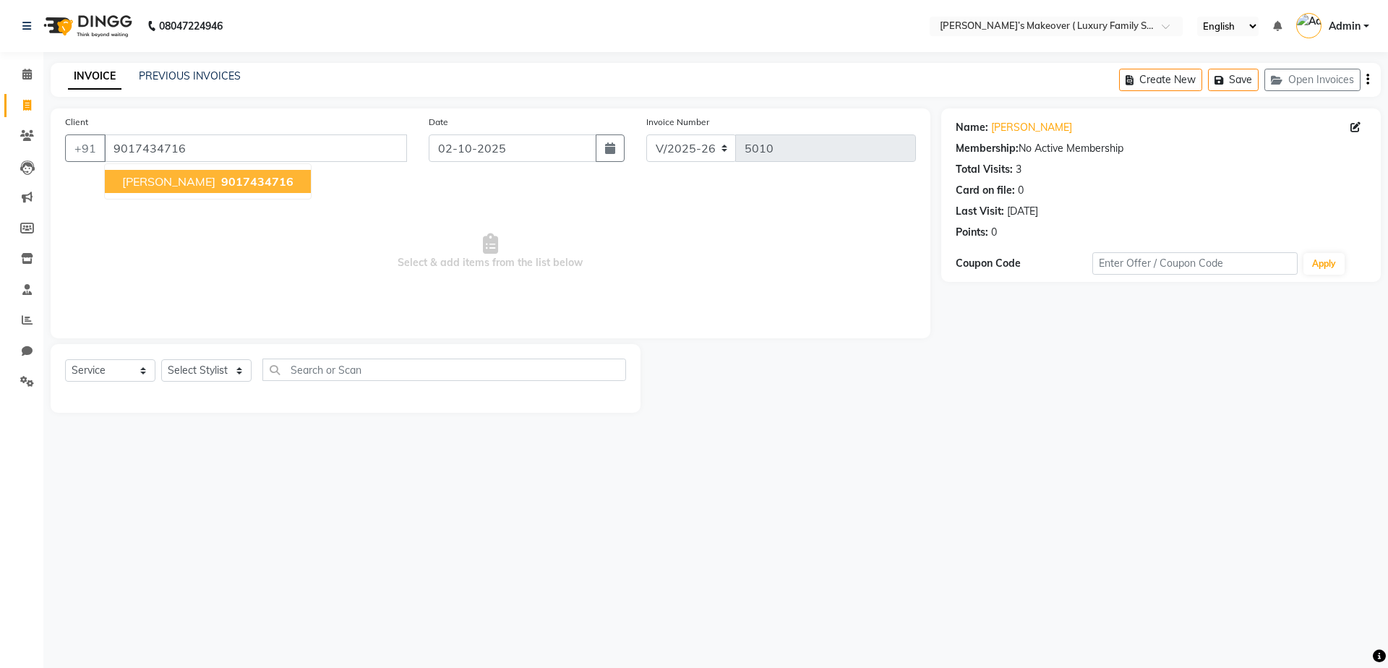
click at [241, 174] on button "[PERSON_NAME] 9017434716" at bounding box center [208, 181] width 206 height 23
click at [231, 379] on select "Select Stylist [PERSON_NAME] [PERSON_NAME] [PERSON_NAME] [PERSON_NAME] Bhoomi […" at bounding box center [206, 370] width 90 height 22
select select "69497"
click at [161, 359] on select "Select Stylist [PERSON_NAME] [PERSON_NAME] [PERSON_NAME] [PERSON_NAME] Bhoomi […" at bounding box center [206, 370] width 90 height 22
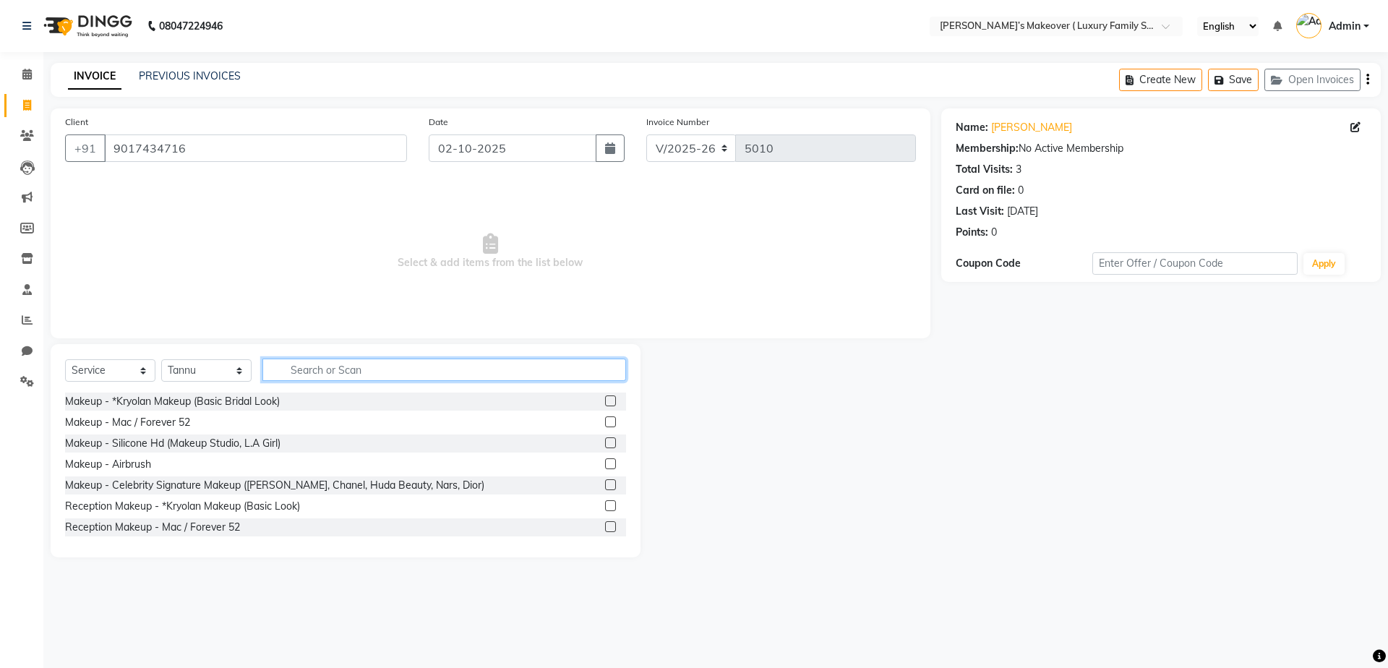
click at [321, 380] on input "text" at bounding box center [444, 370] width 364 height 22
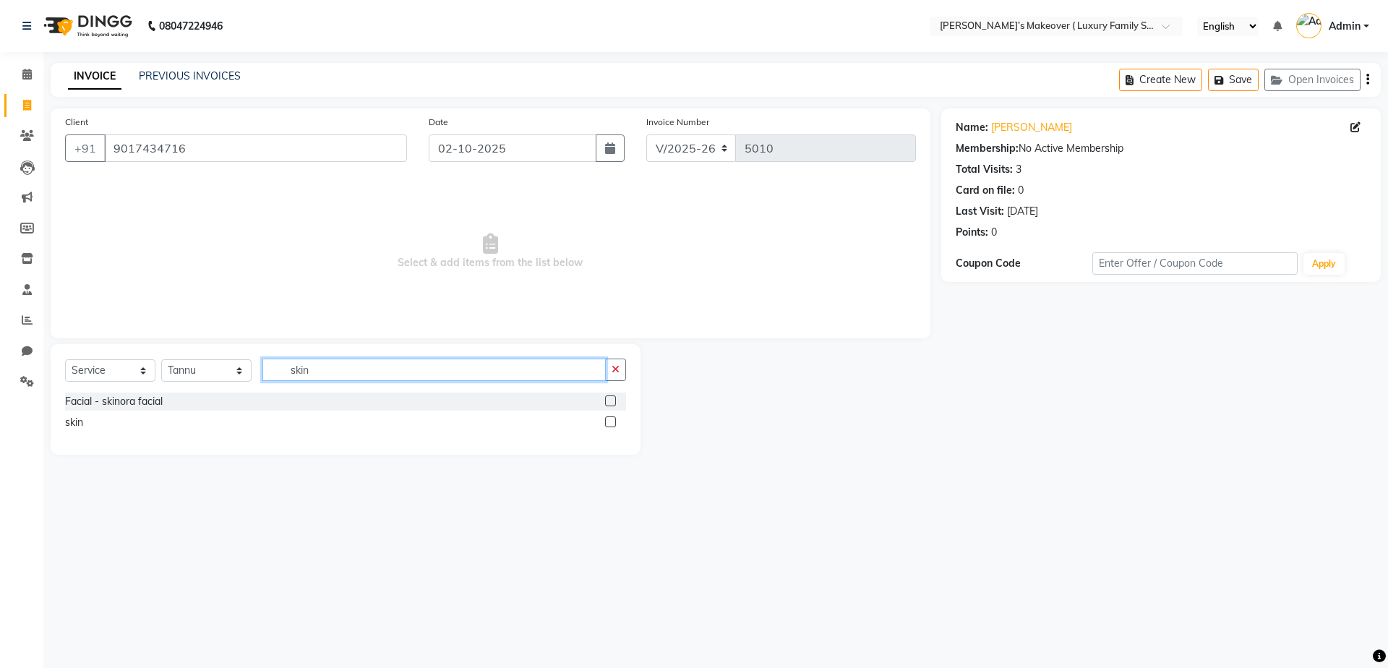
type input "skin"
click at [614, 421] on label at bounding box center [610, 421] width 11 height 11
click at [614, 421] on input "checkbox" at bounding box center [609, 422] width 9 height 9
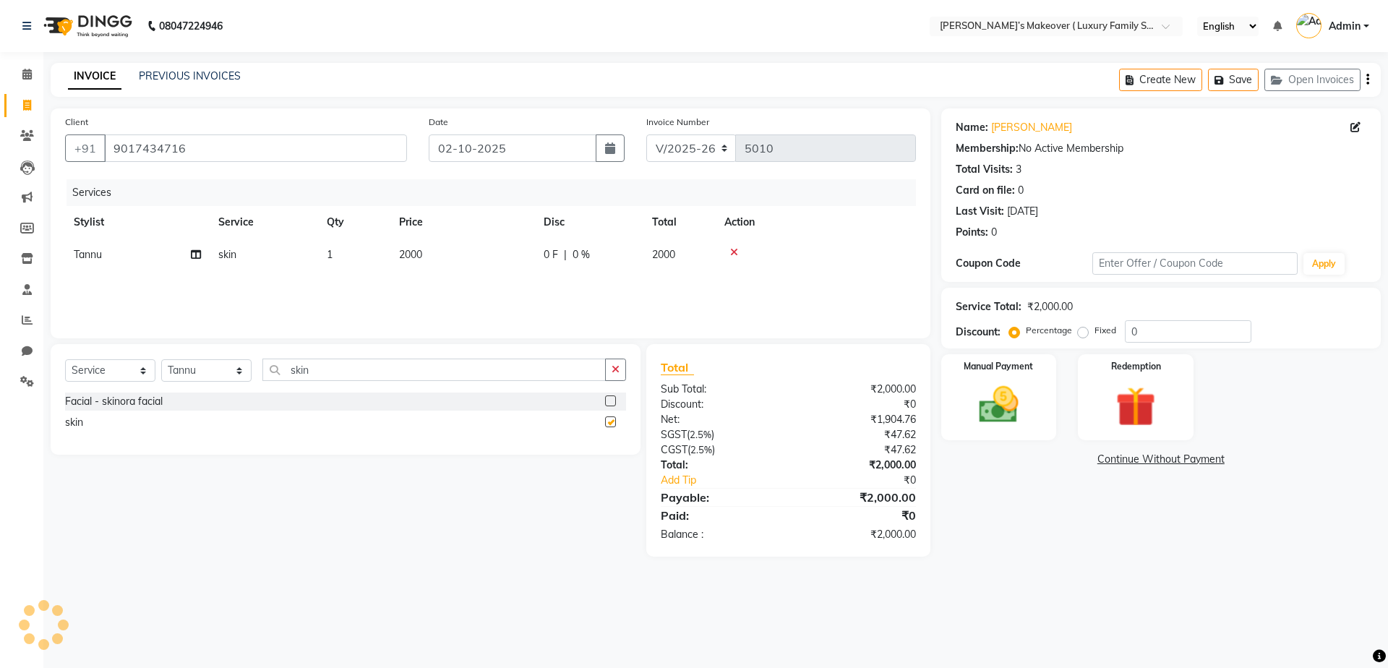
checkbox input "false"
click at [402, 256] on span "2000" at bounding box center [410, 254] width 23 height 13
select select "69497"
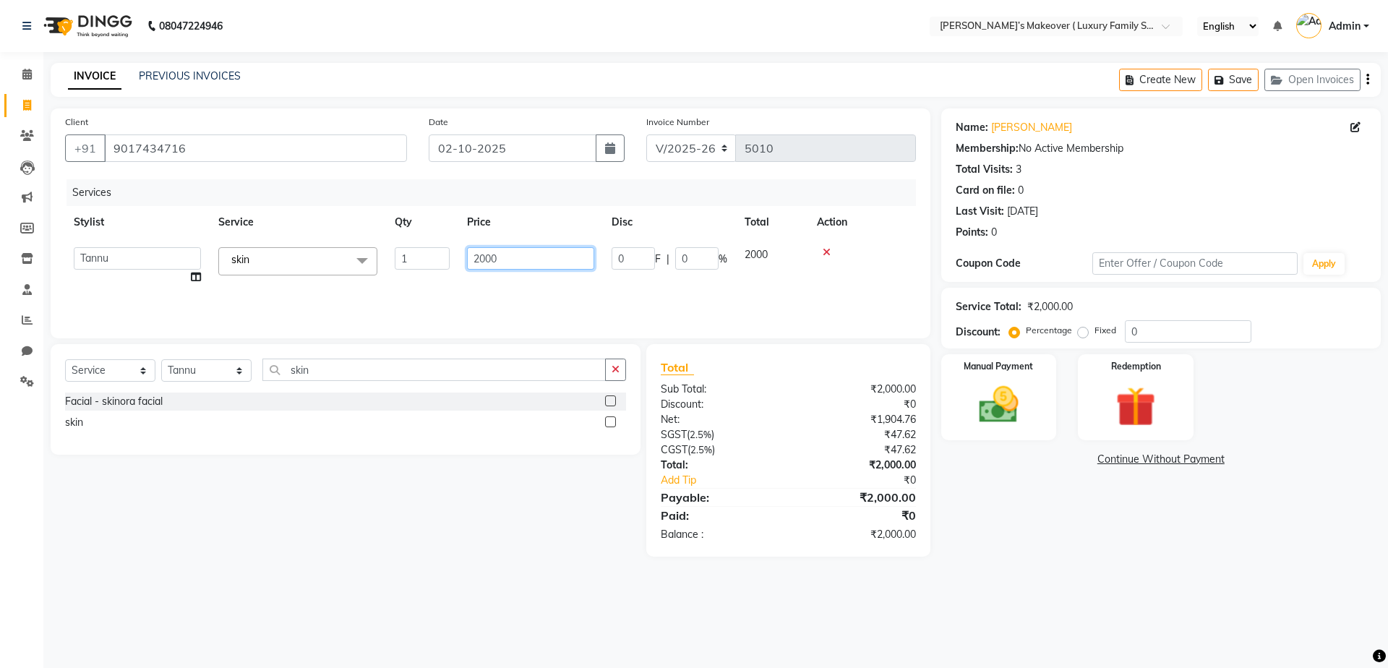
click at [505, 267] on input "2000" at bounding box center [530, 258] width 127 height 22
type input "2"
type input "3070"
click at [1368, 80] on icon "button" at bounding box center [1367, 80] width 3 height 1
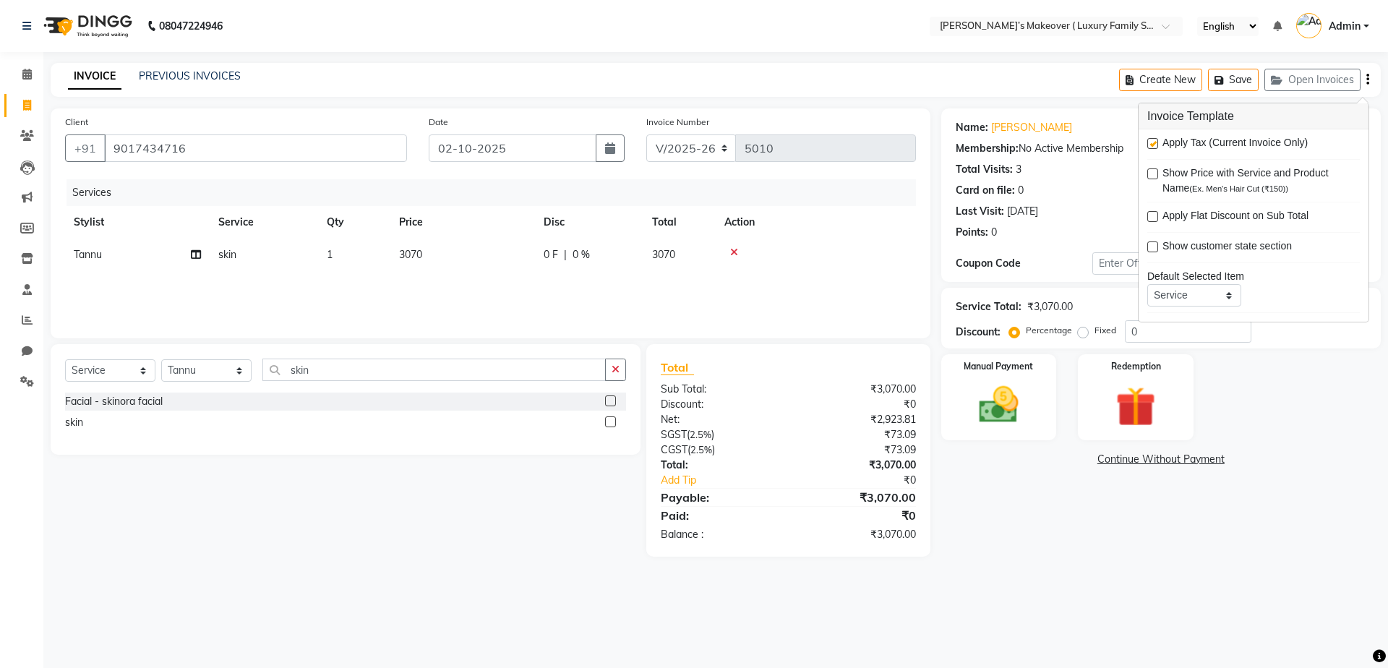
click at [1153, 142] on label at bounding box center [1152, 143] width 11 height 11
click at [1153, 142] on input "checkbox" at bounding box center [1151, 144] width 9 height 9
checkbox input "false"
click at [984, 386] on img at bounding box center [998, 405] width 67 height 48
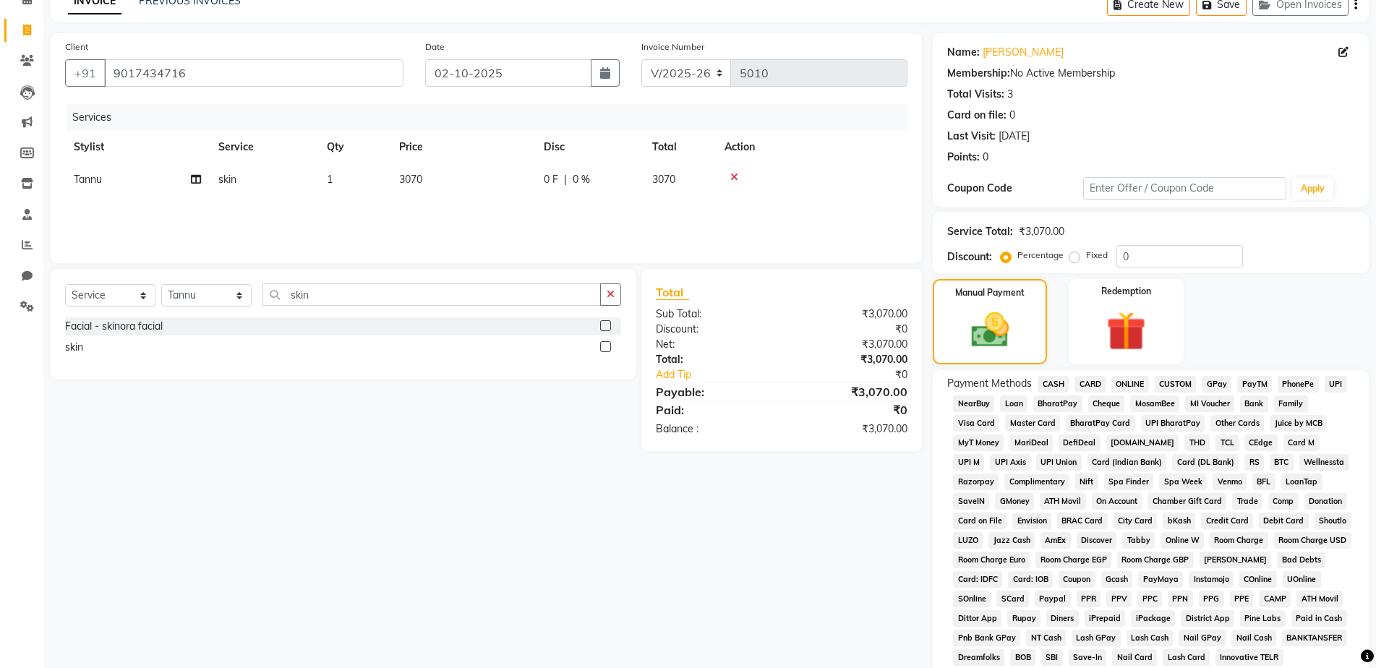
scroll to position [207, 0]
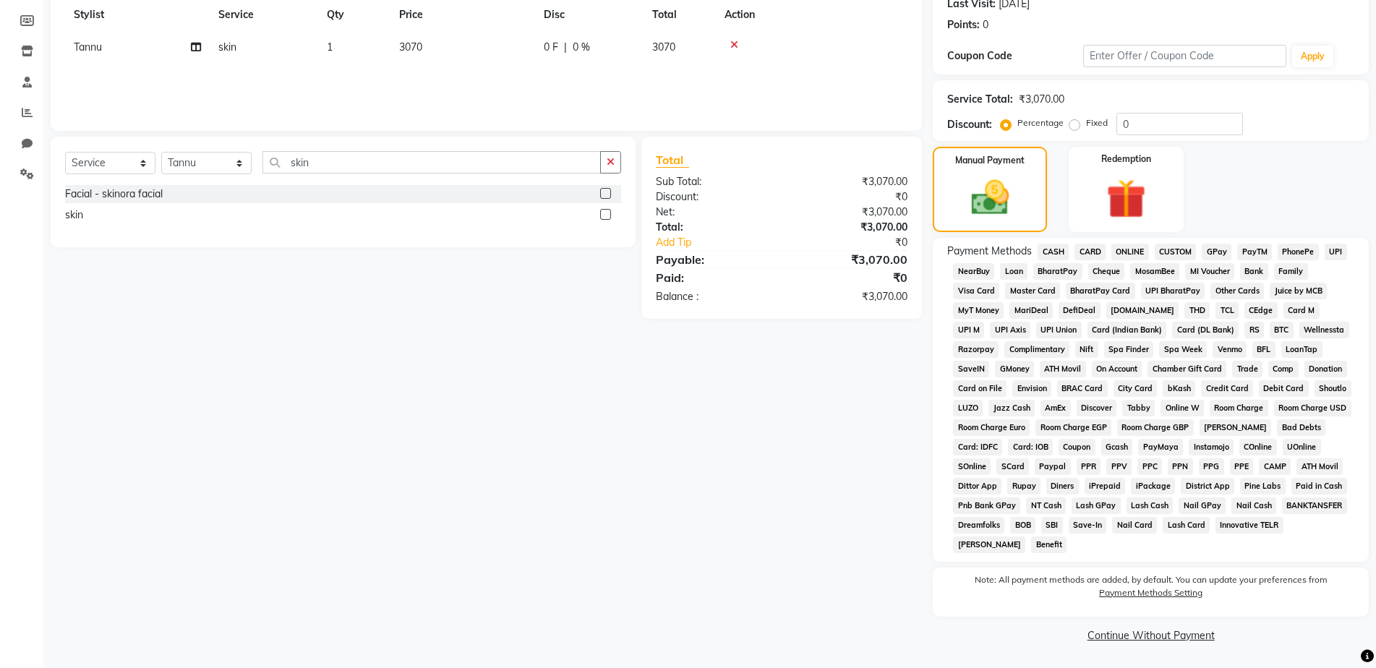
click at [1121, 250] on span "ONLINE" at bounding box center [1130, 252] width 38 height 17
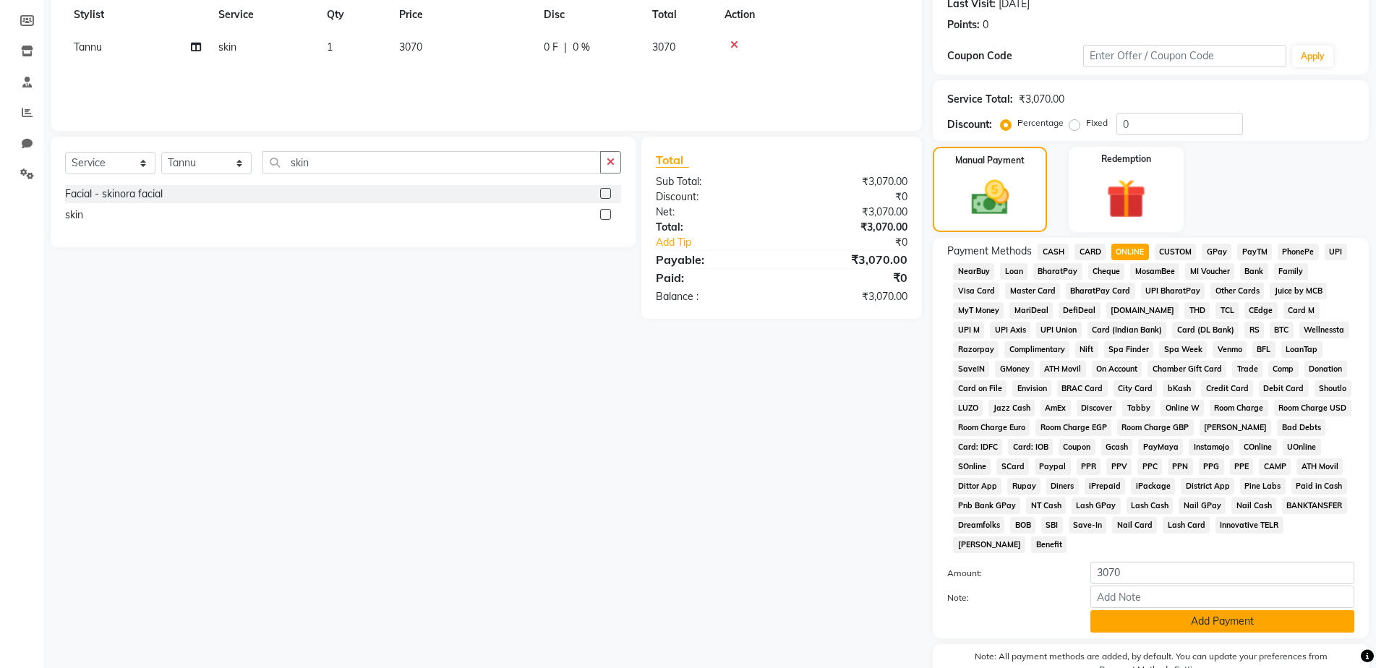
scroll to position [284, 0]
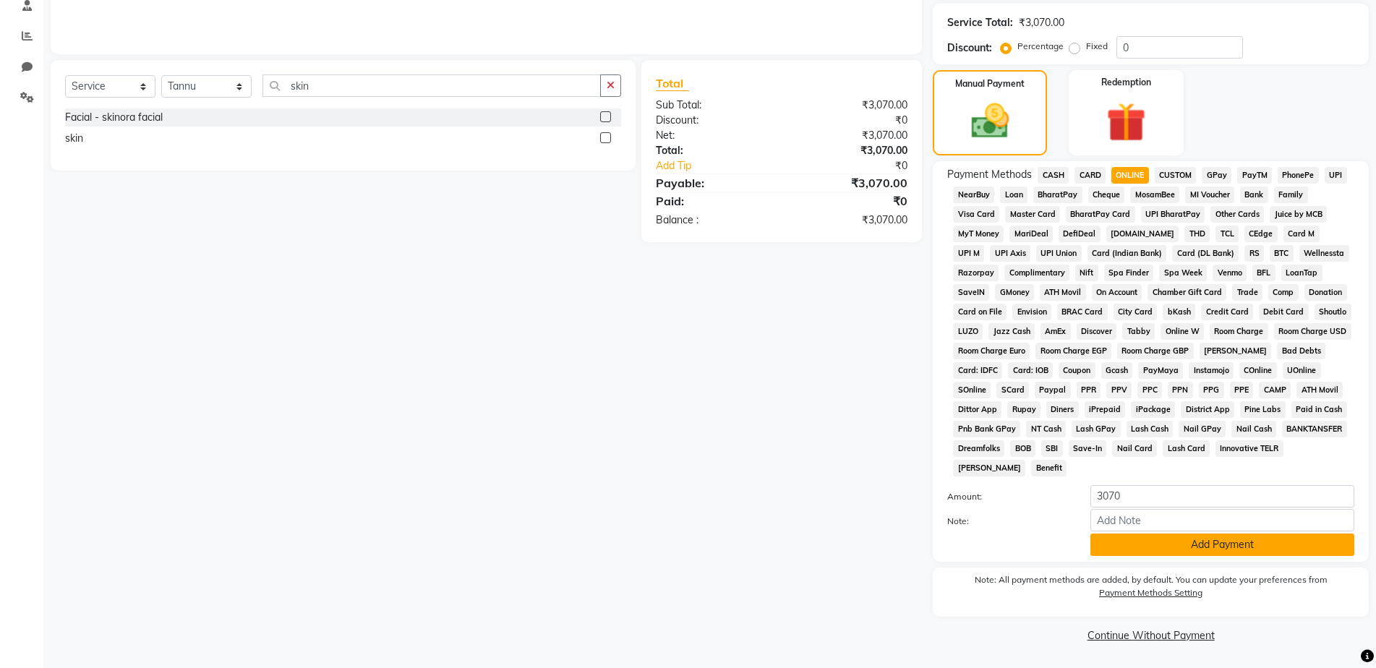
click at [1147, 549] on button "Add Payment" at bounding box center [1222, 545] width 264 height 22
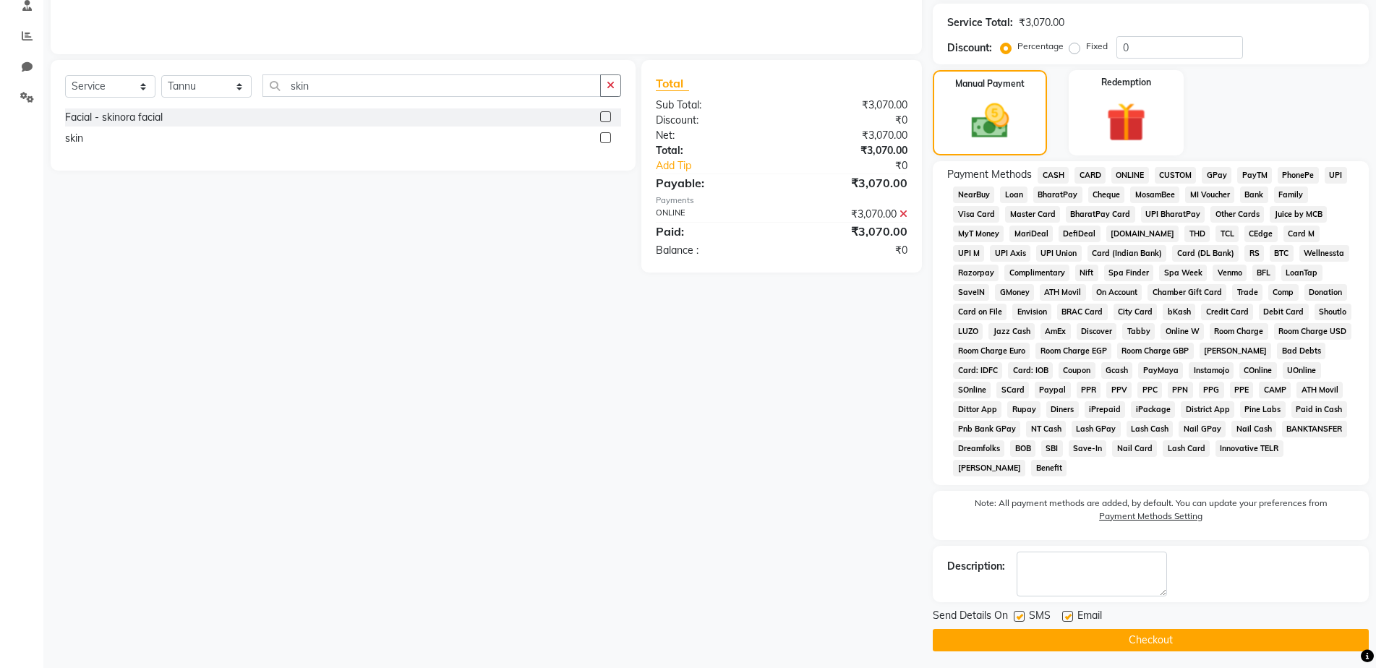
click at [1144, 647] on button "Checkout" at bounding box center [1151, 640] width 436 height 22
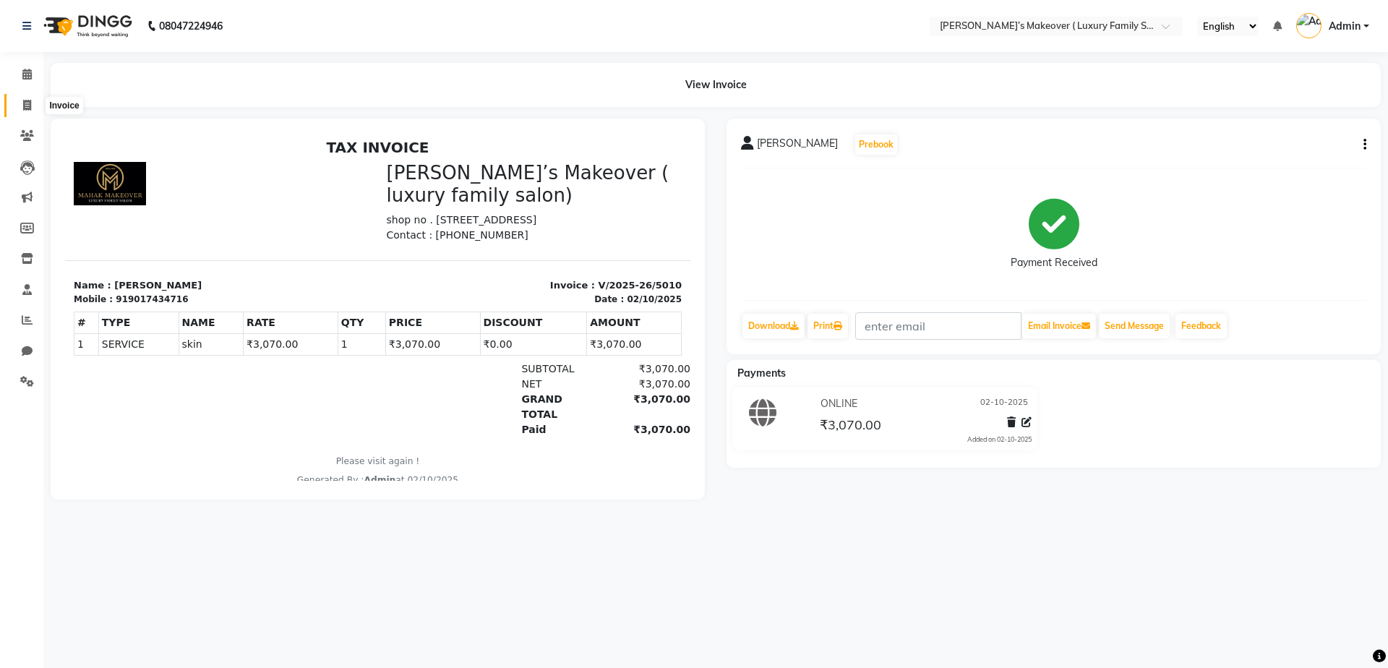
click at [27, 100] on icon at bounding box center [27, 105] width 8 height 11
select select "service"
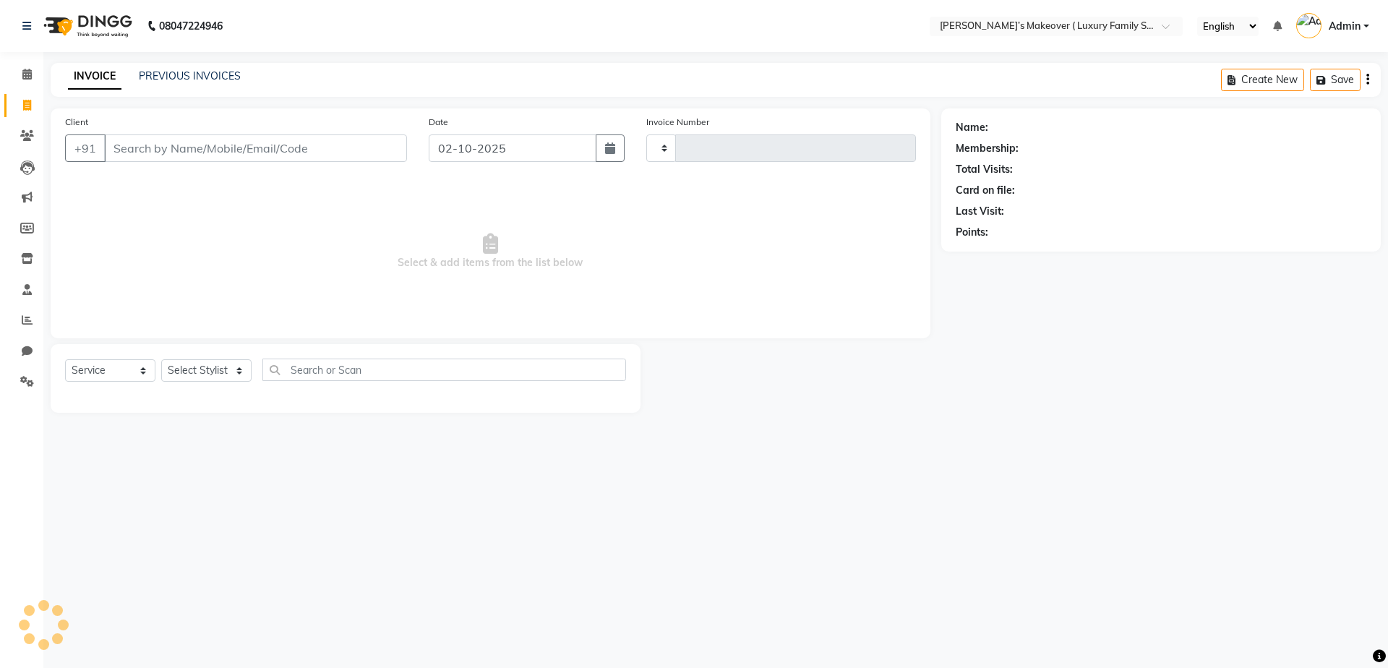
type input "5011"
select select "7777"
